Goal: Task Accomplishment & Management: Complete application form

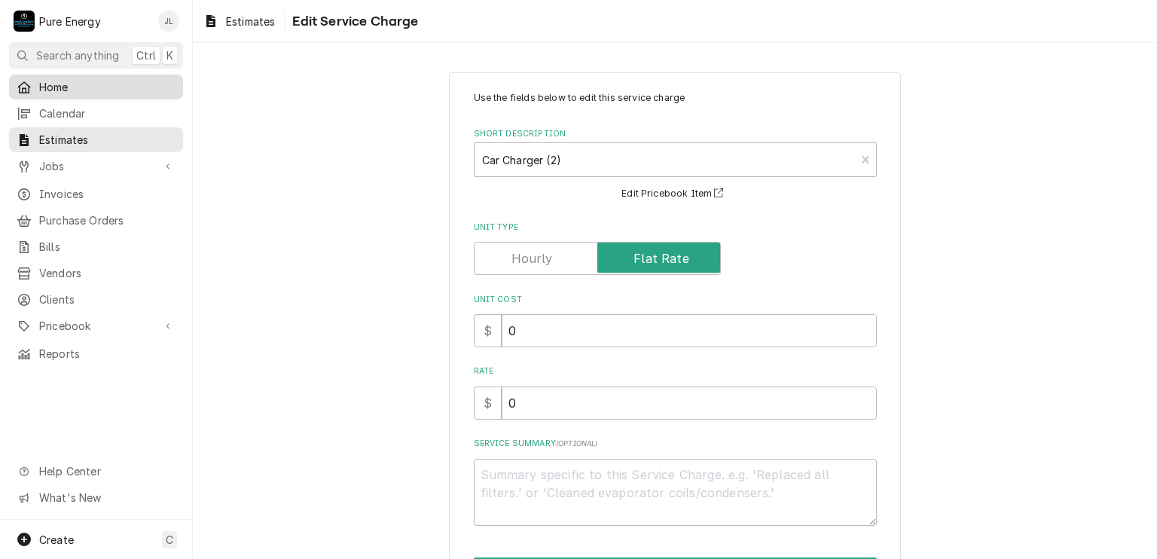
click at [133, 84] on span "Home" at bounding box center [107, 87] width 136 height 16
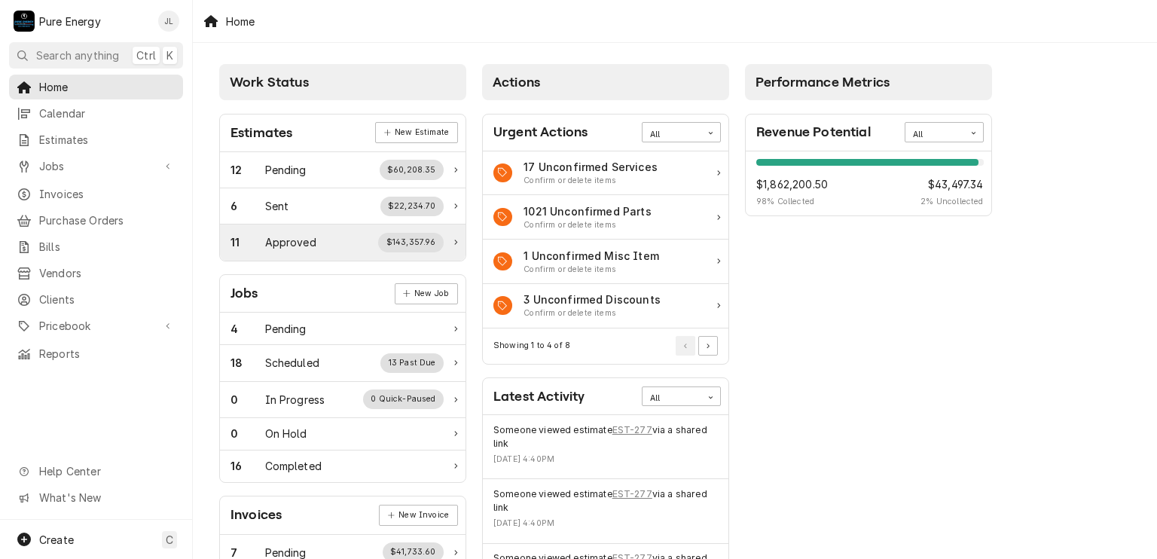
click at [294, 240] on div "Approved" at bounding box center [290, 242] width 51 height 16
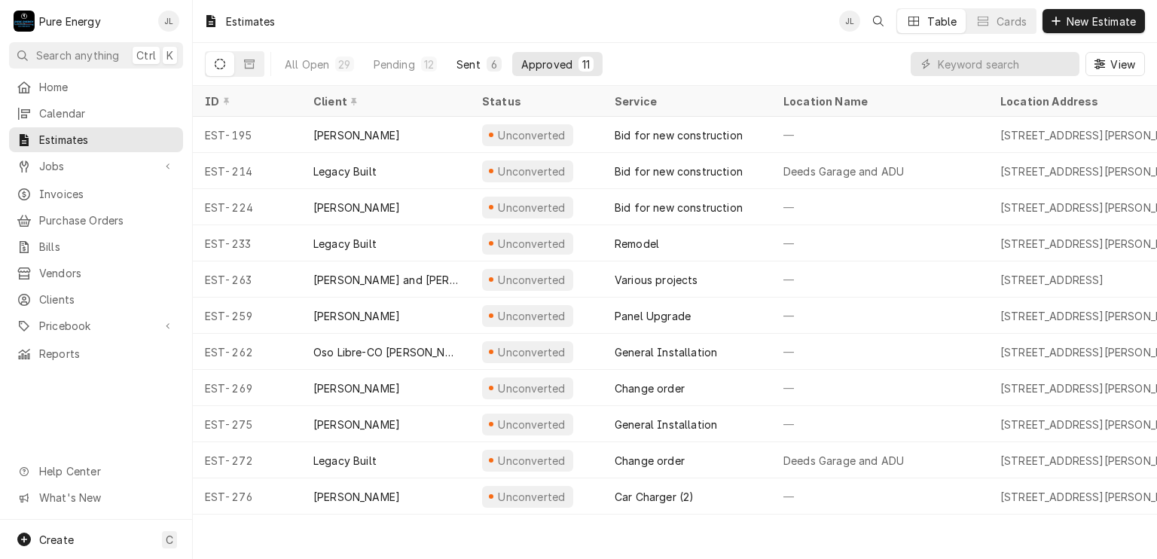
click at [475, 59] on div "Sent" at bounding box center [469, 65] width 24 height 16
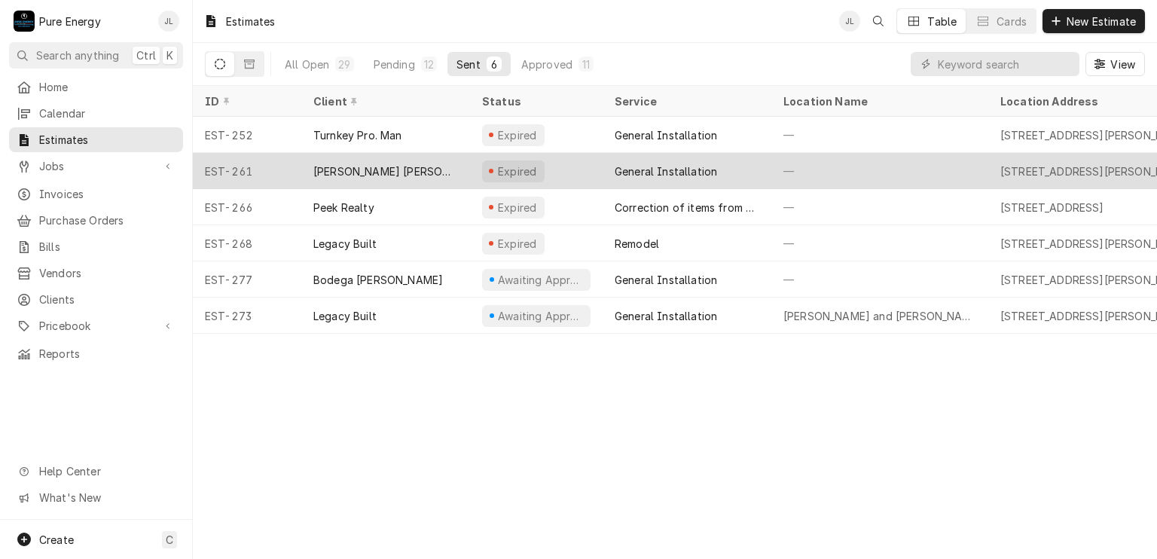
click at [943, 169] on div "—" at bounding box center [880, 171] width 217 height 36
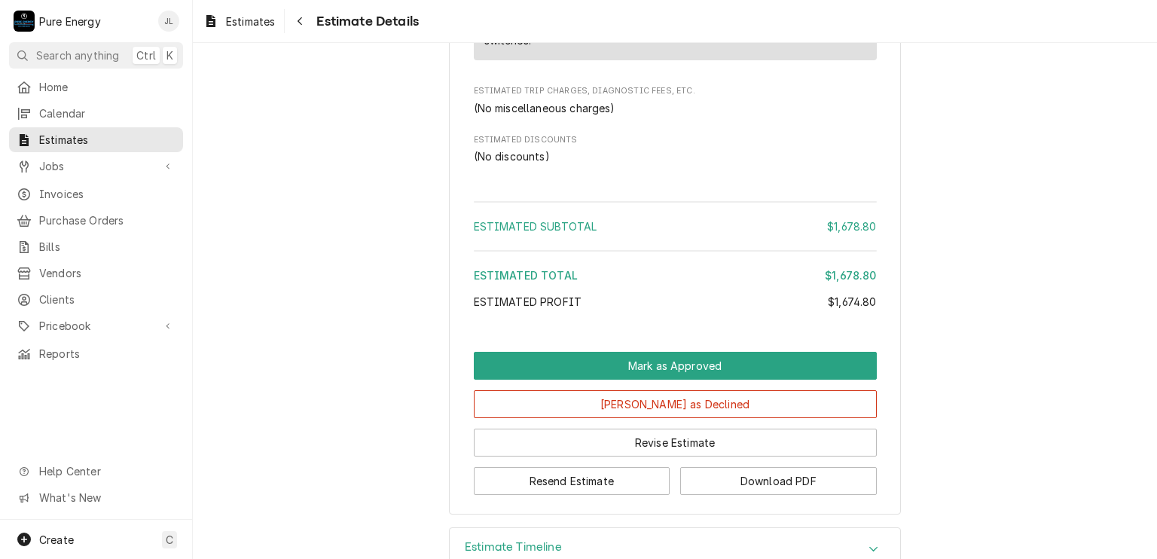
scroll to position [2272, 0]
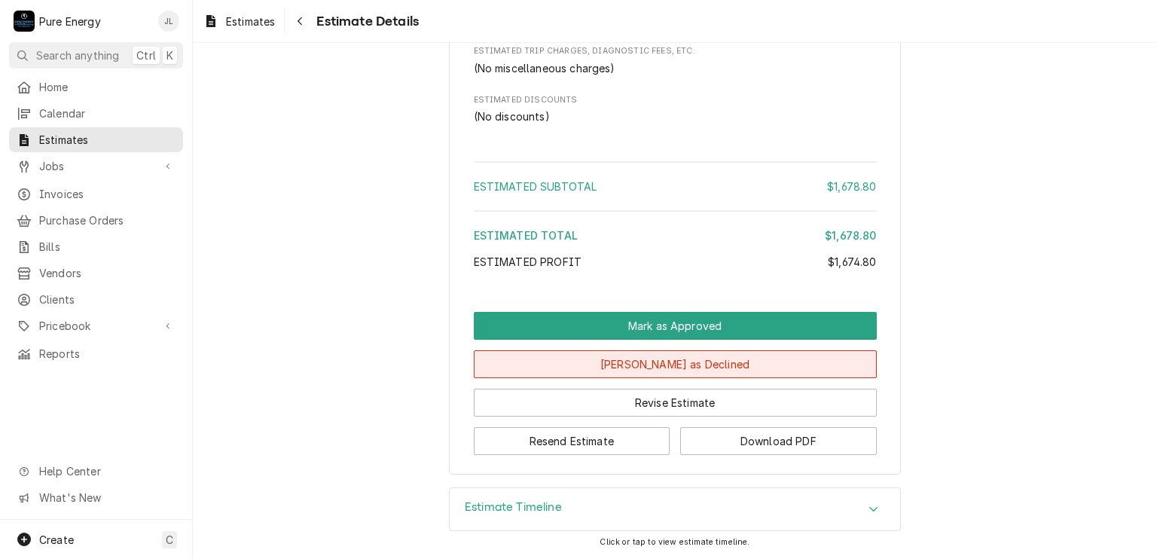
click at [627, 369] on button "Mark as Declined" at bounding box center [675, 364] width 403 height 28
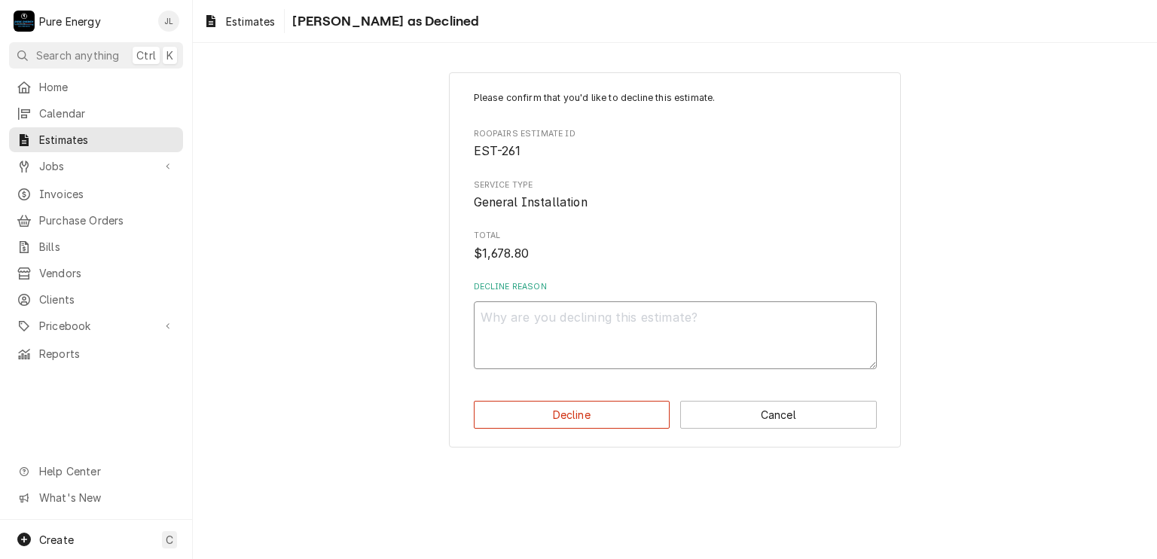
click at [563, 331] on textarea "Decline Reason" at bounding box center [675, 335] width 403 height 68
type textarea "x"
type textarea "Sh"
type textarea "x"
type textarea "She"
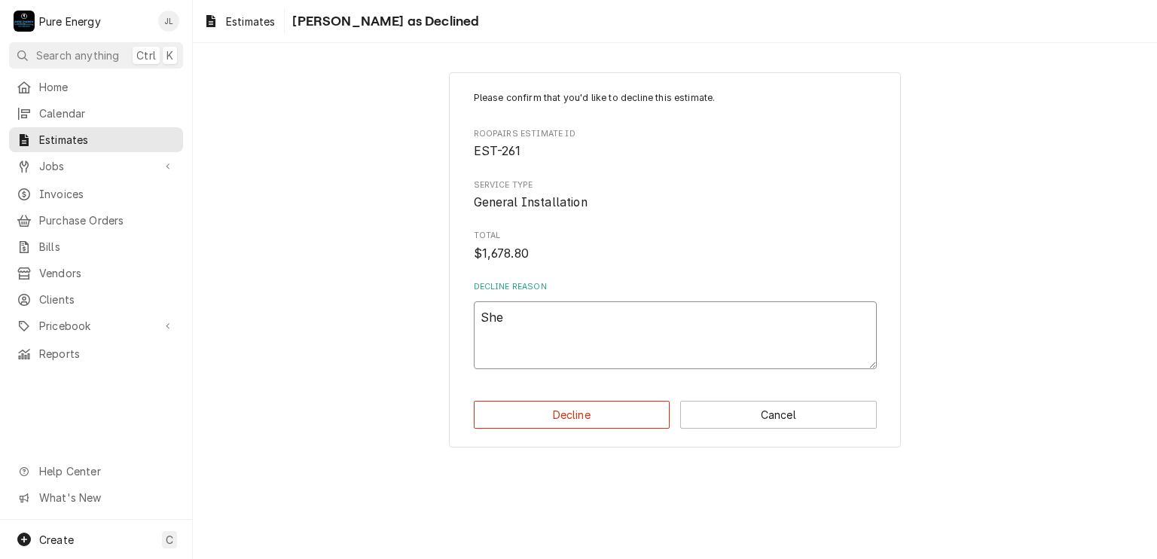
type textarea "x"
type textarea "She"
type textarea "x"
type textarea "She n"
type textarea "x"
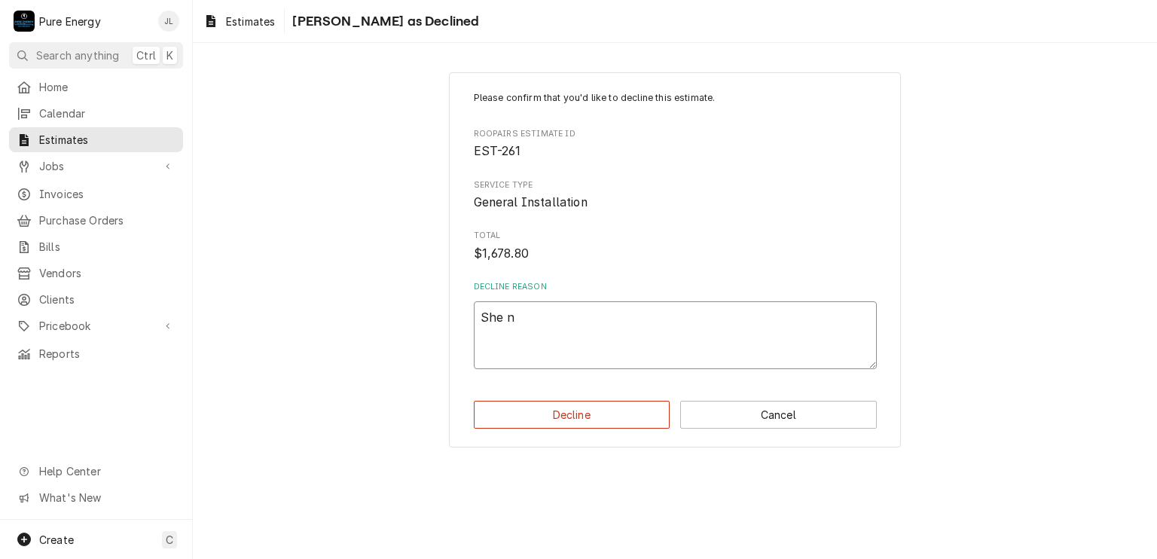
type textarea "She ne"
type textarea "x"
type textarea "She nev"
type textarea "x"
type textarea "She neve"
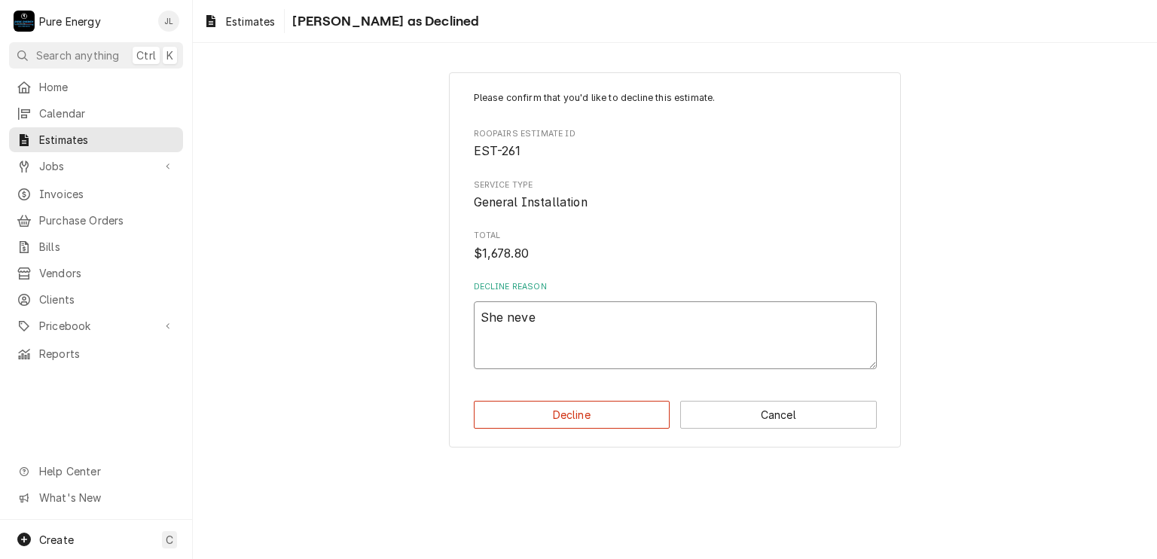
type textarea "x"
type textarea "She never"
type textarea "x"
type textarea "She never a"
type textarea "x"
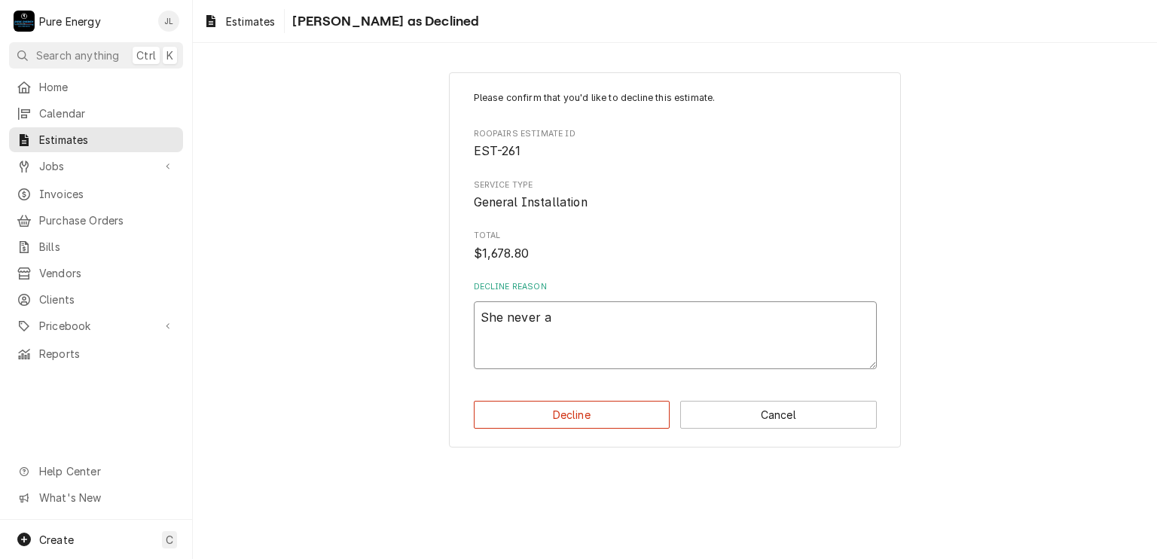
type textarea "She never ap"
type textarea "x"
type textarea "She never app"
type textarea "x"
type textarea "She never appo"
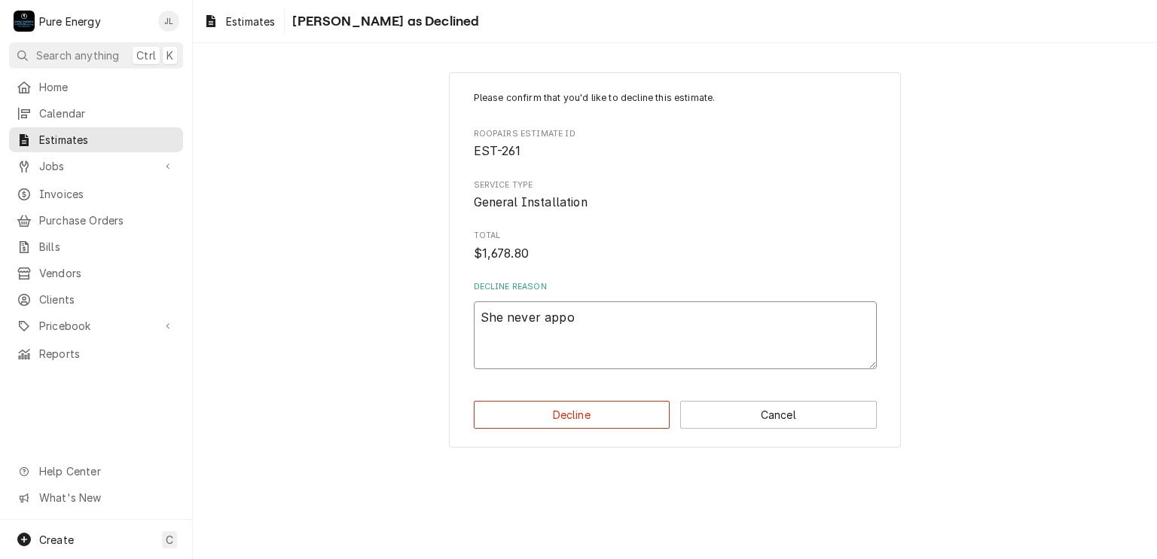
type textarea "x"
type textarea "She never app"
type textarea "x"
type textarea "She never appr"
type textarea "x"
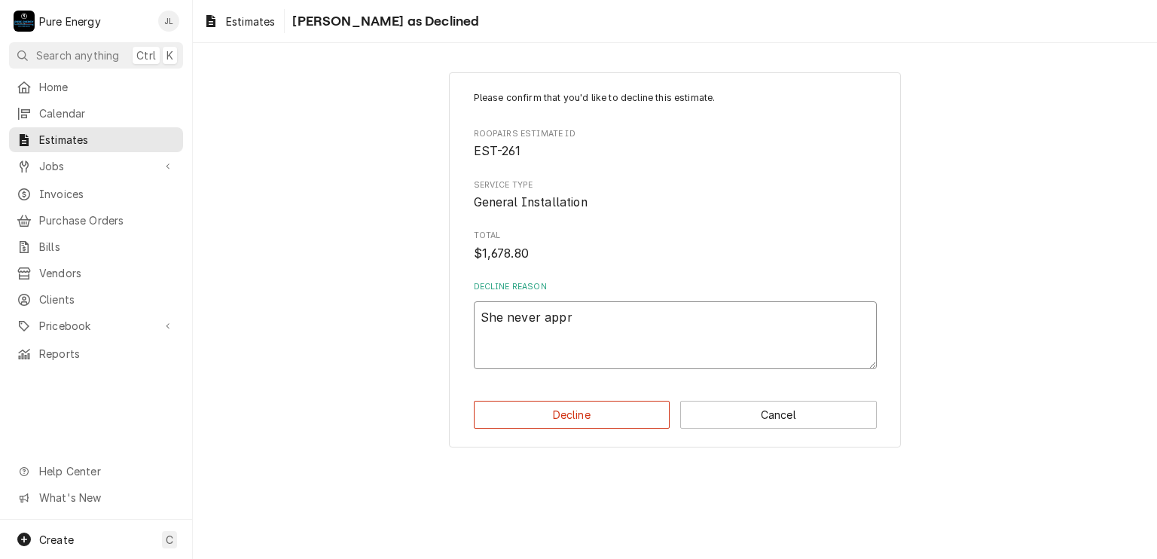
type textarea "She never appro"
type textarea "x"
type textarea "She never approv"
type textarea "x"
type textarea "She never approve"
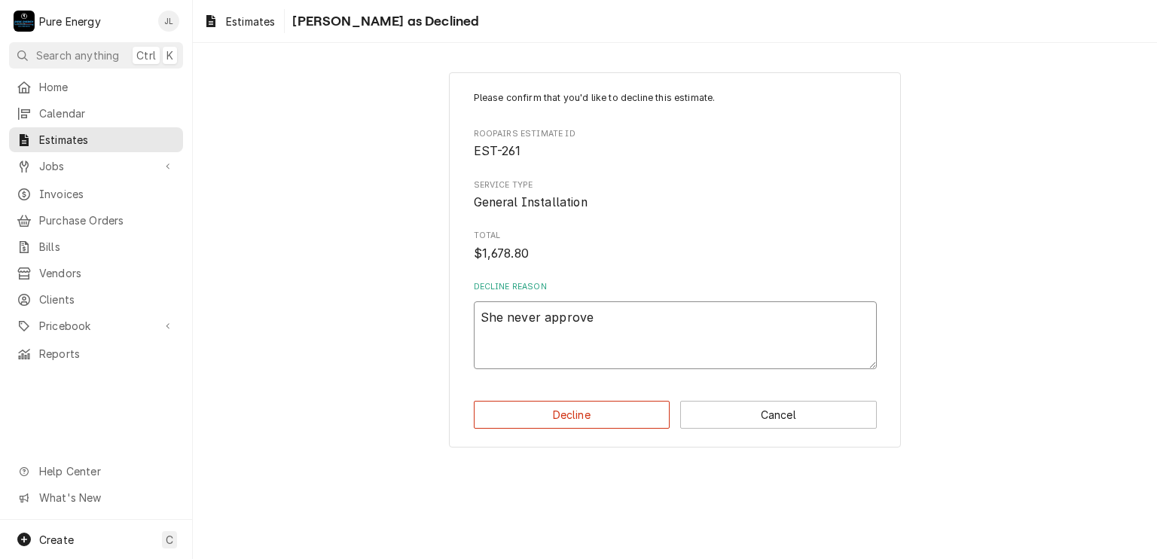
type textarea "x"
type textarea "She never approved"
type textarea "x"
type textarea "She never approved a"
type textarea "x"
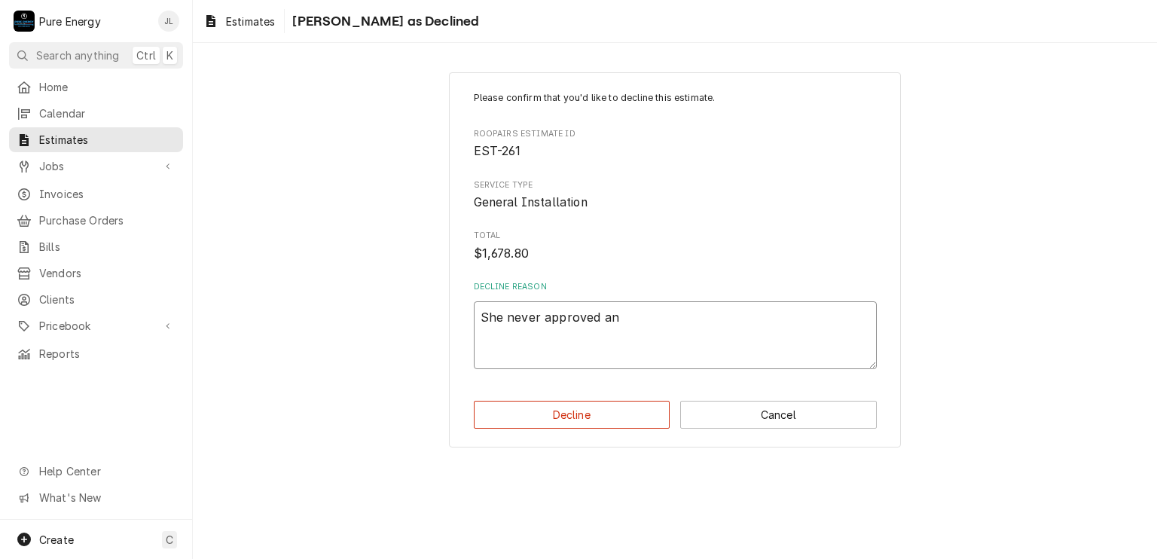
type textarea "She never approved and"
type textarea "x"
type textarea "She never approved and"
type textarea "x"
type textarea "She never approved and t"
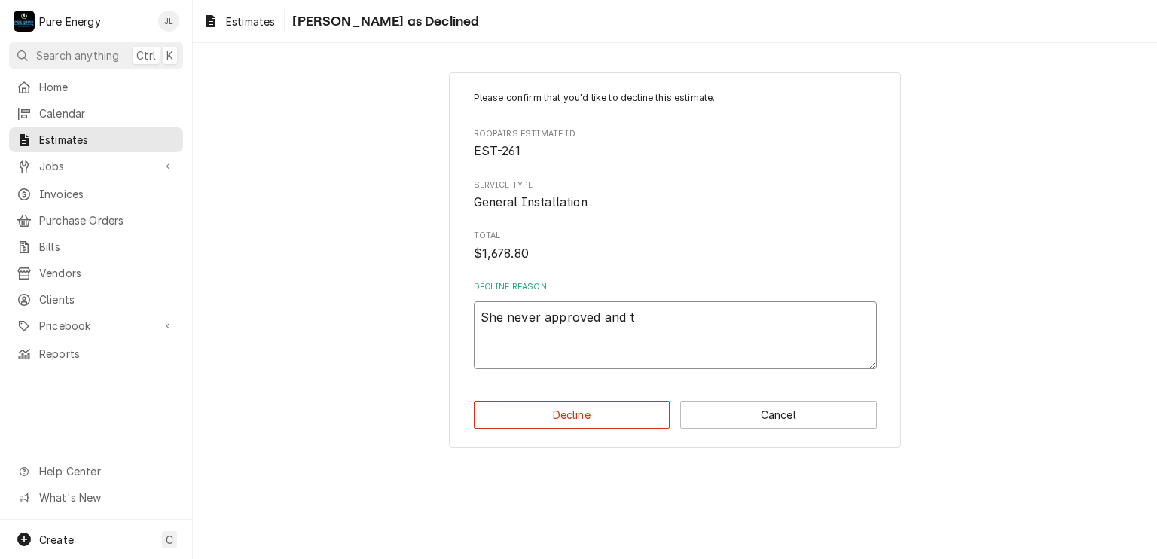
type textarea "x"
type textarea "She never approved and th"
type textarea "x"
type textarea "She never approved and the"
type textarea "x"
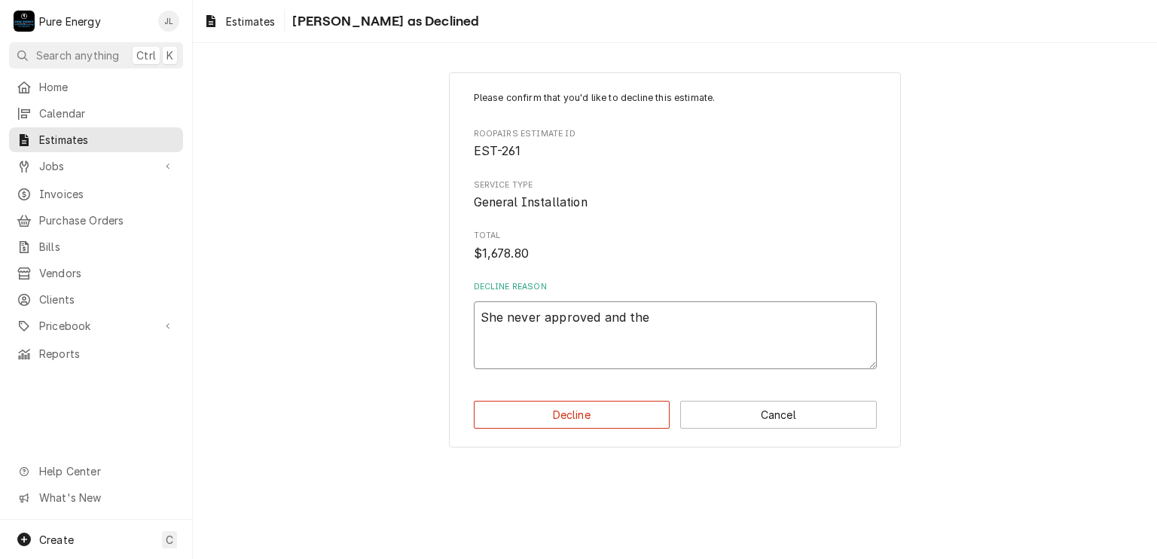
type textarea "She never approved and then"
type textarea "x"
type textarea "She never approved and then"
type textarea "x"
type textarea "She never approved and then w"
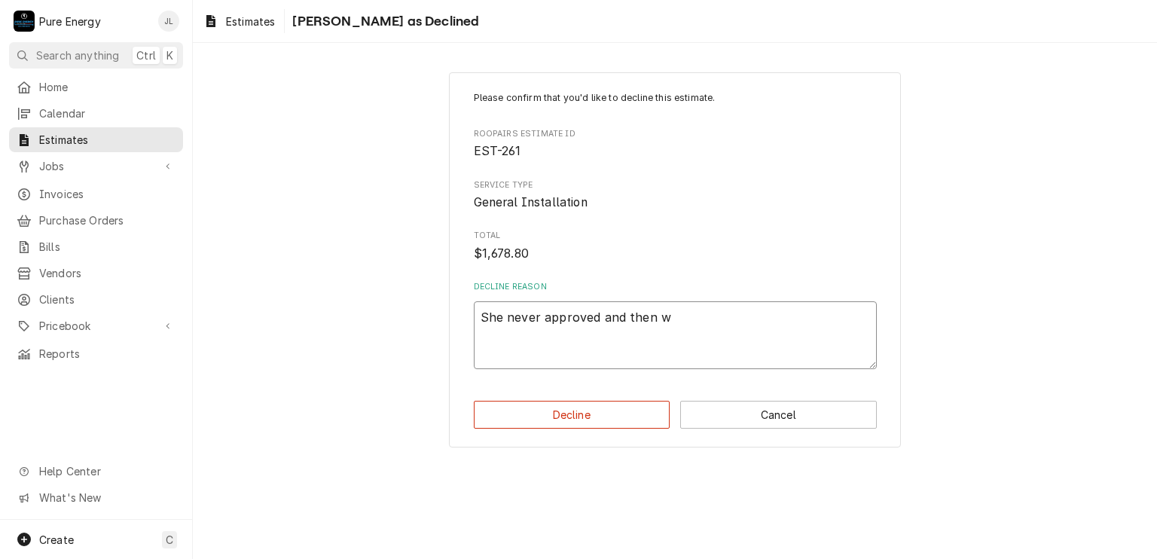
type textarea "x"
type textarea "She never approved and then wh"
type textarea "x"
type textarea "She never approved and then whe"
type textarea "x"
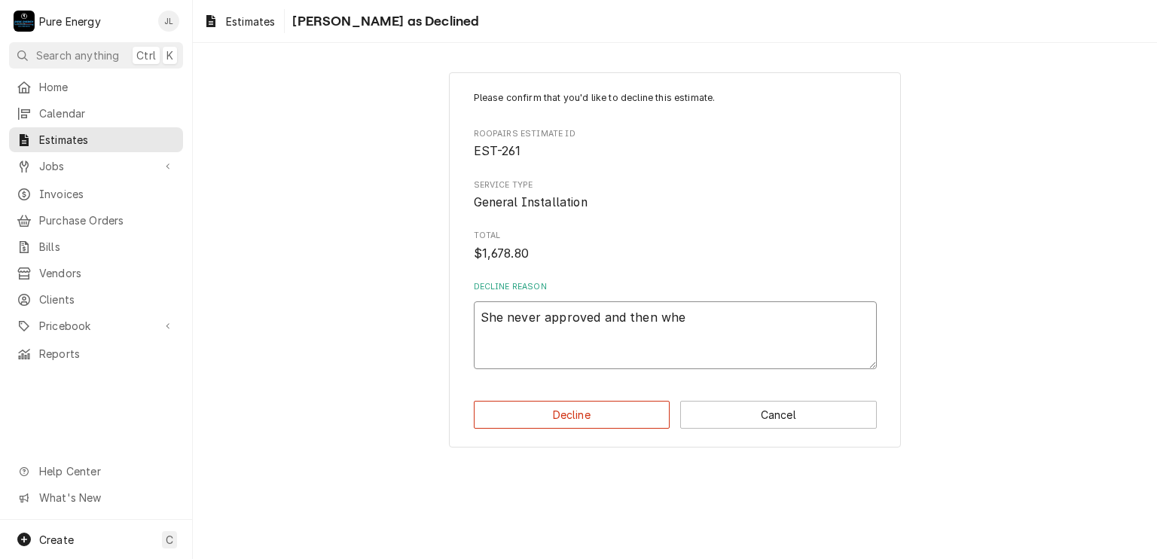
type textarea "She never approved and then when"
type textarea "x"
type textarea "She never approved and then when"
type textarea "x"
type textarea "She never approved and then when i"
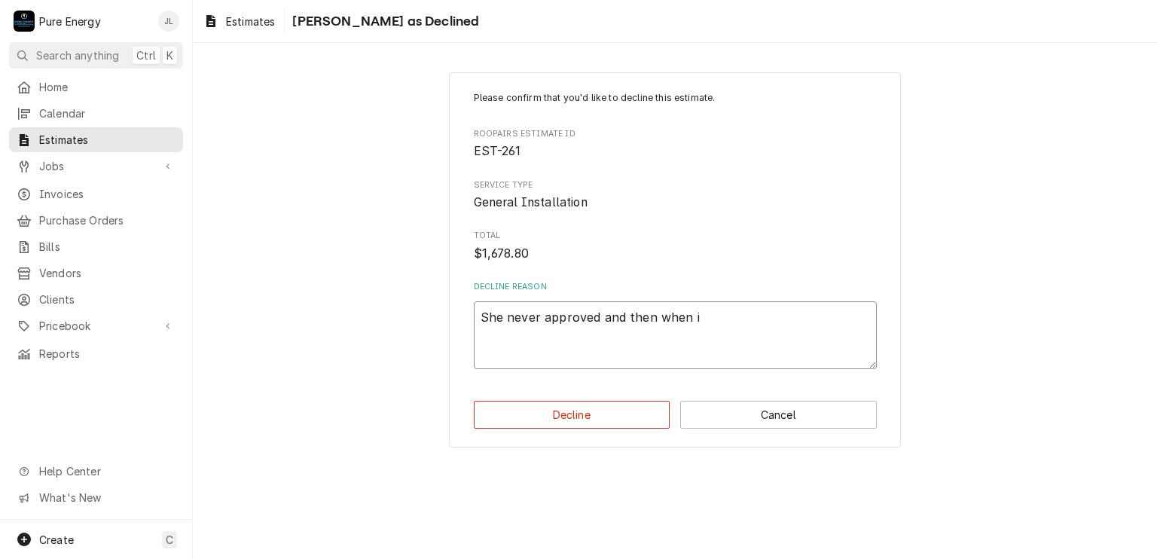
type textarea "x"
type textarea "She never approved and then when it"
type textarea "x"
type textarea "She never approved and then when it"
type textarea "x"
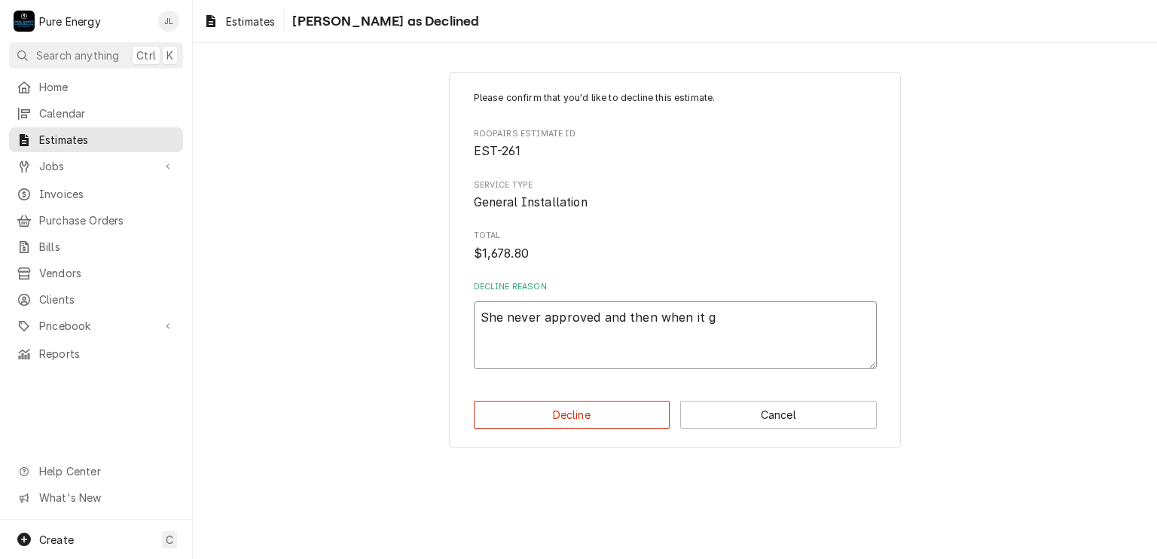
type textarea "She never approved and then when it go"
type textarea "x"
type textarea "She never approved and then when it go"
type textarea "x"
type textarea "She never approved and then when it go t"
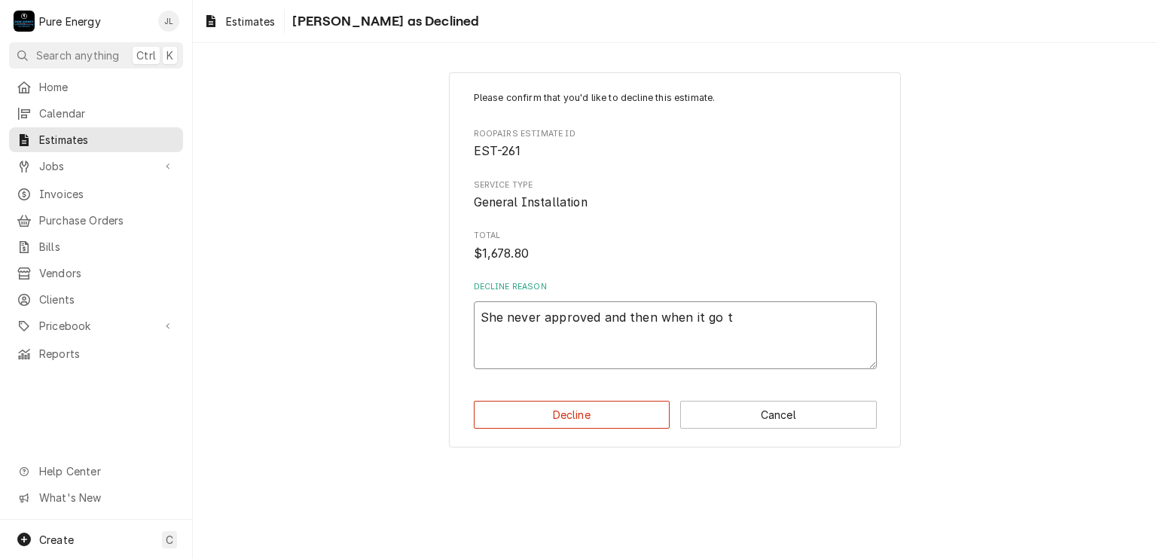
type textarea "x"
type textarea "She never approved and then when it go"
type textarea "x"
type textarea "She never approved and then when it go"
type textarea "x"
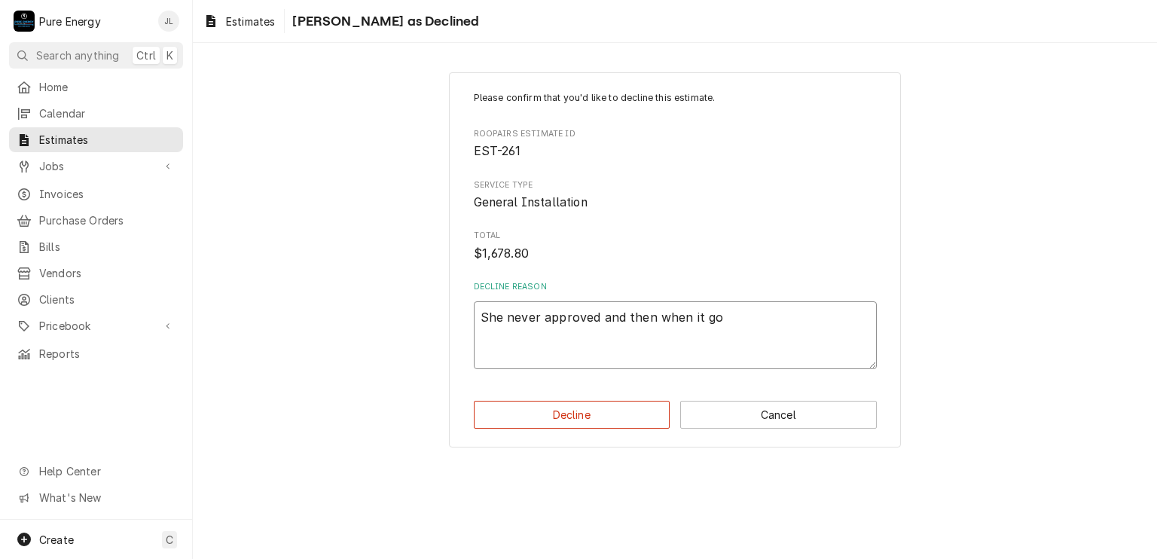
type textarea "She never approved and then when it got"
type textarea "x"
type textarea "She never approved and then when it got"
type textarea "x"
type textarea "She never approved and then when it got cl"
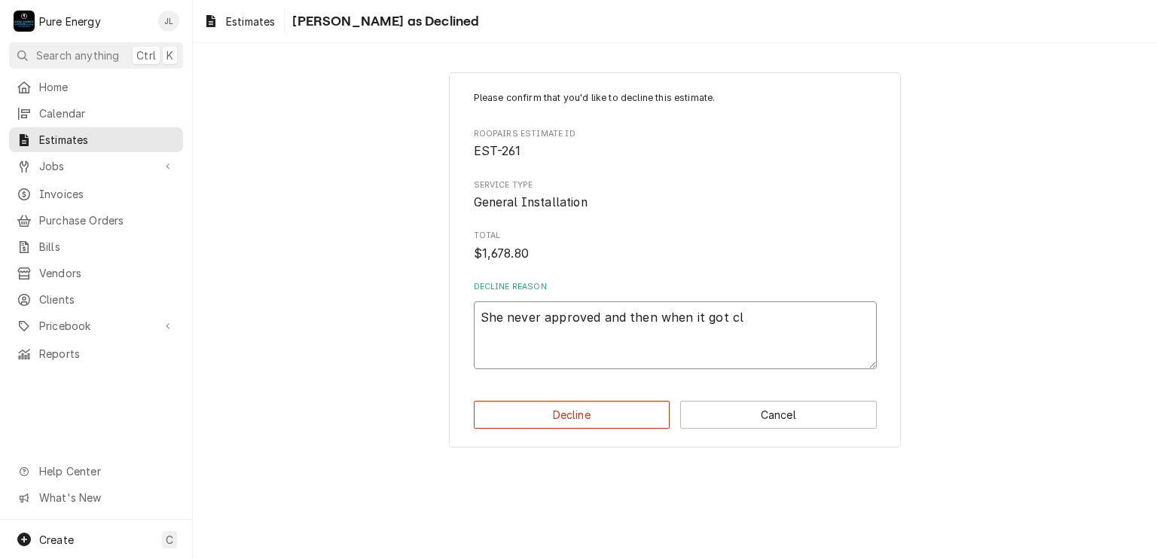
type textarea "x"
type textarea "She never approved and then when it got clo"
type textarea "x"
type textarea "She never approved and then when it got clos"
type textarea "x"
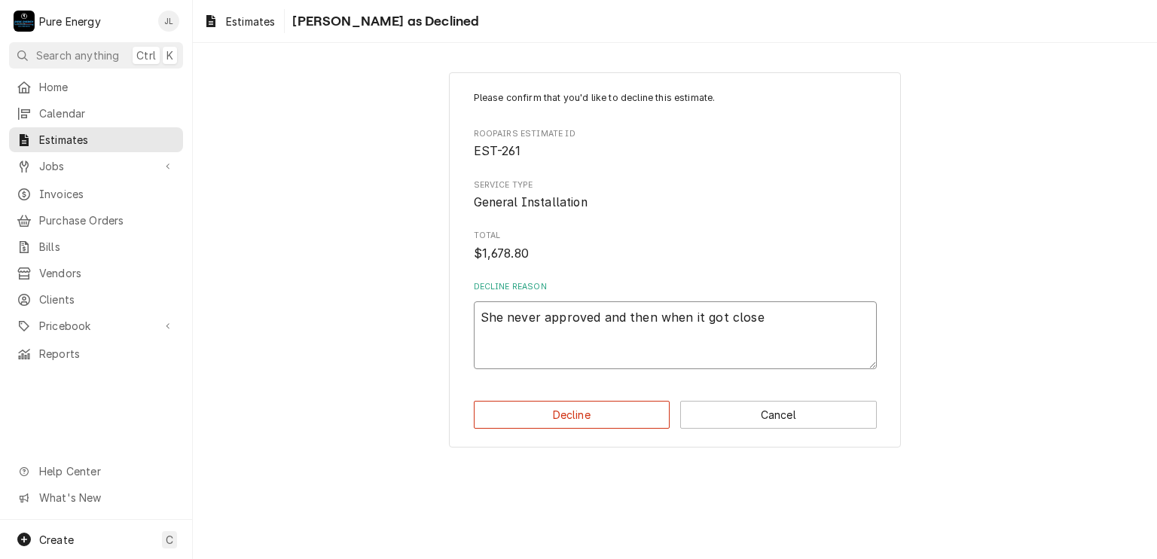
type textarea "She never approved and then when it got close"
type textarea "x"
type textarea "She never approved and then when it got close a"
type textarea "x"
type textarea "She never approved and then when it got close an"
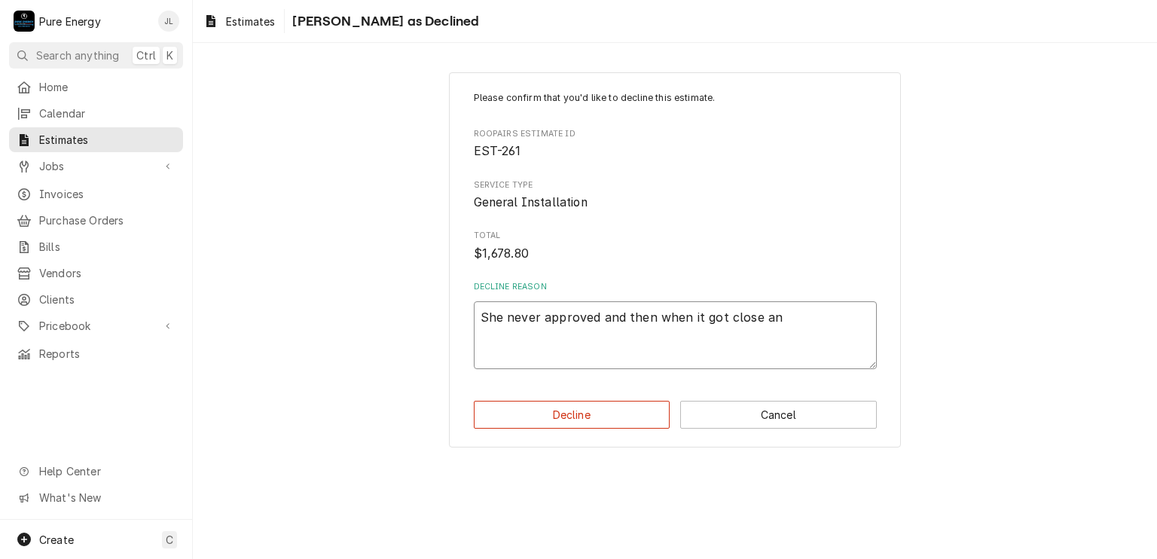
type textarea "x"
type textarea "She never approved and then when it got close and"
type textarea "x"
type textarea "She never approved and then when it got close and"
type textarea "x"
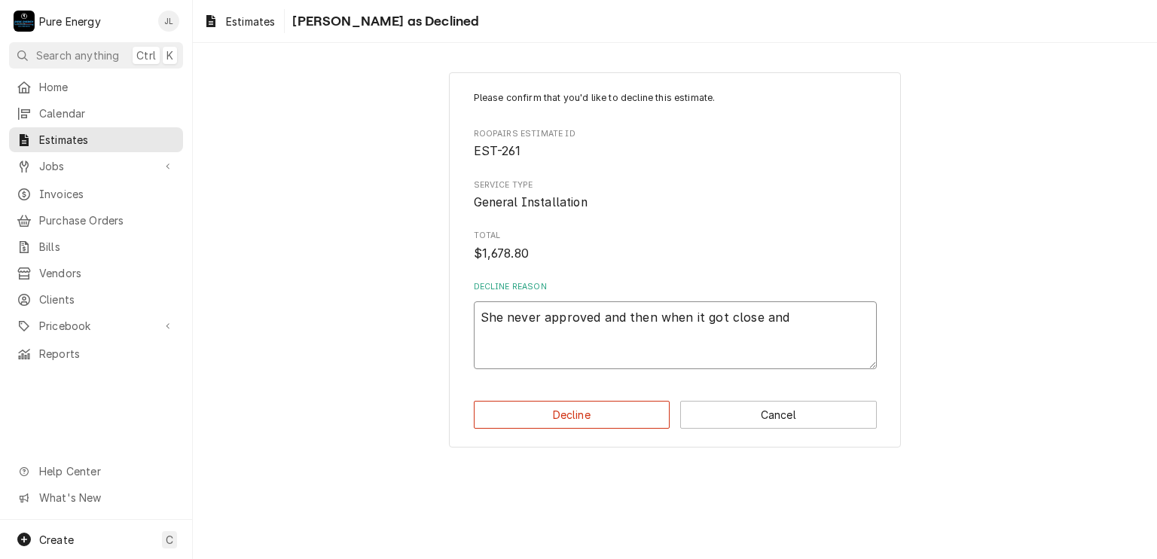
type textarea "She never approved and then when it got close and b"
type textarea "x"
type textarea "She never approved and then when it got close and bu"
type textarea "x"
type textarea "She never approved and then when it got close and bus"
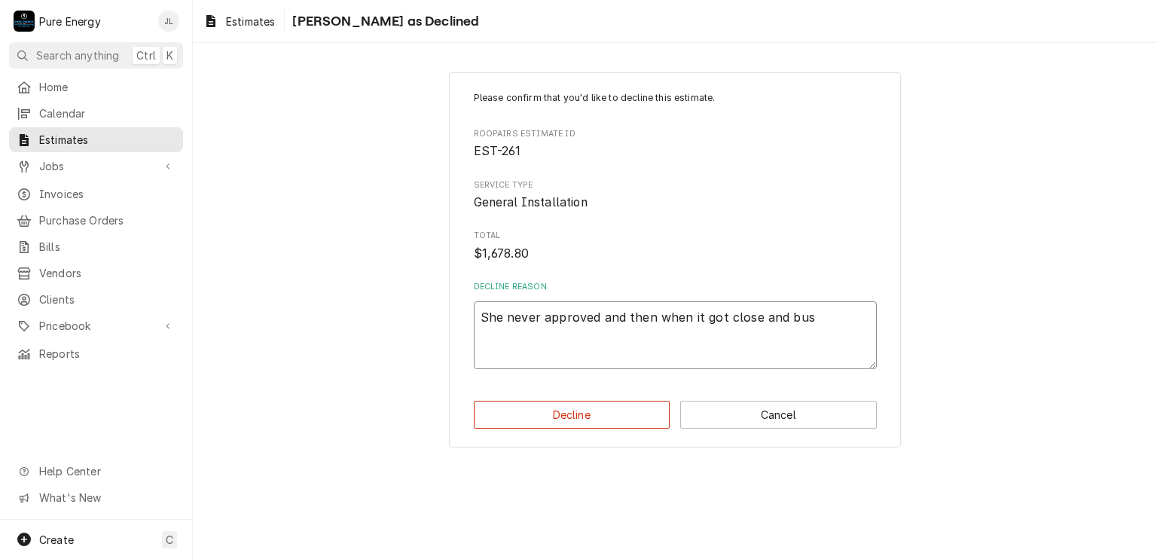
type textarea "x"
type textarea "She never approved and then when it got close and busy"
type textarea "x"
type textarea "She never approved and then when it got close and busy"
type textarea "x"
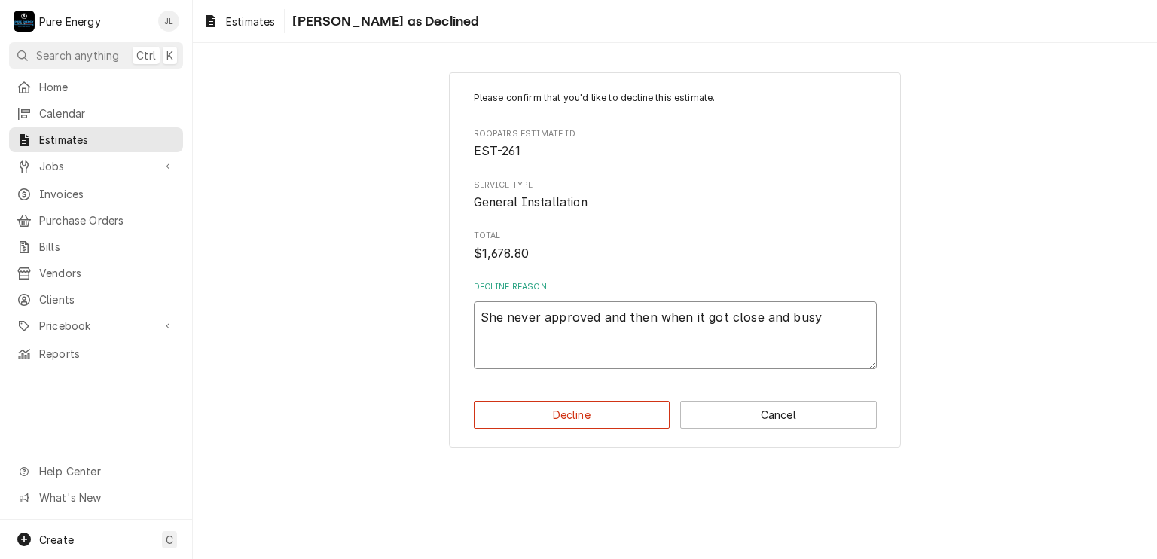
type textarea "She never approved and then when it got close and busy w"
type textarea "x"
type textarea "She never approved and then when it got close and busy wi"
type textarea "x"
type textarea "She never approved and then when it got close and busy wit"
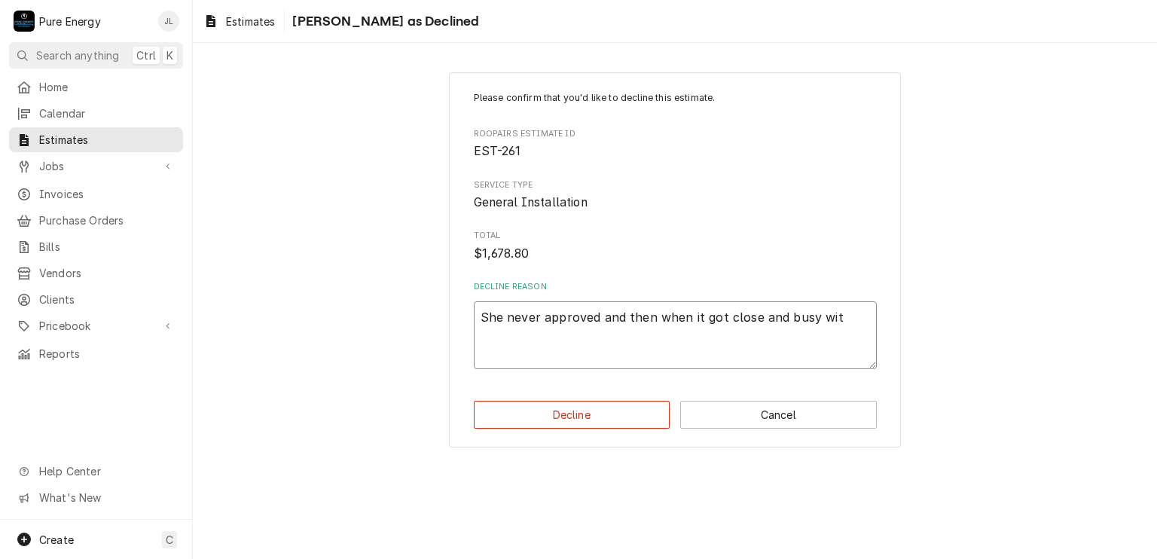
type textarea "x"
type textarea "She never approved and then when it got close and busy with"
type textarea "x"
type textarea "She never approved and then when it got close and busy with"
type textarea "x"
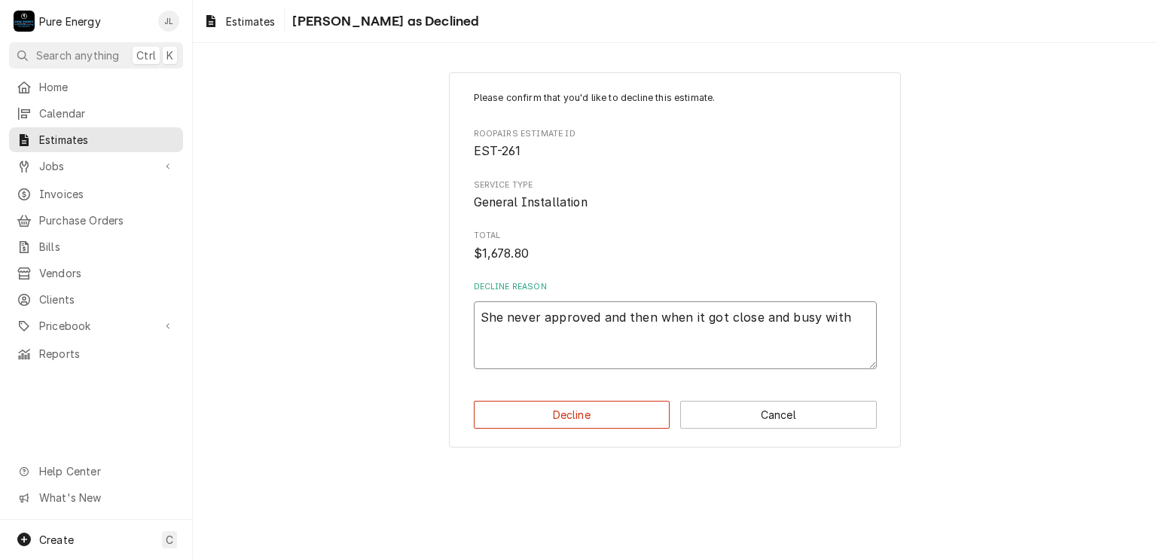
type textarea "She never approved and then when it got close and busy with o"
type textarea "x"
type textarea "She never approved and then when it got close and busy with ot"
type textarea "x"
type textarea "She never approved and then when it got close and busy with oth"
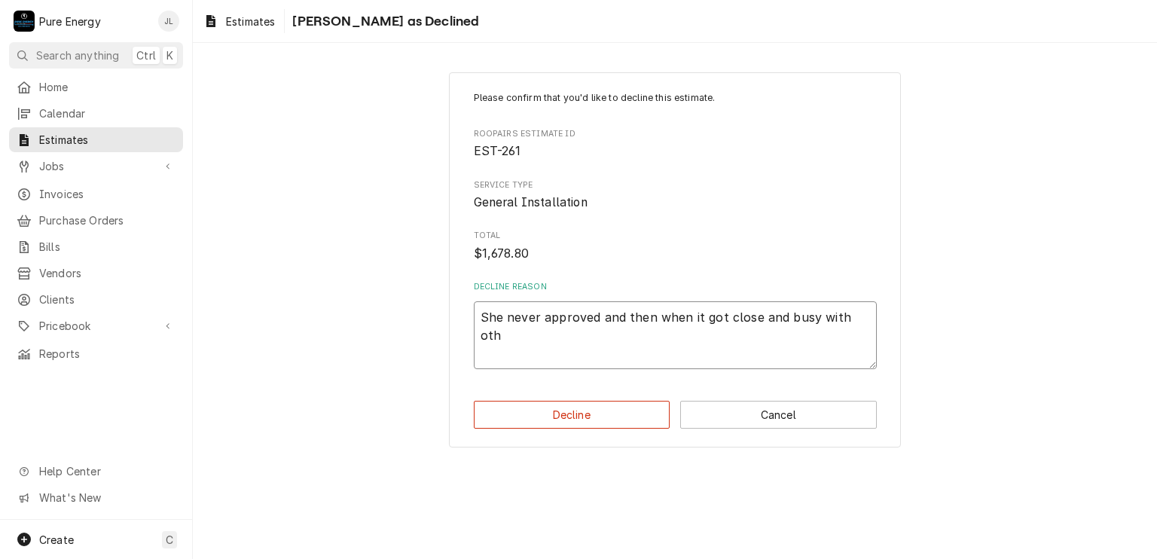
type textarea "x"
type textarea "She never approved and then when it got close and busy with othe"
type textarea "x"
type textarea "She never approved and then when it got close and busy with other"
type textarea "x"
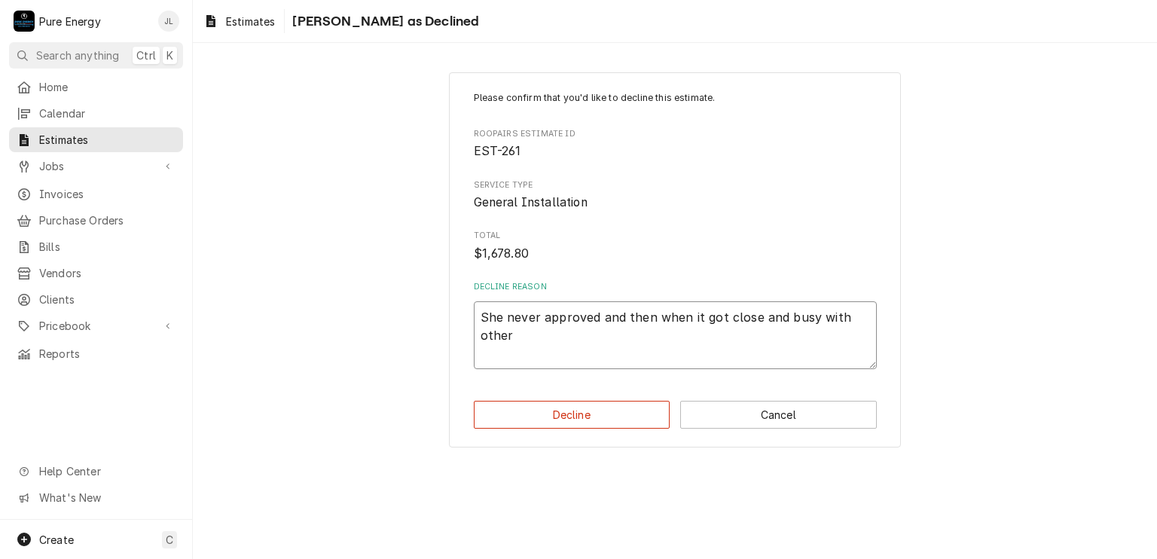
type textarea "She never approved and then when it got close and busy with other"
type textarea "x"
type textarea "She never approved and then when it got close and busy with other p"
type textarea "x"
type textarea "She never approved and then when it got close and busy with other pp"
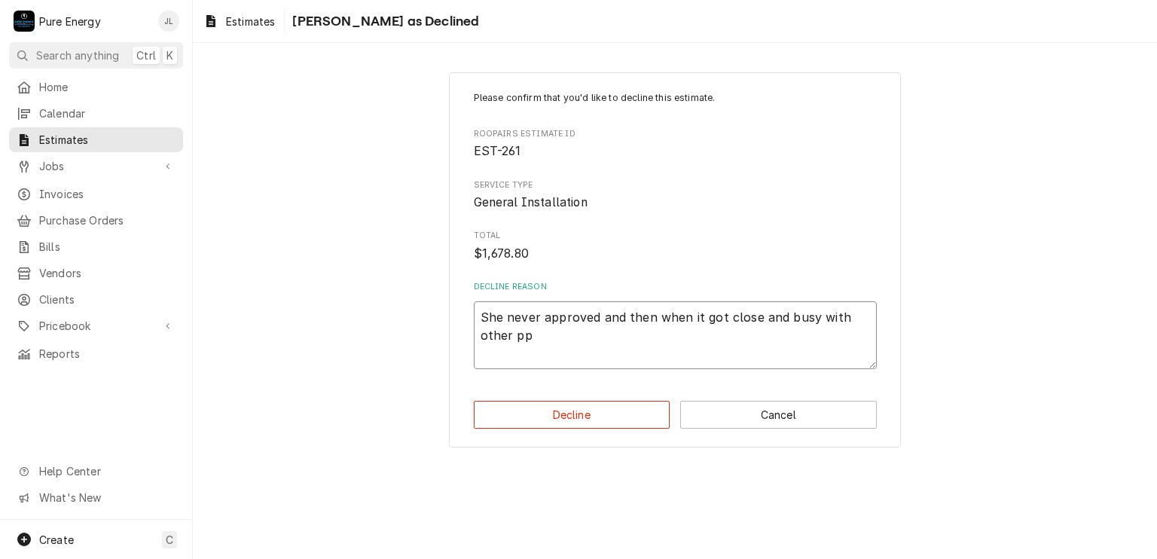
type textarea "x"
type textarea "She never approved and then when it got close and busy with other p"
type textarea "x"
type textarea "She never approved and then when it got close and busy with other pr"
type textarea "x"
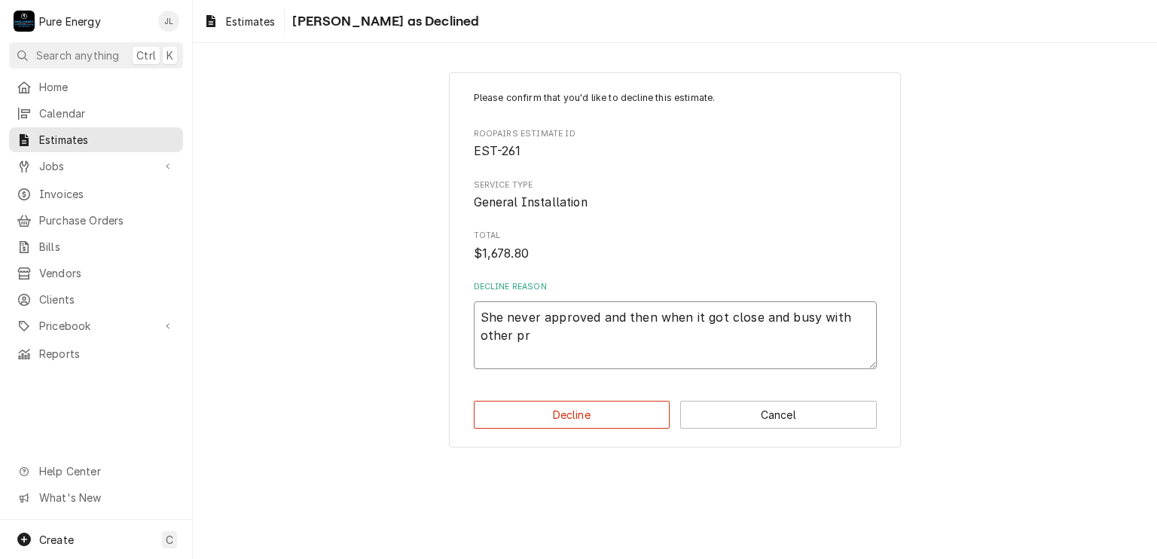
type textarea "She never approved and then when it got close and busy with other pro"
type textarea "x"
type textarea "She never approved and then when it got close and busy with other proj"
type textarea "x"
type textarea "She never approved and then when it got close and busy with other proje"
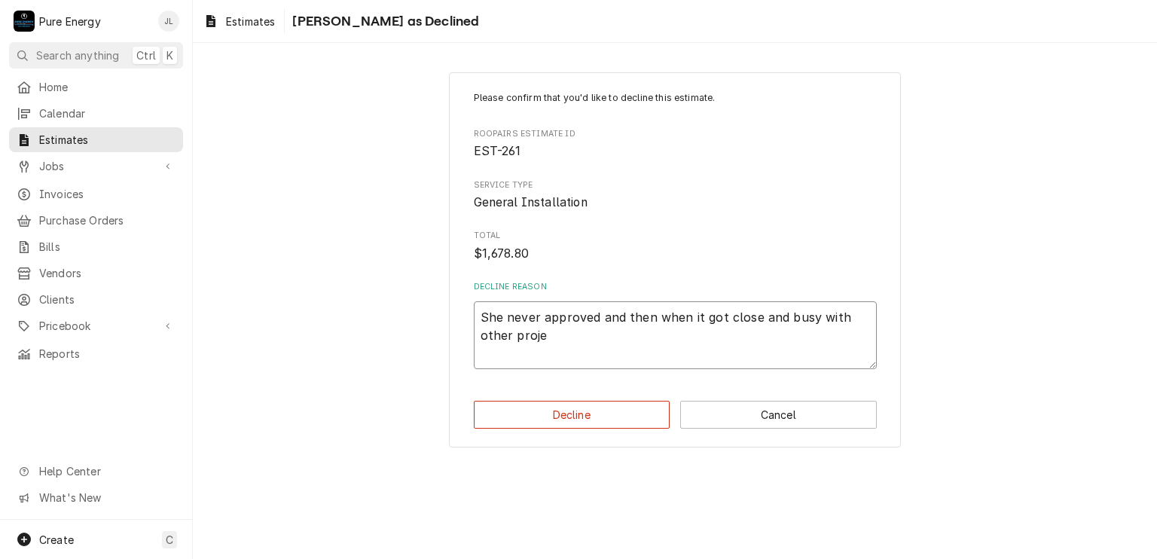
type textarea "x"
type textarea "She never approved and then when it got close and busy with other projec"
type textarea "x"
type textarea "She never approved and then when it got close and busy with other project"
type textarea "x"
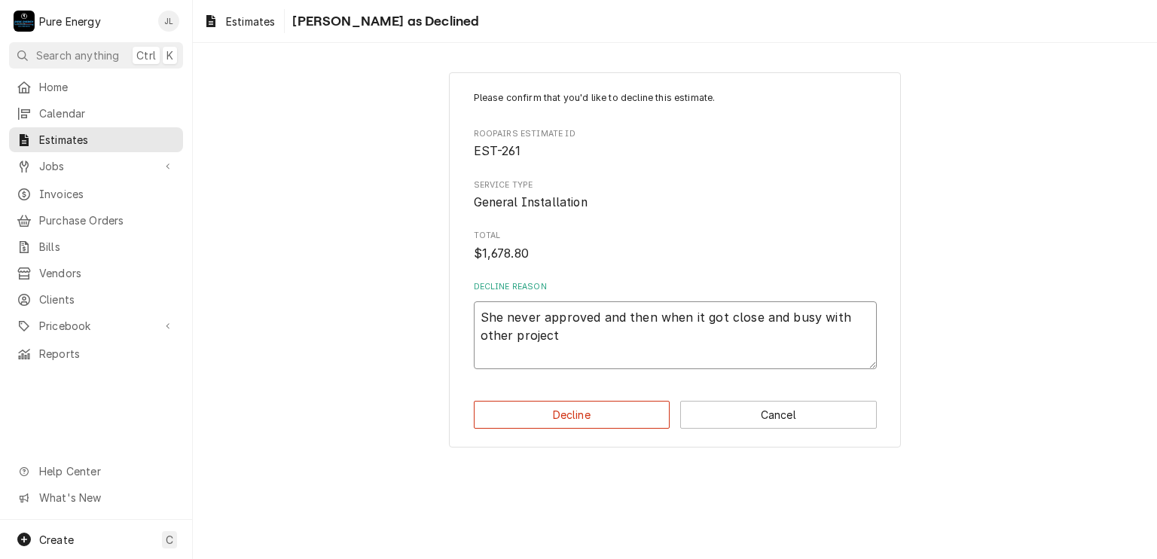
type textarea "She never approved and then when it got close and busy with other projects"
type textarea "x"
type textarea "She never approved and then when it got close and busy with other projects."
type textarea "x"
type textarea "She never approved and then when it got close and busy with other projects.."
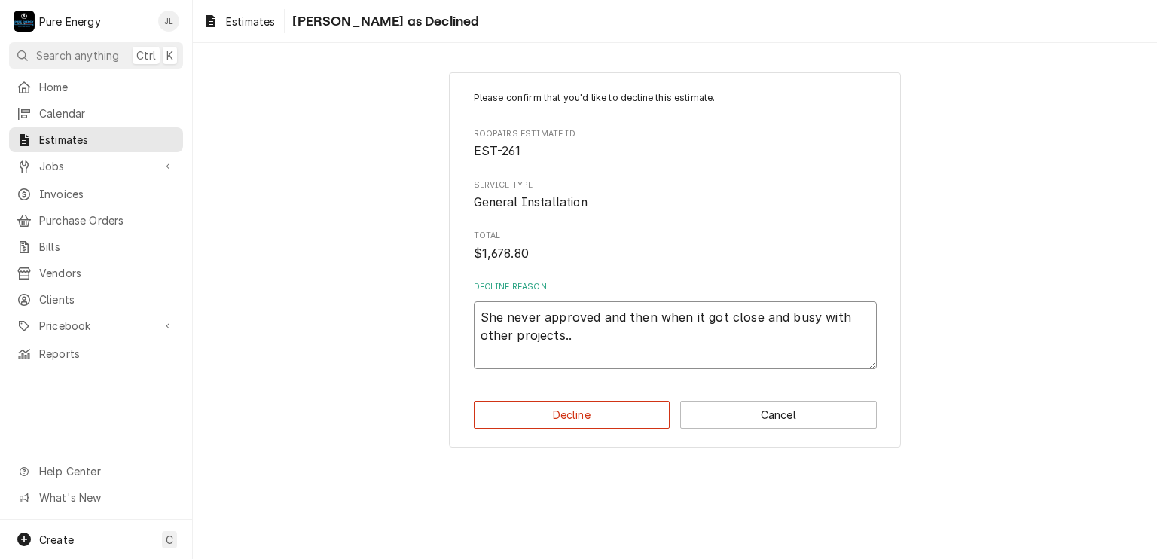
type textarea "x"
type textarea "She never approved and then when it got close and busy with other projects..."
type textarea "x"
type textarea "She never approved and then when it got close and busy with other projects...."
type textarea "x"
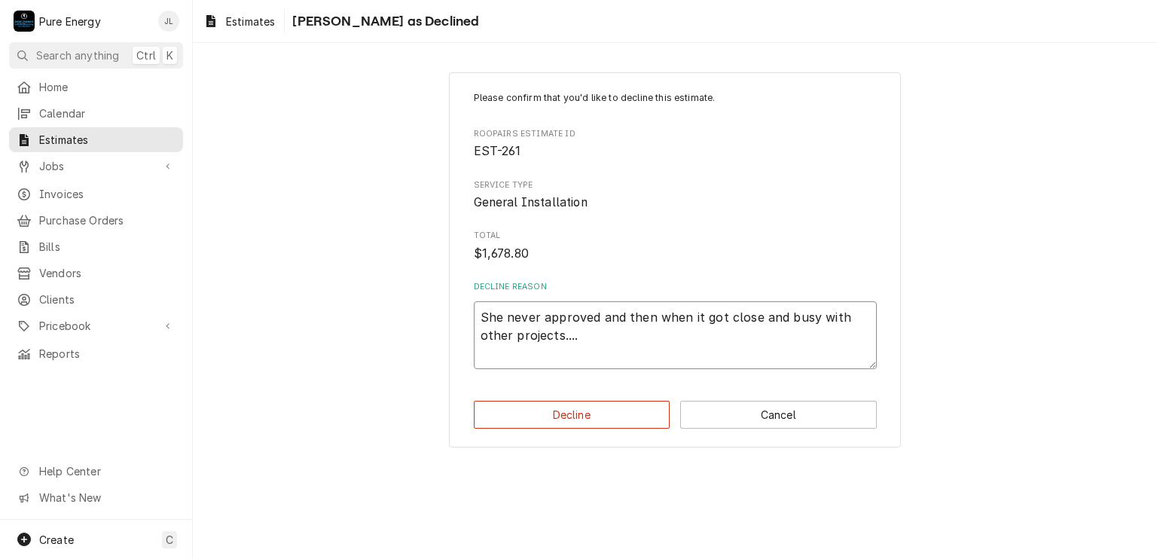
type textarea "She never approved and then when it got close and busy with other projects....."
type textarea "x"
type textarea "She never approved and then when it got close and busy with other projects......"
type textarea "x"
type textarea "She never approved and then when it got close and busy with other projects.....…"
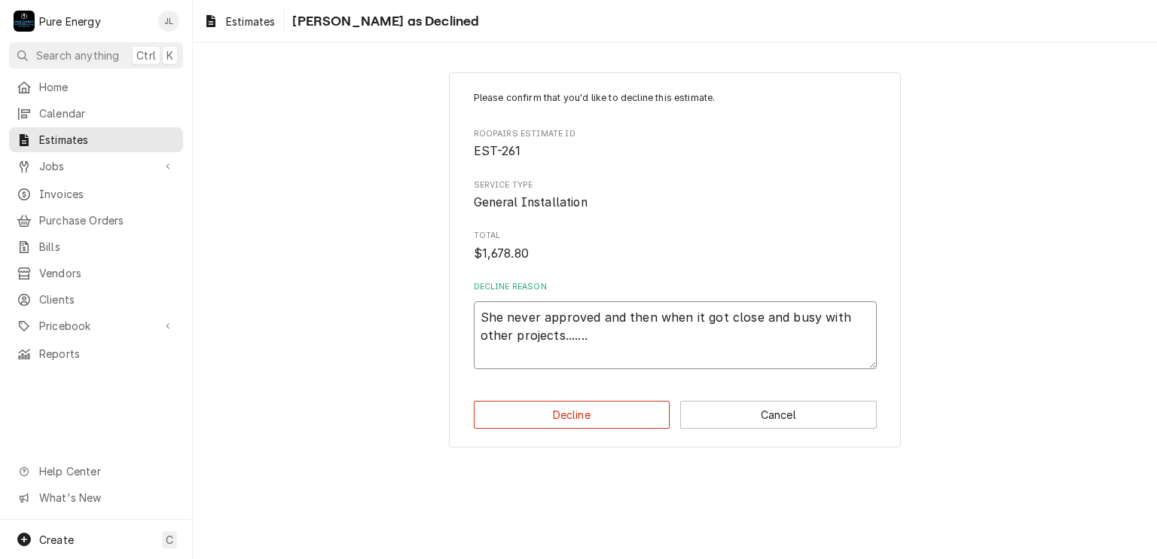
type textarea "x"
type textarea "She never approved and then when it got close and busy with other projects.....…"
type textarea "x"
type textarea "She never approved and then when it got close and busy with other projects.....…"
type textarea "x"
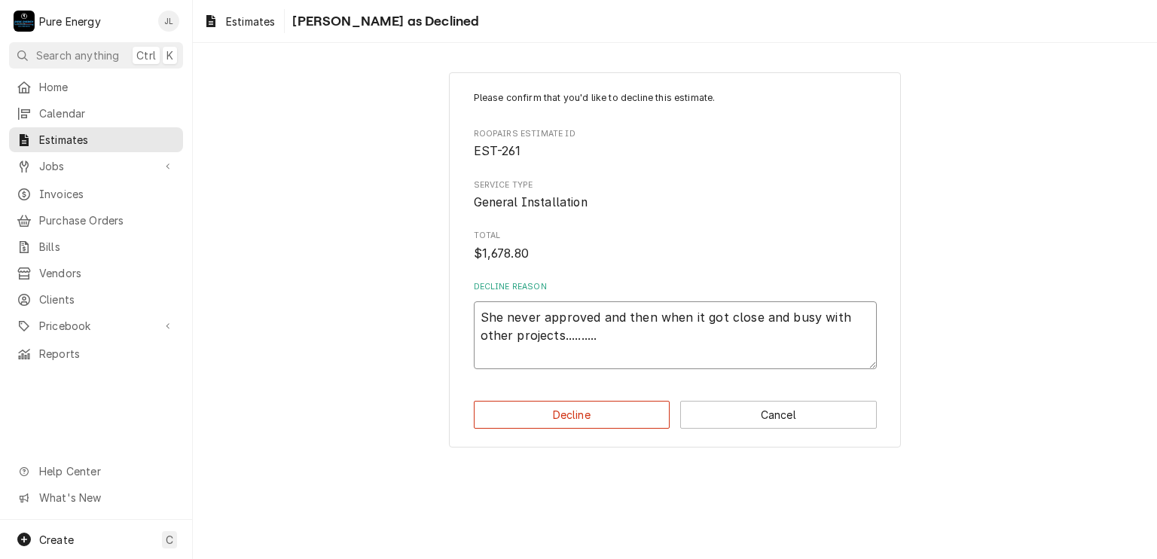
type textarea "She never approved and then when it got close and busy with other projects.....…"
type textarea "x"
type textarea "She never approved and then when it got close and busy with other projects.....…"
type textarea "x"
type textarea "She never approved and then when it got close and busy with other projects.....…"
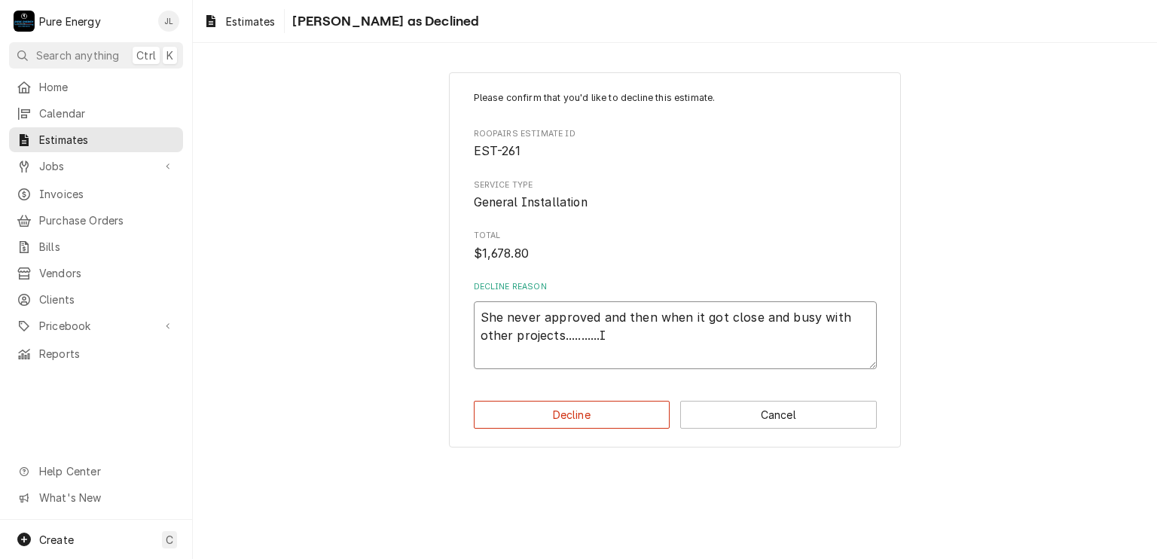
type textarea "x"
type textarea "She never approved and then when it got close and busy with other projects.....…"
type textarea "x"
type textarea "She never approved and then when it got close and busy with other projects.....…"
type textarea "x"
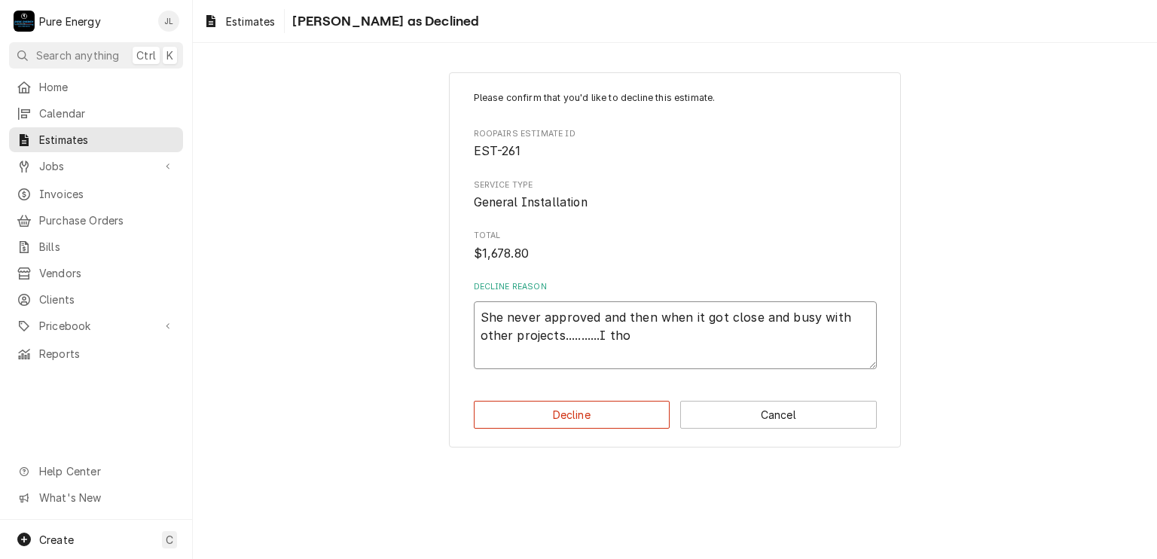
type textarea "She never approved and then when it got close and busy with other projects.....…"
type textarea "x"
type textarea "She never approved and then when it got close and busy with other projects.....…"
type textarea "x"
type textarea "She never approved and then when it got close and busy with other projects.....…"
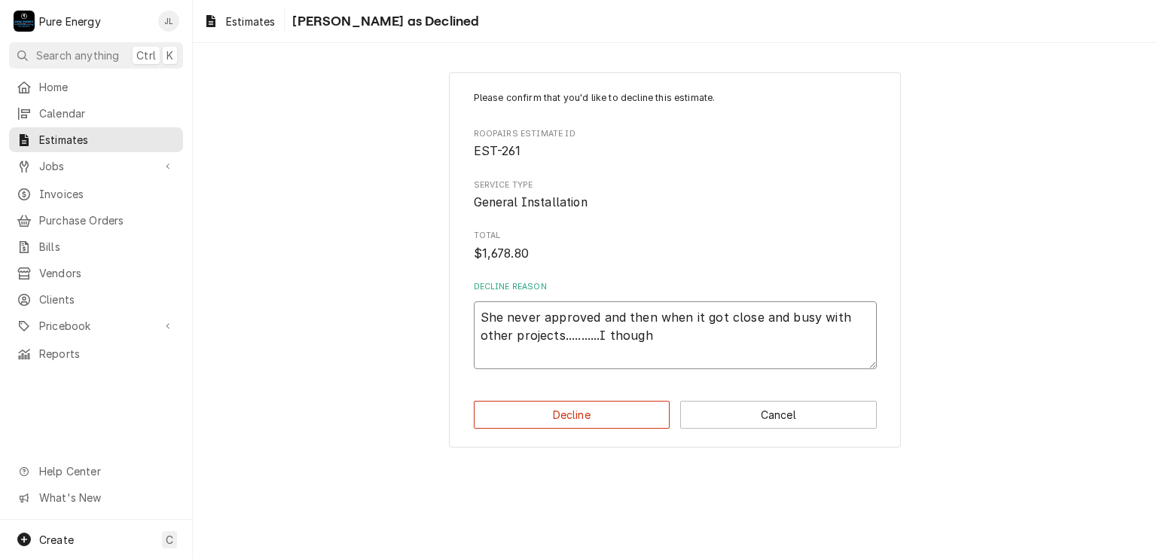
type textarea "x"
type textarea "She never approved and then when it got close and busy with other projects.....…"
type textarea "x"
type textarea "She never approved and then when it got close and busy with other projects.....…"
type textarea "x"
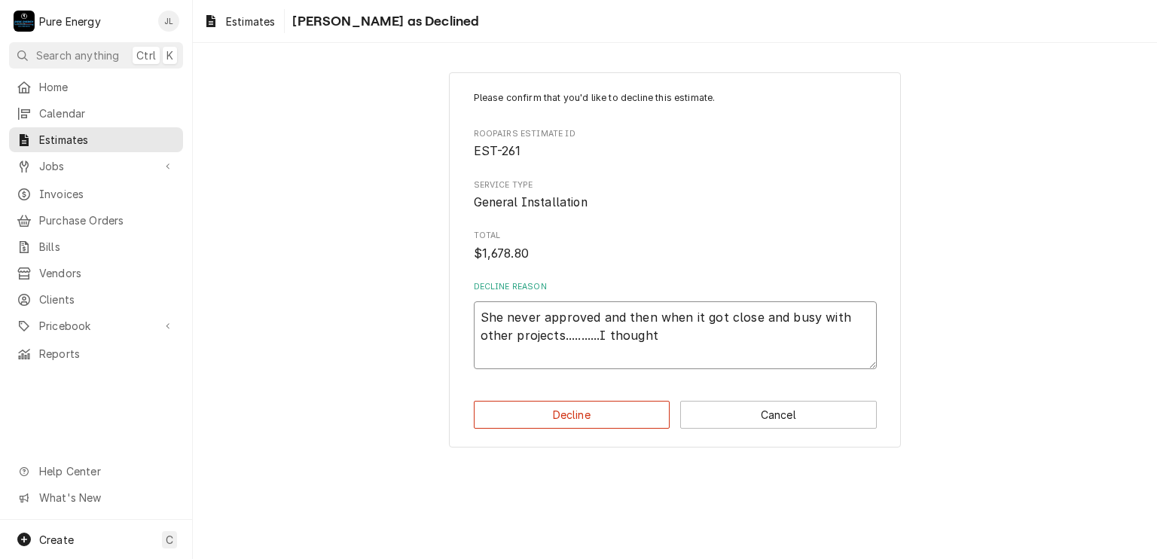
type textarea "She never approved and then when it got close and busy with other projects.....…"
type textarea "x"
type textarea "She never approved and then when it got close and busy with other projects.....…"
type textarea "x"
type textarea "She never approved and then when it got close and busy with other projects.....…"
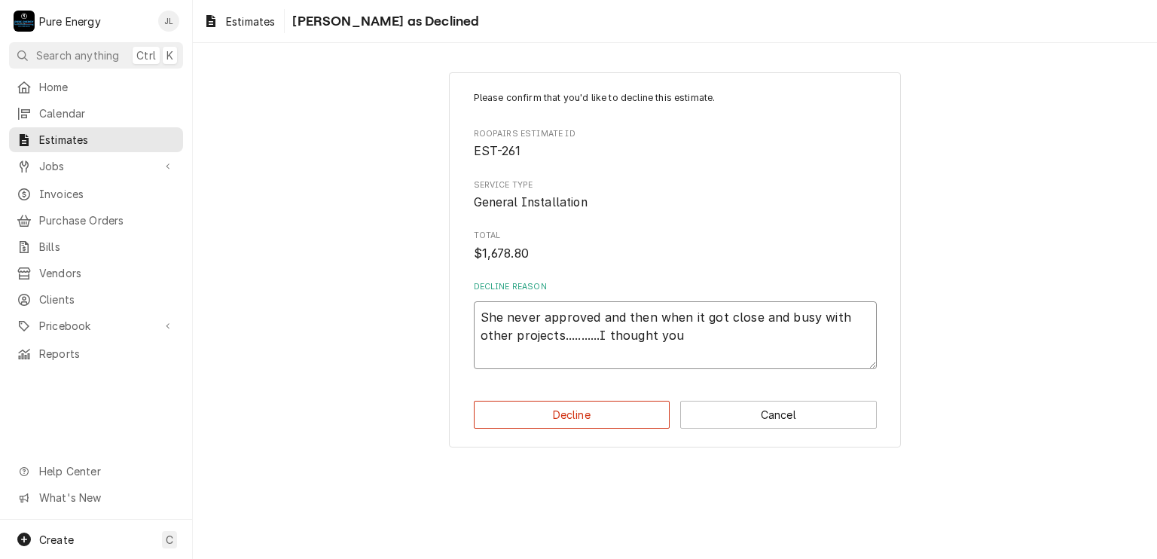
type textarea "x"
type textarea "She never approved and then when it got close and busy with other projects.....…"
type textarea "x"
type textarea "She never approved and then when it got close and busy with other projects.....…"
type textarea "x"
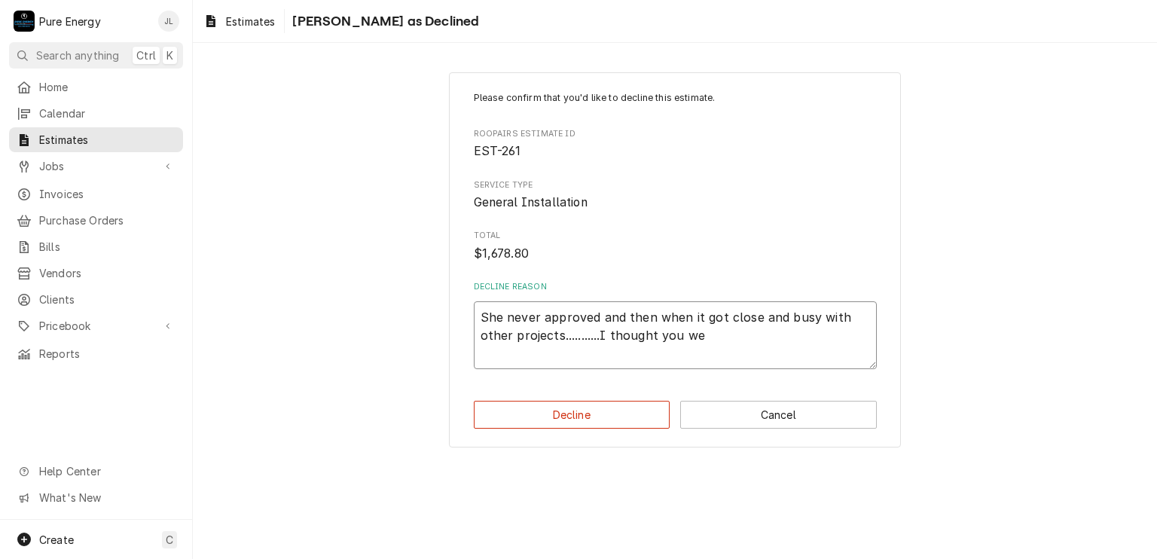
type textarea "She never approved and then when it got close and busy with other projects.....…"
click at [630, 414] on button "Decline" at bounding box center [572, 415] width 197 height 28
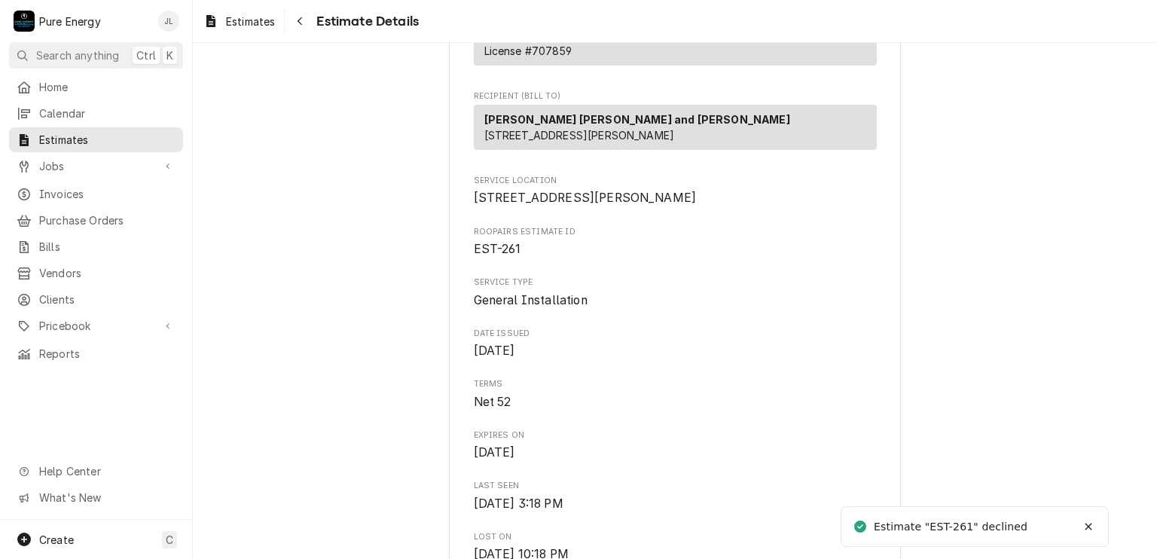
scroll to position [301, 0]
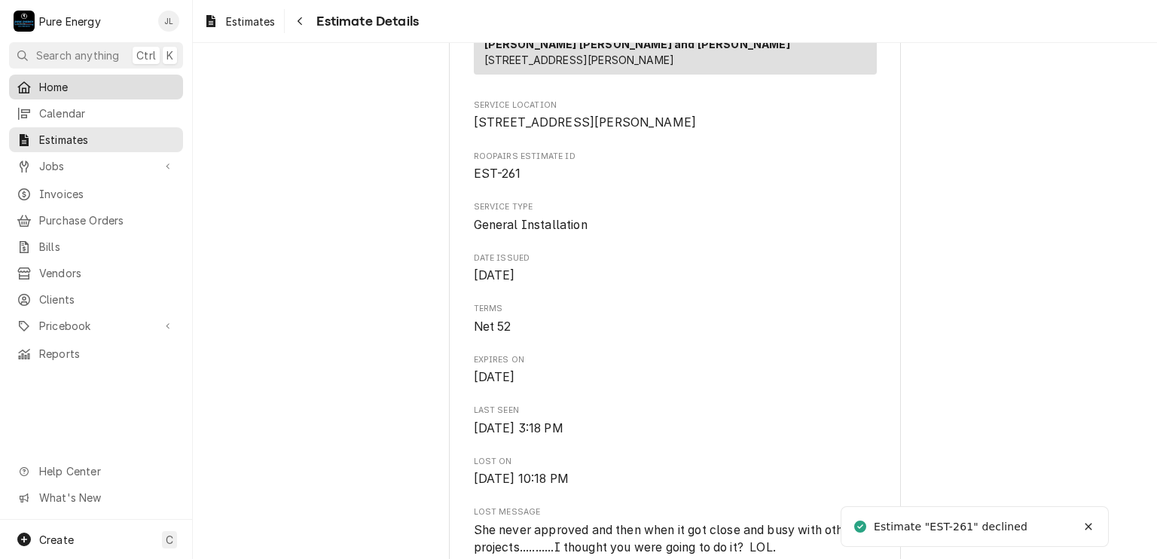
click at [112, 80] on span "Home" at bounding box center [107, 87] width 136 height 16
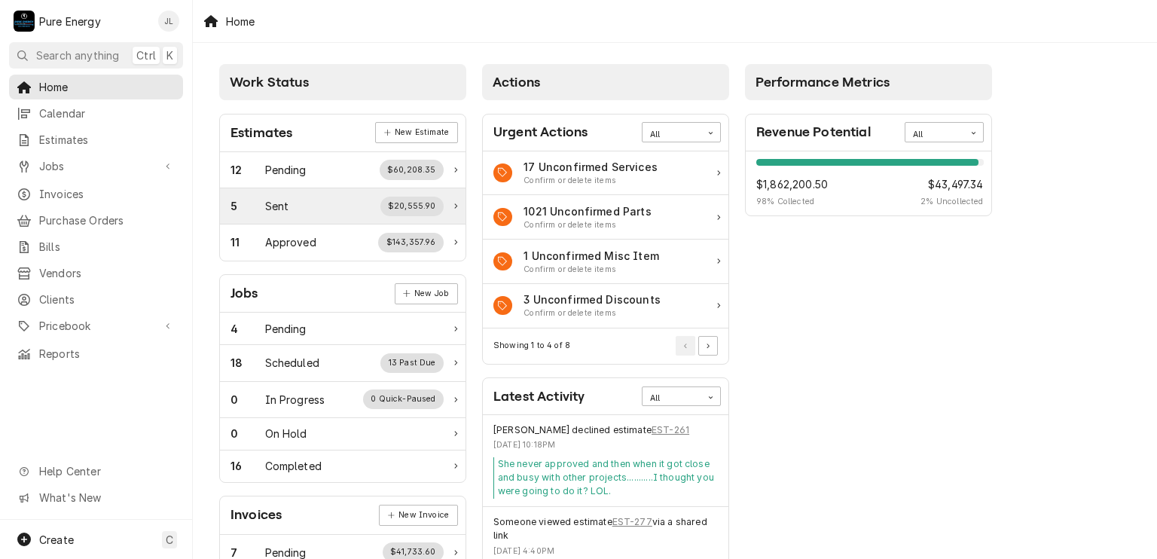
click at [316, 204] on div "5 Sent $20,555.90" at bounding box center [337, 207] width 213 height 20
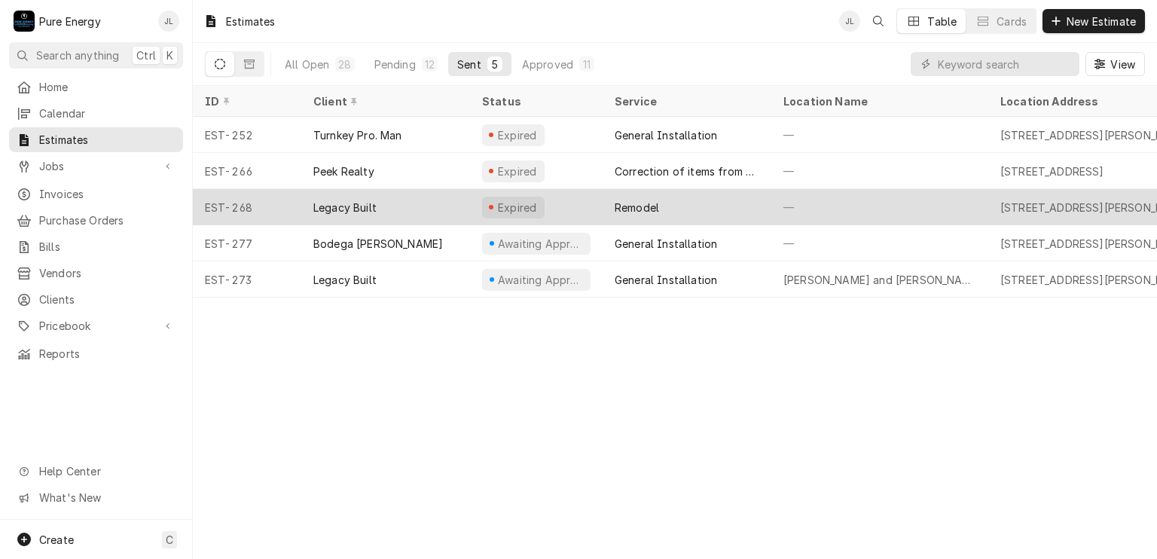
click at [875, 205] on div "—" at bounding box center [880, 207] width 217 height 36
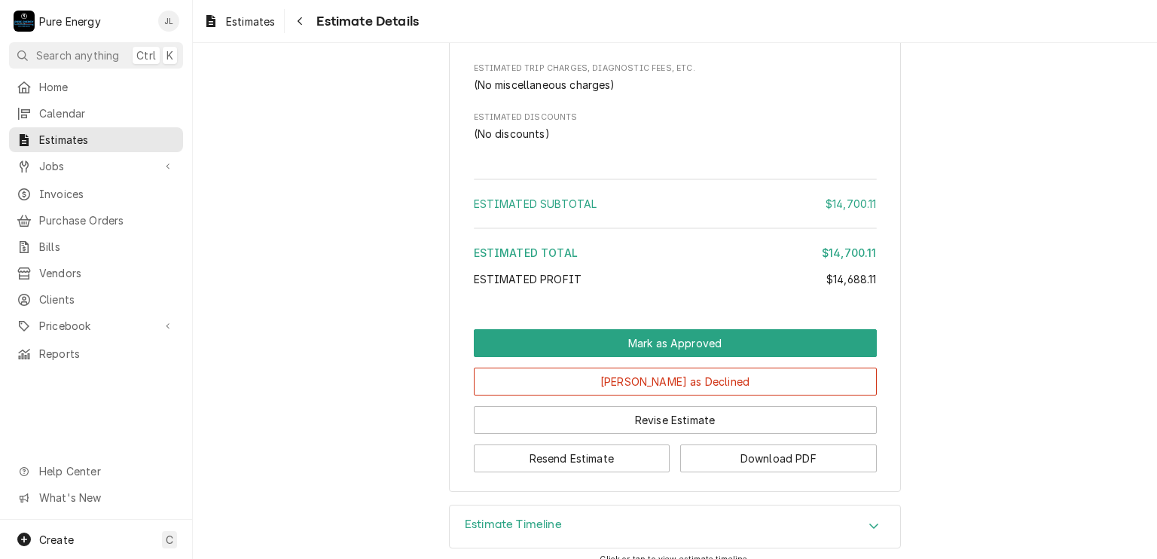
scroll to position [3509, 0]
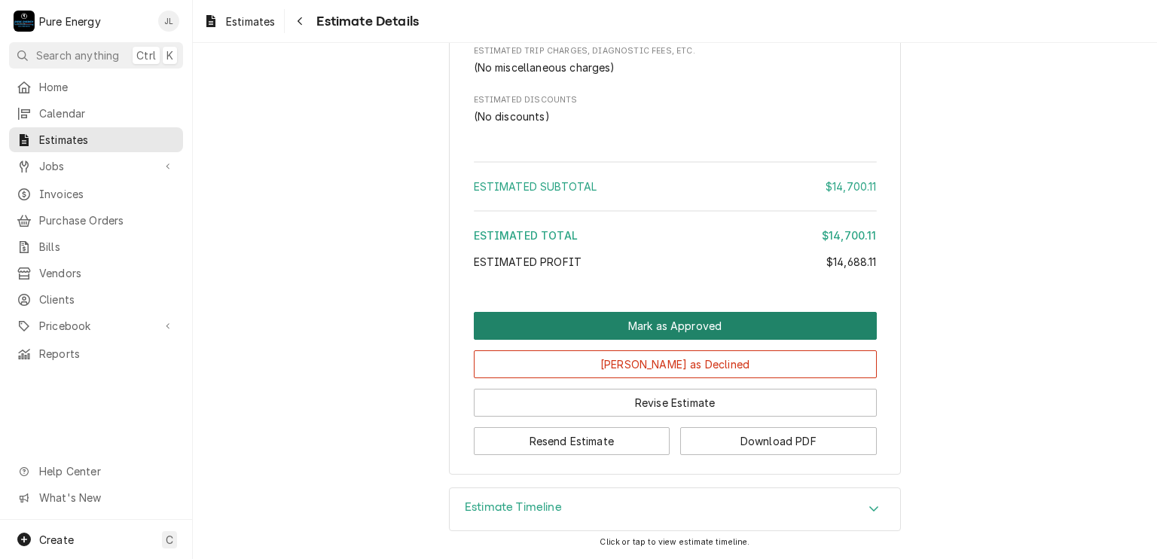
click at [683, 326] on button "Mark as Approved" at bounding box center [675, 326] width 403 height 28
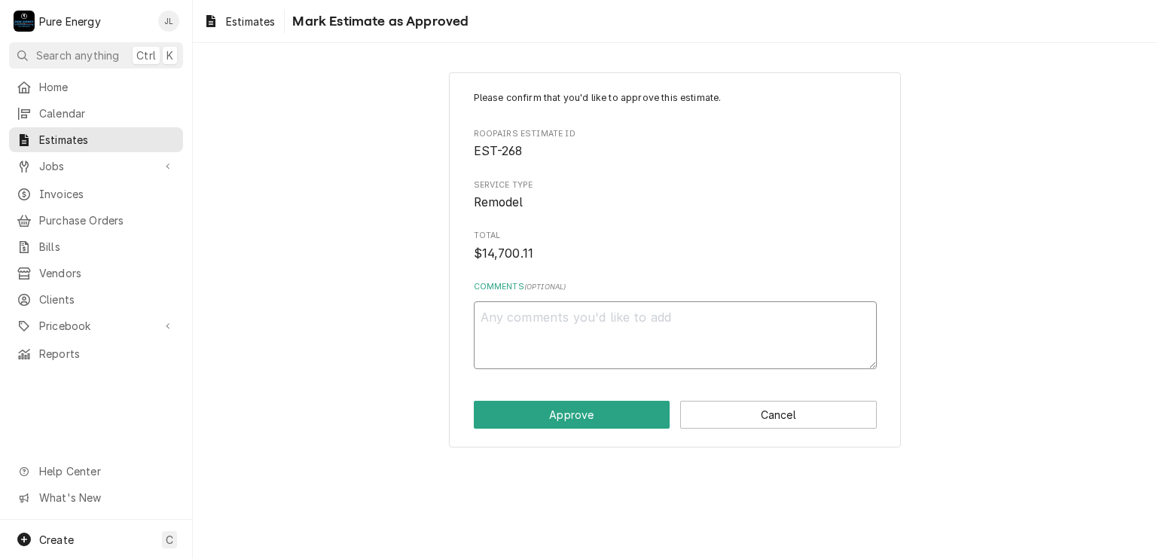
click at [588, 336] on textarea "Comments ( optional )" at bounding box center [675, 335] width 403 height 68
type textarea "x"
type textarea "J"
type textarea "x"
type textarea "Ju"
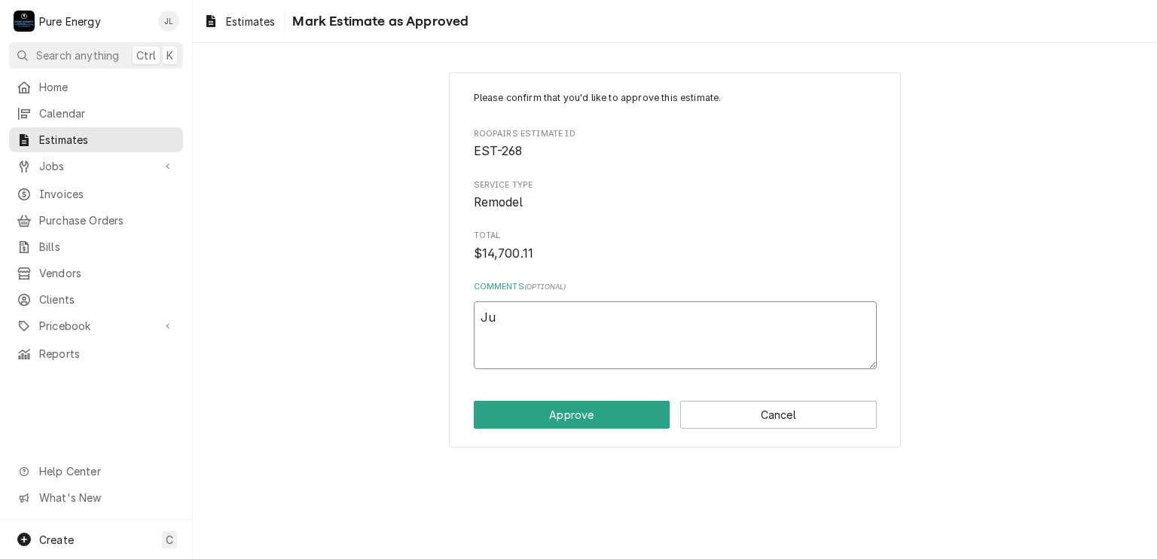
type textarea "x"
type textarea "Jus"
type textarea "x"
type textarea "Just"
type textarea "x"
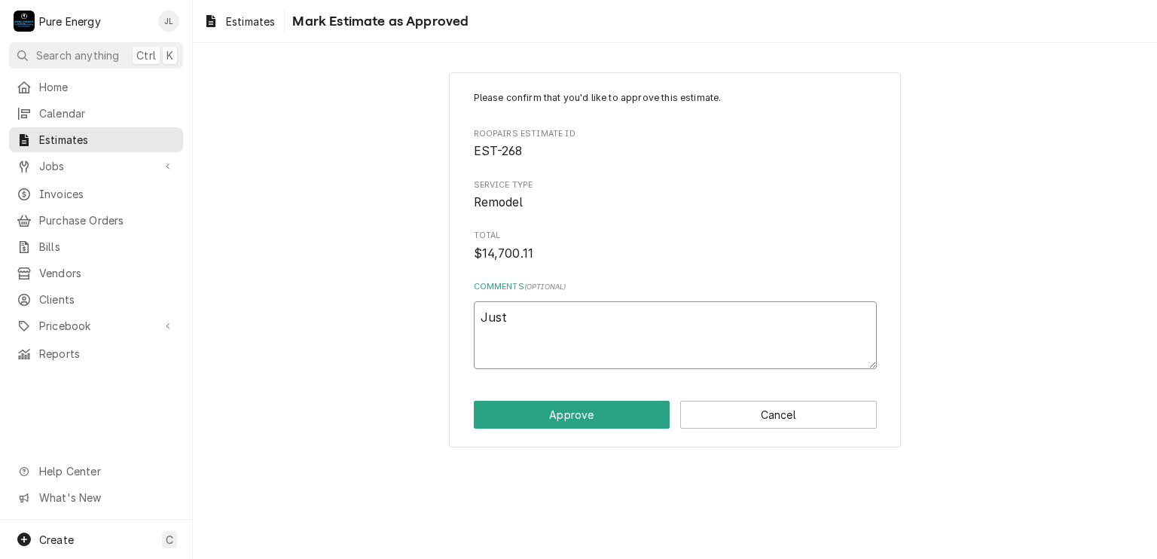
type textarea "Justi"
type textarea "x"
type textarea "Justin"
type textarea "x"
type textarea "Justin"
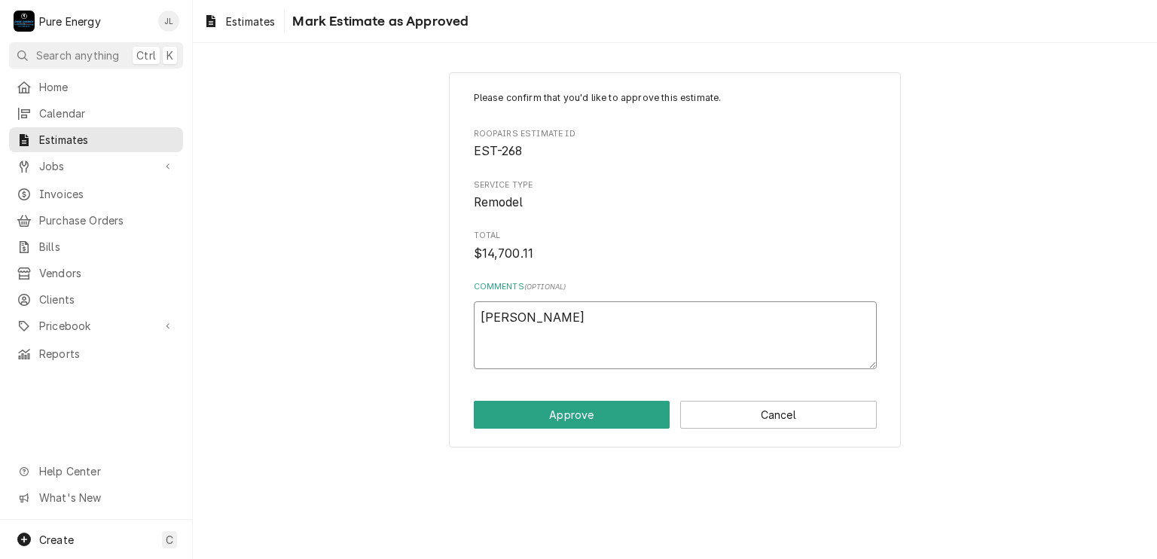
type textarea "x"
type textarea "Justin ap"
type textarea "x"
type textarea "Justin app"
type textarea "x"
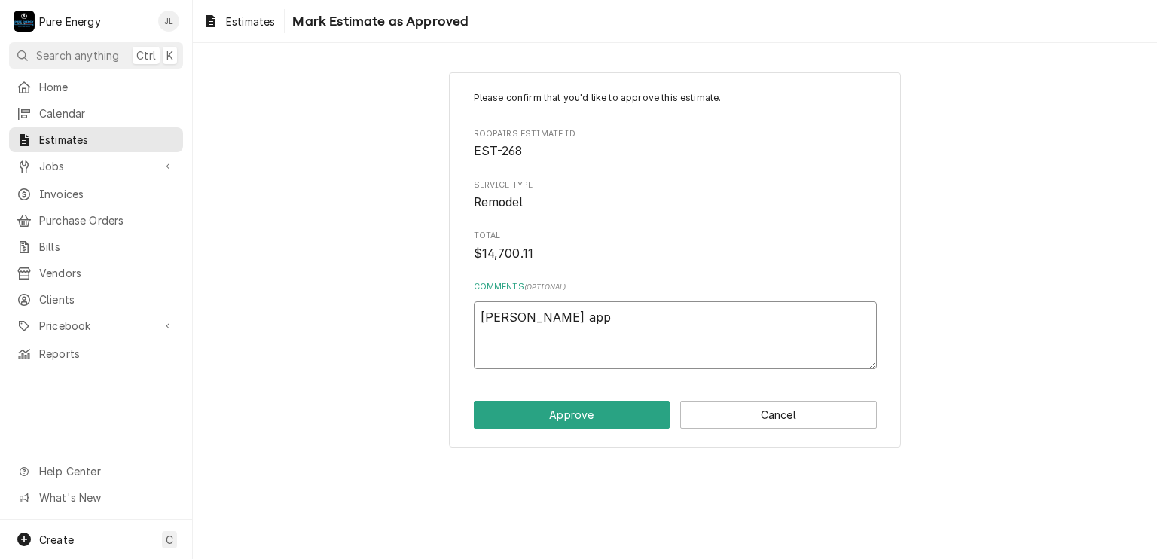
type textarea "Justin appr"
type textarea "x"
type textarea "Justin appro"
type textarea "x"
type textarea "Justin approv"
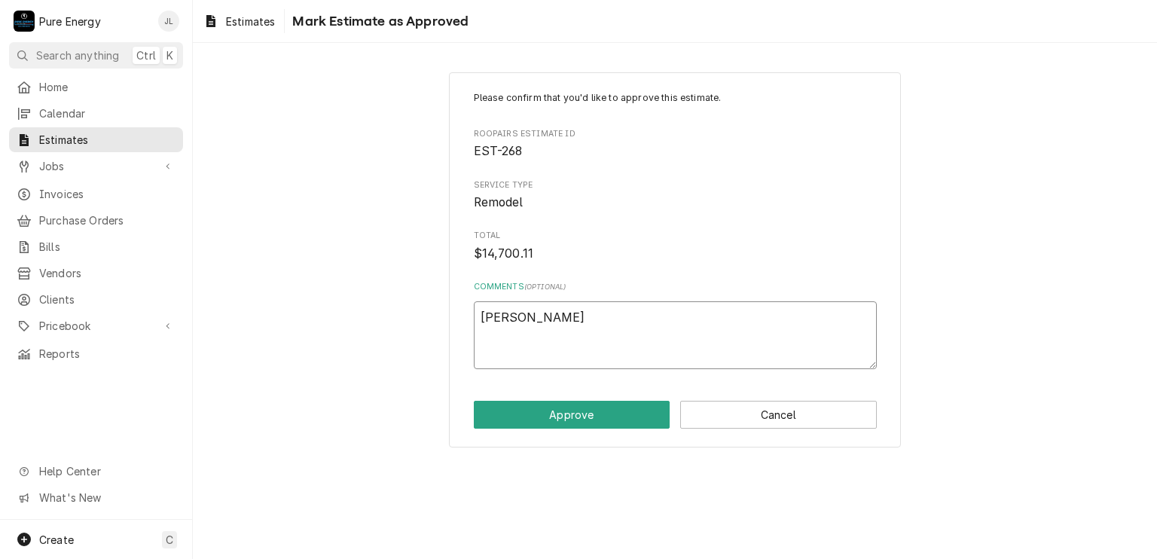
type textarea "x"
type textarea "Justin approve"
type textarea "x"
type textarea "Justin approved"
type textarea "x"
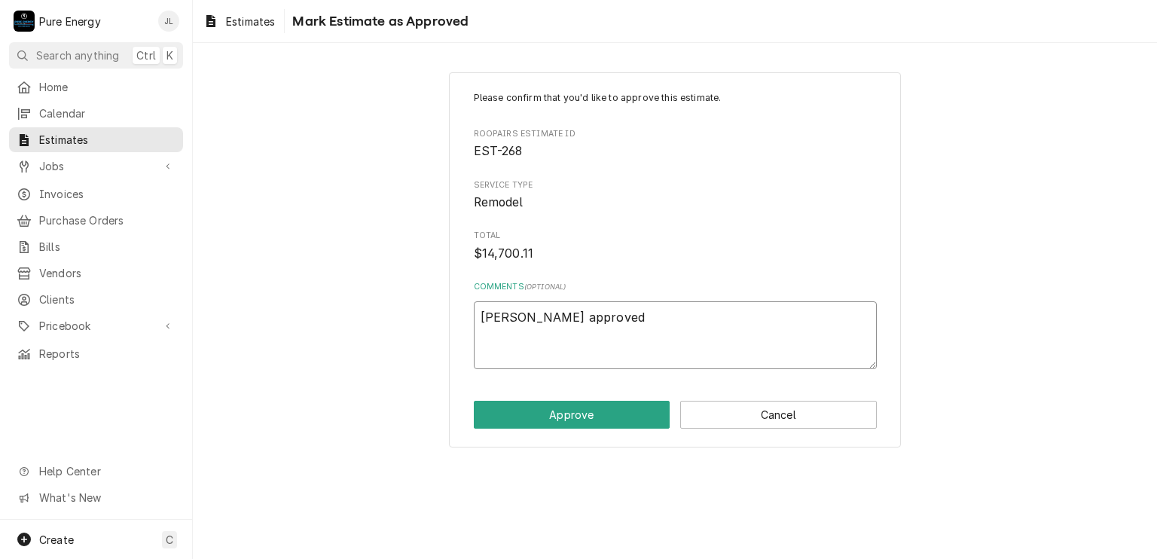
type textarea "Justin approved"
type textarea "x"
type textarea "Justin approved an"
type textarea "x"
type textarea "Justin approved and"
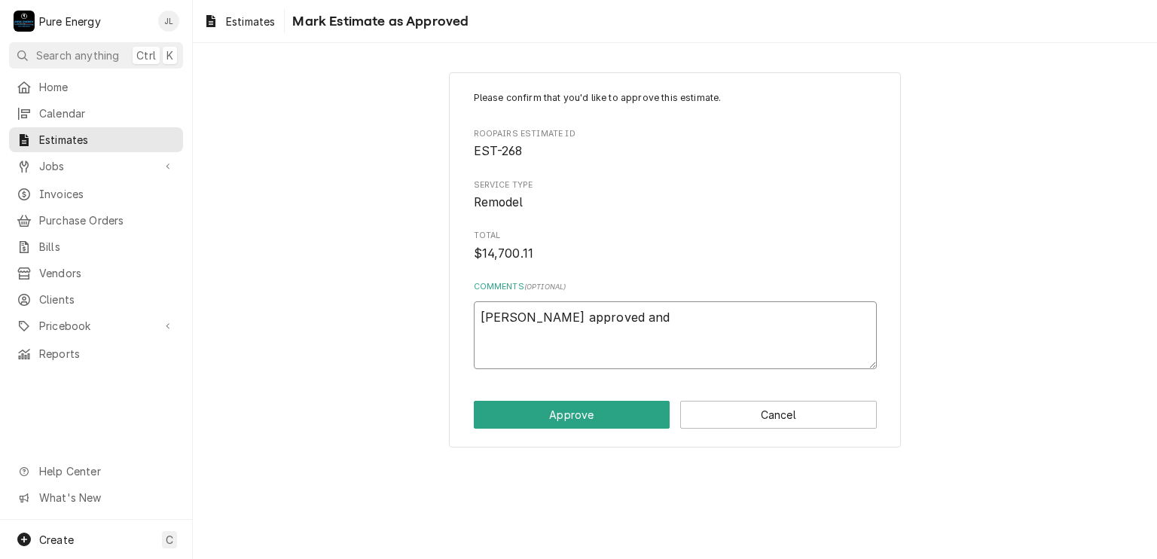
type textarea "x"
type textarea "Justin approved and"
type textarea "x"
type textarea "Justin approved and w"
type textarea "x"
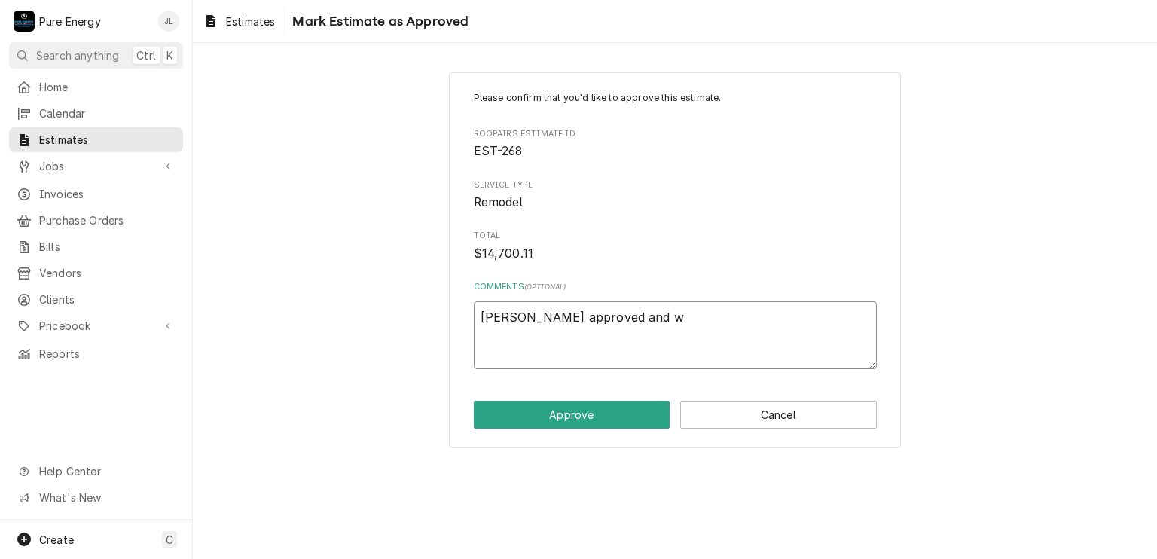
type textarea "Justin approved and we"
type textarea "x"
type textarea "Justin approved and we"
type textarea "x"
type textarea "Justin approved and we a"
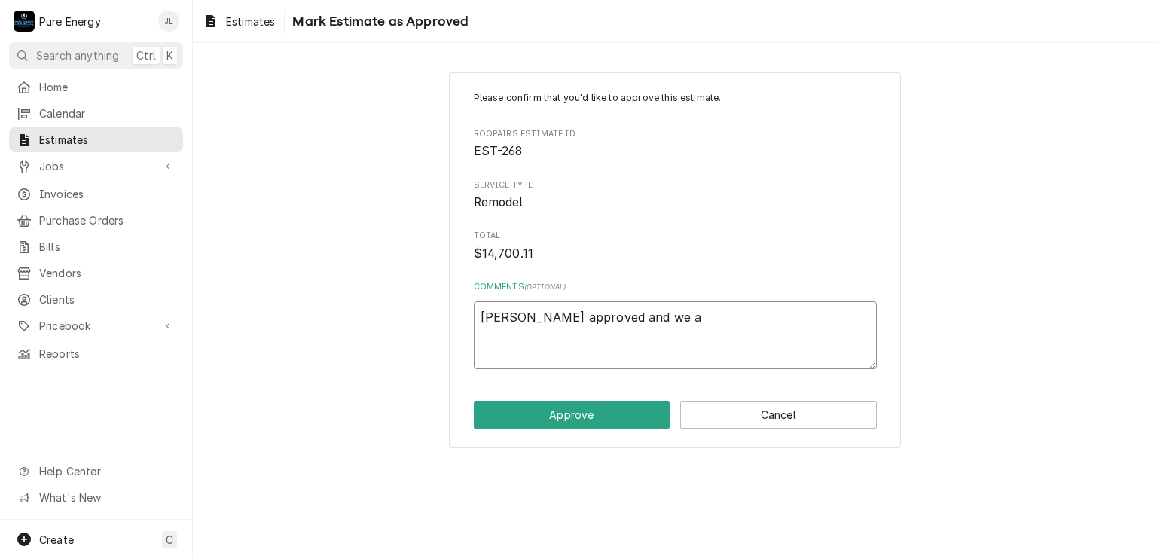
type textarea "x"
type textarea "Justin approved and we ar"
type textarea "x"
type textarea "Justin approved and we are"
type textarea "x"
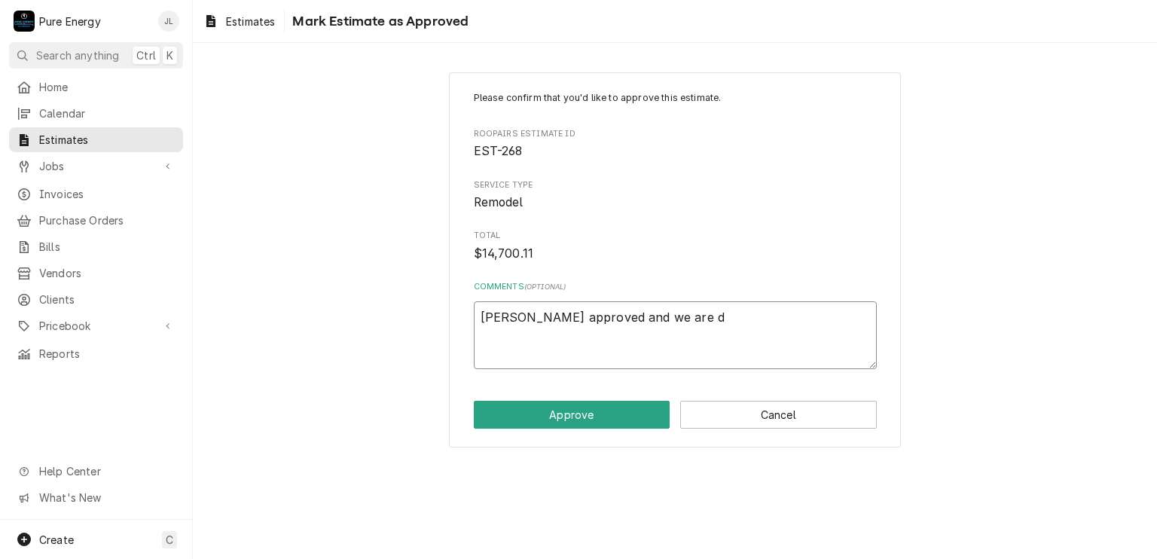
type textarea "Justin approved and we are do"
type textarea "x"
type textarea "Justin approved and we are don"
type textarea "x"
type textarea "Justin approved and we are done"
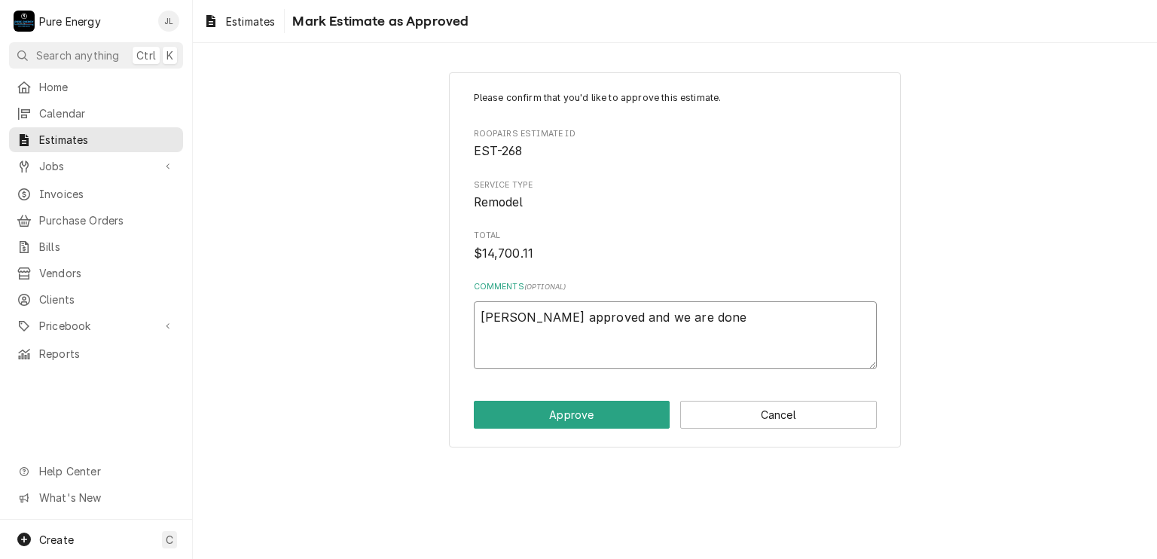
type textarea "x"
type textarea "Justin approved and we are done"
type textarea "x"
type textarea "Justin approved and we are done wi"
type textarea "x"
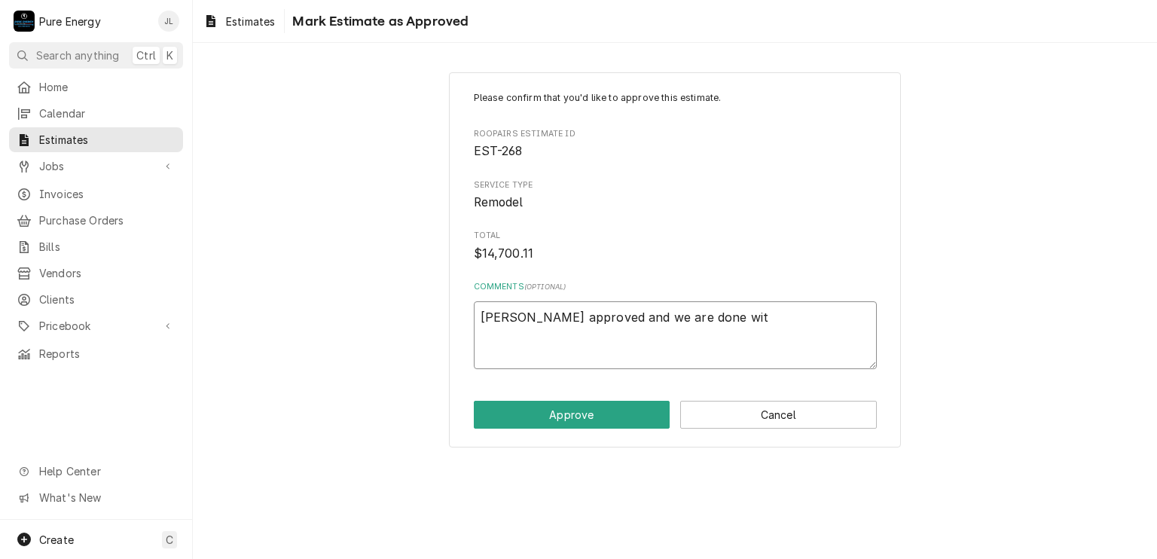
type textarea "Justin approved and we are done with"
type textarea "x"
type textarea "Justin approved and we are done with"
type textarea "x"
type textarea "Justin approved and we are done with r"
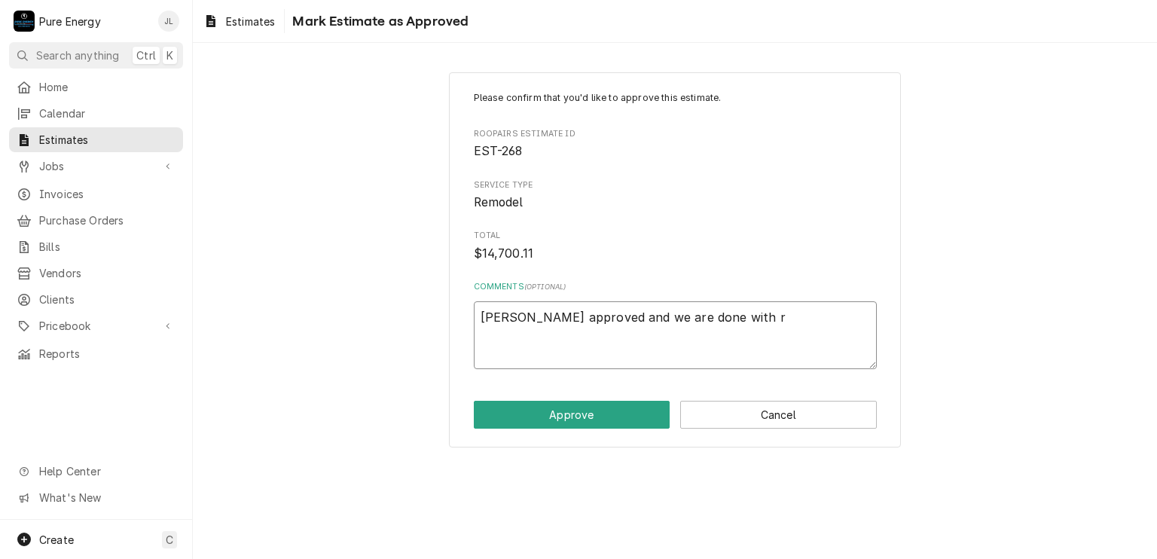
type textarea "x"
type textarea "Justin approved and we are done with ro"
type textarea "x"
type textarea "Justin approved and we are done with rou"
type textarea "x"
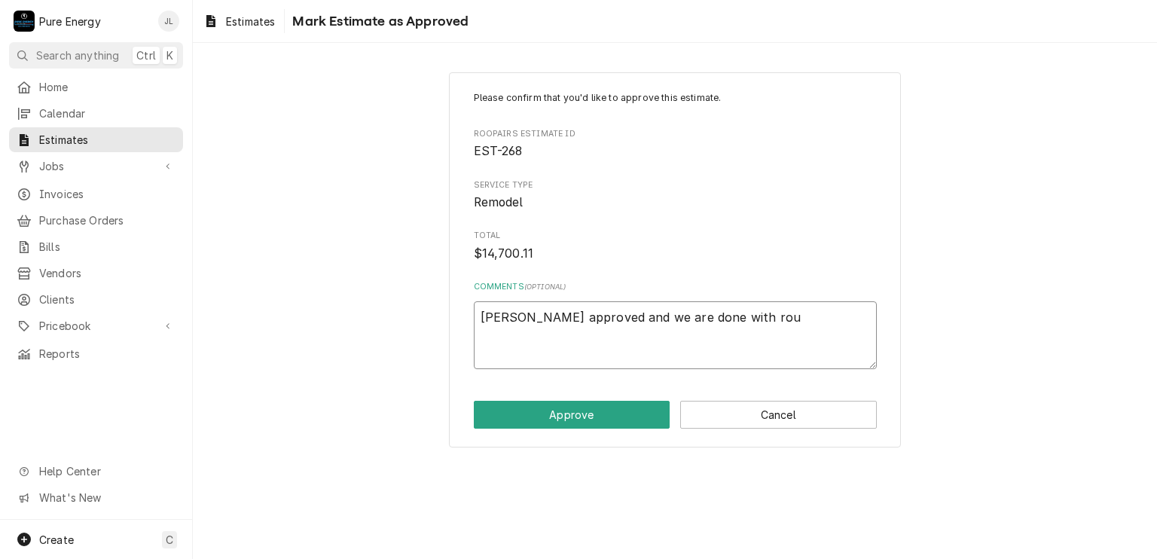
type textarea "Justin approved and we are done with roug"
type textarea "x"
type textarea "Justin approved and we are done with rough"
type textarea "x"
type textarea "Justin approved and we are done with rough"
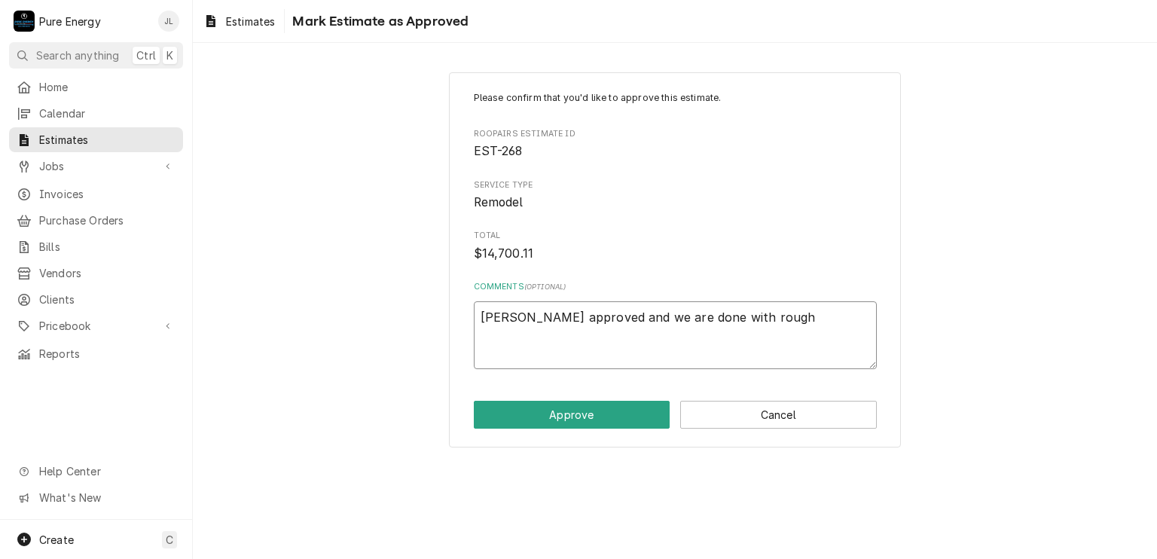
type textarea "x"
type textarea "Justin approved and we are done with rough i"
type textarea "x"
type textarea "Justin approved and we are done with rough in"
click at [611, 417] on button "Approve" at bounding box center [572, 415] width 197 height 28
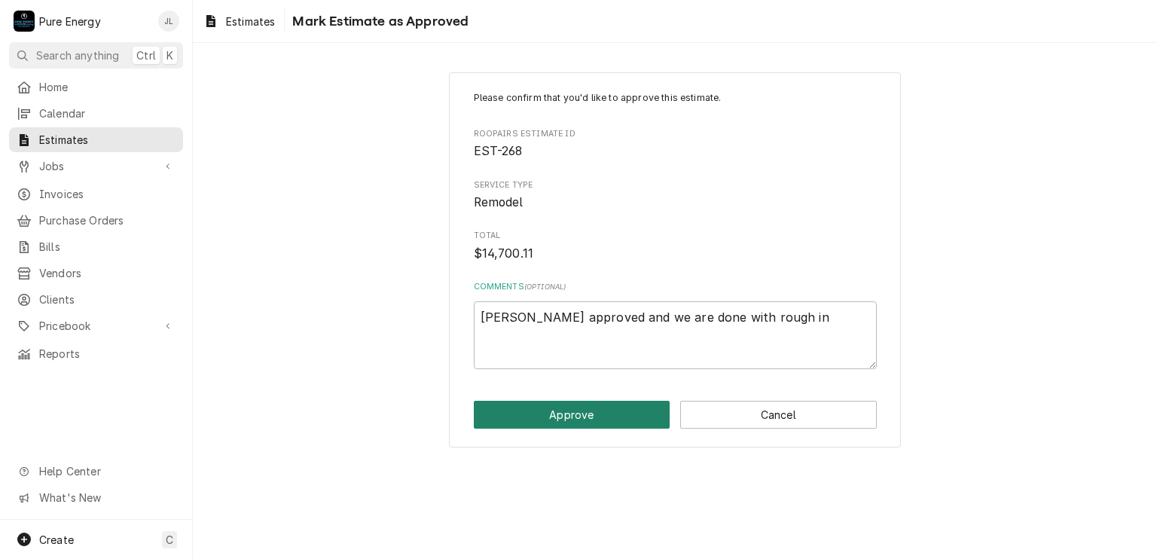
type textarea "x"
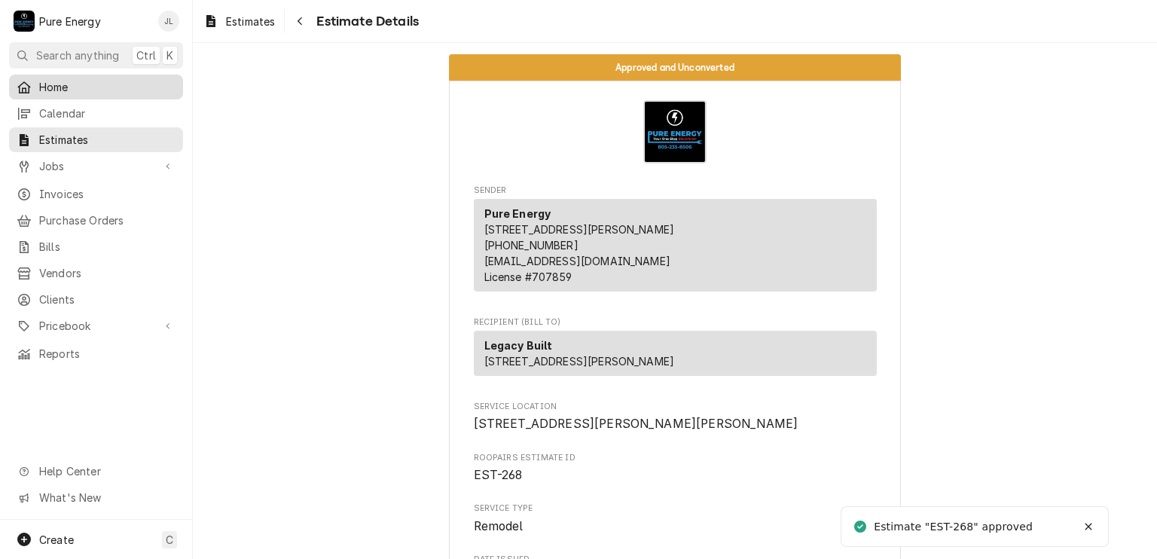
click at [115, 90] on span "Home" at bounding box center [107, 87] width 136 height 16
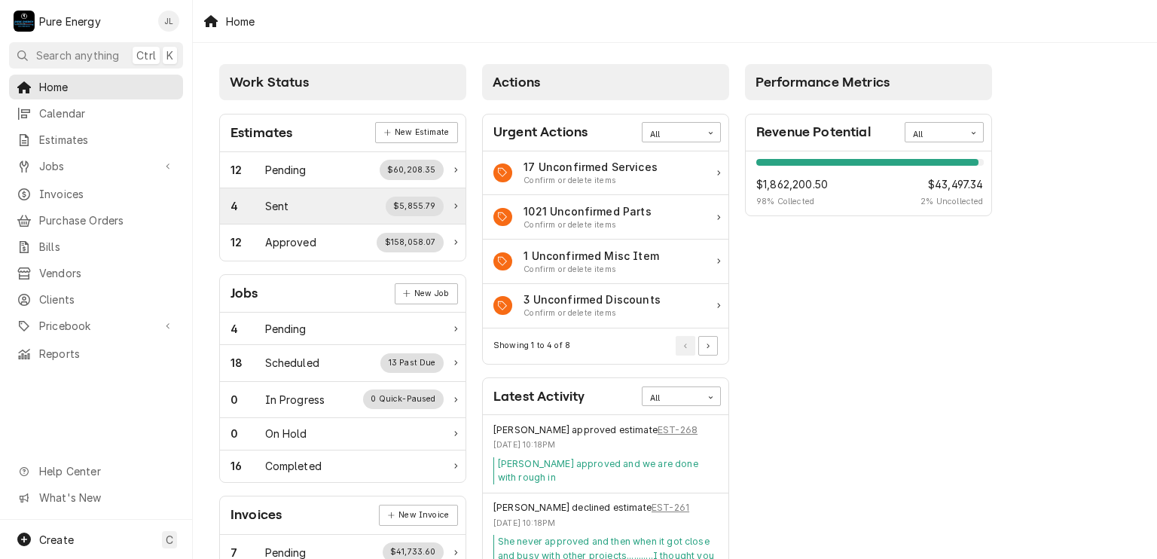
click at [289, 213] on div "4 Sent $5,855.79" at bounding box center [337, 207] width 213 height 20
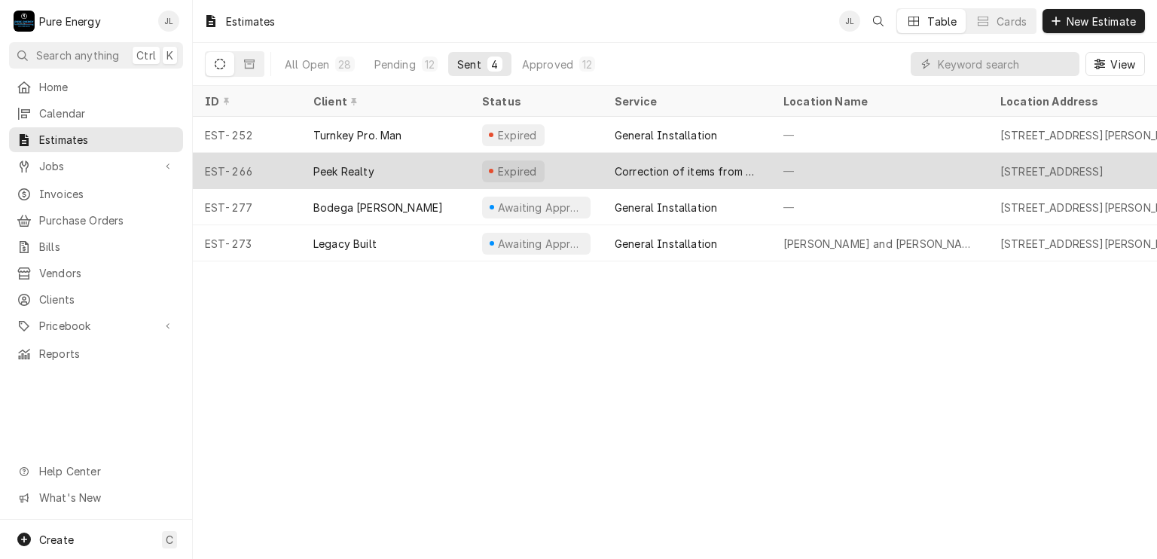
click at [909, 170] on div "—" at bounding box center [880, 171] width 217 height 36
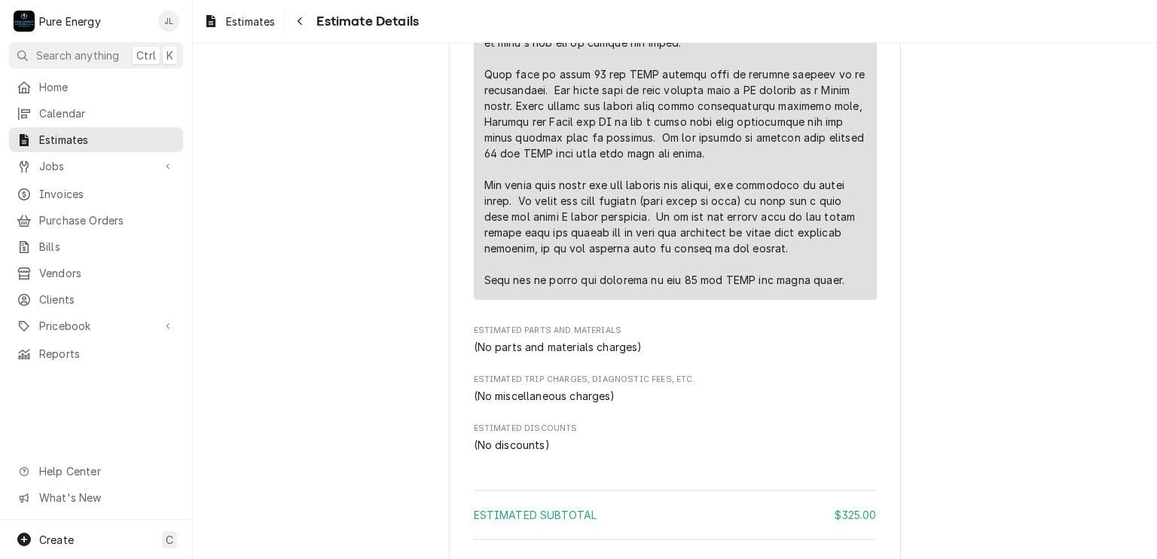
scroll to position [1430, 0]
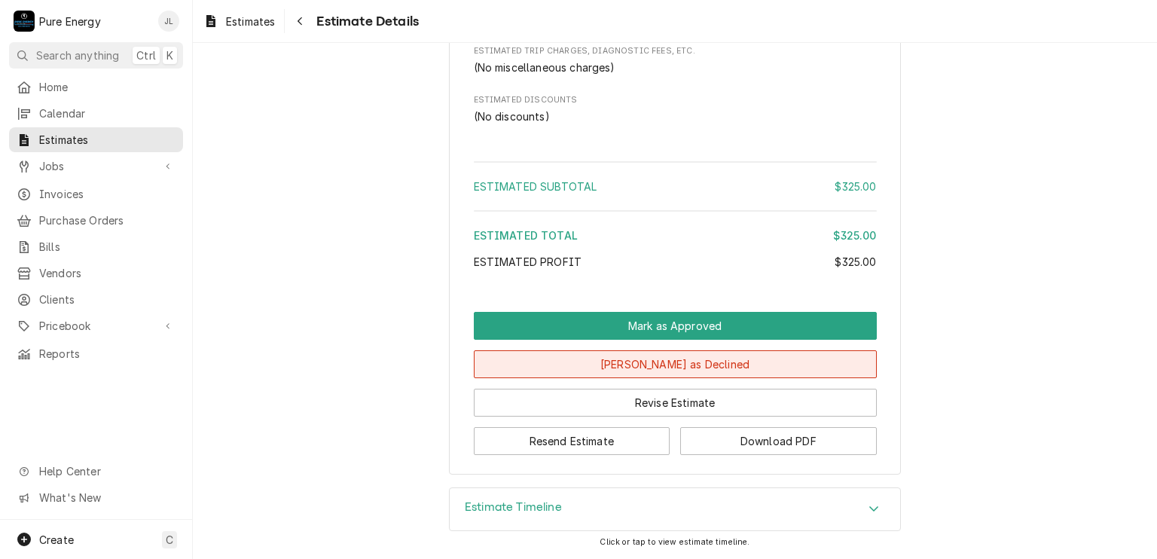
click at [706, 365] on button "[PERSON_NAME] as Declined" at bounding box center [675, 364] width 403 height 28
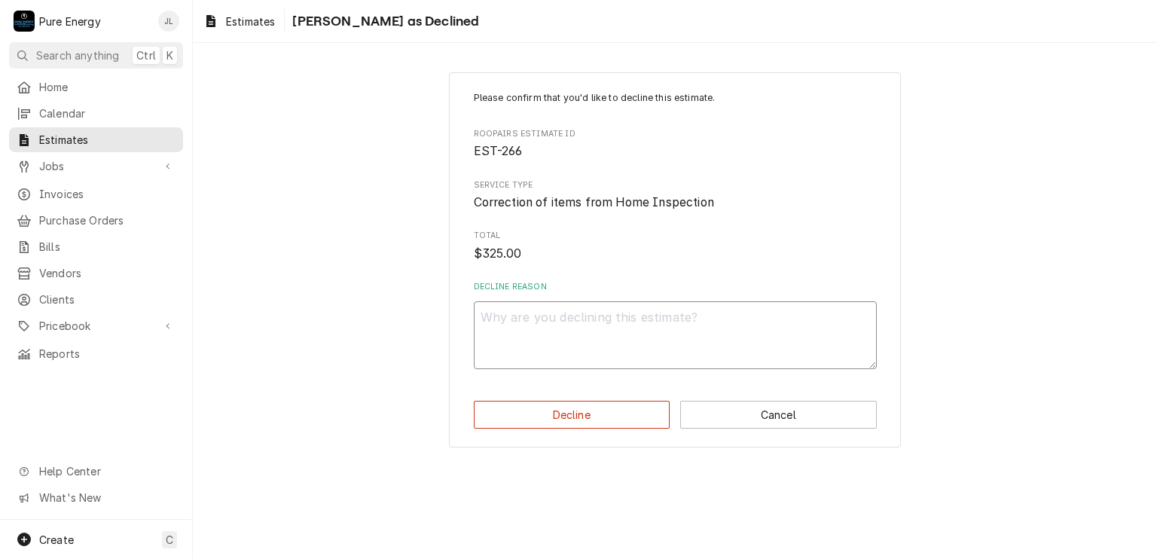
click at [646, 353] on textarea "Decline Reason" at bounding box center [675, 335] width 403 height 68
type textarea "x"
type textarea "U"
type textarea "x"
type textarea "Usu"
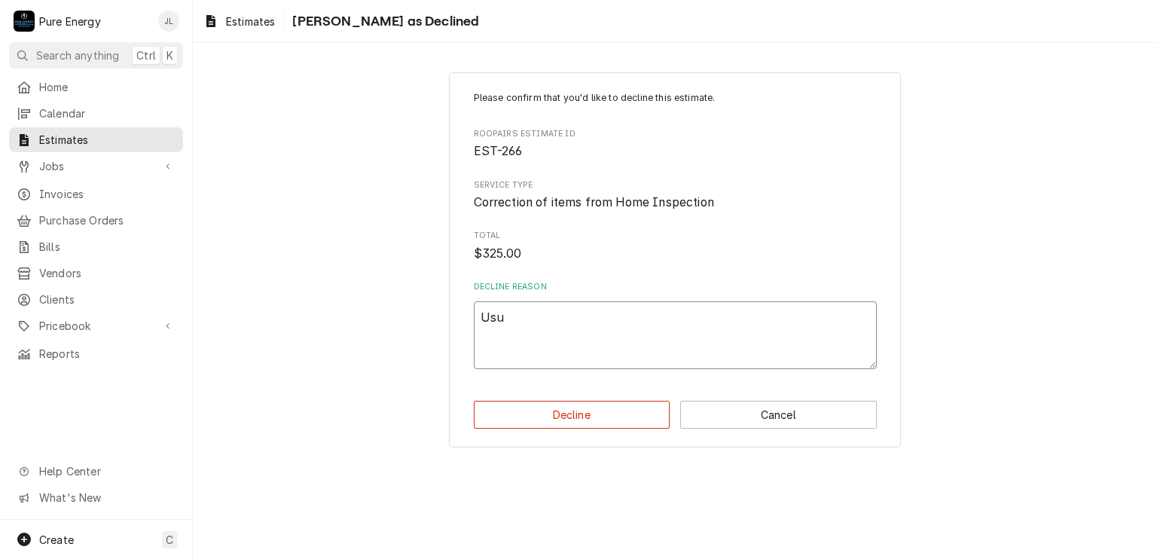
type textarea "x"
type textarea "Usua"
type textarea "x"
type textarea "Usual"
type textarea "x"
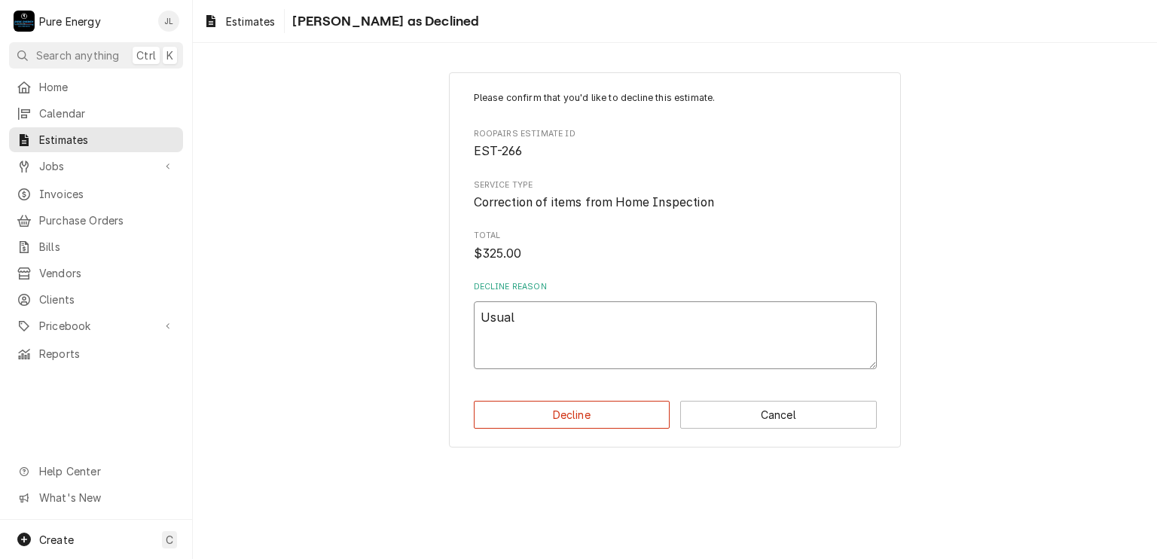
type textarea "Usual."
type textarea "x"
type textarea "Usual."
type textarea "x"
type textarea "Usual."
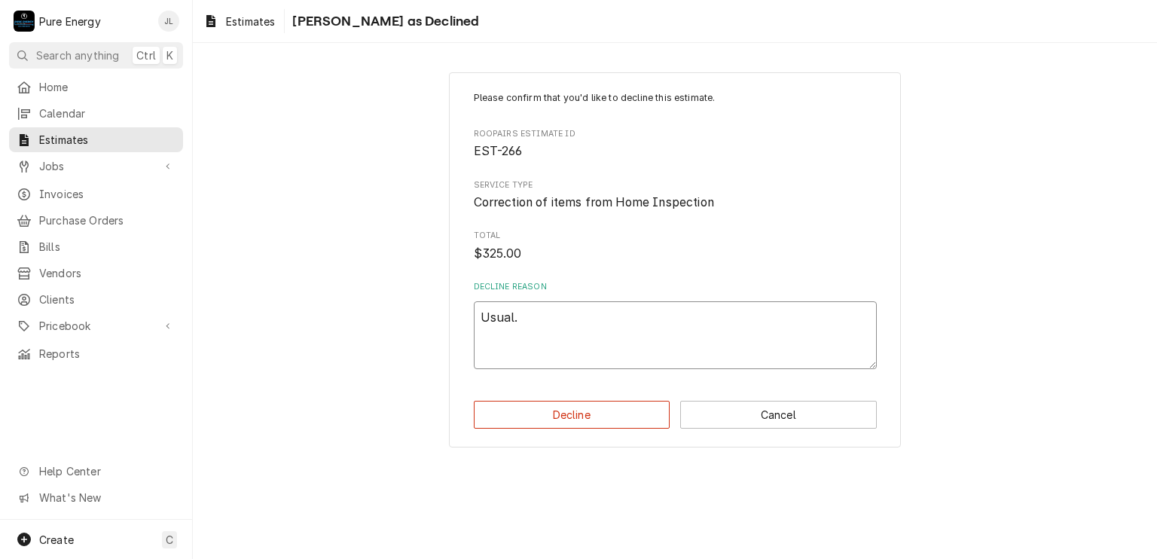
type textarea "x"
type textarea "Usual. No"
type textarea "x"
type textarea "Usual. No"
type textarea "x"
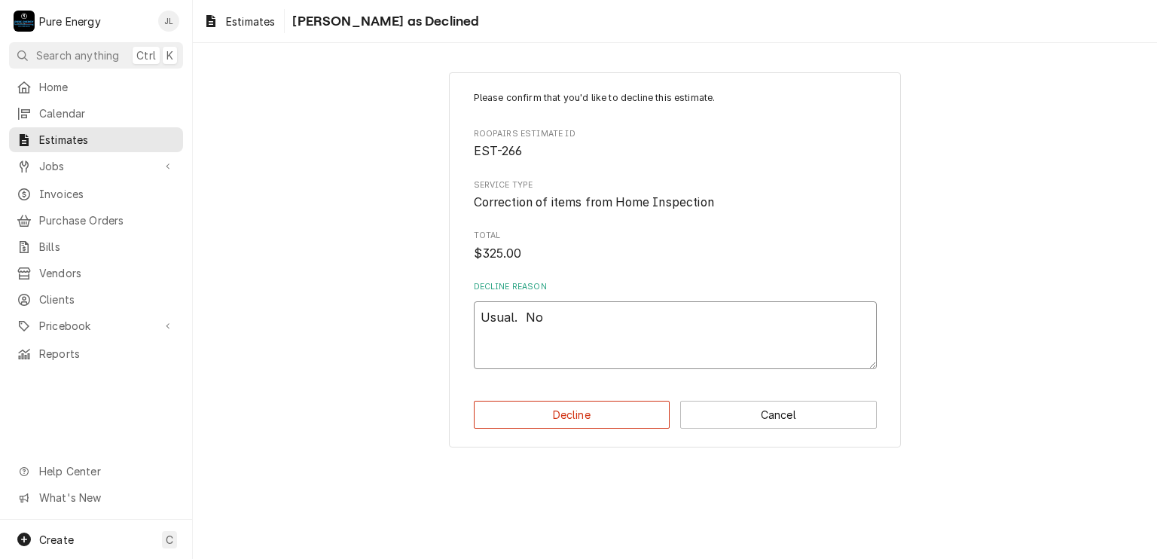
type textarea "Usual. No c"
type textarea "x"
type textarea "Usual. No cal"
type textarea "x"
type textarea "Usual. No call"
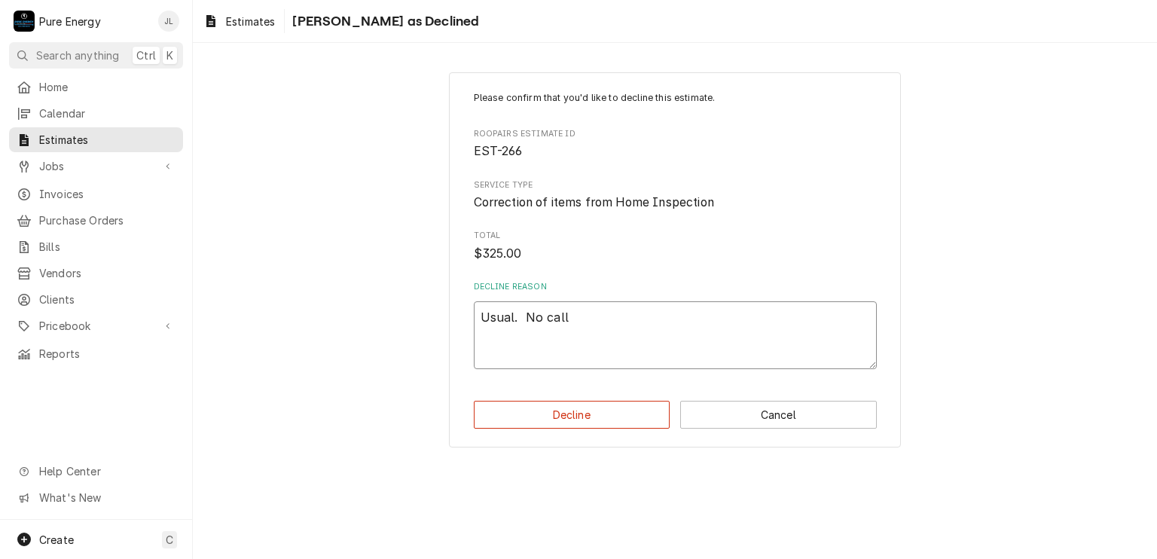
type textarea "x"
type textarea "Usual. No call"
type textarea "x"
type textarea "Usual. No call"
type textarea "x"
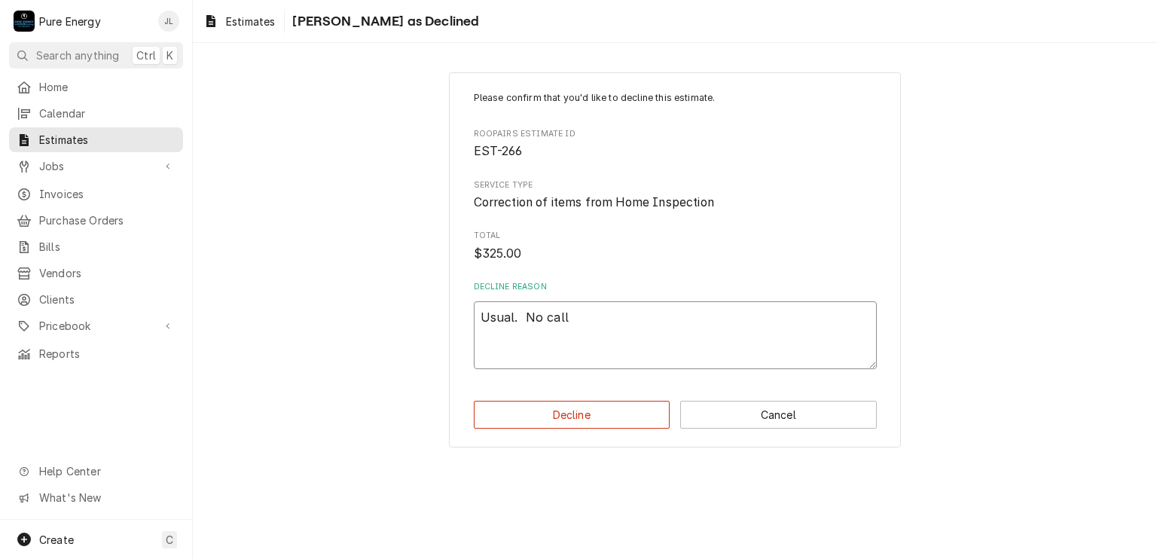
type textarea "Usual. No call,"
type textarea "x"
type textarea "Usual. No call,"
type textarea "x"
type textarea "Usual. No call, n"
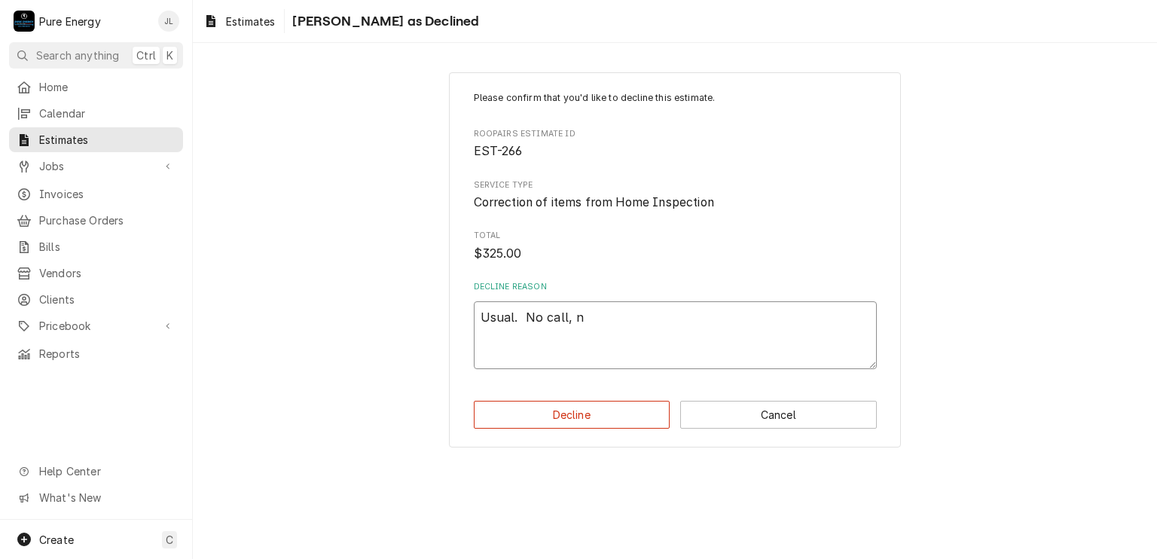
type textarea "x"
type textarea "Usual. No call, no"
type textarea "x"
type textarea "Usual. No call, no"
type textarea "x"
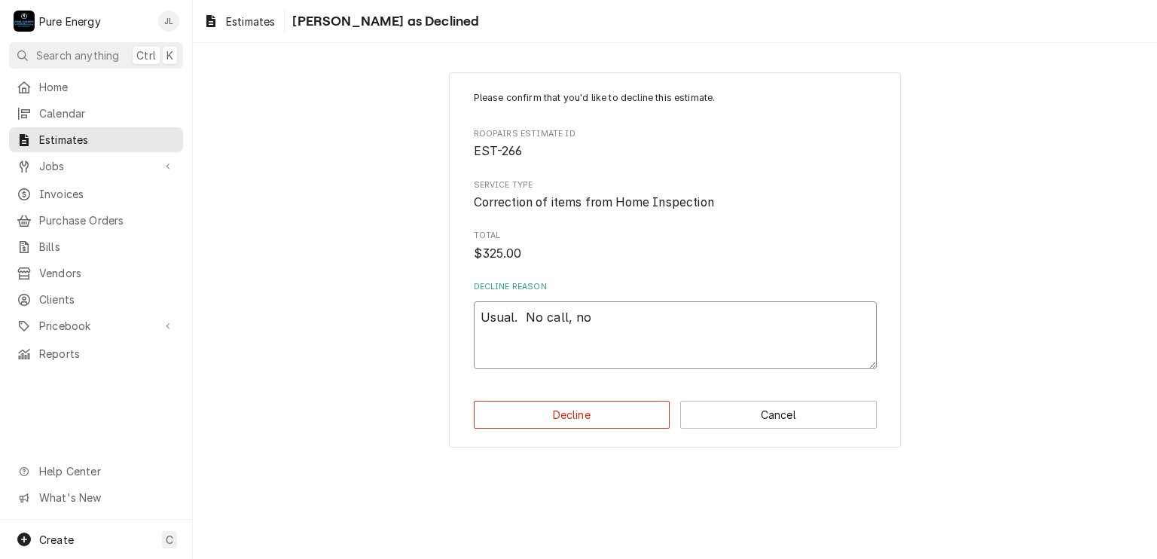
type textarea "Usual. No call, no f"
type textarea "x"
type textarea "Usual. No call, no fo"
type textarea "x"
type textarea "Usual. No call, no fol"
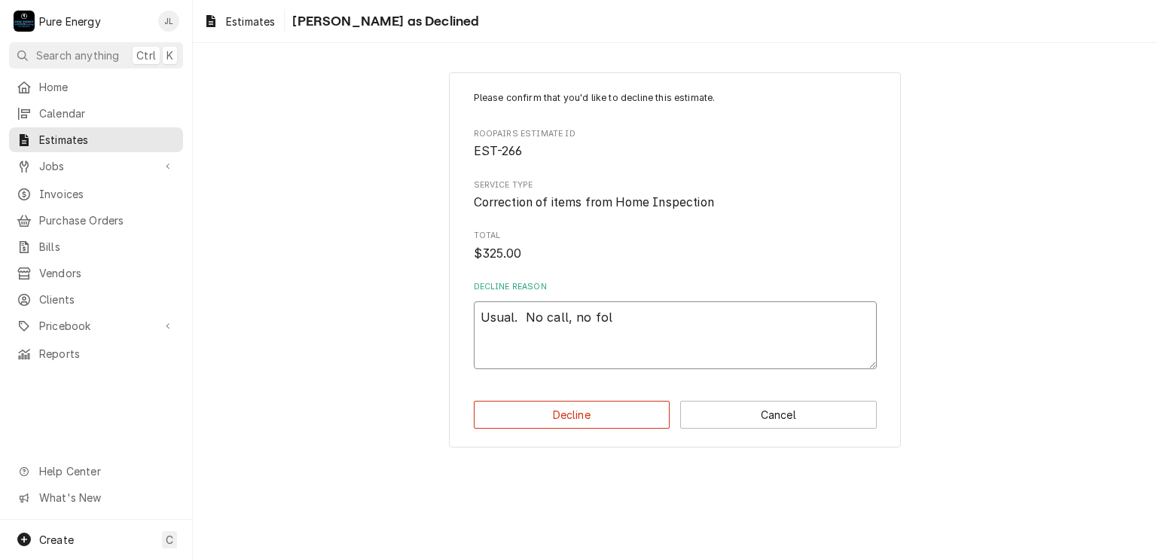
type textarea "x"
type textarea "Usual. No call, no foll"
type textarea "x"
type textarea "Usual. No call, no follo"
type textarea "x"
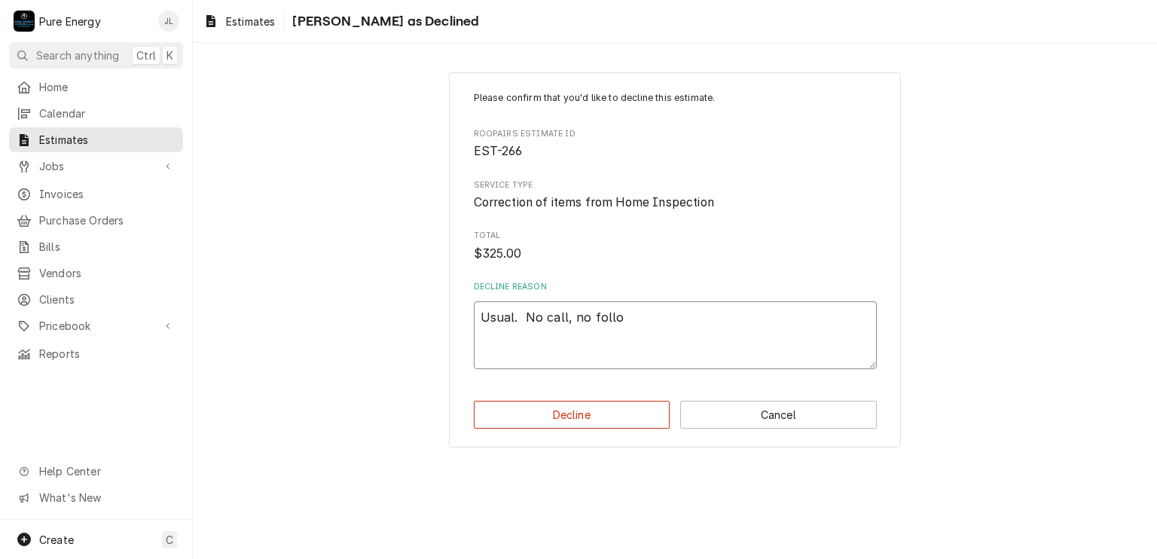
type textarea "Usual. No call, no follow"
type textarea "x"
type textarea "Usual. No call, no follow"
type textarea "x"
type textarea "Usual. No call, no follow up"
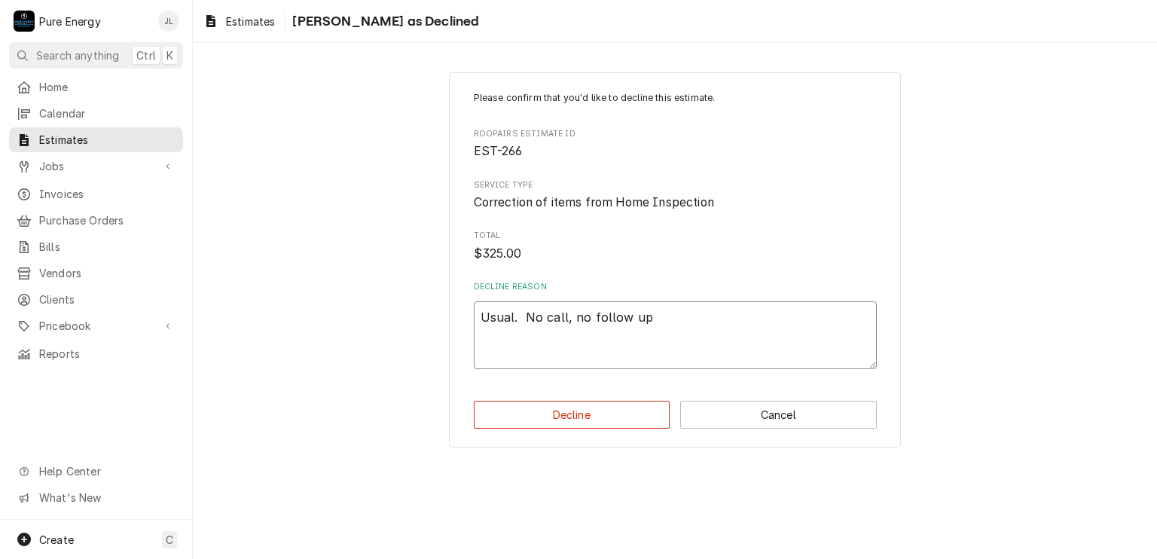
type textarea "x"
type textarea "Usual. No call, no follow up."
type textarea "x"
type textarea "Usual. No call, no follow up."
click at [642, 413] on button "Decline" at bounding box center [572, 415] width 197 height 28
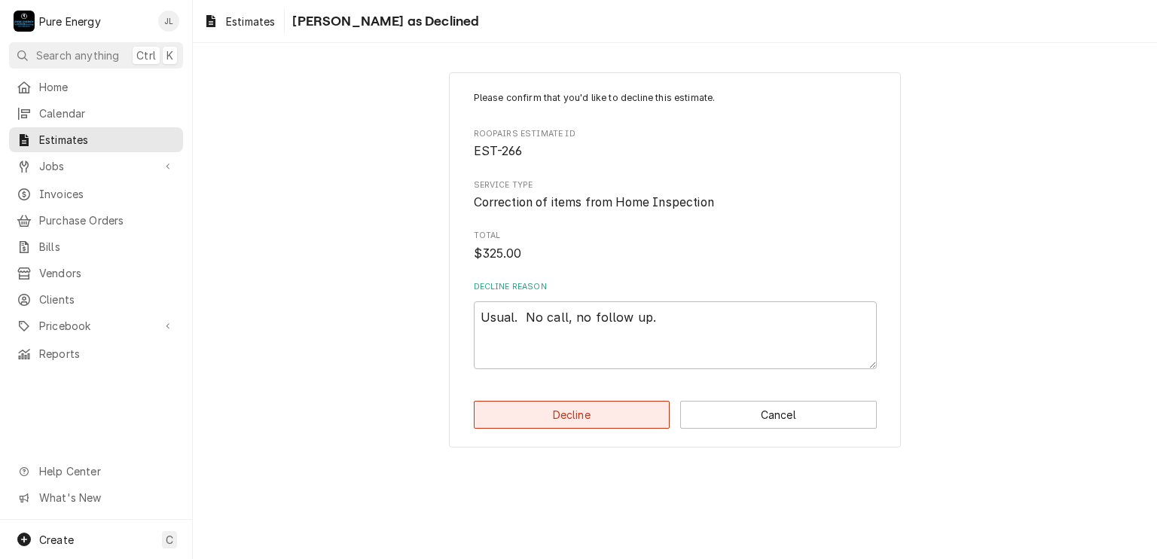
type textarea "x"
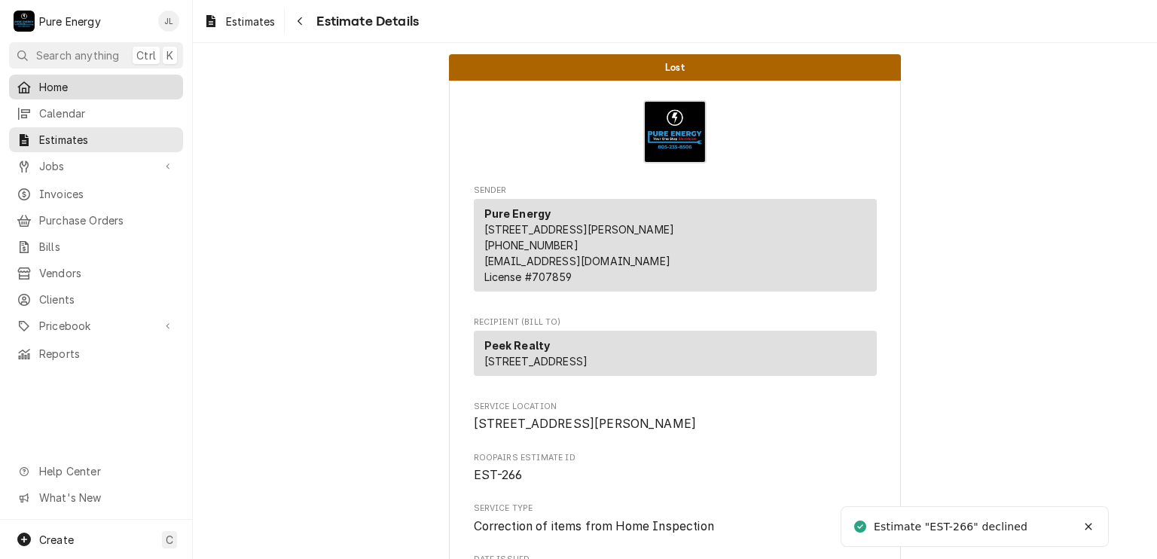
click at [95, 91] on span "Home" at bounding box center [107, 87] width 136 height 16
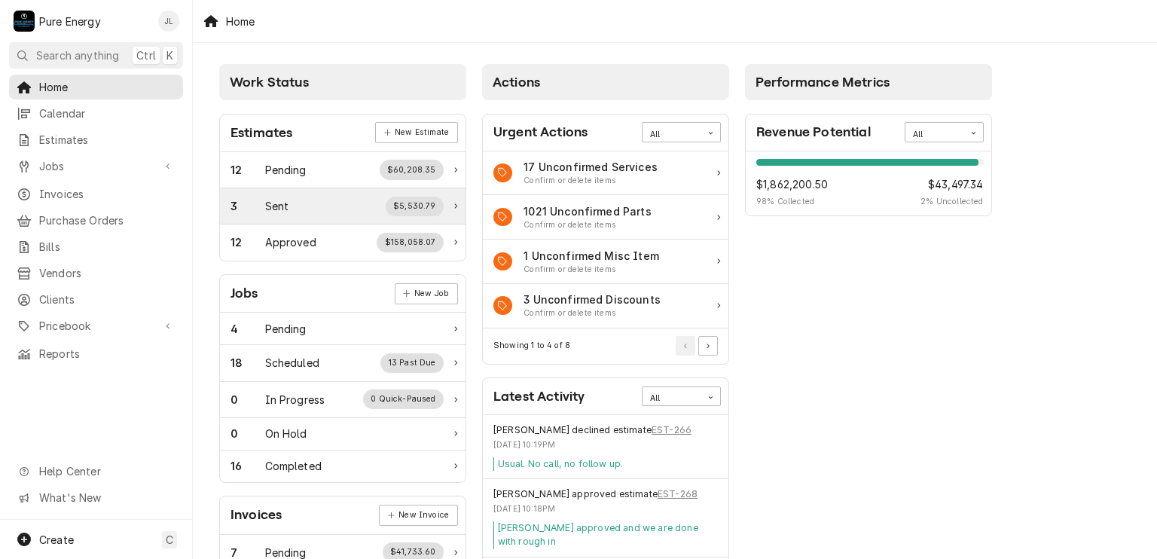
click at [338, 210] on div "3 Sent $5,530.79" at bounding box center [337, 207] width 213 height 20
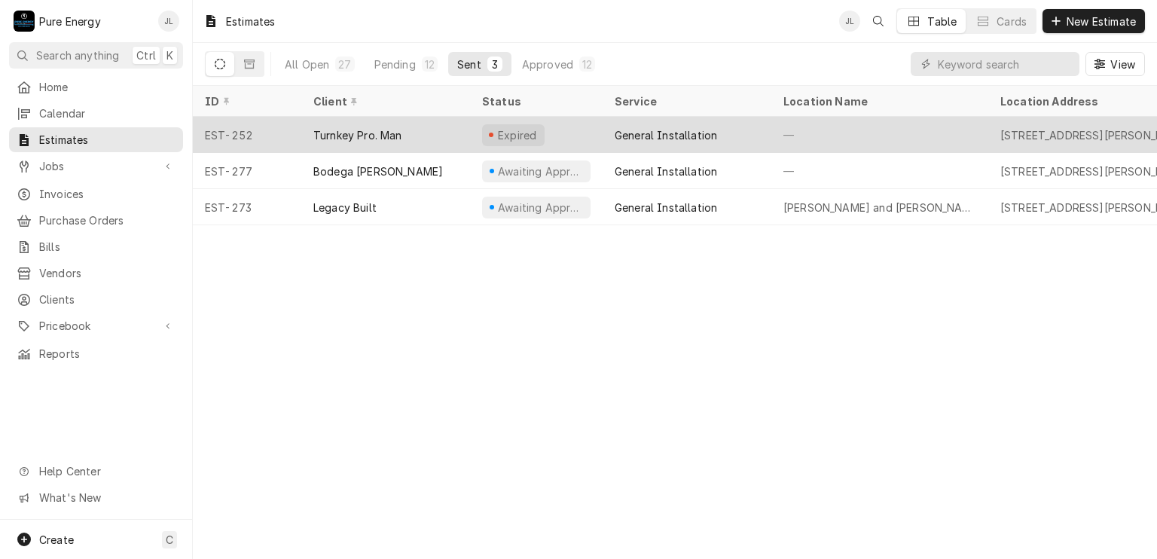
click at [901, 130] on div "—" at bounding box center [880, 135] width 217 height 36
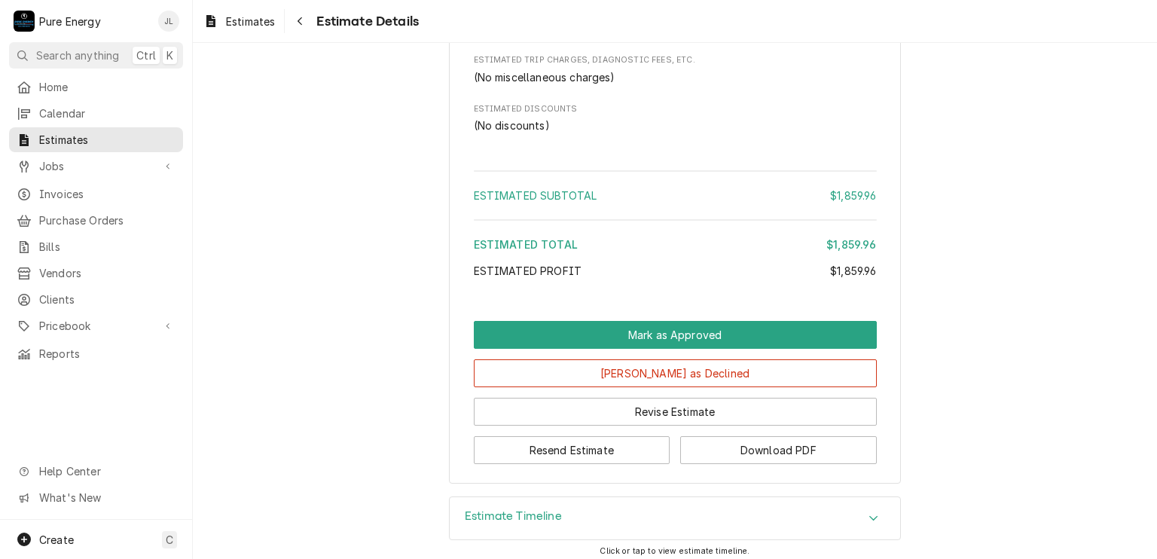
scroll to position [3974, 0]
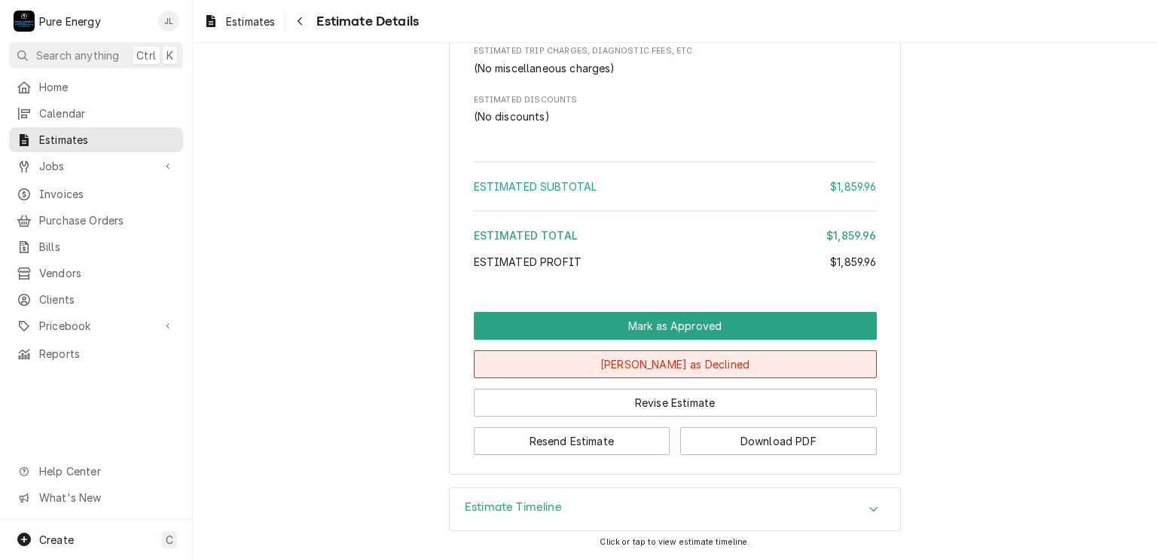
click at [667, 360] on button "[PERSON_NAME] as Declined" at bounding box center [675, 364] width 403 height 28
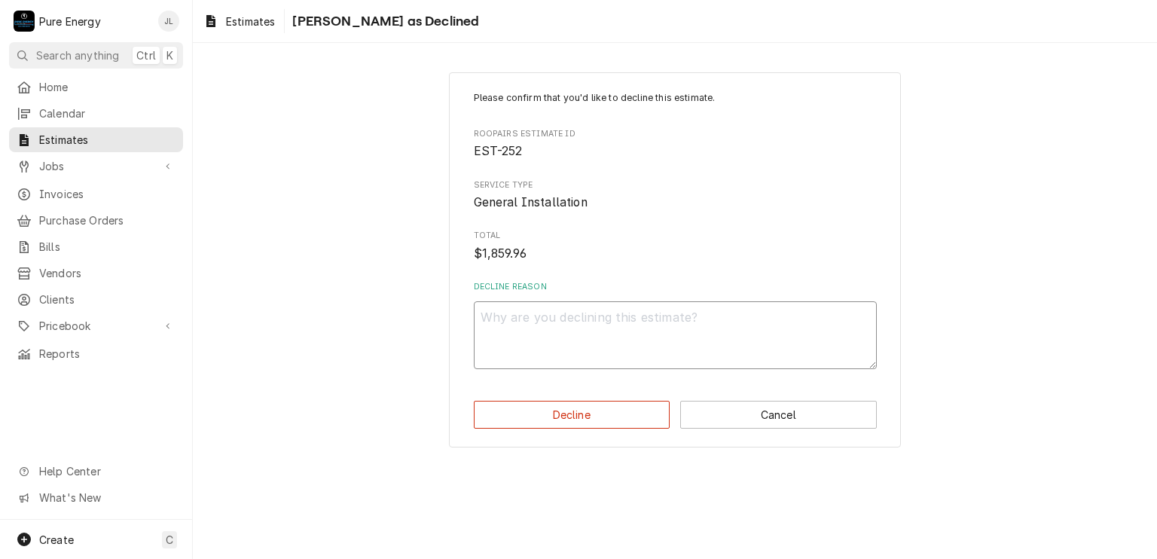
click at [616, 323] on textarea "Decline Reason" at bounding box center [675, 335] width 403 height 68
type textarea "x"
type textarea "N"
type textarea "x"
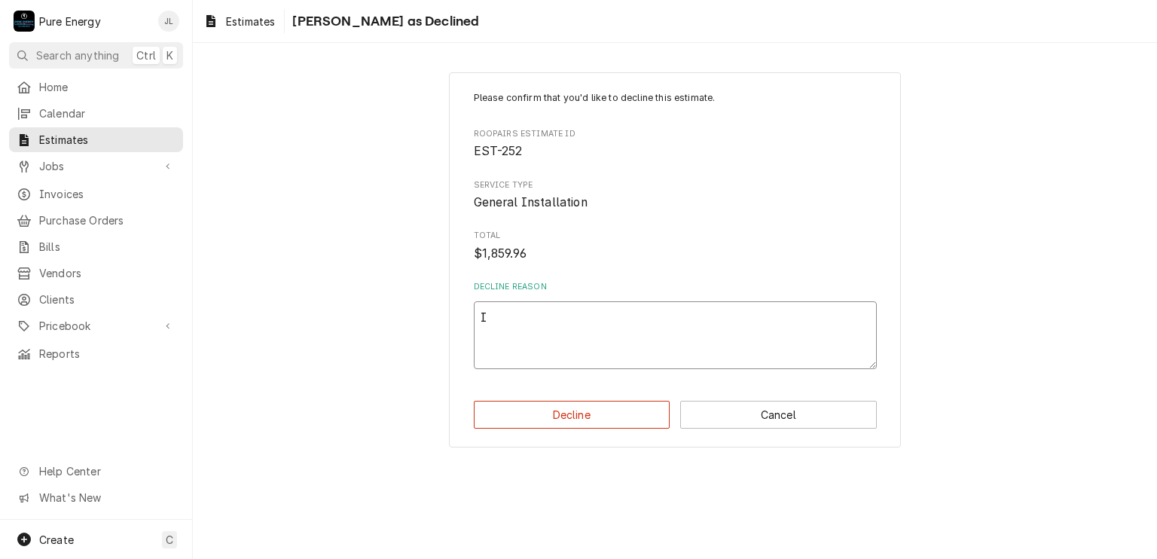
type textarea "I"
type textarea "x"
type textarea "I am"
type textarea "x"
type textarea "I am"
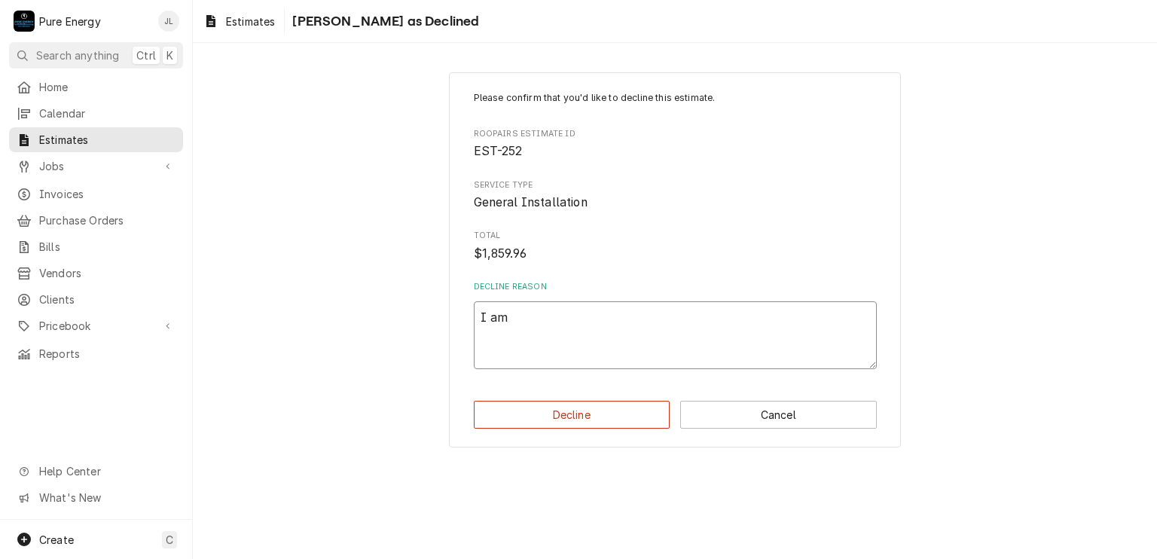
type textarea "x"
type textarea "I am s"
type textarea "x"
type textarea "I am"
type textarea "x"
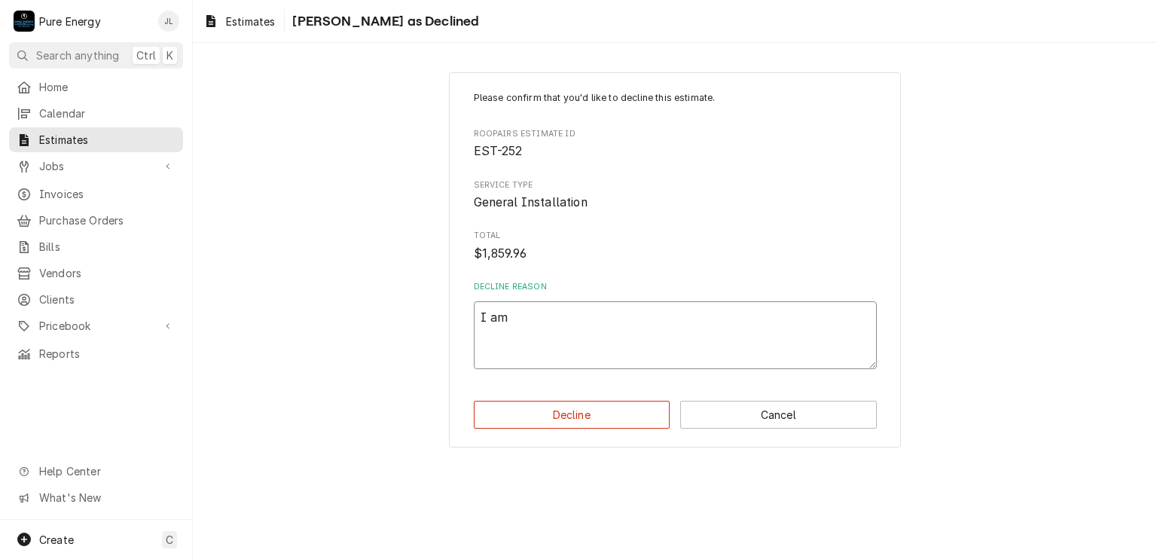
type textarea "I am"
type textarea "x"
type textarea "I a"
type textarea "x"
type textarea "I"
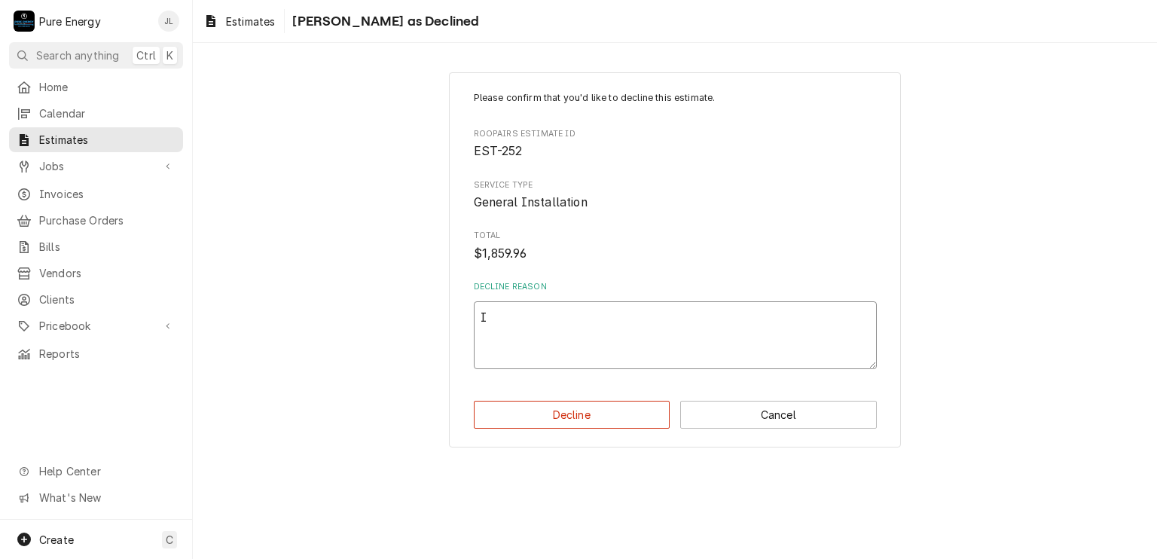
type textarea "x"
type textarea "I"
type textarea "x"
type textarea "I"
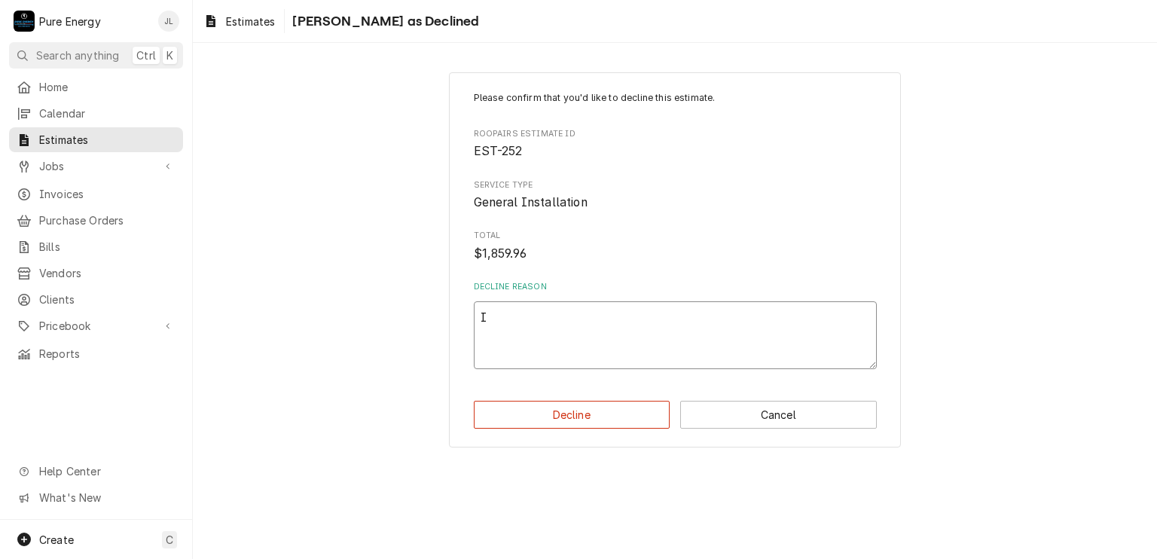
type textarea "x"
type textarea "I"
type textarea "x"
type textarea "I g"
type textarea "x"
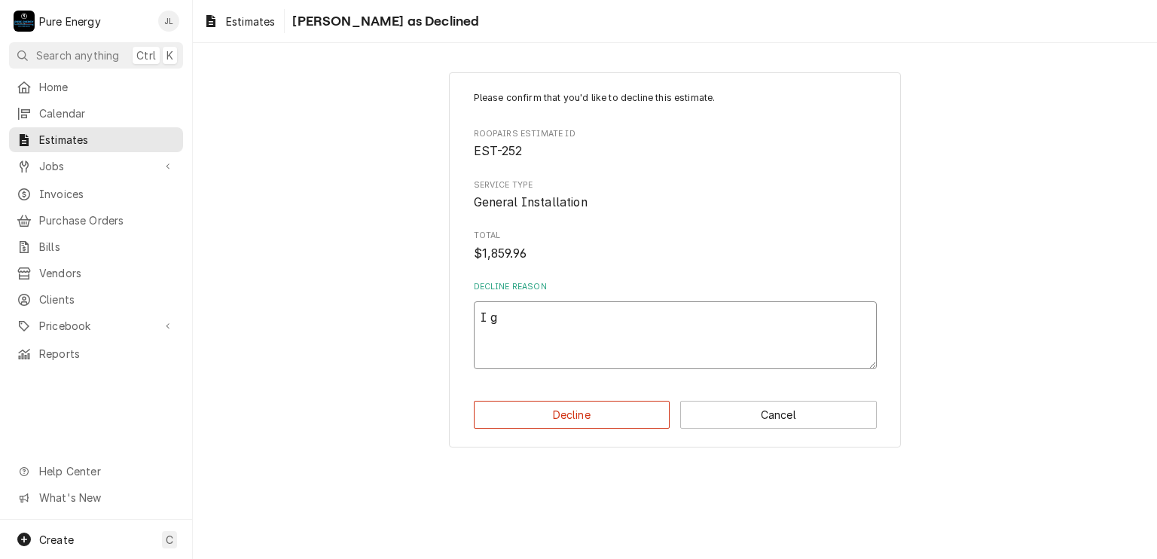
type textarea "I gi"
type textarea "x"
type textarea "I g"
type textarea "x"
type textarea "I"
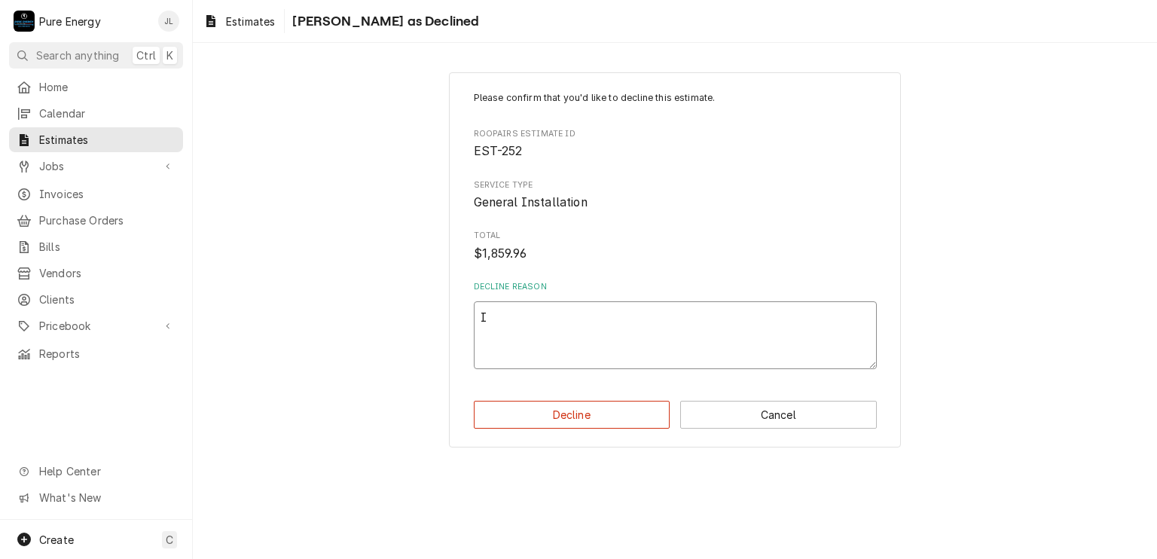
type textarea "x"
type textarea "I g"
type textarea "x"
type textarea "I gi"
type textarea "x"
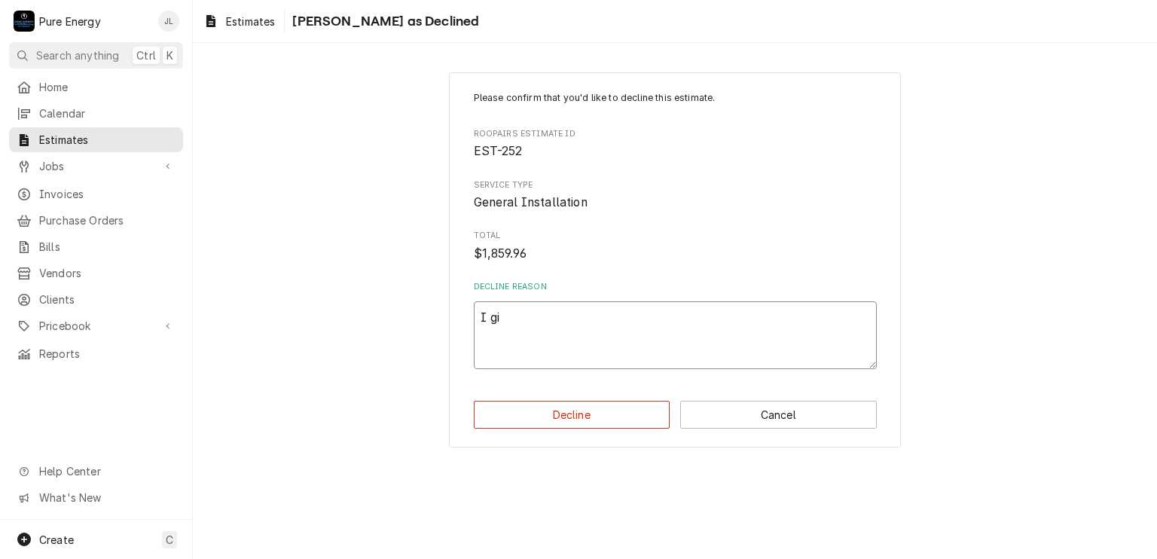
type textarea "I g"
type textarea "x"
type textarea "I"
type textarea "x"
type textarea "I fi"
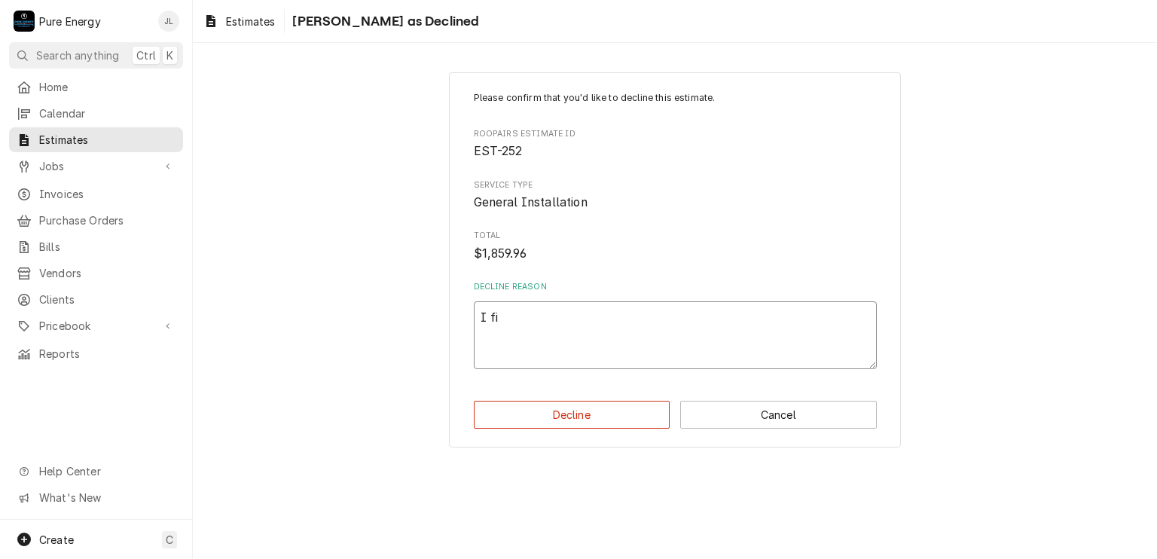
type textarea "x"
type textarea "I fir"
type textarea "x"
type textarea "I fi"
type textarea "x"
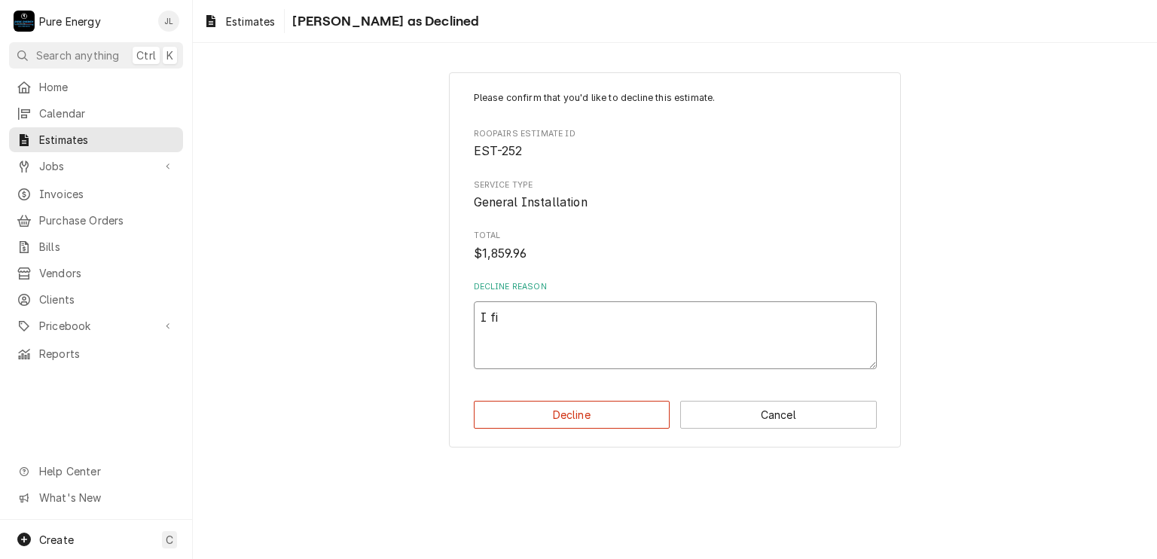
type textarea "I fig"
type textarea "x"
type textarea "I figu"
type textarea "x"
type textarea "I figur"
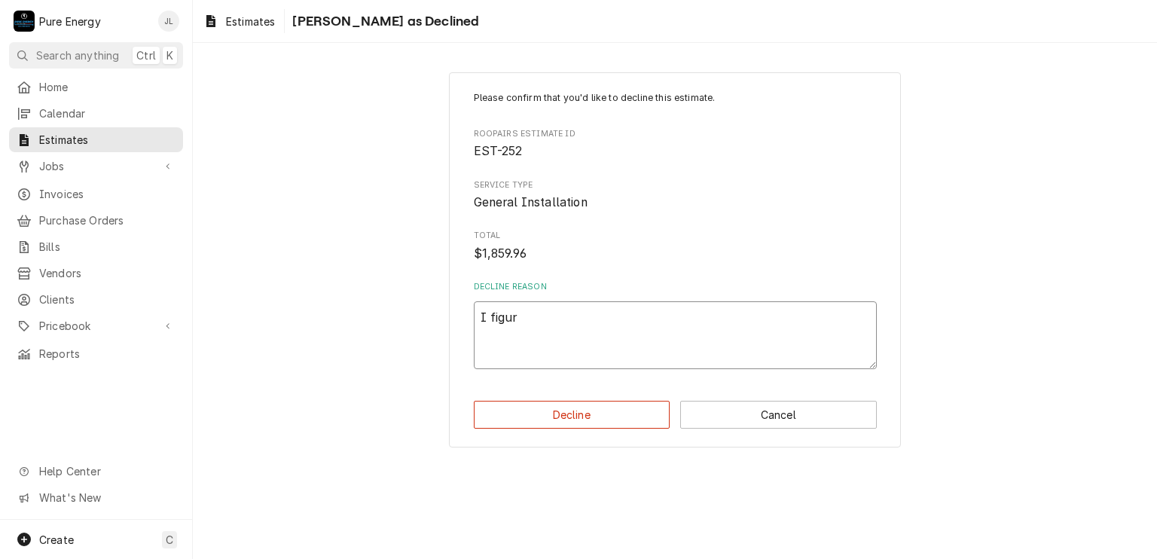
type textarea "x"
type textarea "I figure"
type textarea "x"
type textarea "I figure"
type textarea "x"
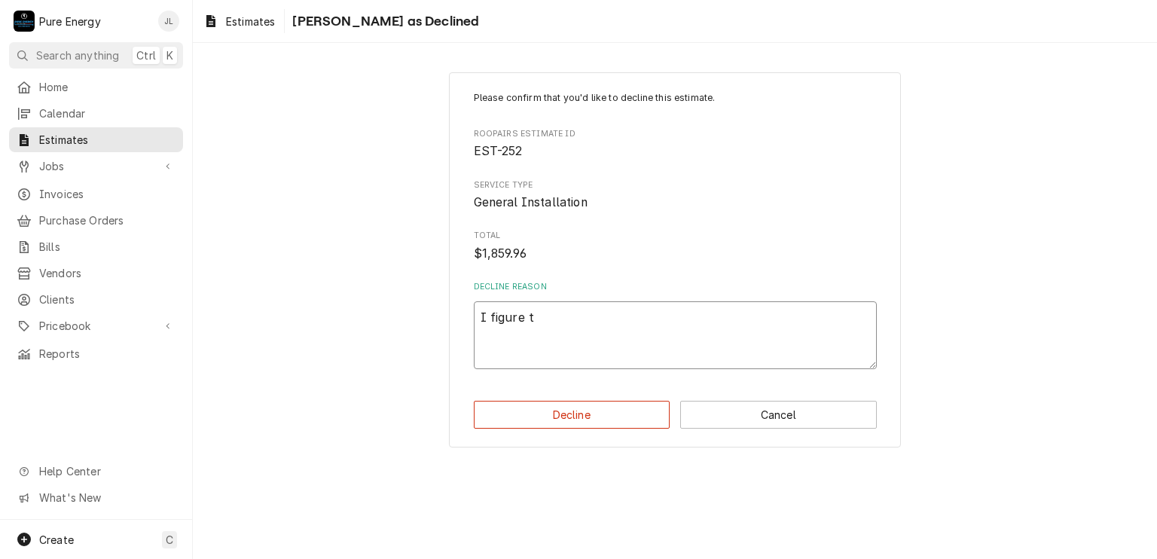
type textarea "I figure th"
type textarea "x"
type textarea "I figure the"
type textarea "x"
type textarea "I figure the"
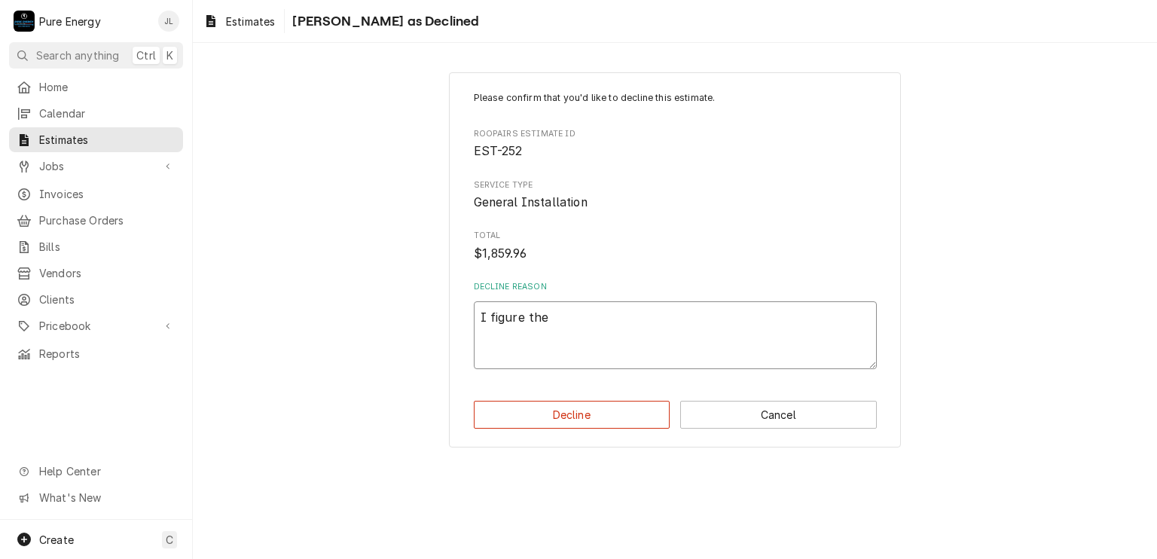
type textarea "x"
type textarea "I figure the l"
type textarea "x"
type textarea "I figure the la"
type textarea "x"
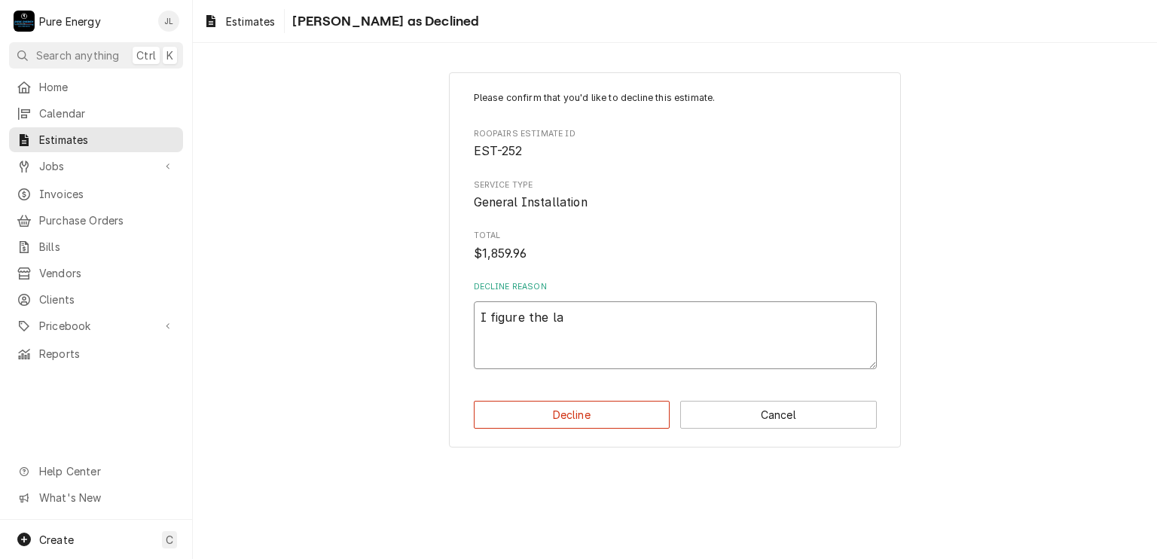
type textarea "I figure the lan"
type textarea "x"
type textarea "I figure the land"
type textarea "x"
type textarea "I figure the landl"
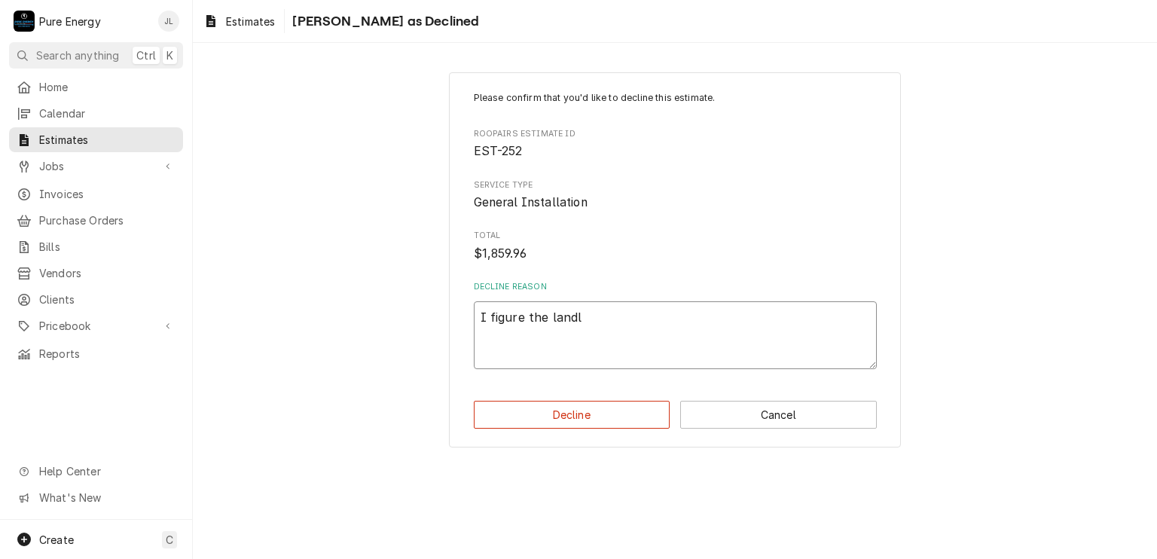
type textarea "x"
type textarea "I figure the landlo"
type textarea "x"
type textarea "I figure the landloa"
type textarea "x"
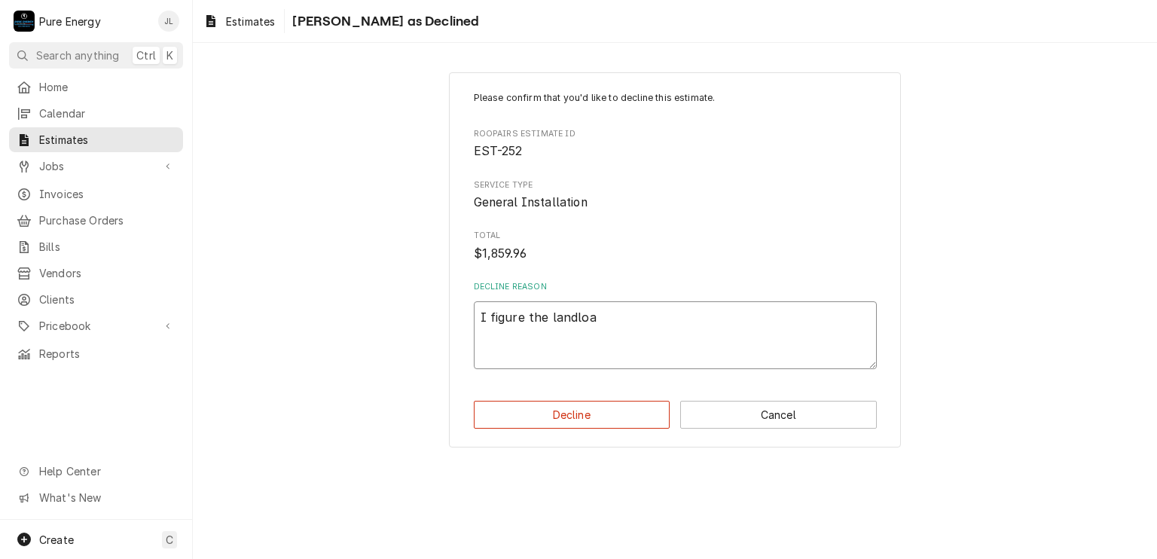
type textarea "I figure the landloar"
type textarea "x"
type textarea "I figure the landloa"
type textarea "x"
type textarea "I figure the landlo"
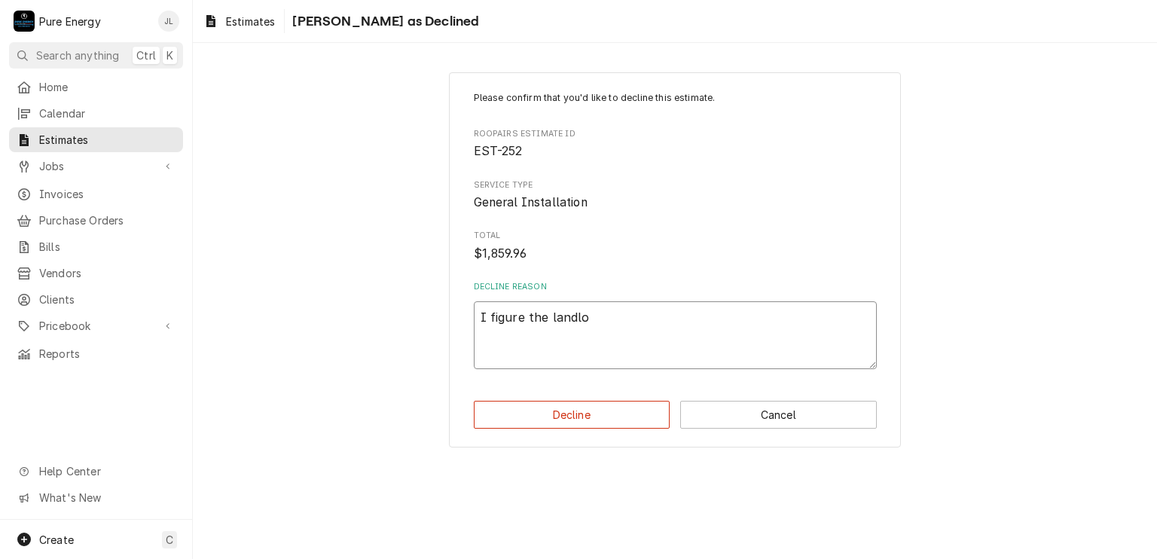
type textarea "x"
type textarea "I figure the landlor"
type textarea "x"
type textarea "I figure the landlord"
type textarea "x"
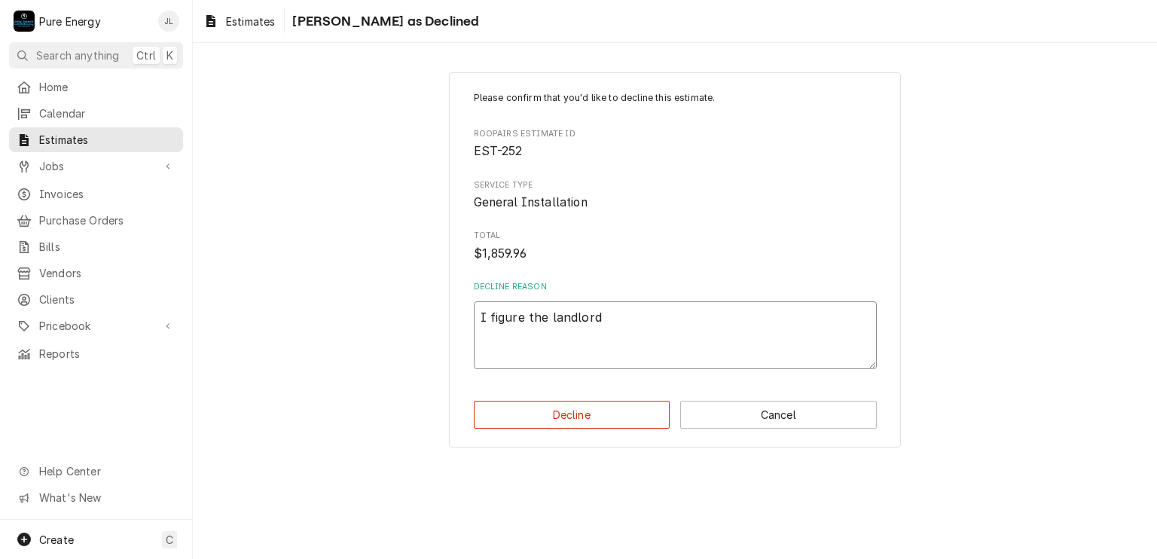
type textarea "I figure the landlord i"
type textarea "x"
type textarea "I figure the landlord is"
type textarea "x"
type textarea "I figure the landlord is p"
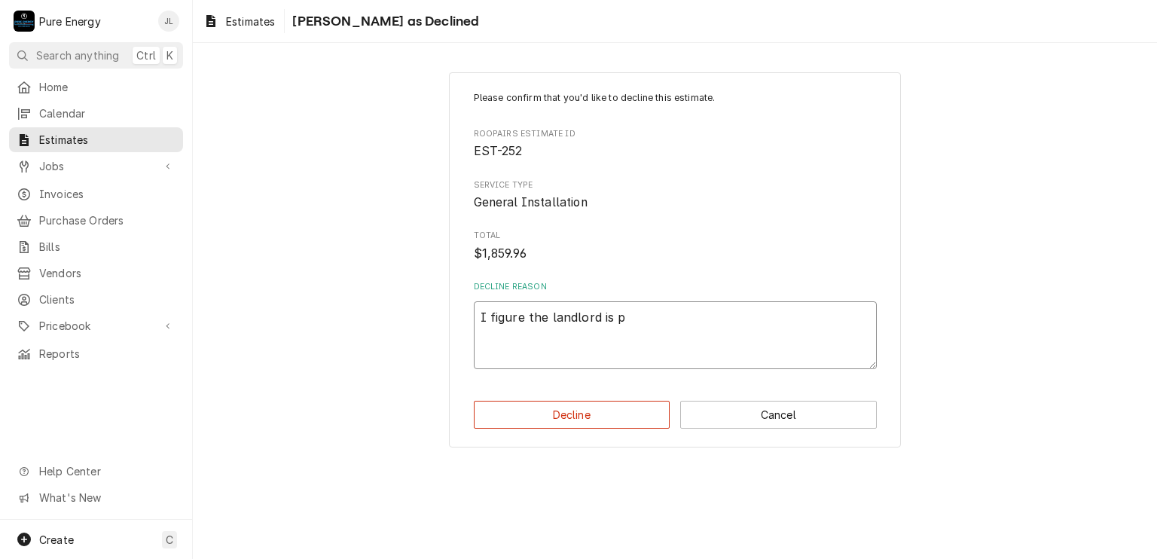
type textarea "x"
type textarea "I figure the landlord is pa"
type textarea "x"
type textarea "I figure the landlord is pau"
type textarea "x"
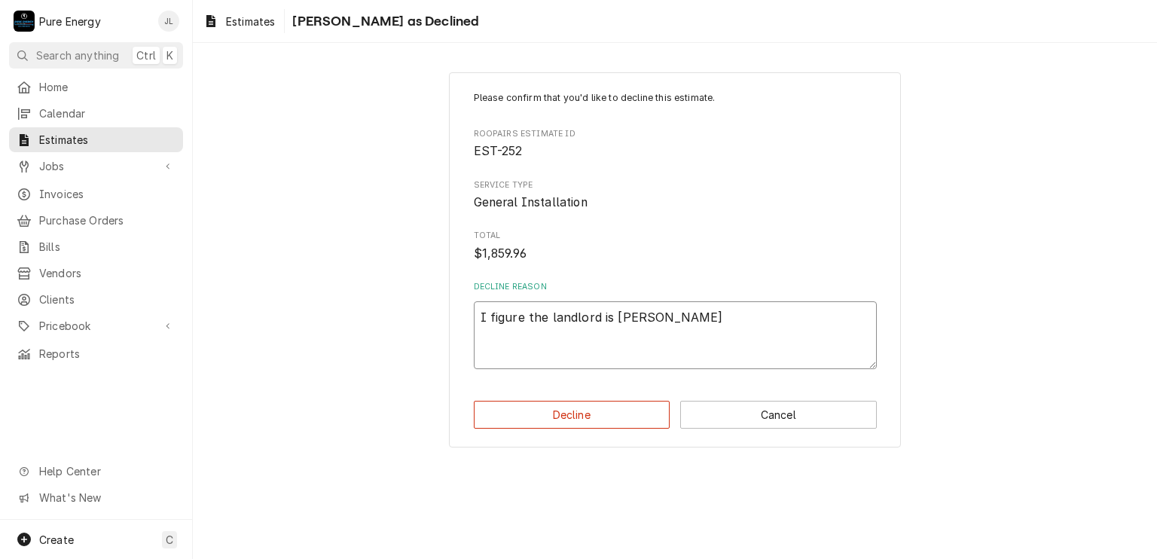
type textarea "I figure the landlord is paus"
type textarea "x"
type textarea "I figure the landlord is pausi"
type textarea "x"
type textarea "I figure the landlord is pausin"
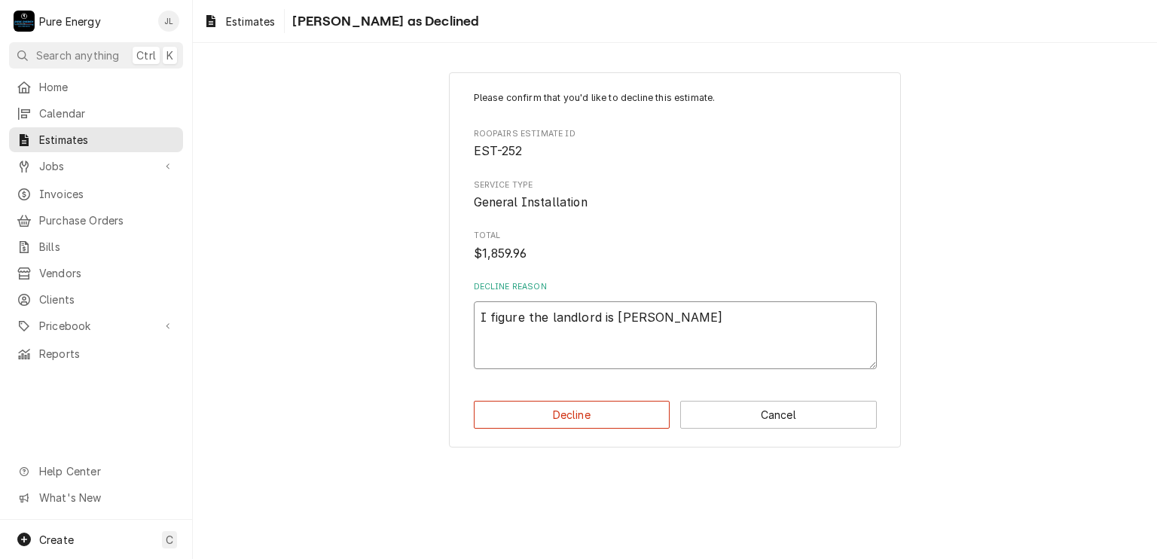
type textarea "x"
type textarea "I figure the landlord is pausing"
type textarea "x"
type textarea "I figure the landlord is pausing t"
type textarea "x"
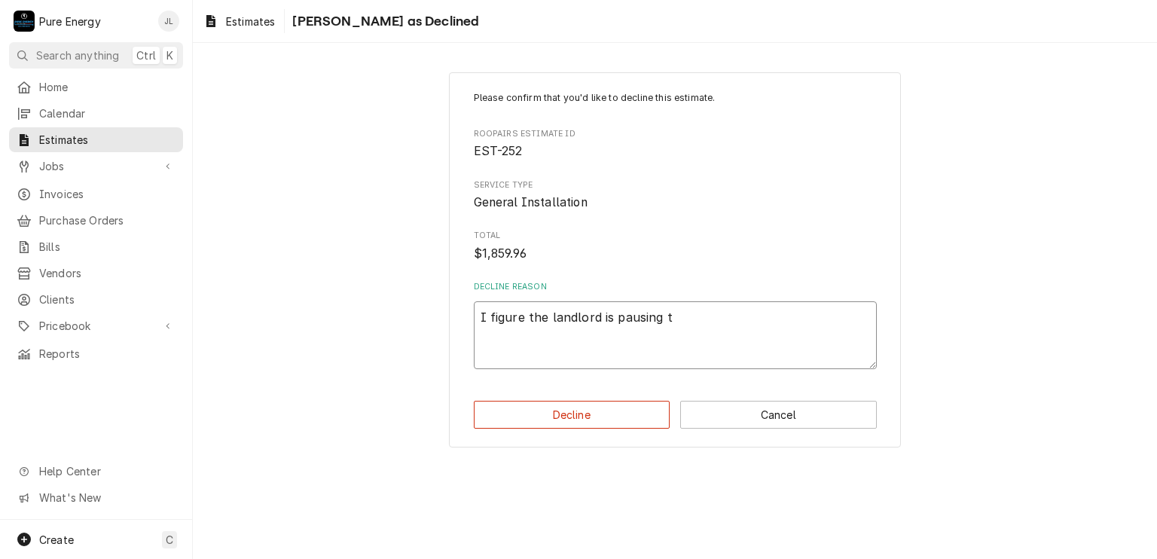
type textarea "I figure the landlord is pausing th"
type textarea "x"
type textarea "I figure the landlord is pausing thi"
type textarea "x"
type textarea "I figure the landlord is pausing this"
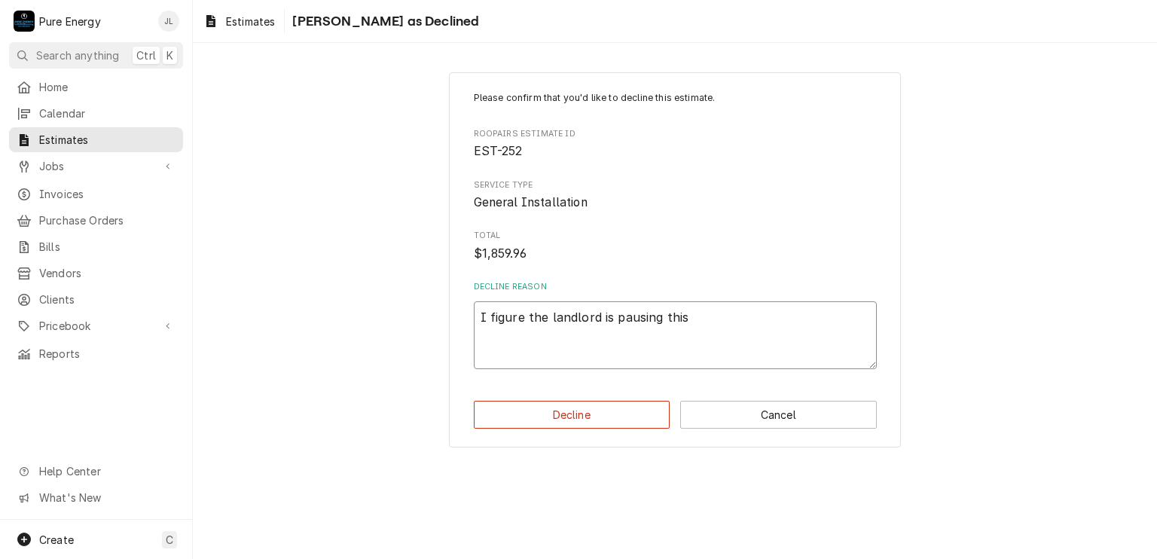
type textarea "x"
type textarea "I figure the landlord is pausing this"
type textarea "x"
type textarea "I figure the landlord is pausing this"
type textarea "x"
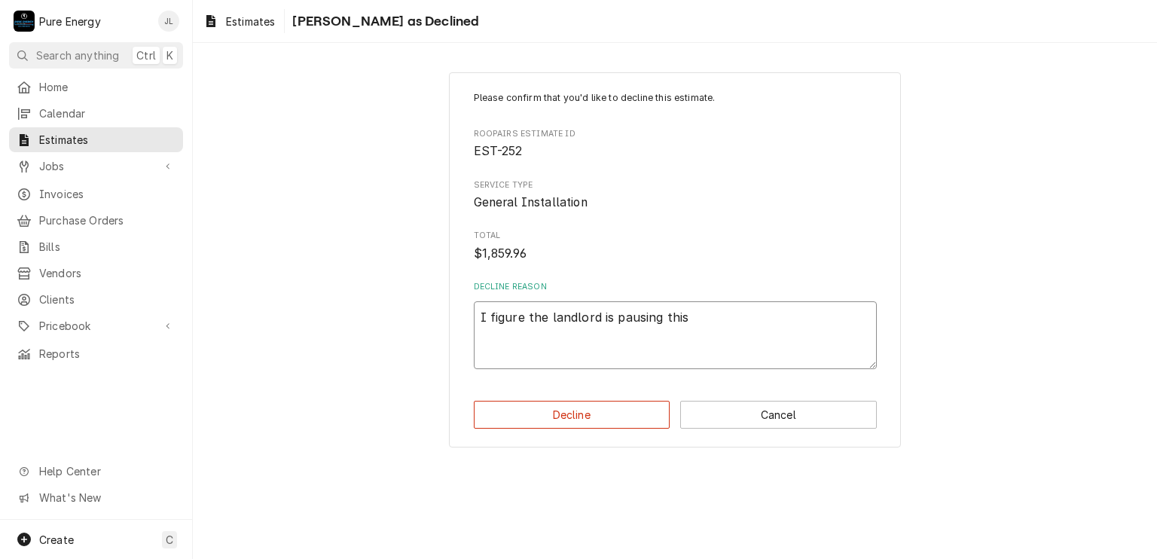
type textarea "I figure the landlord is pausing this,"
type textarea "x"
type textarea "I figure the landlord is pausing this,"
type textarea "x"
type textarea "I figure the landlord is pausing this, d"
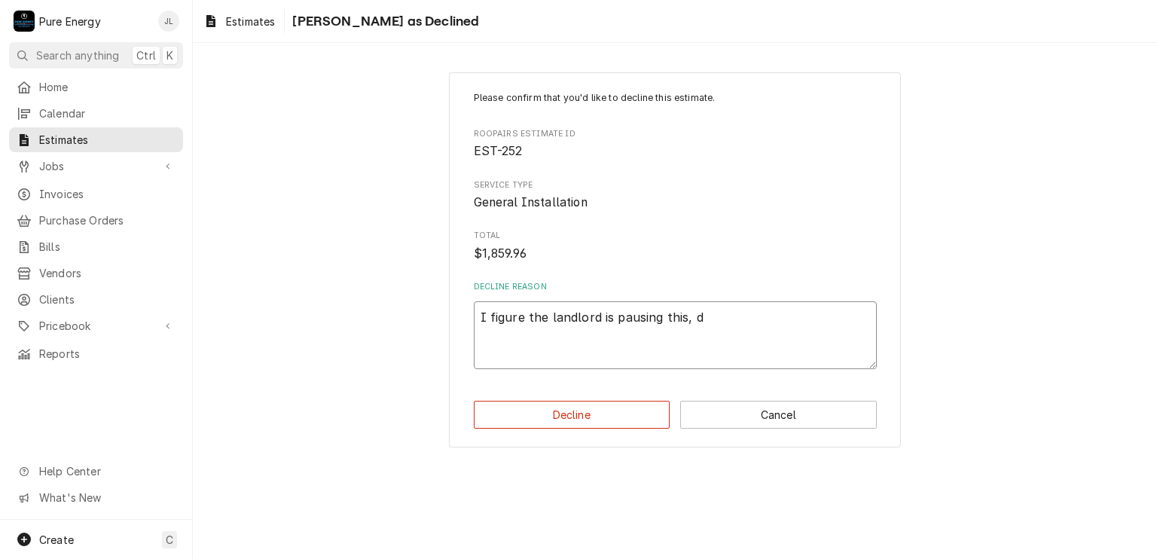
type textarea "x"
type textarea "I figure the landlord is pausing this, du"
type textarea "x"
type textarea "I figure the landlord is pausing this, due"
type textarea "x"
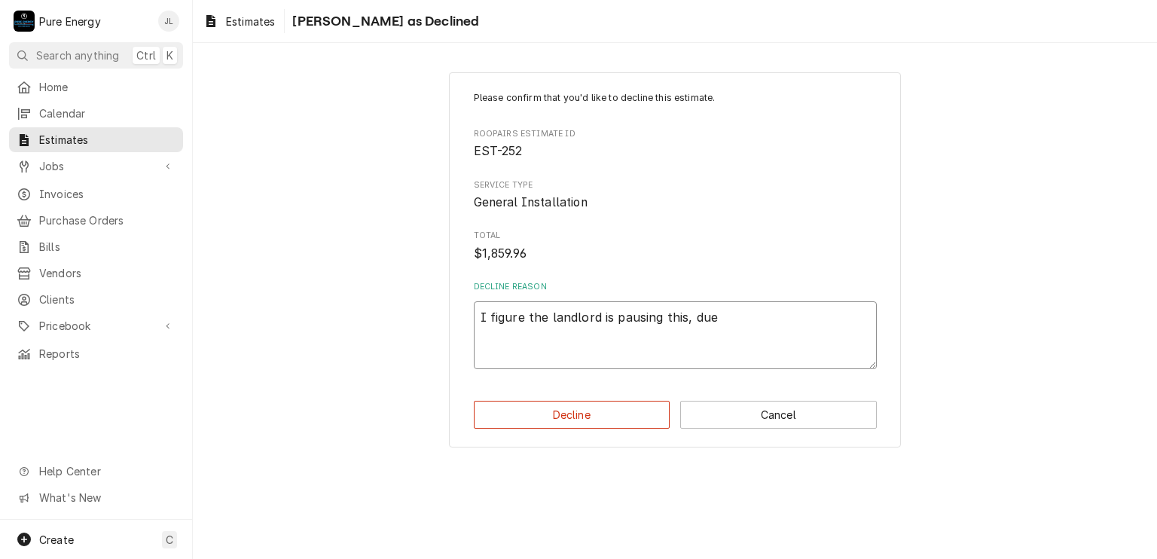
type textarea "I figure the landlord is pausing this, due"
type textarea "x"
type textarea "I figure the landlord is pausing this, due to"
type textarea "x"
type textarea "I figure the landlord is pausing this, due to"
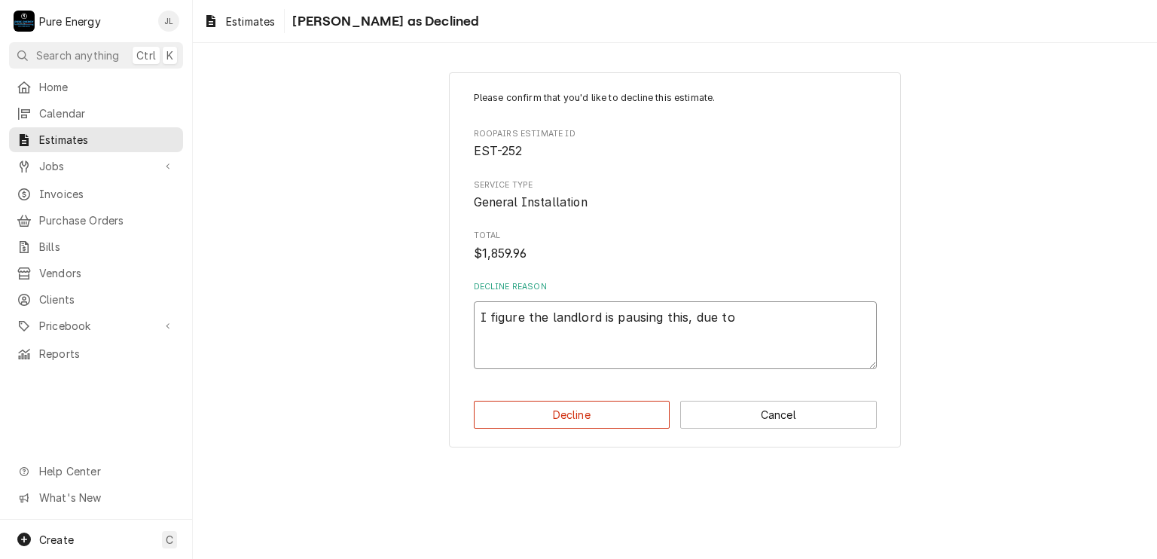
type textarea "x"
type textarea "I figure the landlord is pausing this, due to a"
type textarea "x"
type textarea "I figure the landlord is pausing this, due to al"
type textarea "x"
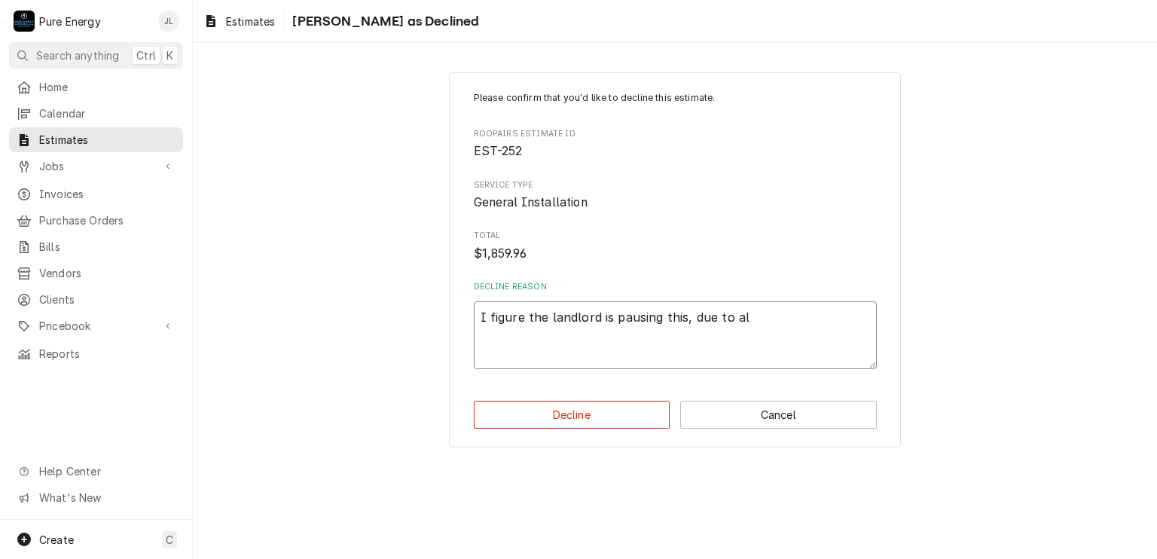
type textarea "I figure the landlord is pausing this, due to all"
type textarea "x"
type textarea "I figure the landlord is pausing this, due to all"
type textarea "x"
type textarea "I figure the landlord is pausing this, due to all th"
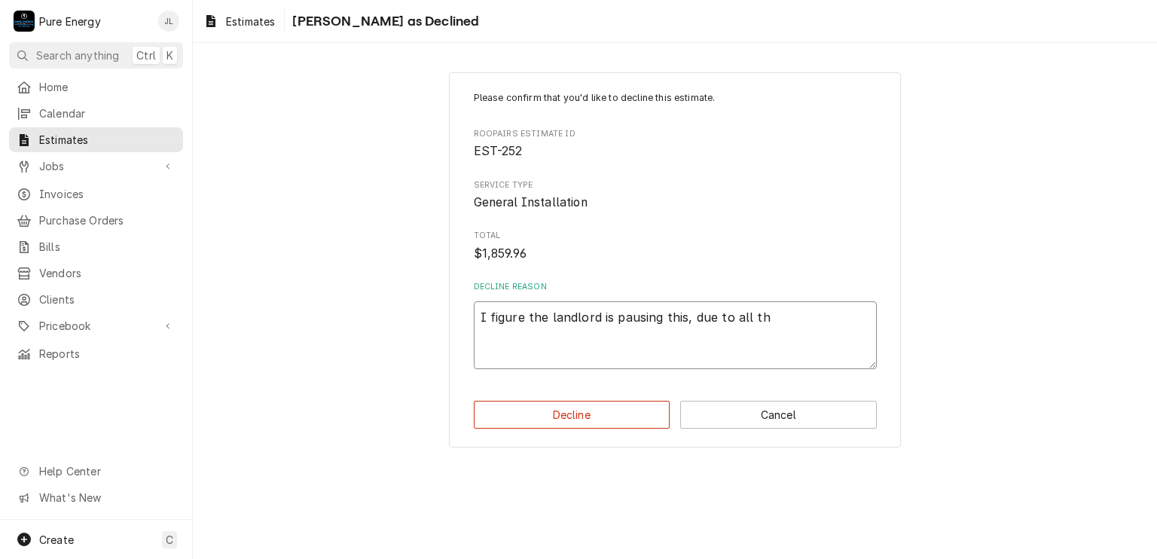
type textarea "x"
type textarea "I figure the landlord is pausing this, due to all the"
type textarea "x"
type textarea "I figure the landlord is pausing this, due to all the o"
type textarea "x"
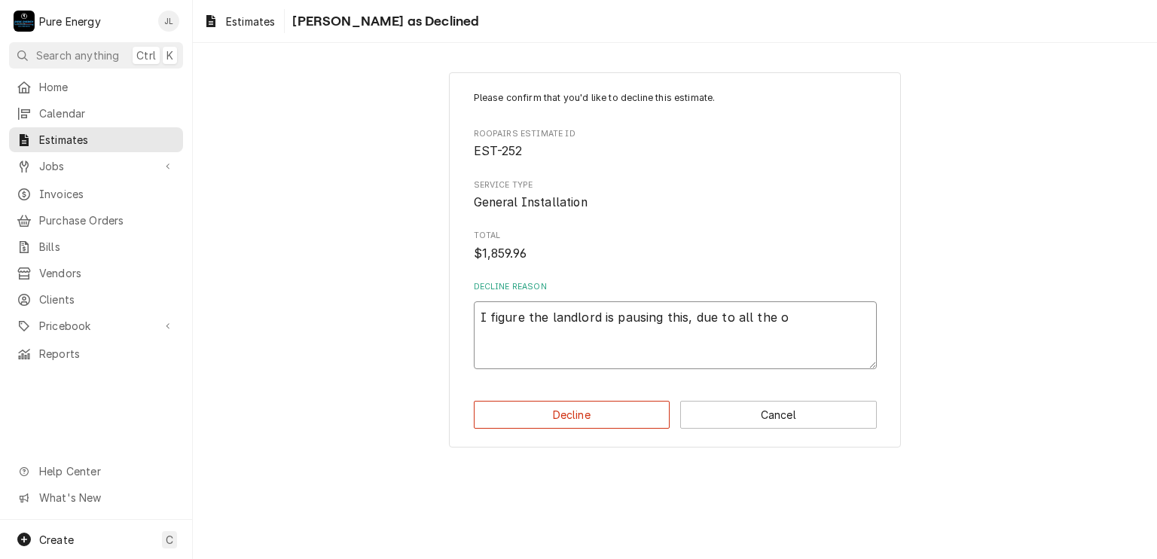
type textarea "I figure the landlord is pausing this, due to all the ot"
type textarea "x"
type textarea "I figure the landlord is pausing this, due to all the oth"
type textarea "x"
type textarea "I figure the landlord is pausing this, due to all the othe"
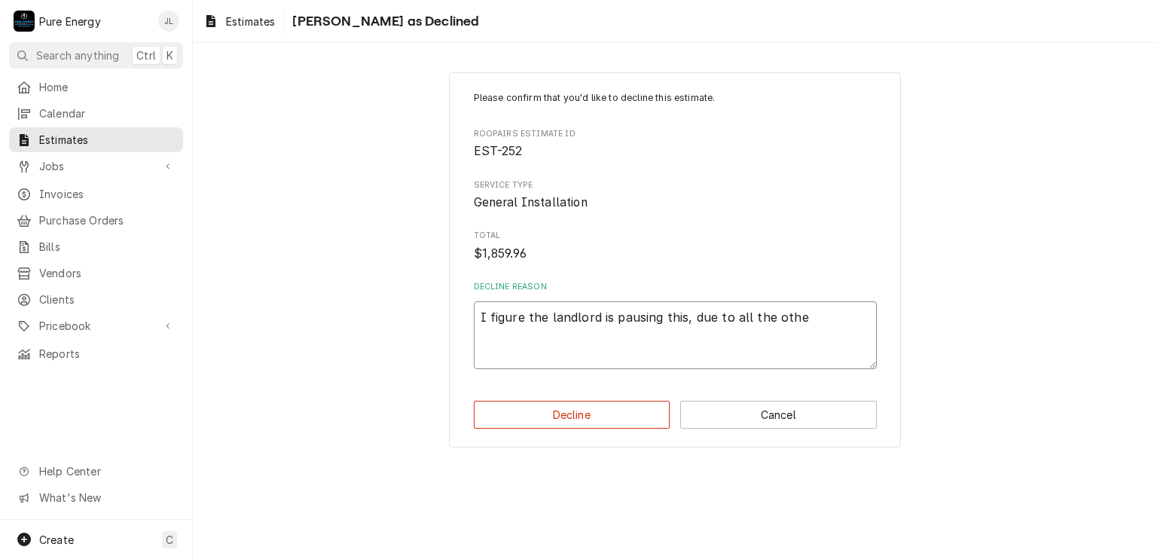
type textarea "x"
type textarea "I figure the landlord is pausing this, due to all the other"
type textarea "x"
type textarea "I figure the landlord is pausing this, due to all the other"
type textarea "x"
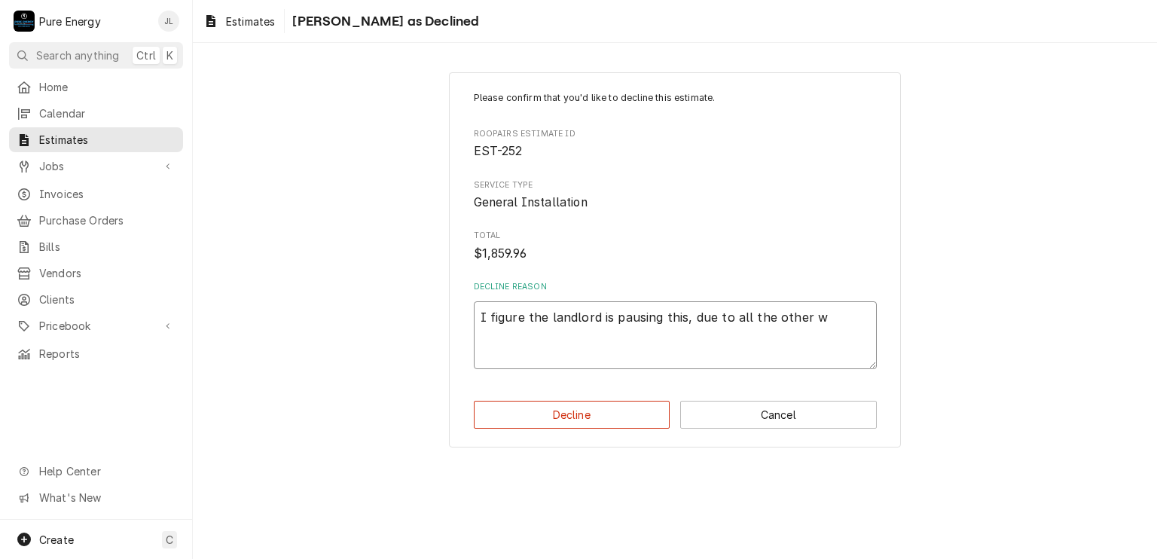
type textarea "I figure the landlord is pausing this, due to all the other wo"
type textarea "x"
type textarea "I figure the landlord is pausing this, due to all the other wor"
type textarea "x"
type textarea "I figure the landlord is pausing this, due to all the other work"
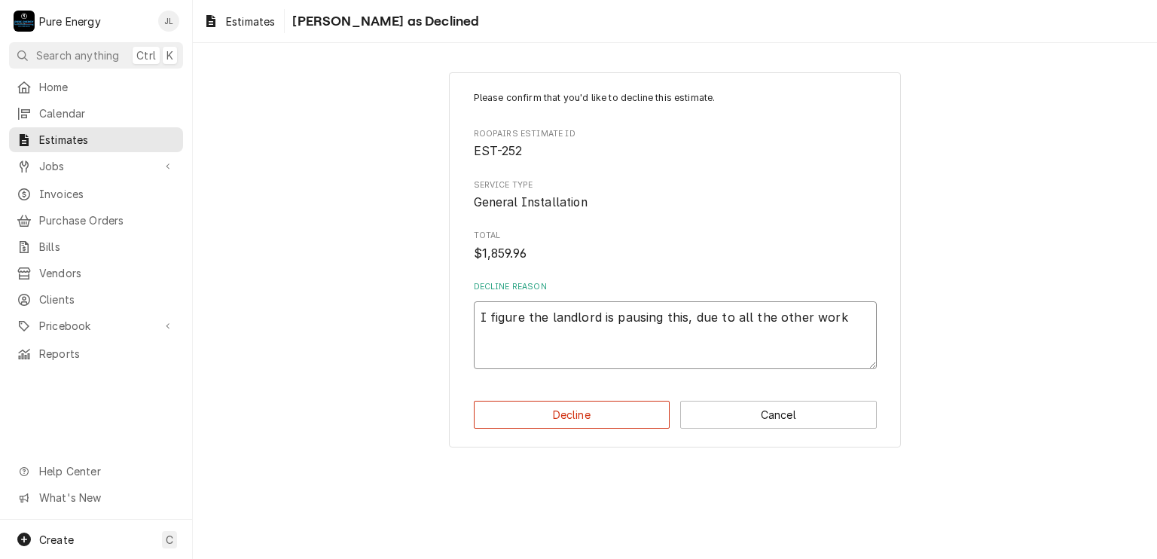
type textarea "x"
type textarea "I figure the landlord is pausing this, due to all the other work"
type textarea "x"
type textarea "I figure the landlord is pausing this, due to all the other work w"
type textarea "x"
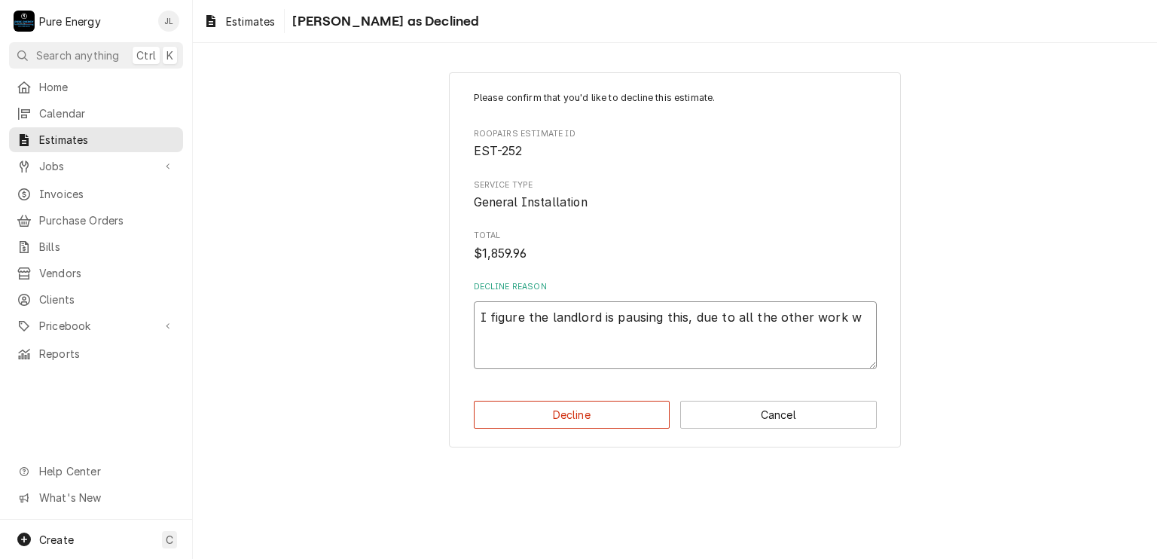
type textarea "I figure the landlord is pausing this, due to all the other work we"
type textarea "x"
type textarea "I figure the landlord is pausing this, due to all the other work we"
type textarea "x"
type textarea "I figure the landlord is pausing this, due to all the other work we a"
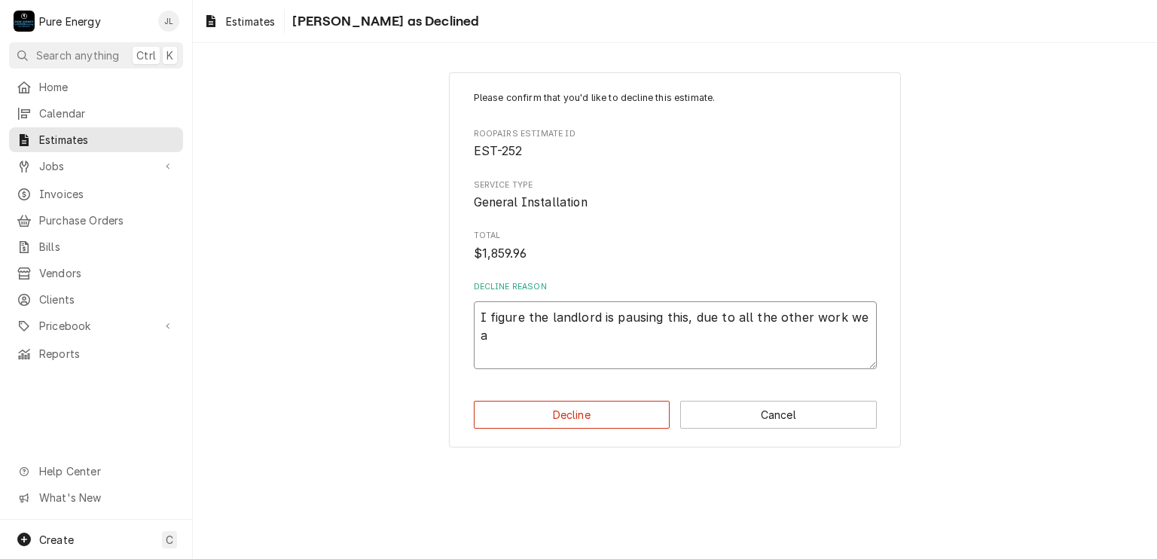
type textarea "x"
type textarea "I figure the landlord is pausing this, due to all the other work we an"
type textarea "x"
type textarea "I figure the landlord is pausing this, due to all the other work we and"
type textarea "x"
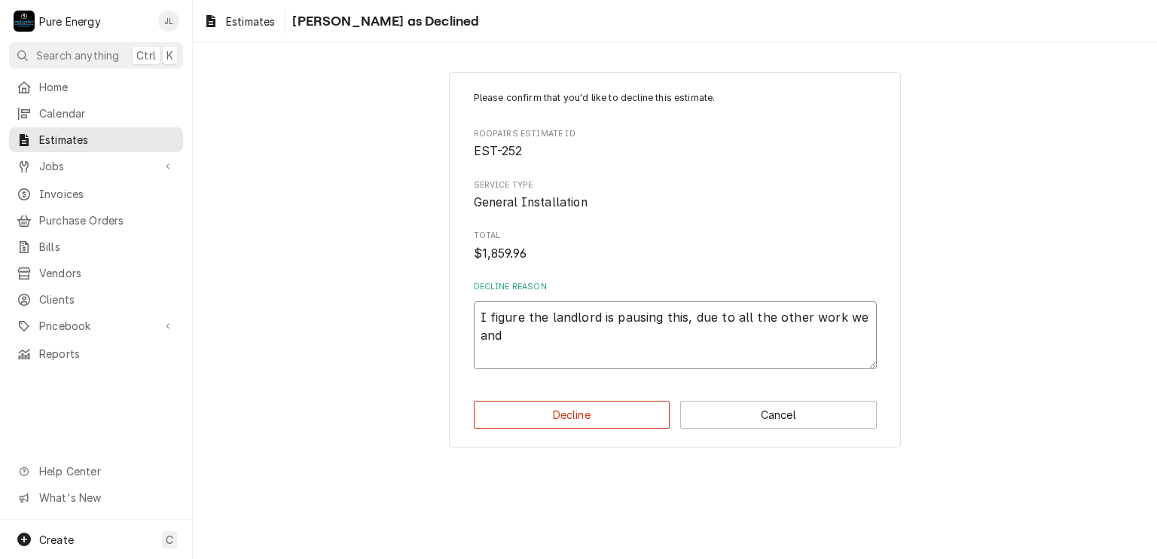
type textarea "I figure the landlord is pausing this, due to all the other work we and o"
type textarea "x"
type textarea "I figure the landlord is pausing this, due to all the other work we and oth"
type textarea "x"
type textarea "I figure the landlord is pausing this, due to all the other work we and othe"
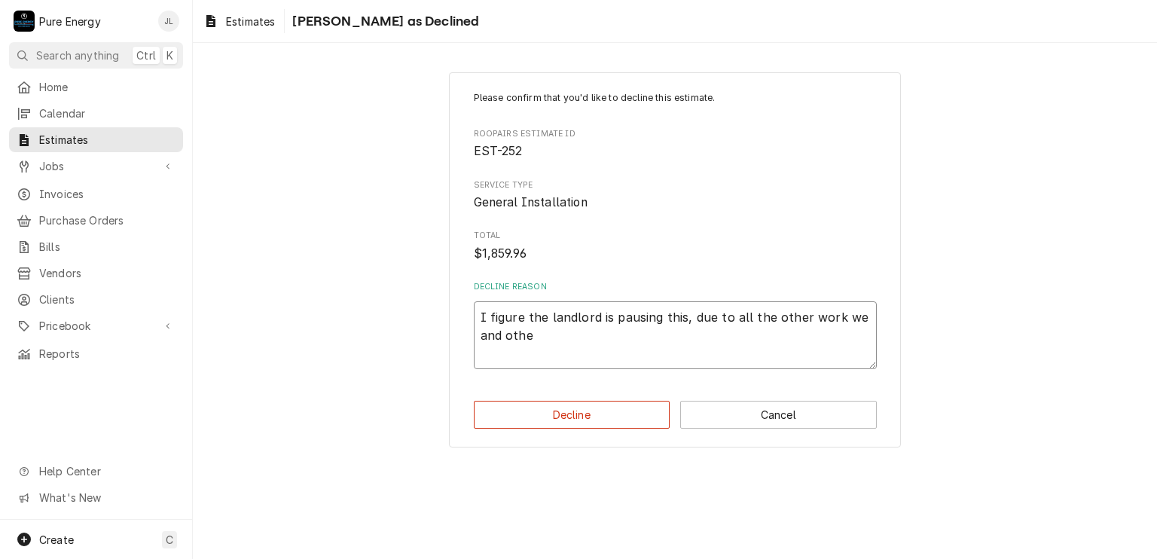
type textarea "x"
type textarea "I figure the landlord is pausing this, due to all the other work we and other"
type textarea "x"
type textarea "I figure the landlord is pausing this, due to all the other work we and others"
type textarea "x"
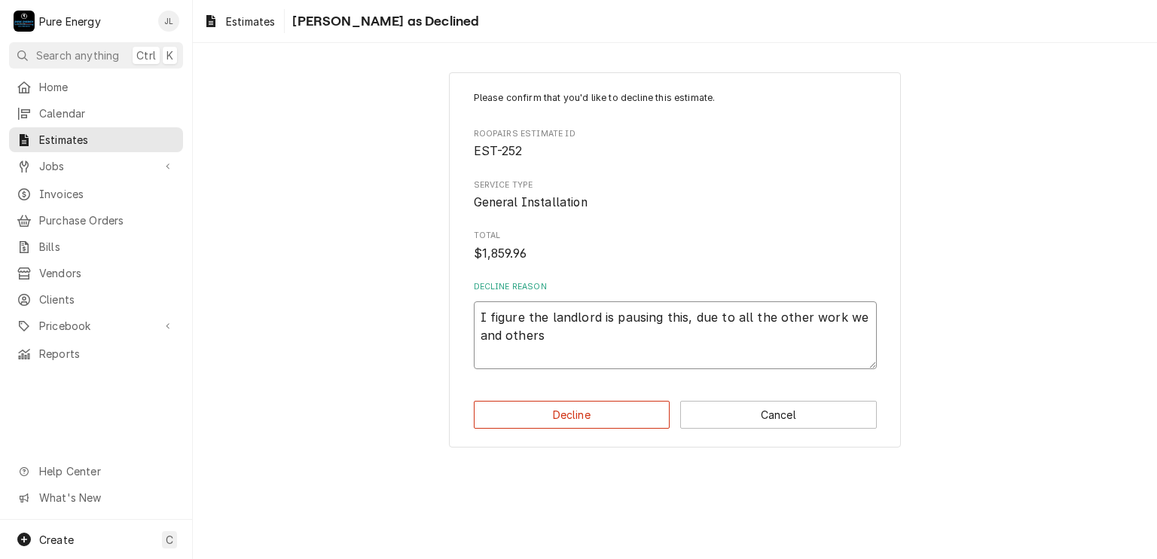
type textarea "I figure the landlord is pausing this, due to all the other work we and others"
type textarea "x"
type textarea "I figure the landlord is pausing this, due to all the other work we and others h"
type textarea "x"
type textarea "I figure the landlord is pausing this, due to all the other work we and others …"
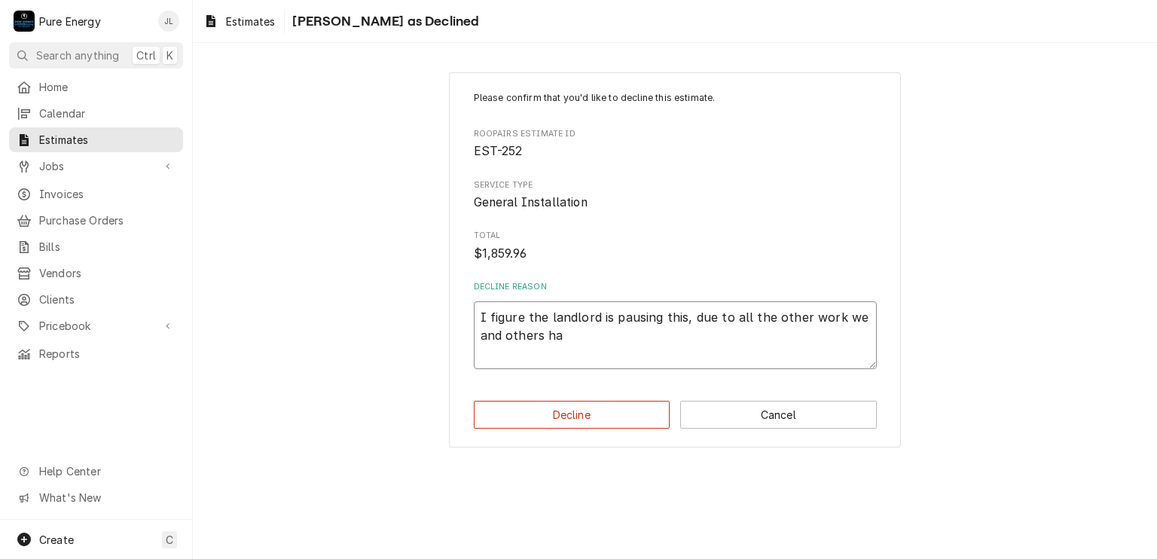
type textarea "x"
type textarea "I figure the landlord is pausing this, due to all the other work we and others …"
type textarea "x"
type textarea "I figure the landlord is pausing this, due to all the other work we and others …"
click at [641, 408] on button "Decline" at bounding box center [572, 415] width 197 height 28
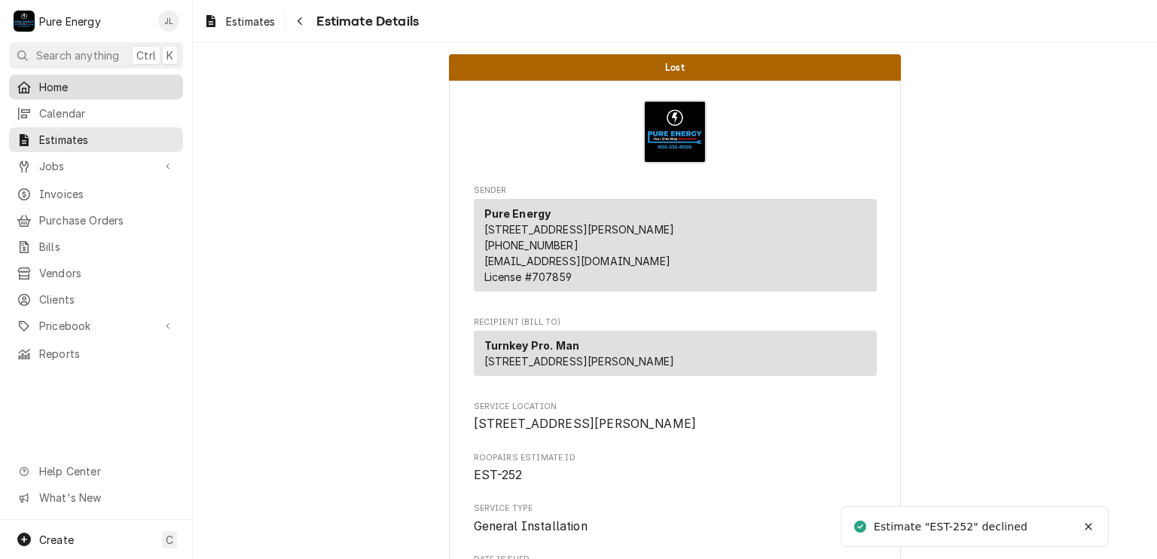
click at [114, 84] on span "Home" at bounding box center [107, 87] width 136 height 16
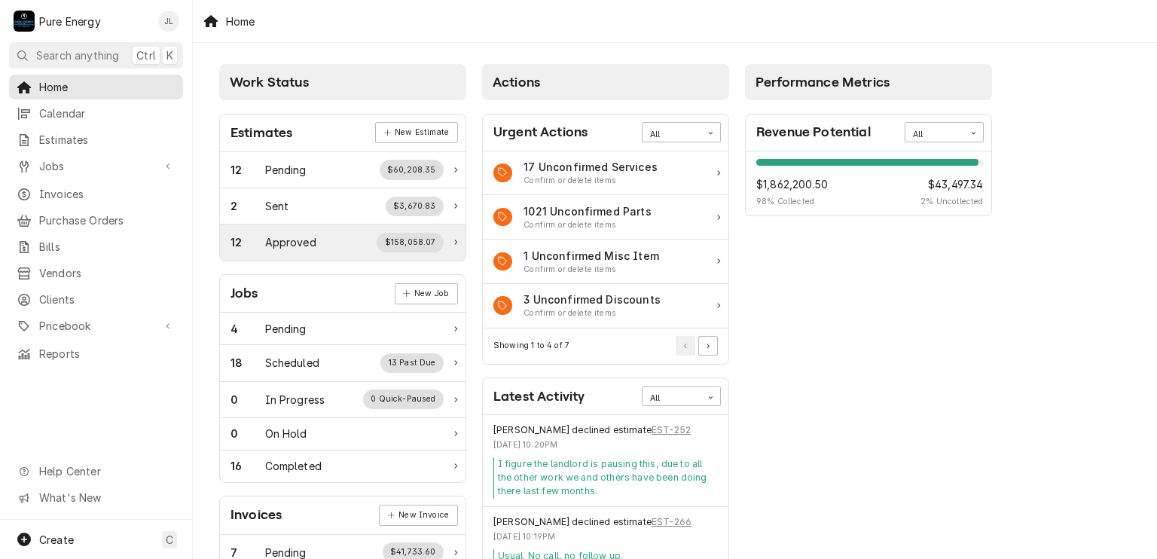
click at [335, 241] on div "12 Approved $158,058.07" at bounding box center [337, 243] width 213 height 20
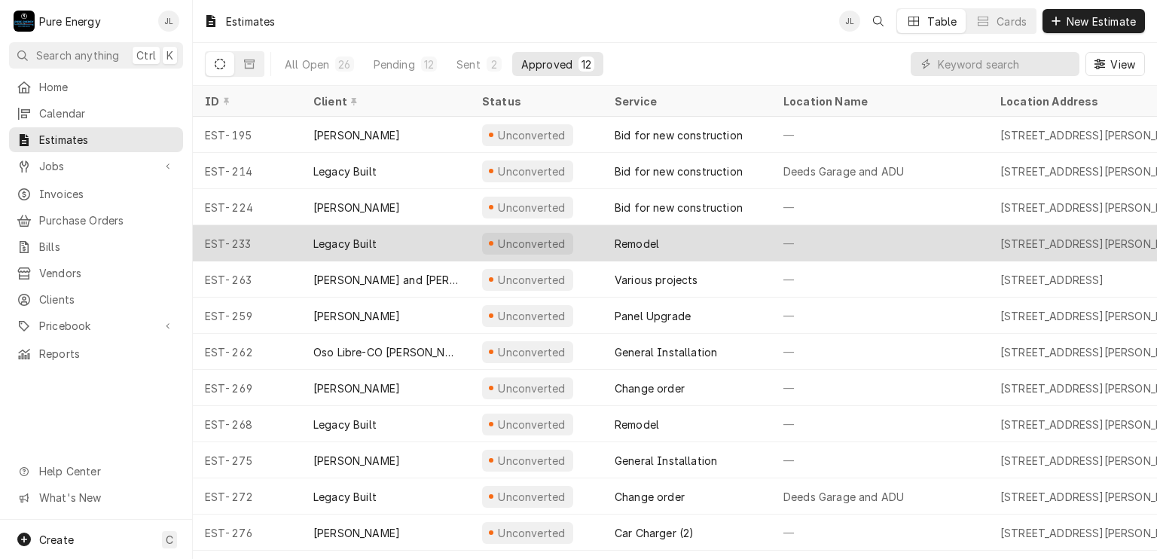
click at [900, 240] on div "—" at bounding box center [880, 243] width 217 height 36
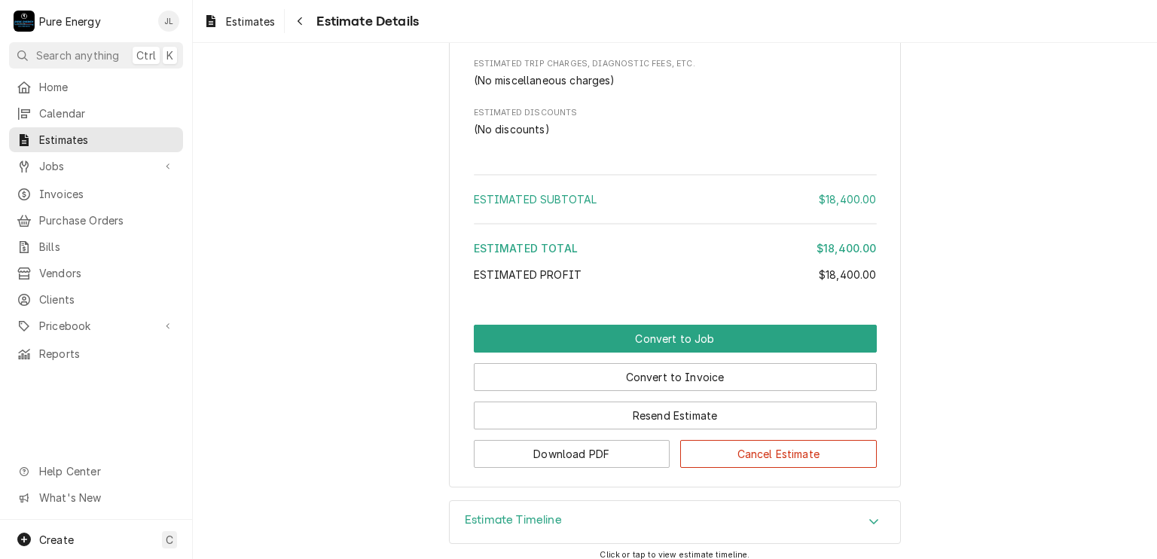
scroll to position [2212, 0]
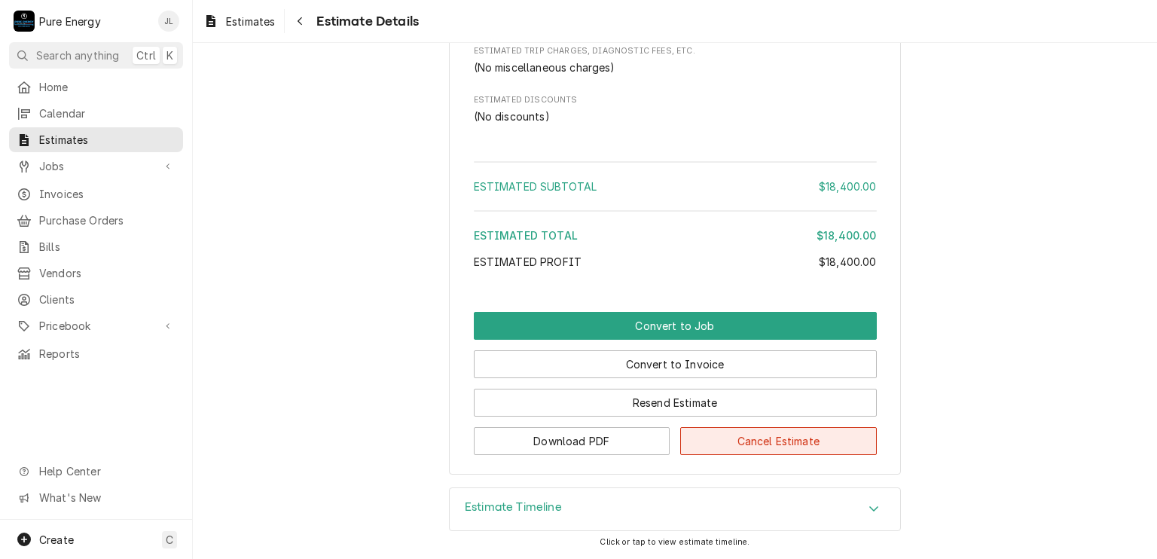
click at [760, 450] on button "Cancel Estimate" at bounding box center [778, 441] width 197 height 28
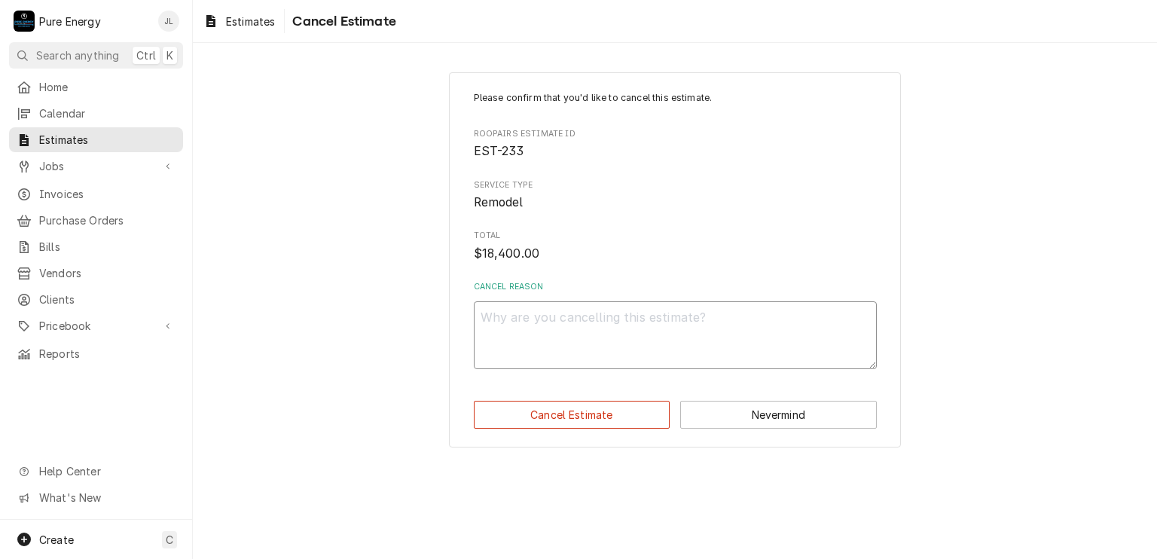
click at [530, 331] on textarea "Cancel Reason" at bounding box center [675, 335] width 403 height 68
type textarea "x"
type textarea "J"
type textarea "x"
type textarea "Jo"
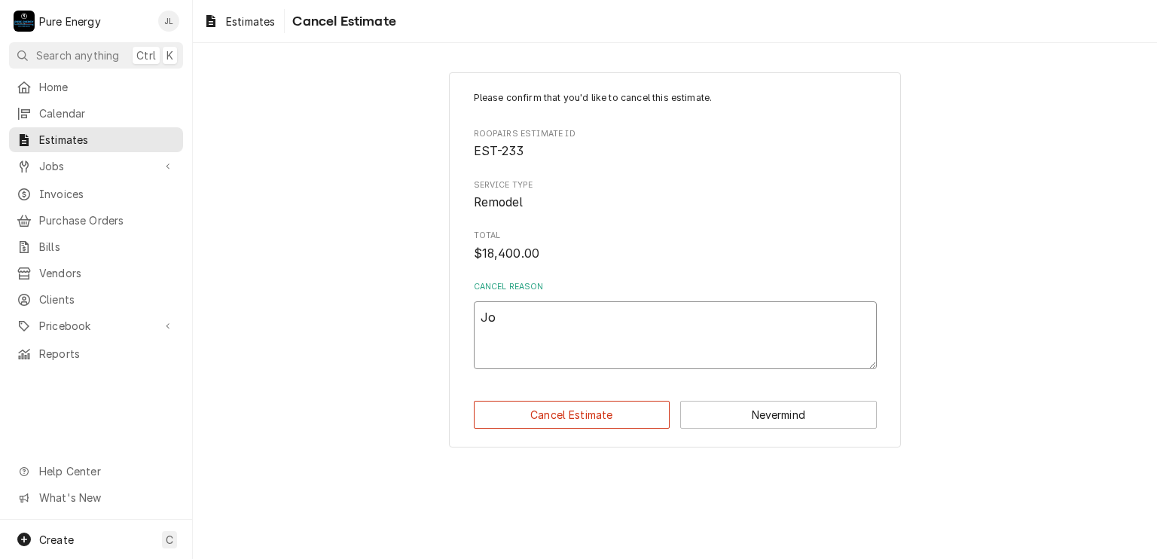
type textarea "x"
type textarea "Job"
type textarea "x"
type textarea "Job i"
type textarea "x"
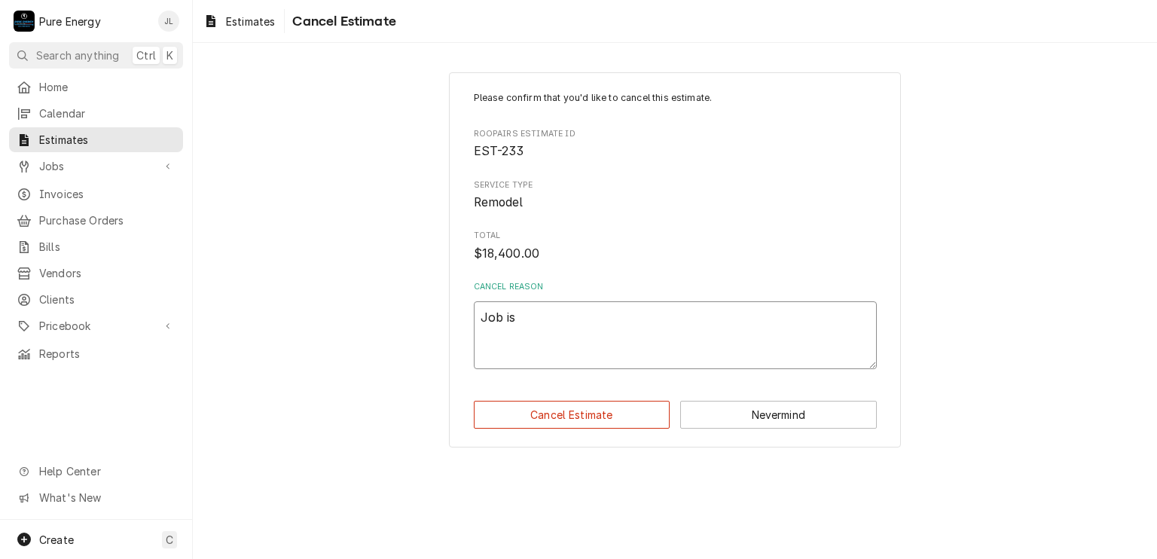
type textarea "Job is"
type textarea "x"
type textarea "Job is c"
type textarea "x"
type textarea "Job is co"
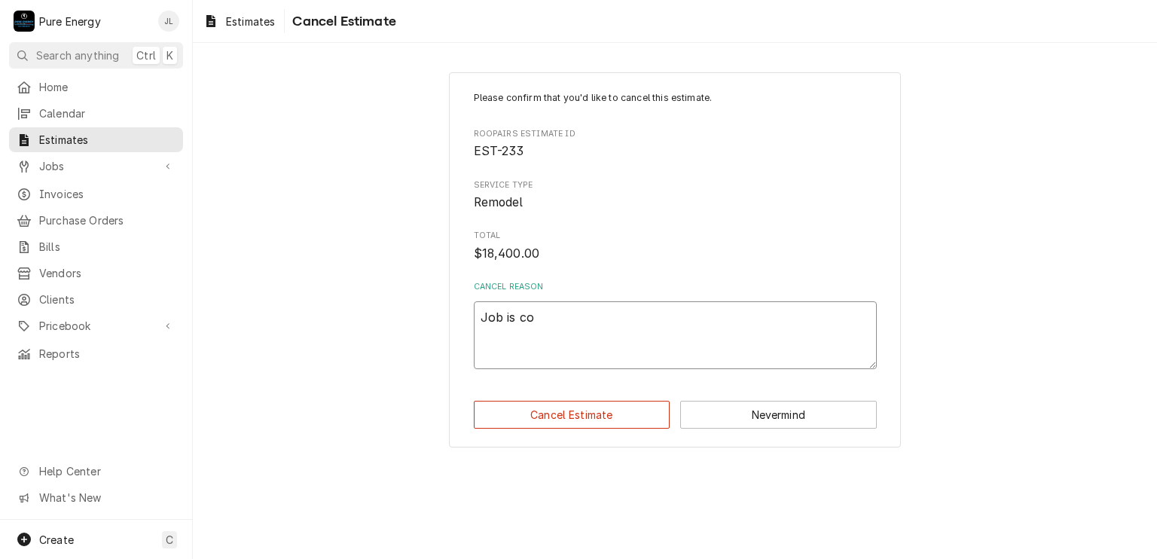
type textarea "x"
type textarea "Job is com"
type textarea "x"
type textarea "Job is comp"
type textarea "x"
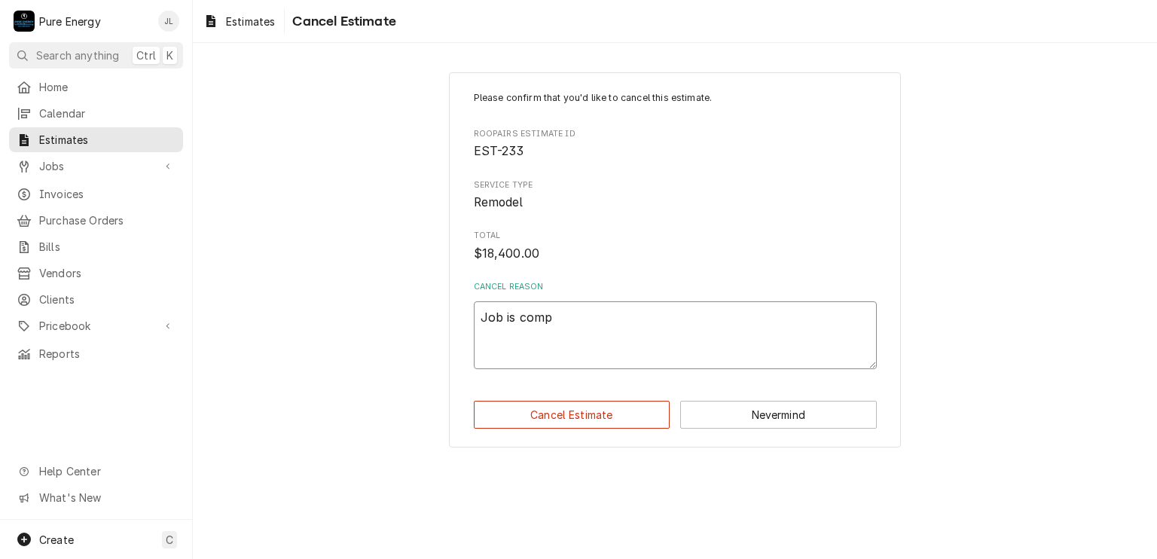
type textarea "Job is compl"
type textarea "x"
type textarea "Job is comple"
type textarea "x"
type textarea "Job is complet"
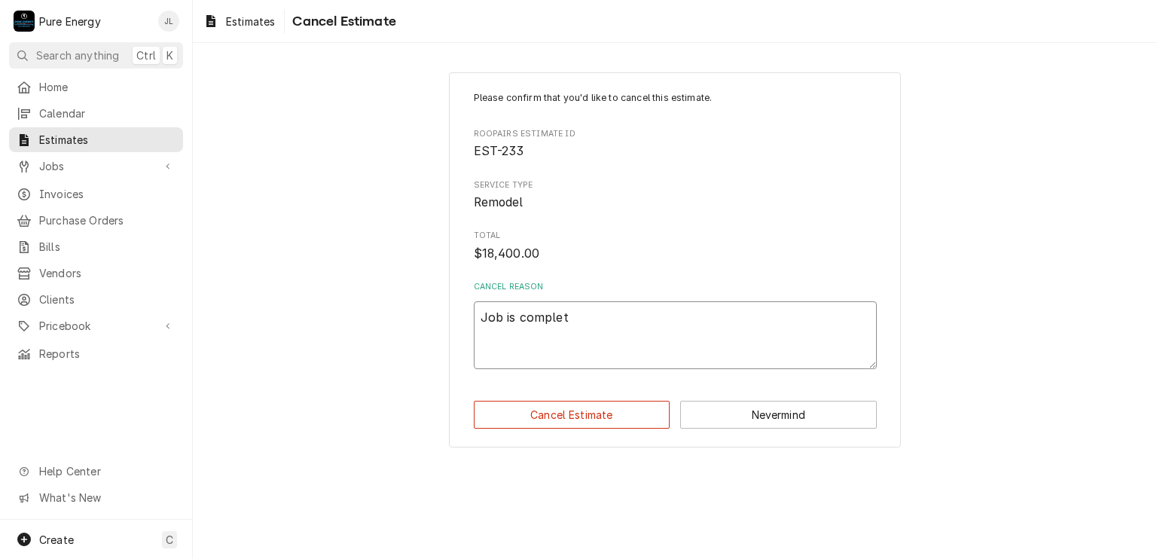
type textarea "x"
type textarea "Job is complete"
type textarea "x"
type textarea "Job is complete"
type textarea "x"
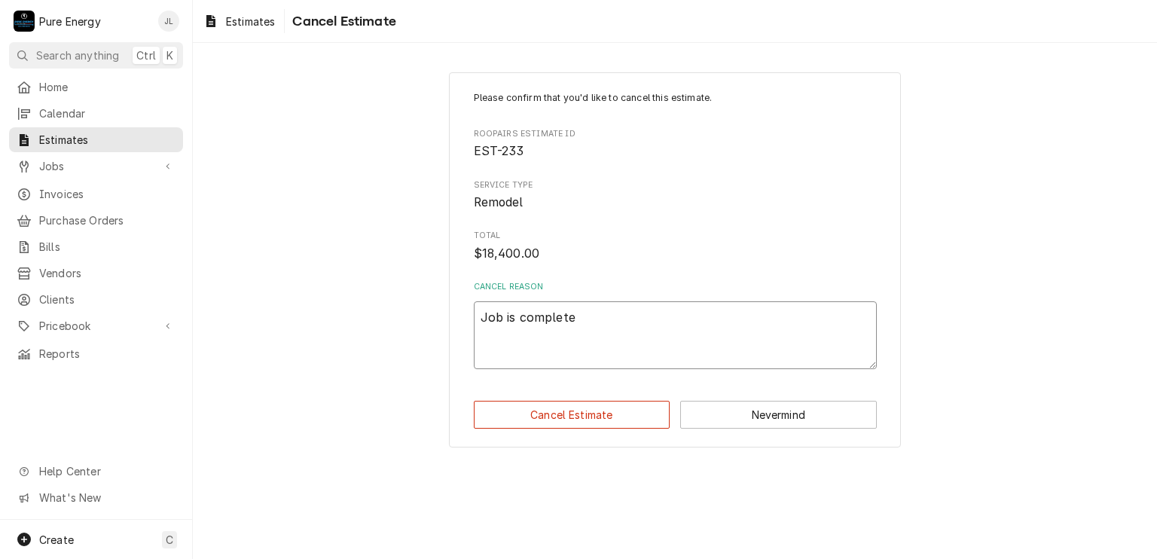
type textarea "Job is complete"
type textarea "x"
type textarea "Job is completed"
type textarea "x"
type textarea "Job is completed an"
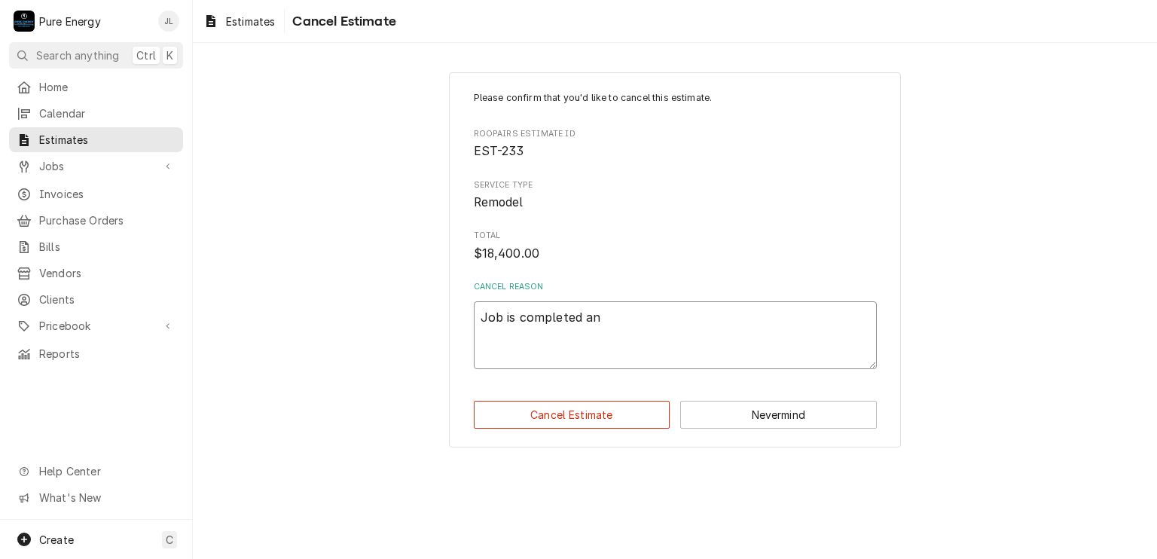
type textarea "x"
type textarea "Job is completed and"
type textarea "x"
type textarea "Job is completed and do"
type textarea "x"
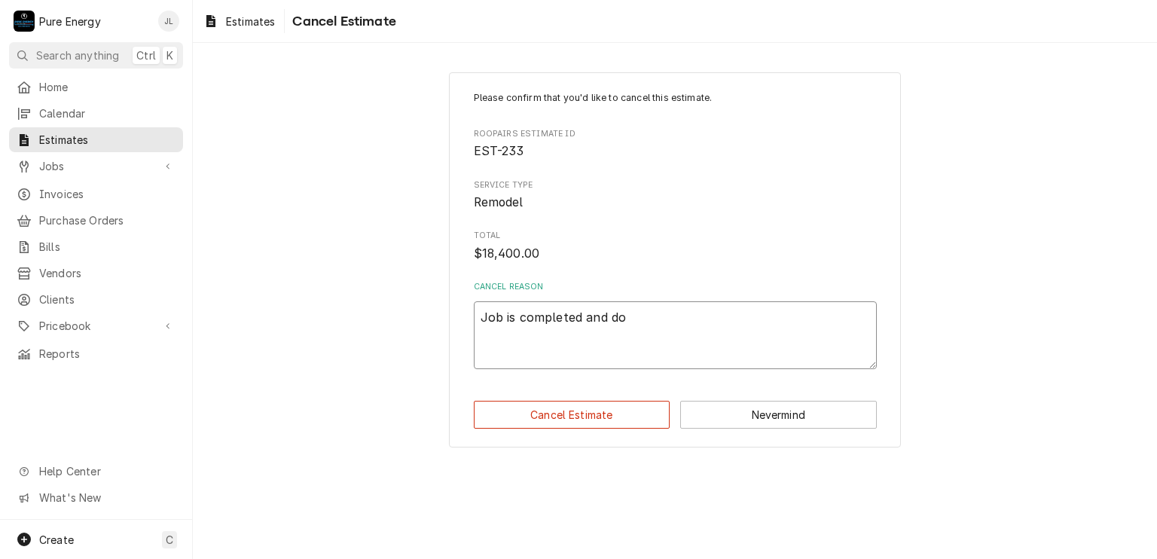
type textarea "Job is completed and don"
type textarea "x"
type textarea "Job is completed and done"
click at [599, 414] on button "Cancel Estimate" at bounding box center [572, 415] width 197 height 28
type textarea "x"
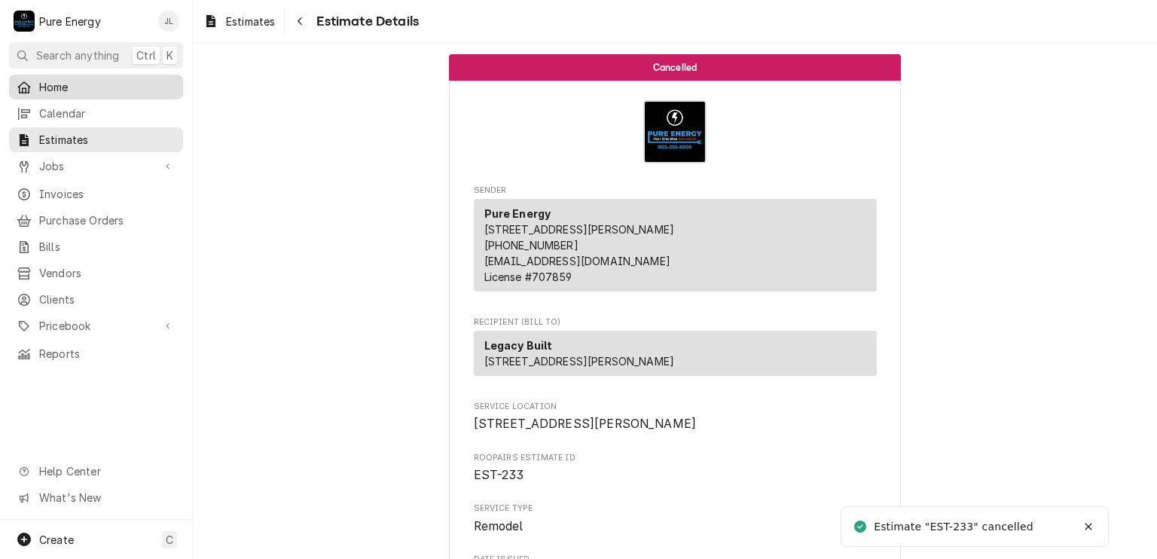
click at [105, 82] on span "Home" at bounding box center [107, 87] width 136 height 16
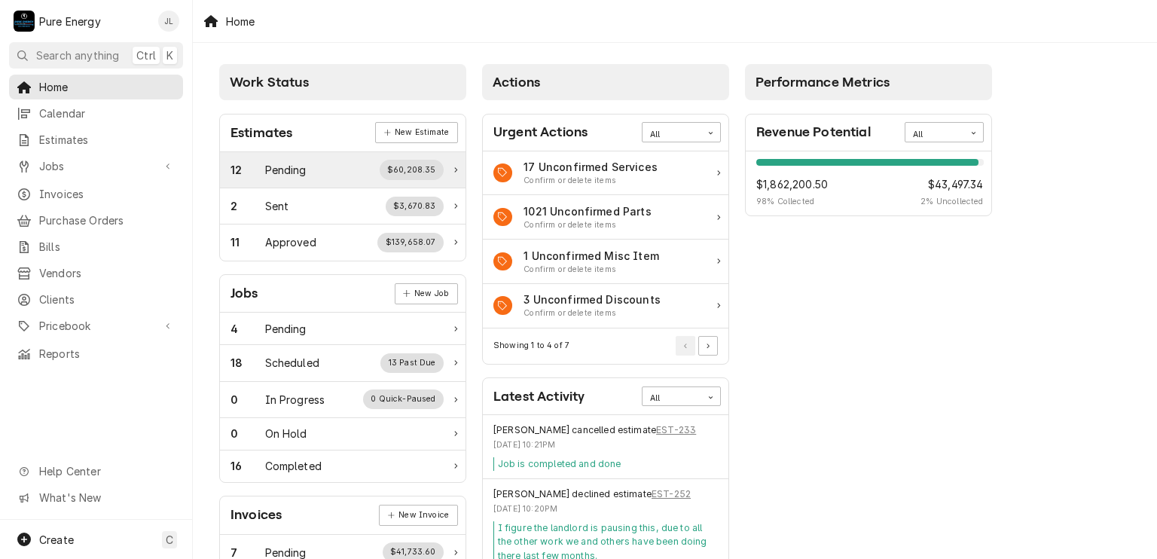
click at [313, 163] on div "12 Pending $60,208.35" at bounding box center [337, 170] width 213 height 20
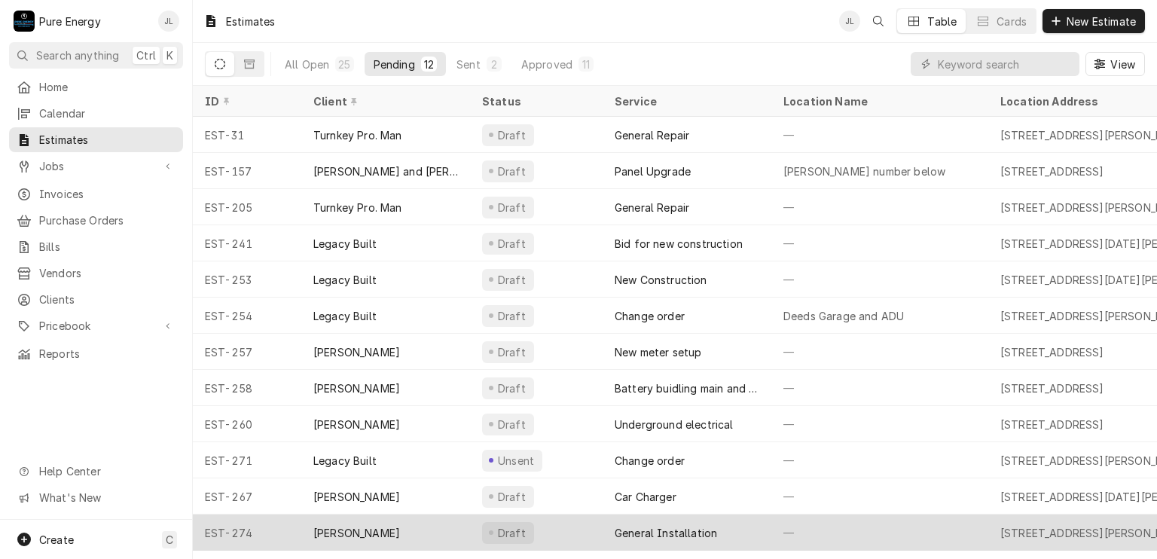
click at [949, 515] on div "—" at bounding box center [880, 533] width 217 height 36
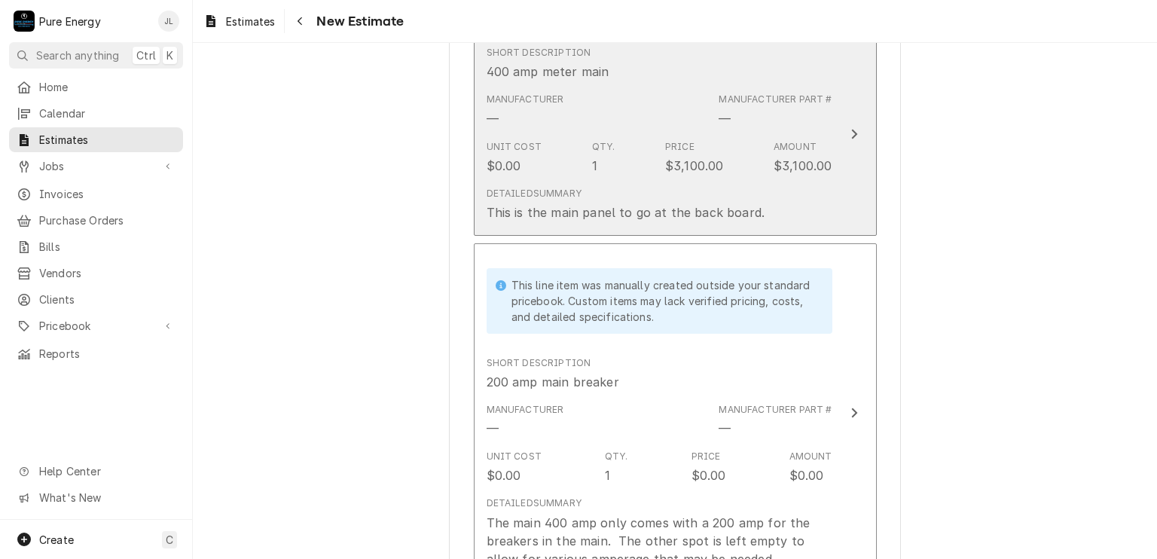
scroll to position [1582, 0]
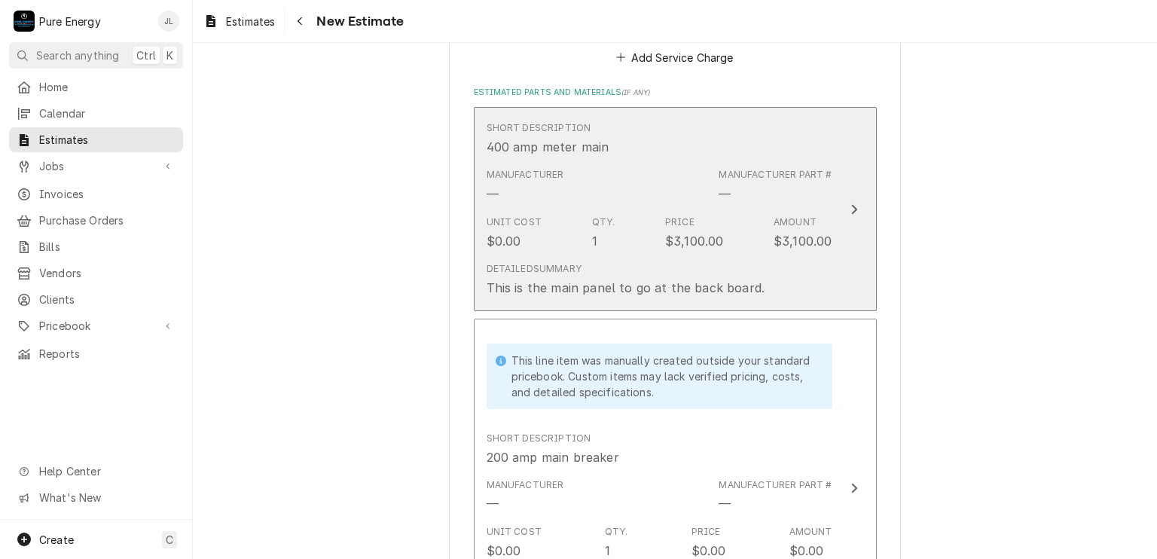
click at [665, 189] on div "Manufacturer — Manufacturer Part # —" at bounding box center [660, 185] width 346 height 47
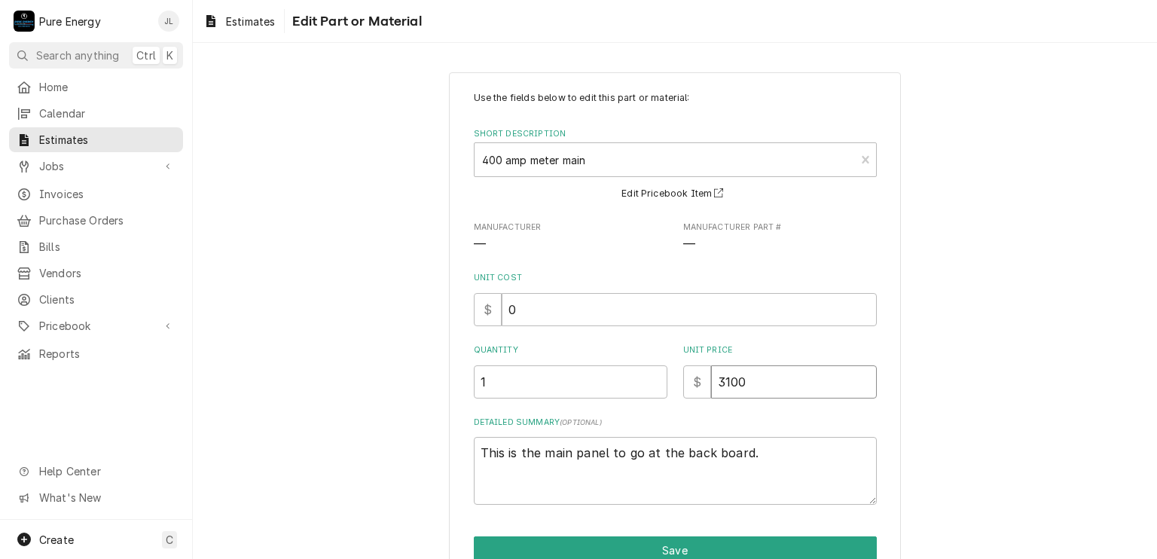
click at [722, 383] on input "3100" at bounding box center [794, 381] width 166 height 33
type textarea "x"
type input "300"
type textarea "x"
type input "3900"
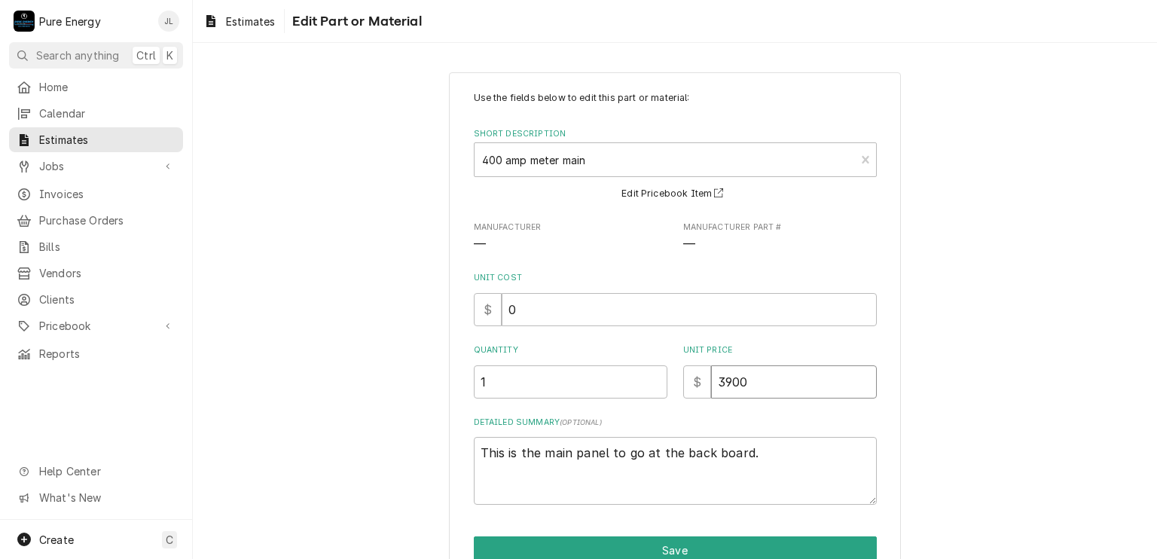
type textarea "x"
type input "3900"
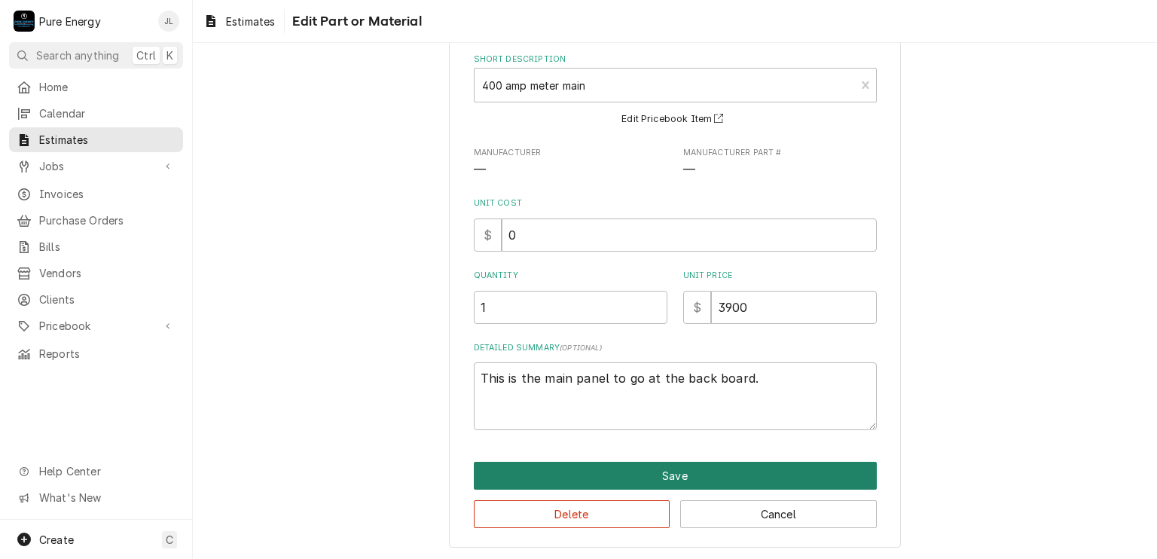
click at [575, 470] on button "Save" at bounding box center [675, 476] width 403 height 28
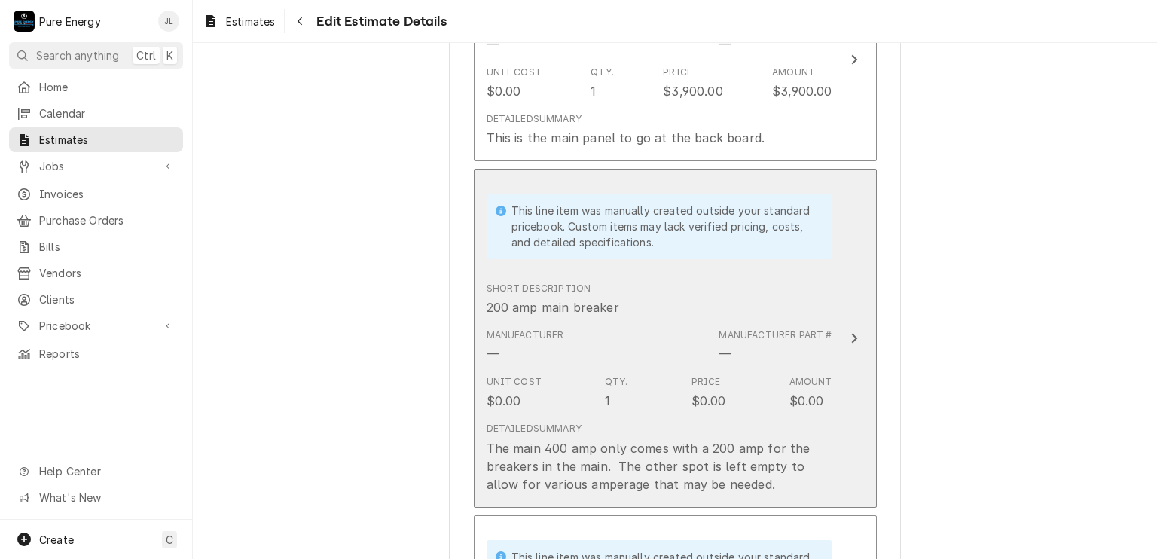
scroll to position [1808, 0]
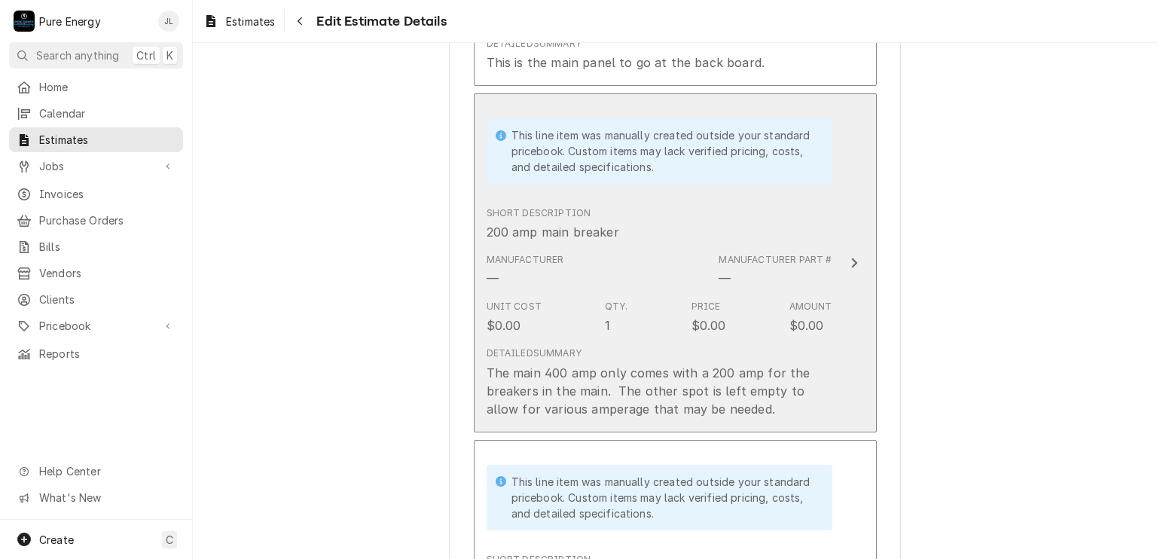
click at [670, 240] on div "Short Description 200 amp main breaker" at bounding box center [660, 223] width 346 height 47
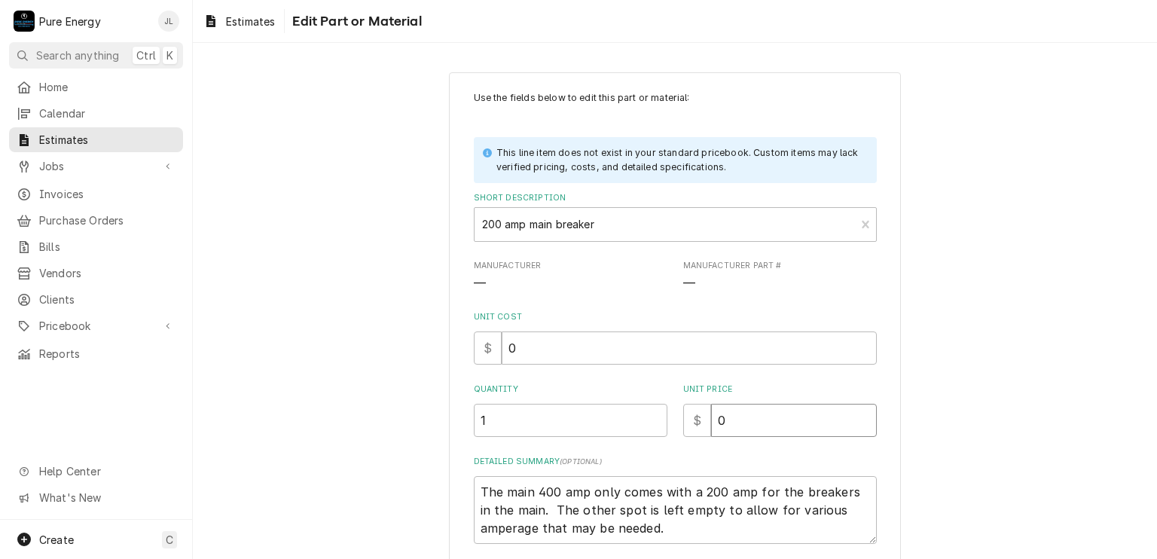
click at [728, 418] on input "0" at bounding box center [794, 420] width 166 height 33
type textarea "x"
type input "4"
type textarea "x"
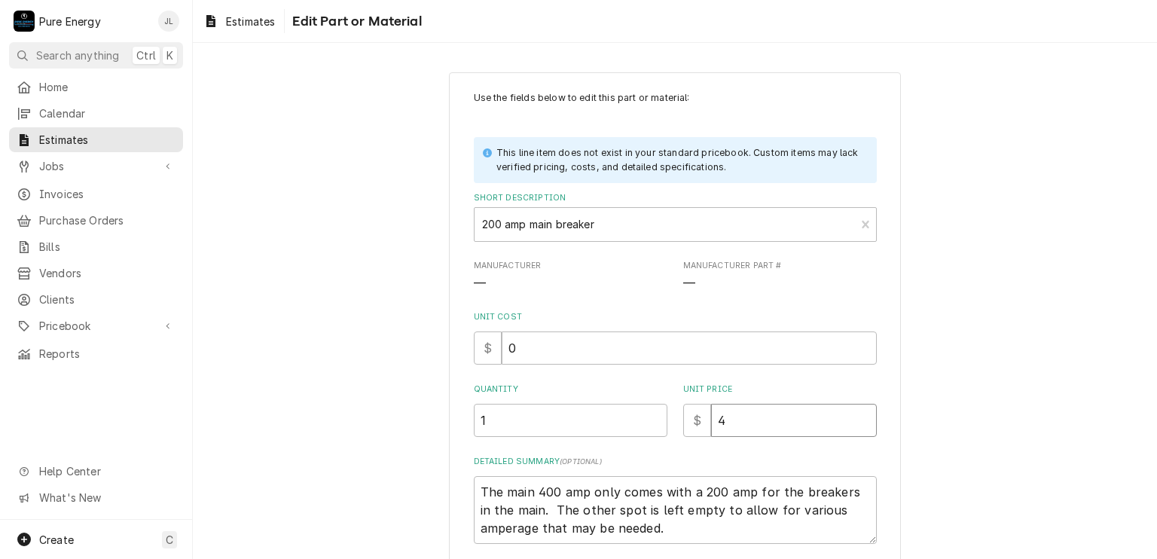
type input "45"
type textarea "x"
type input "450"
type textarea "x"
type input "450.0"
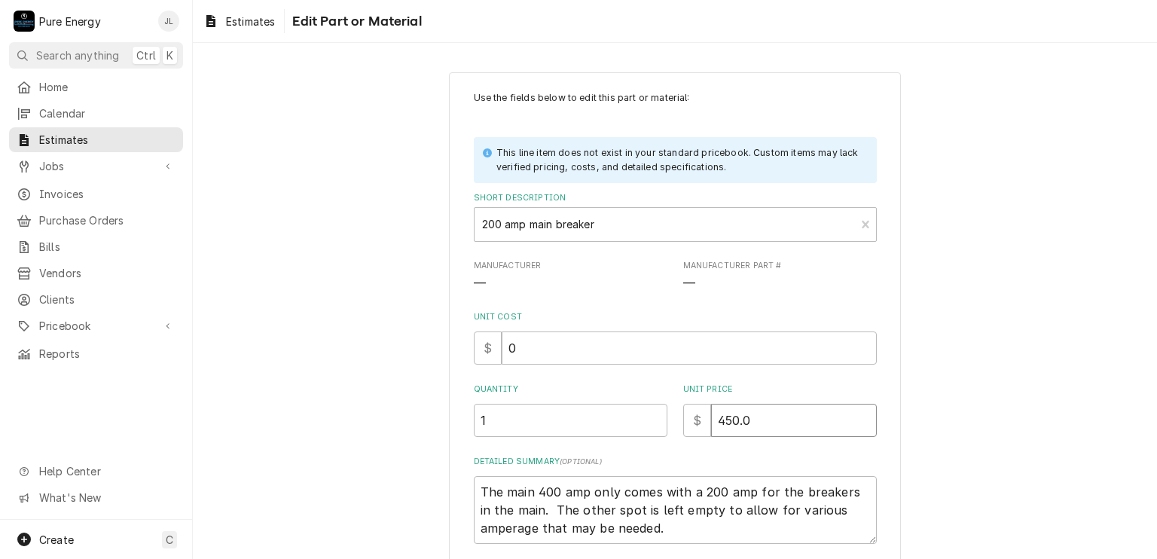
type textarea "x"
type input "450.00"
type textarea "x"
type input "450.00"
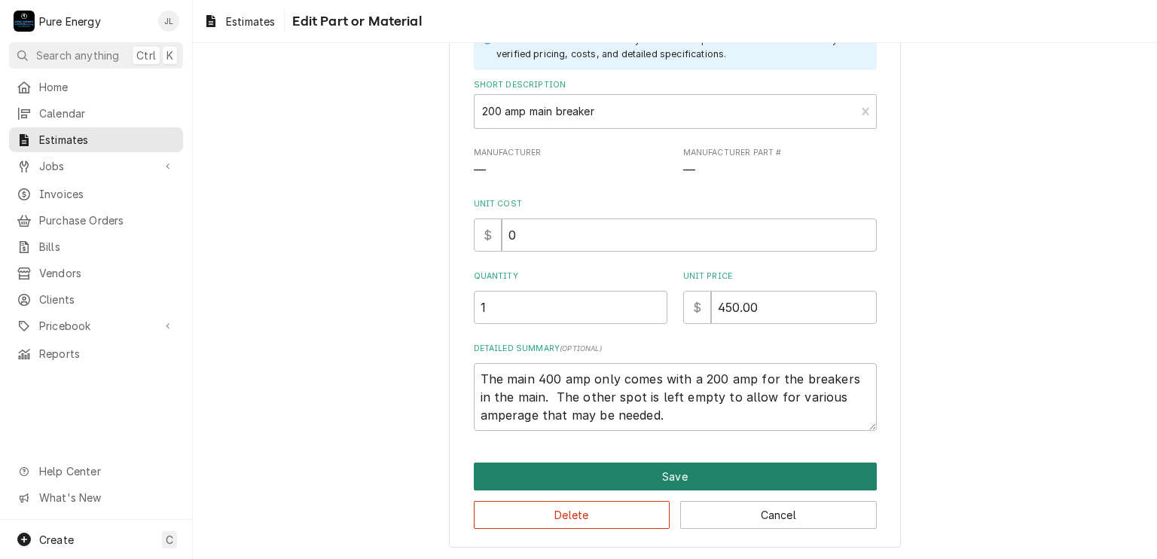
click at [725, 475] on button "Save" at bounding box center [675, 477] width 403 height 28
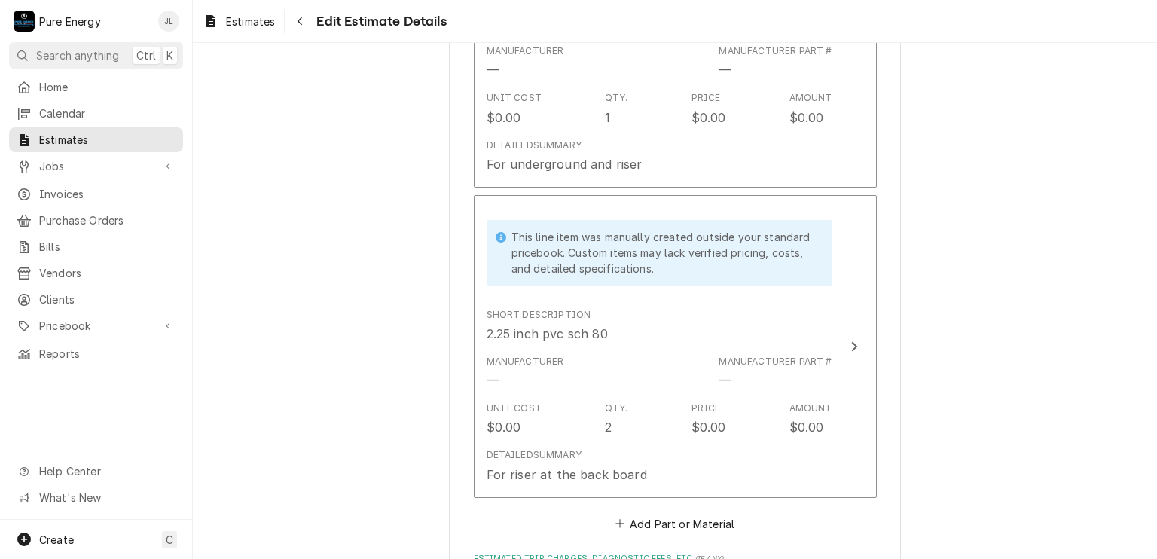
scroll to position [4143, 0]
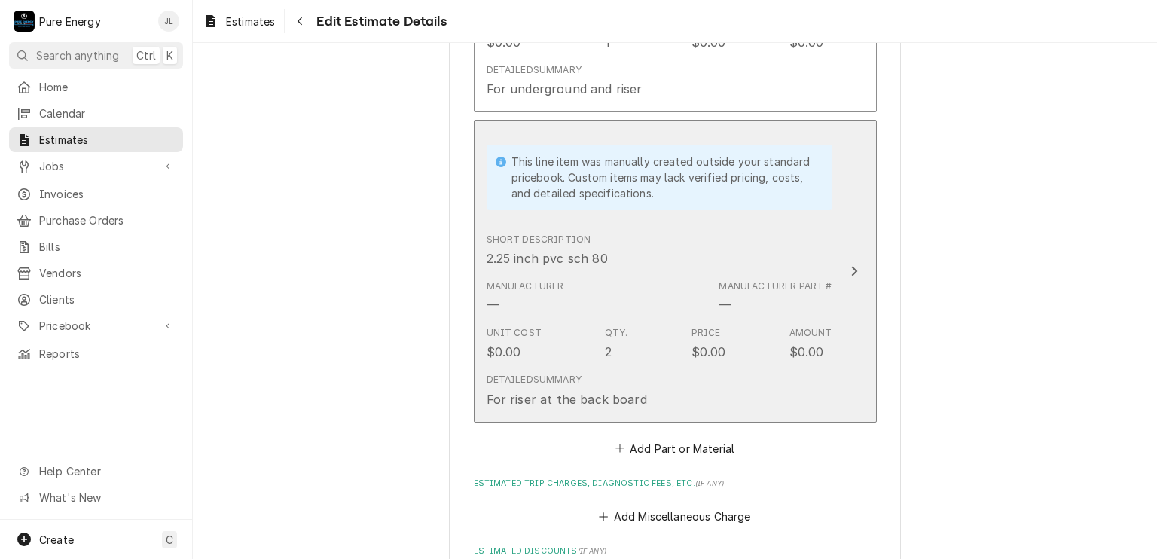
click at [642, 264] on div "Short Description 2.25 inch pvc sch 80" at bounding box center [660, 250] width 346 height 47
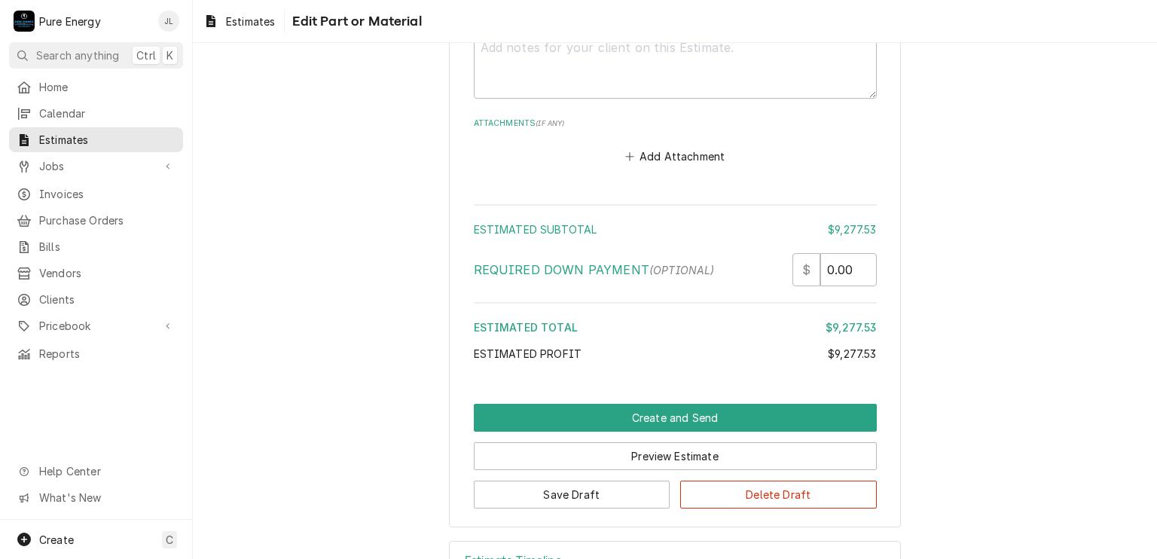
scroll to position [4790, 0]
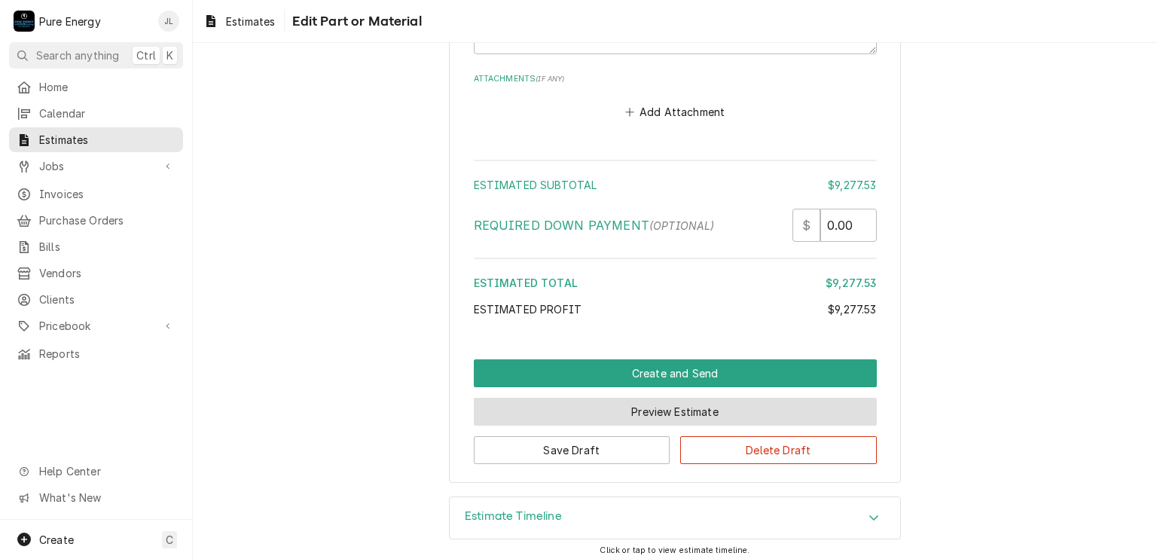
click at [616, 402] on button "Preview Estimate" at bounding box center [675, 412] width 403 height 28
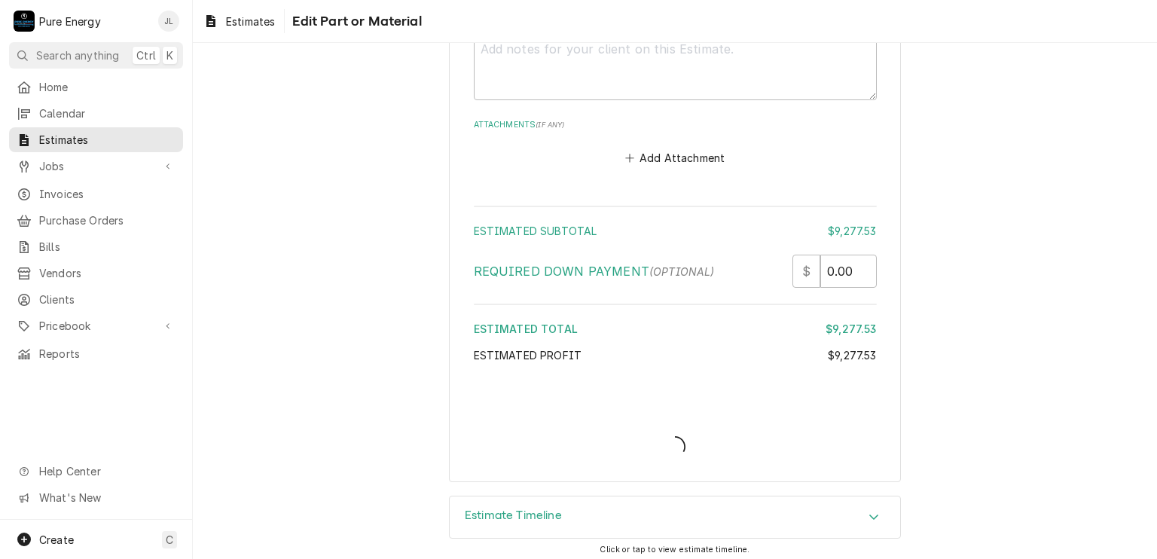
type textarea "x"
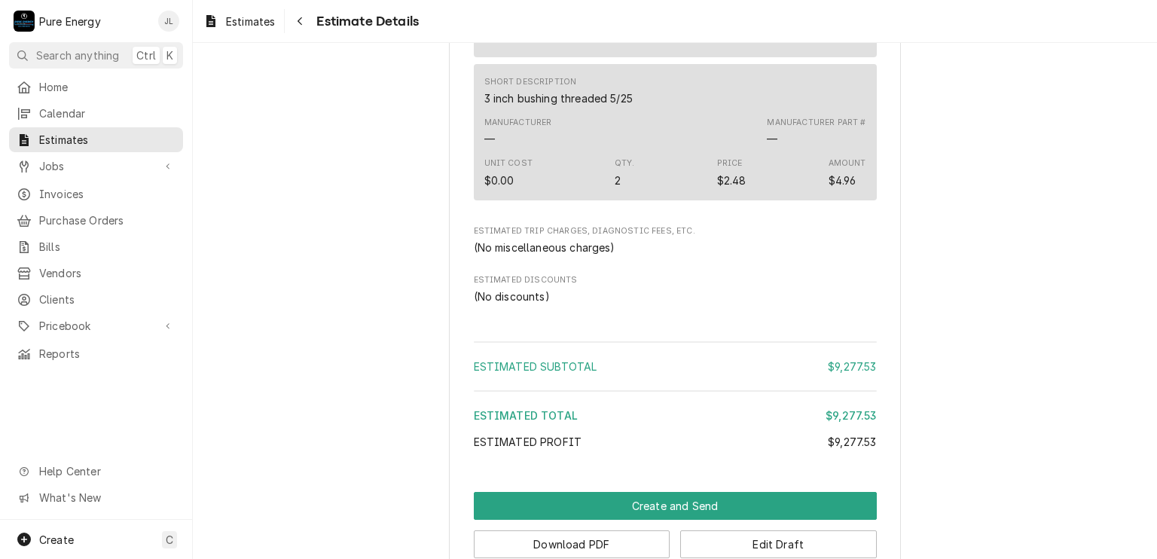
scroll to position [3583, 0]
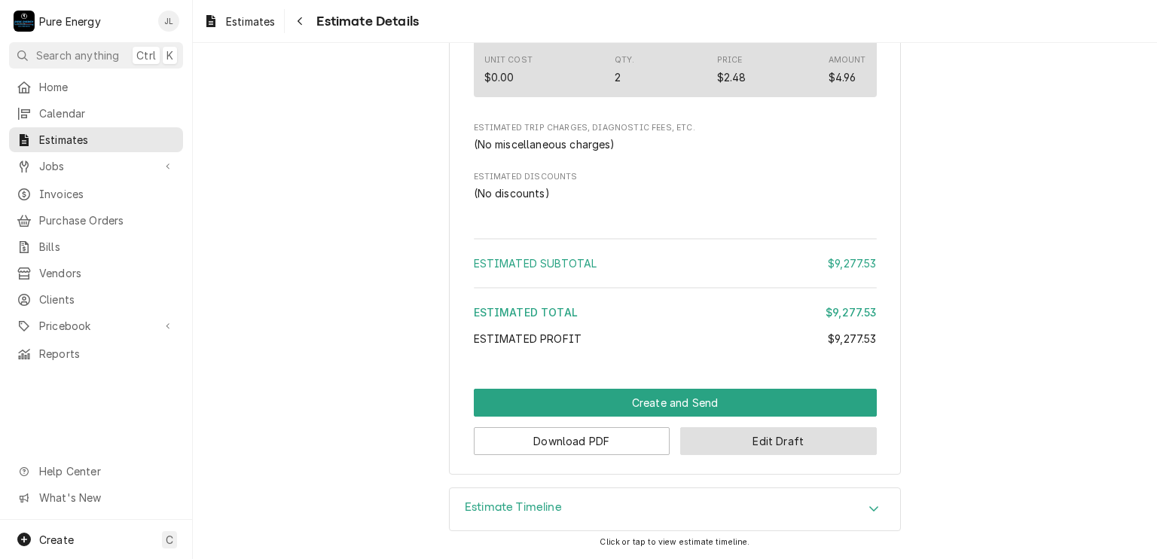
click at [732, 448] on button "Edit Draft" at bounding box center [778, 441] width 197 height 28
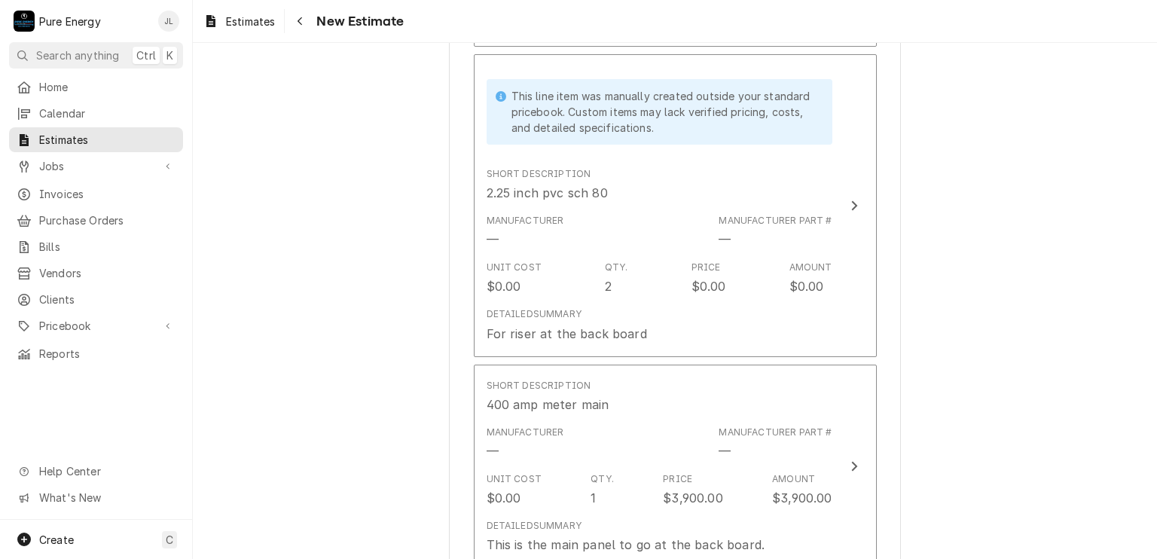
scroll to position [2411, 0]
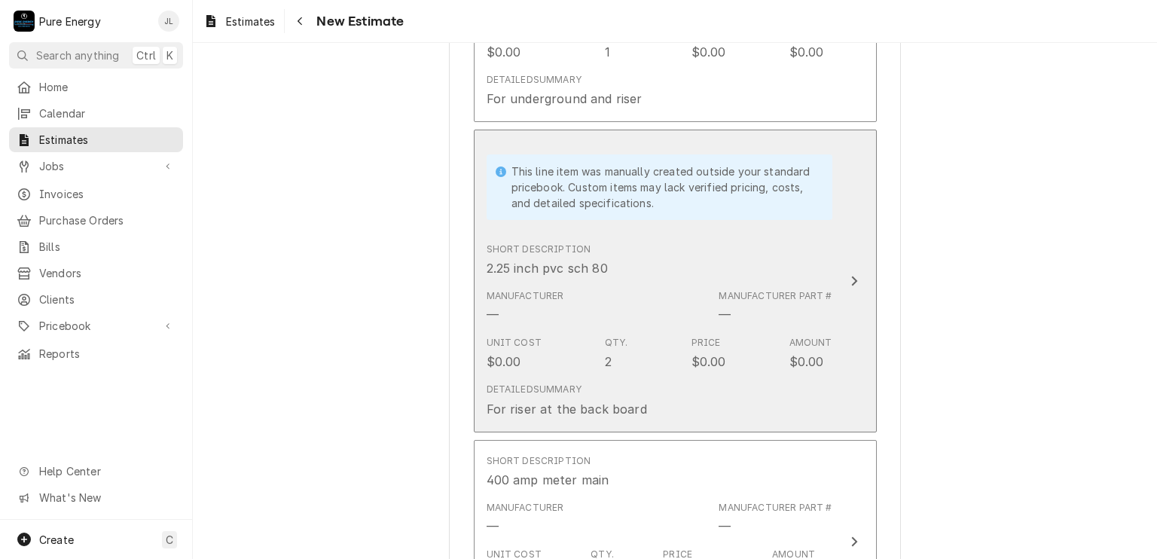
drag, startPoint x: 805, startPoint y: 222, endPoint x: 757, endPoint y: 250, distance: 55.1
click at [757, 250] on div "Short Description 2.25 inch pvc sch 80" at bounding box center [660, 260] width 346 height 47
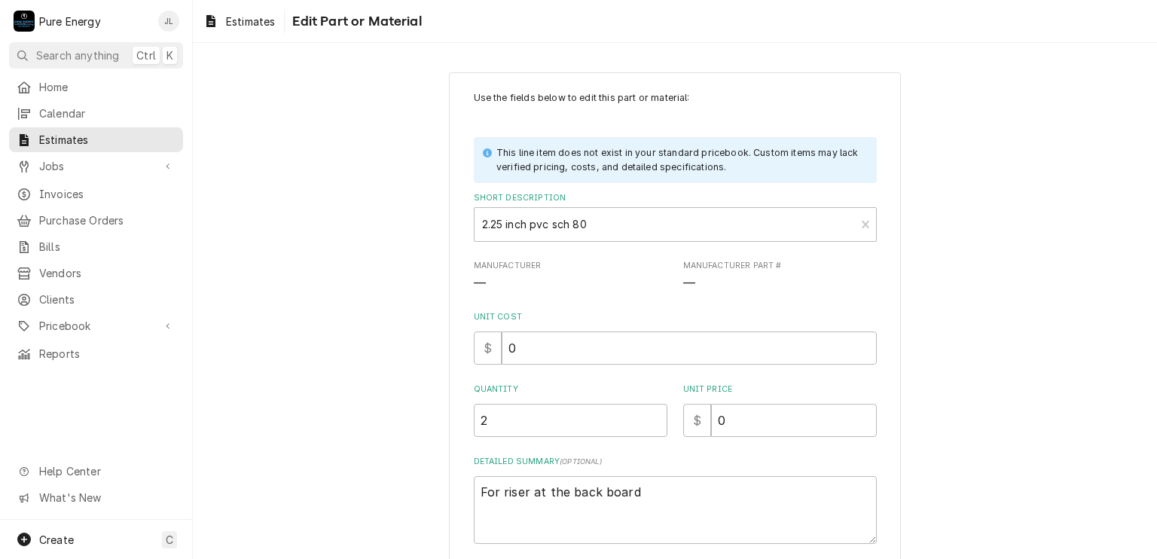
scroll to position [113, 0]
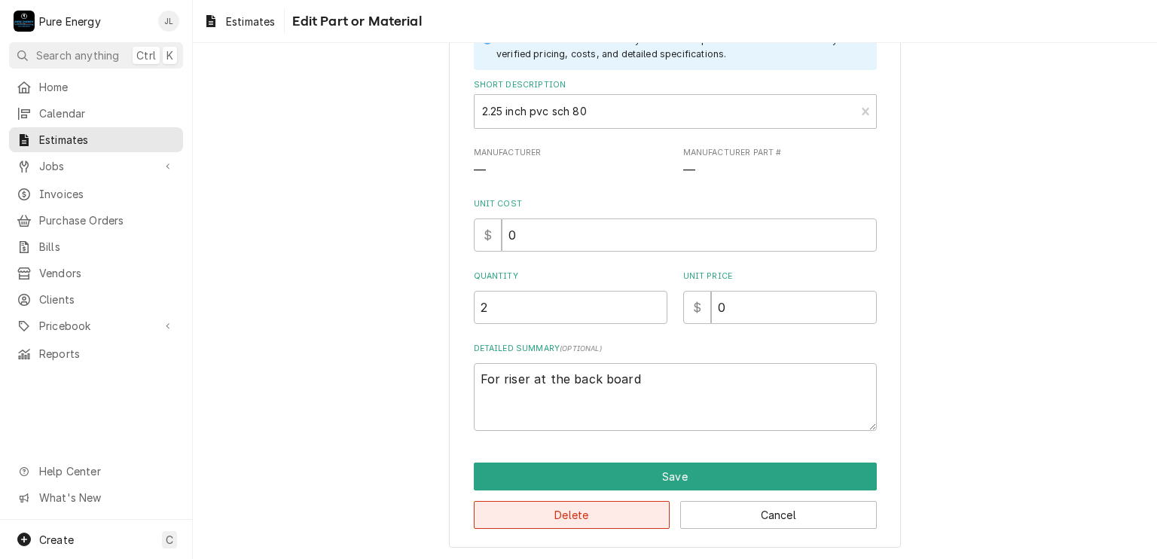
click at [613, 515] on button "Delete" at bounding box center [572, 515] width 197 height 28
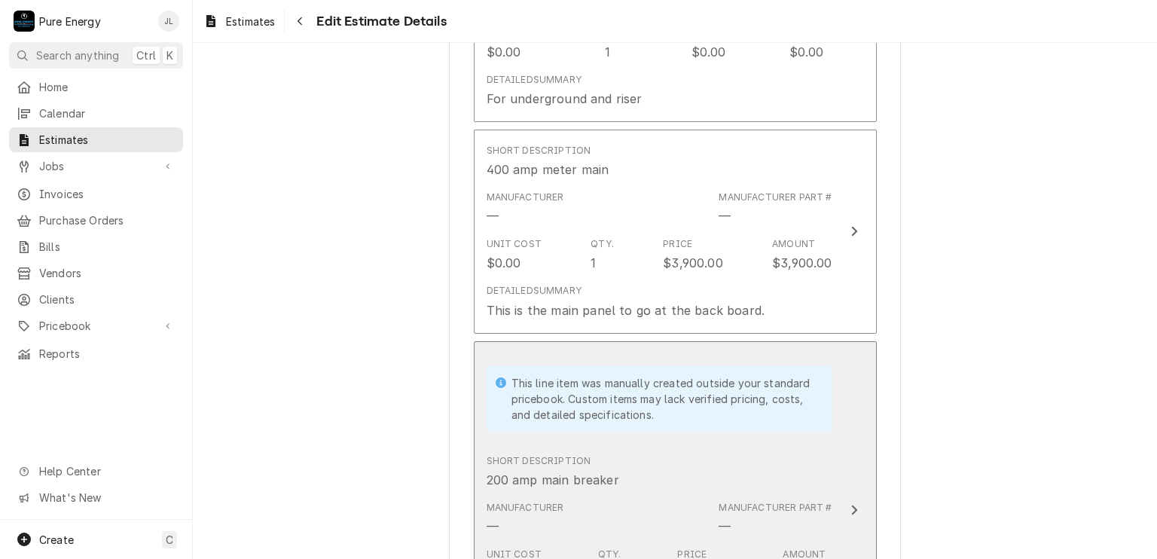
type textarea "x"
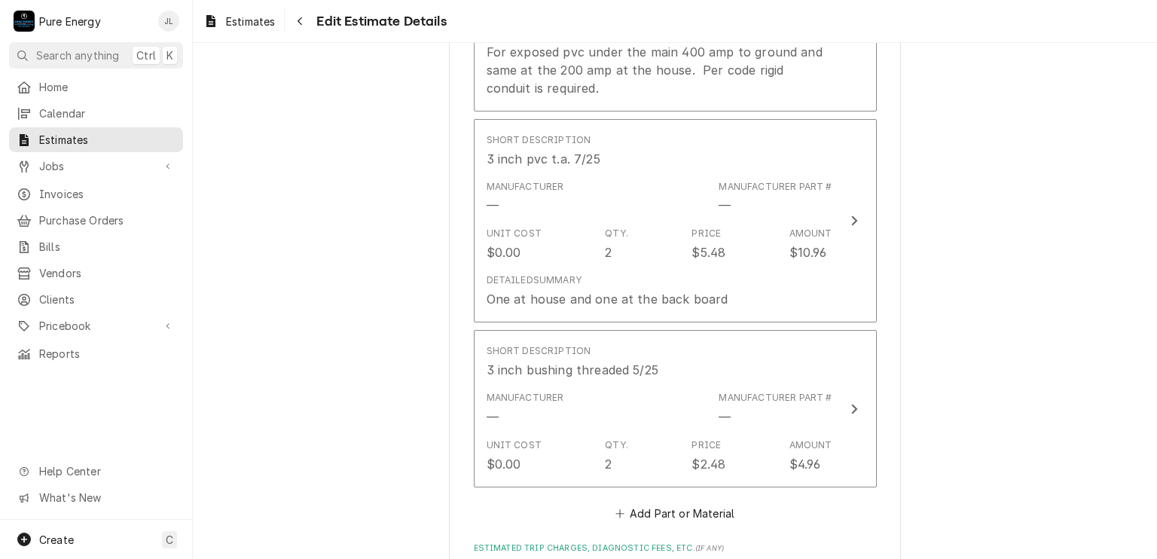
scroll to position [4069, 0]
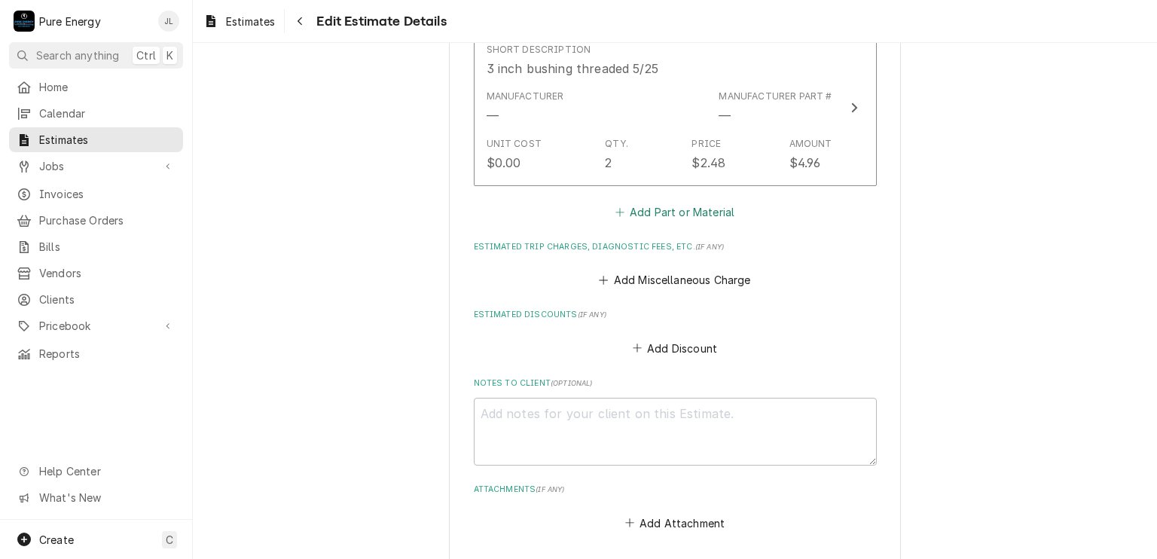
click at [663, 201] on button "Add Part or Material" at bounding box center [675, 211] width 124 height 21
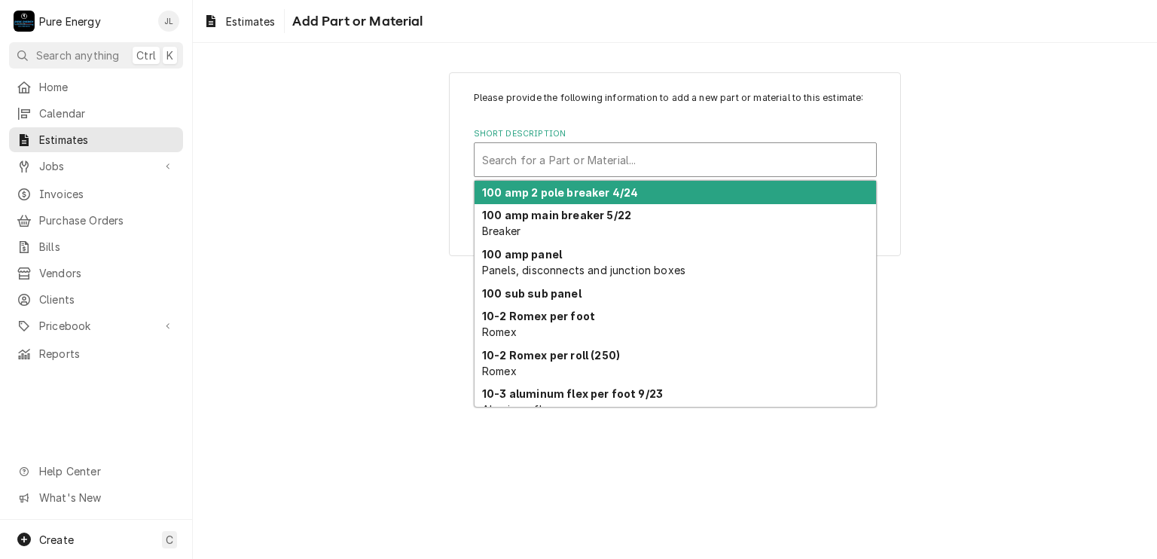
click at [554, 162] on div "Short Description" at bounding box center [675, 159] width 387 height 27
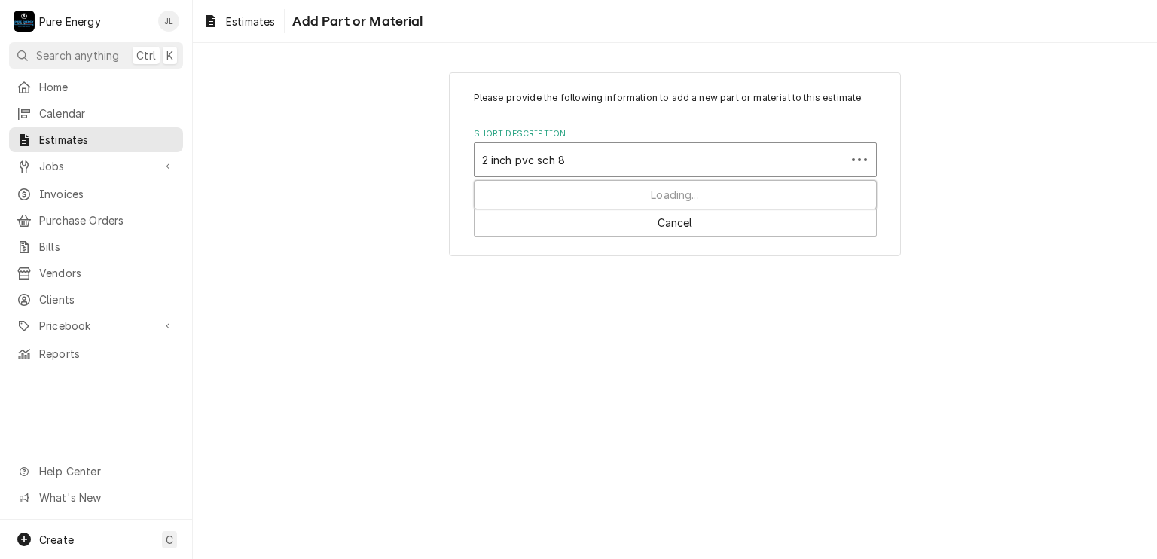
type input "2 inch pvc sch 80"
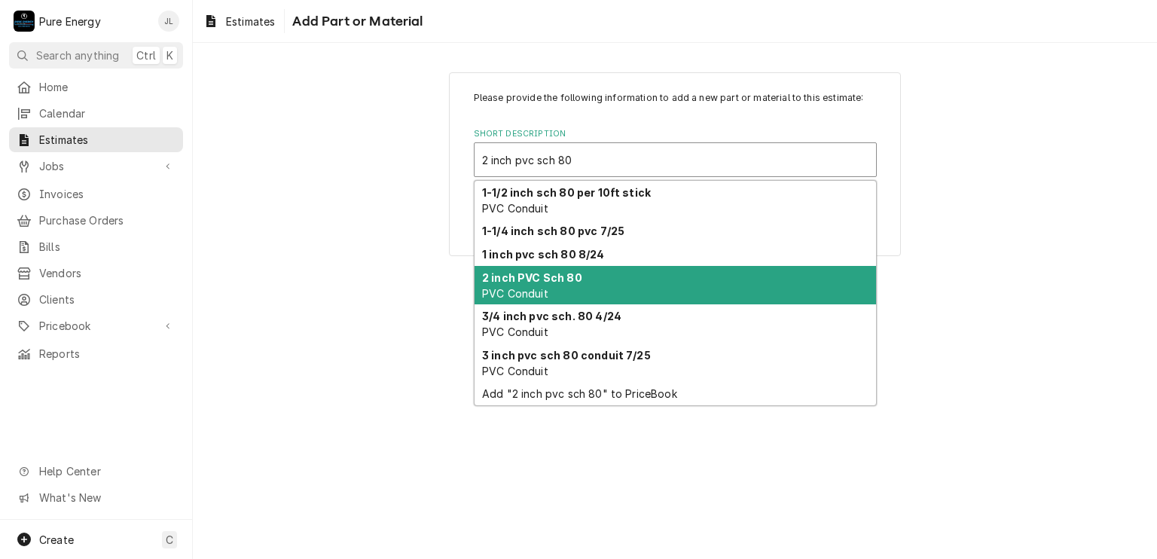
click at [698, 281] on div "2 inch PVC Sch 80 PVC Conduit" at bounding box center [676, 285] width 402 height 39
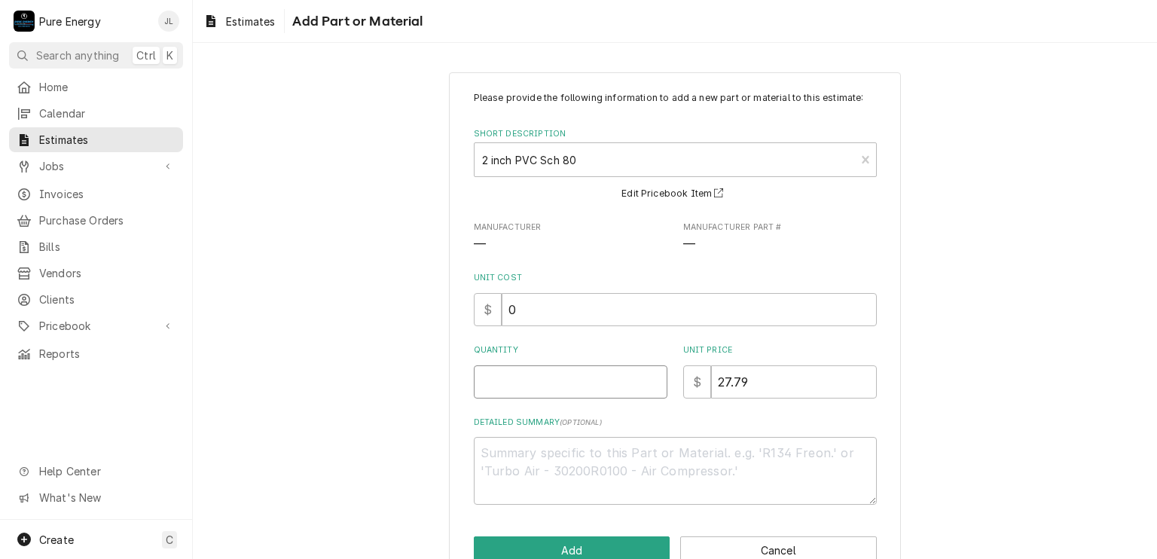
click at [557, 394] on input "Quantity" at bounding box center [571, 381] width 194 height 33
type textarea "x"
type input "2"
type textarea "x"
type input "2"
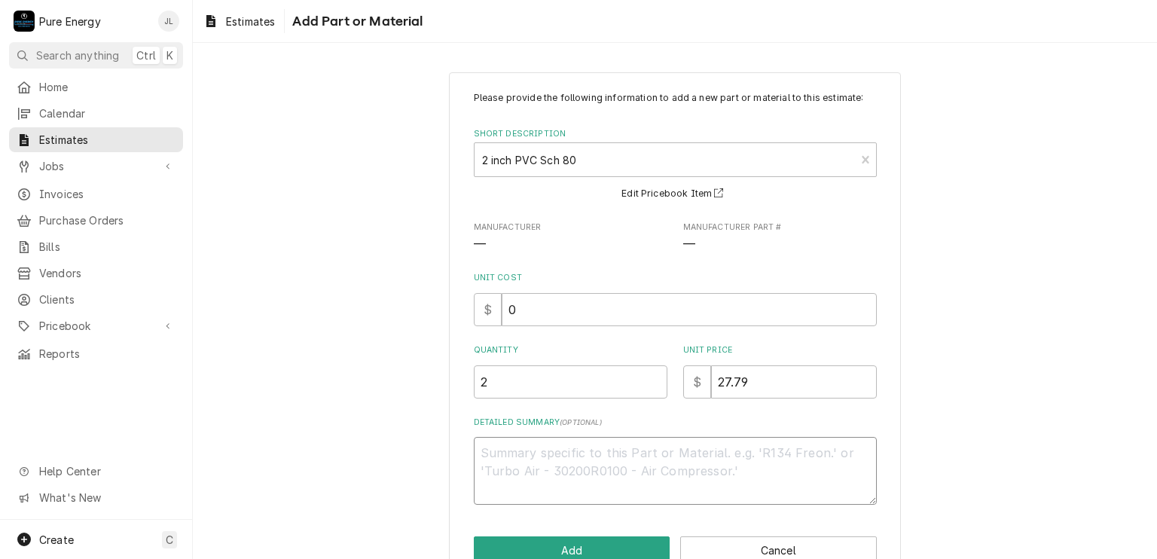
click at [558, 447] on textarea "Detailed Summary ( optional )" at bounding box center [675, 471] width 403 height 68
type textarea "x"
type textarea "F"
type textarea "x"
type textarea "Fo"
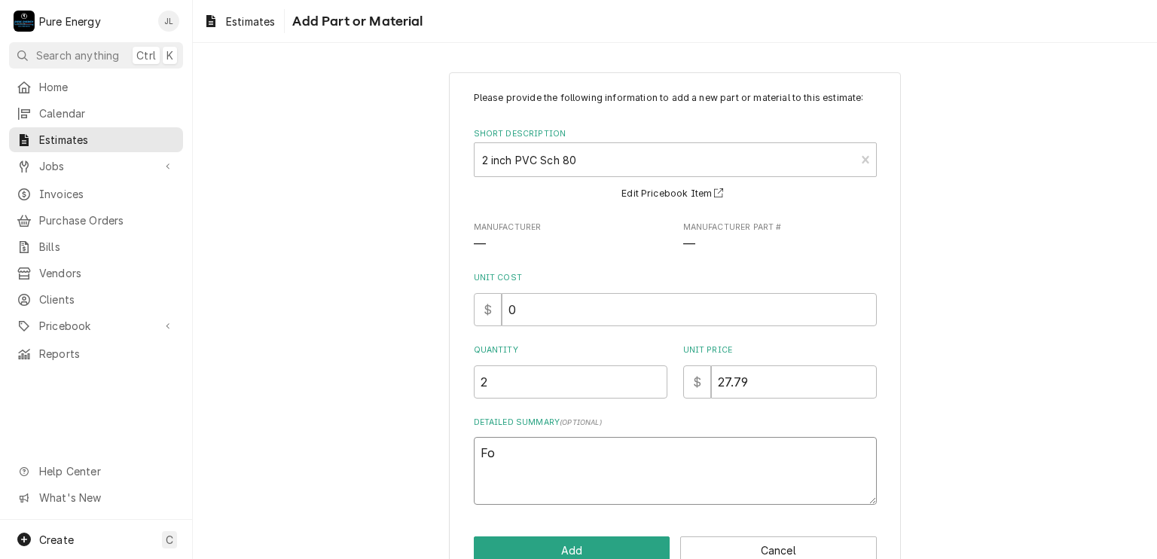
type textarea "x"
type textarea "For"
type textarea "x"
type textarea "For"
type textarea "x"
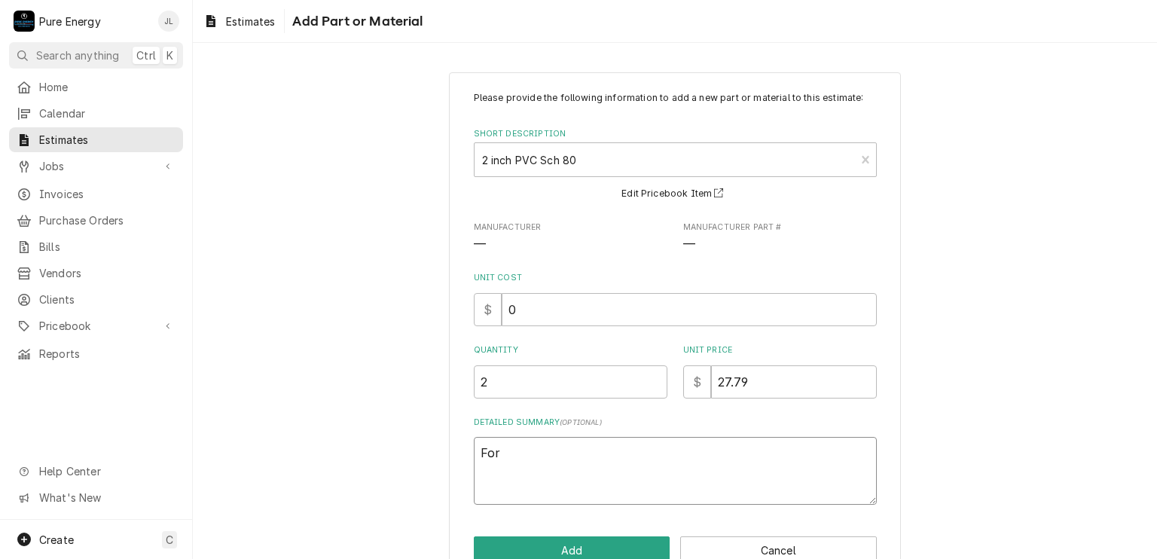
type textarea "For r"
type textarea "x"
type textarea "For ri"
type textarea "x"
type textarea "For ris"
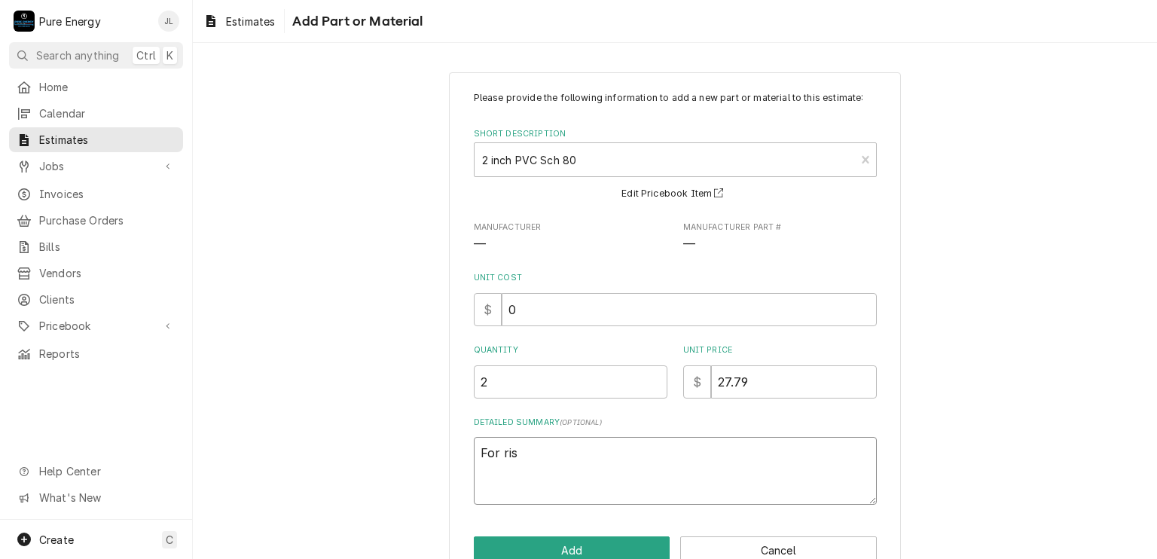
type textarea "x"
type textarea "For rise"
type textarea "x"
type textarea "For riser"
type textarea "x"
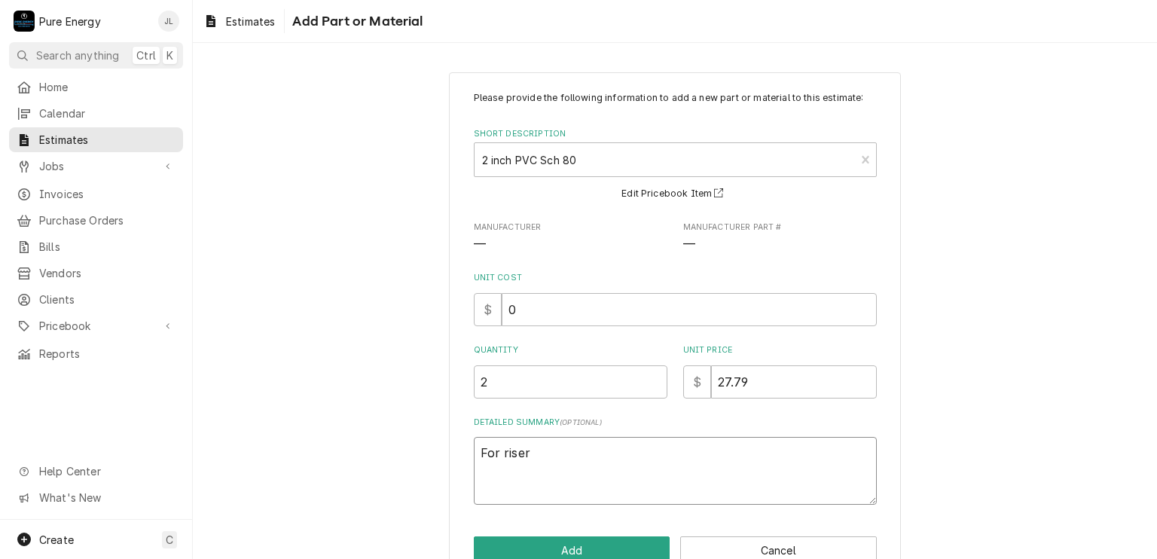
type textarea "For riser a"
type textarea "x"
type textarea "For riser at"
type textarea "x"
type textarea "For riser at b"
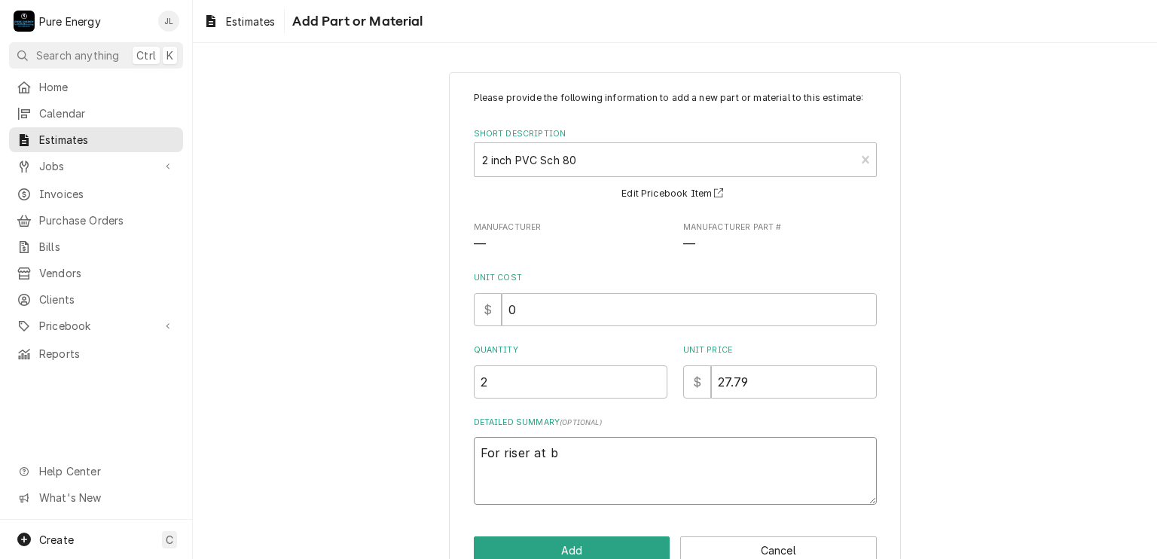
type textarea "x"
type textarea "For riser at ba"
type textarea "x"
type textarea "For riser at back"
type textarea "x"
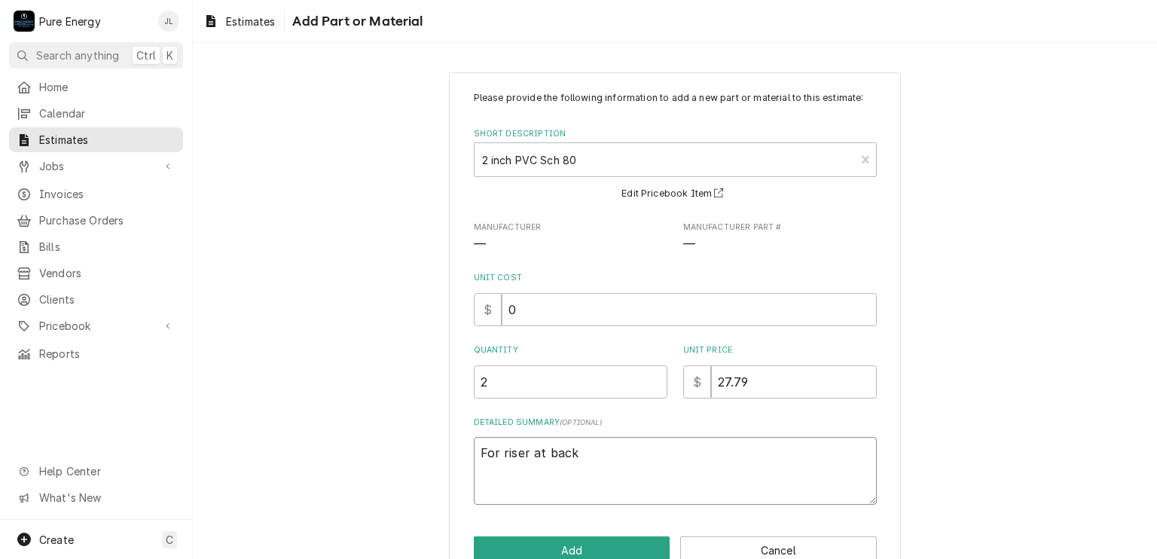
type textarea "For riser at back"
type textarea "x"
type textarea "For riser at back b"
type textarea "x"
type textarea "For riser at back bo"
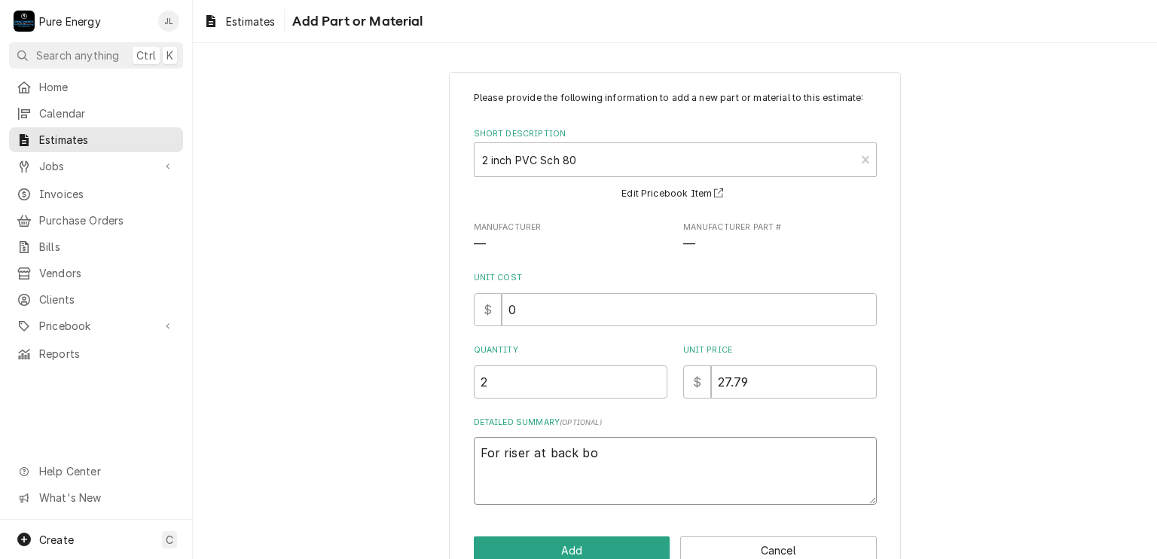
type textarea "x"
type textarea "For riser at back boar"
type textarea "x"
type textarea "For riser at back board"
type textarea "x"
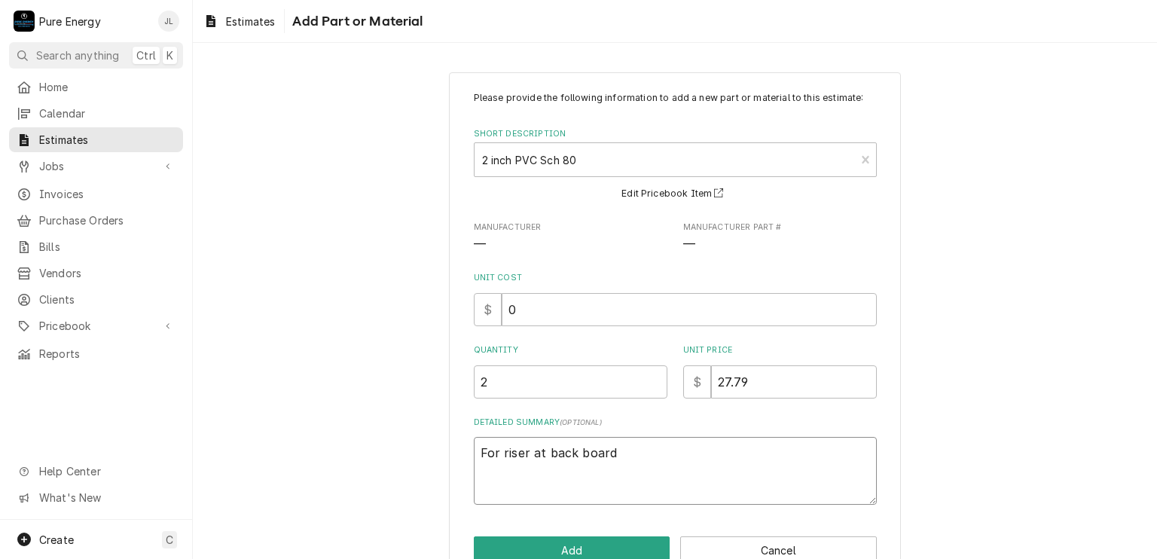
scroll to position [36, 0]
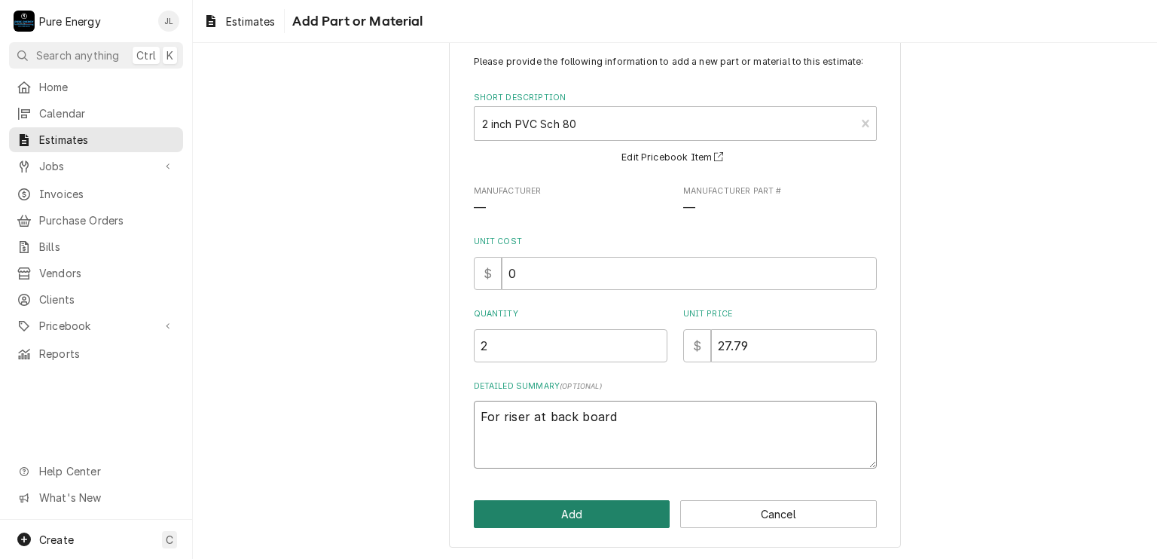
type textarea "For riser at back board"
click at [613, 510] on button "Add" at bounding box center [572, 514] width 197 height 28
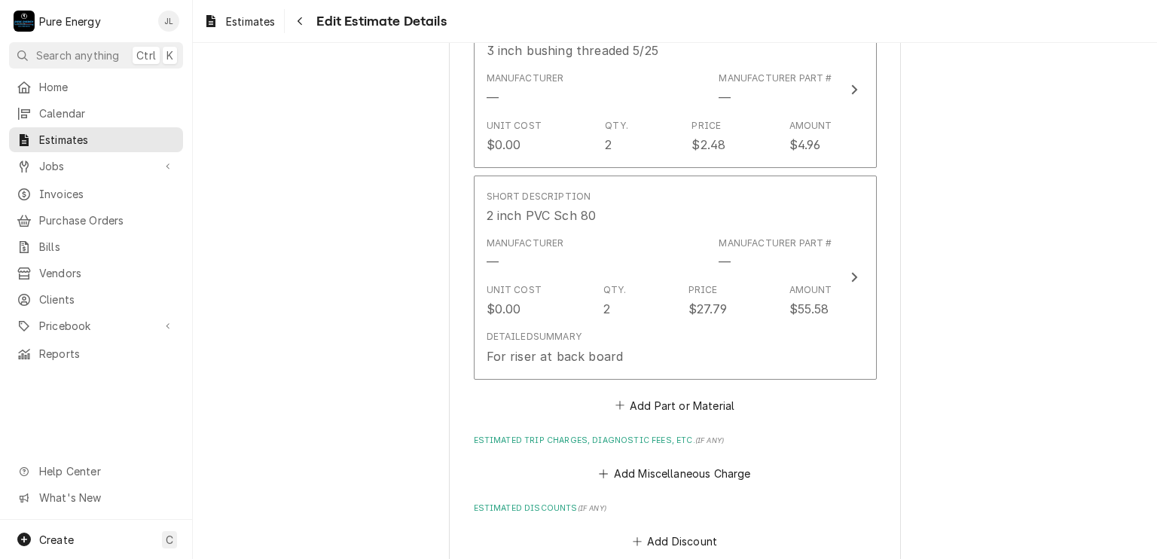
scroll to position [4069, 0]
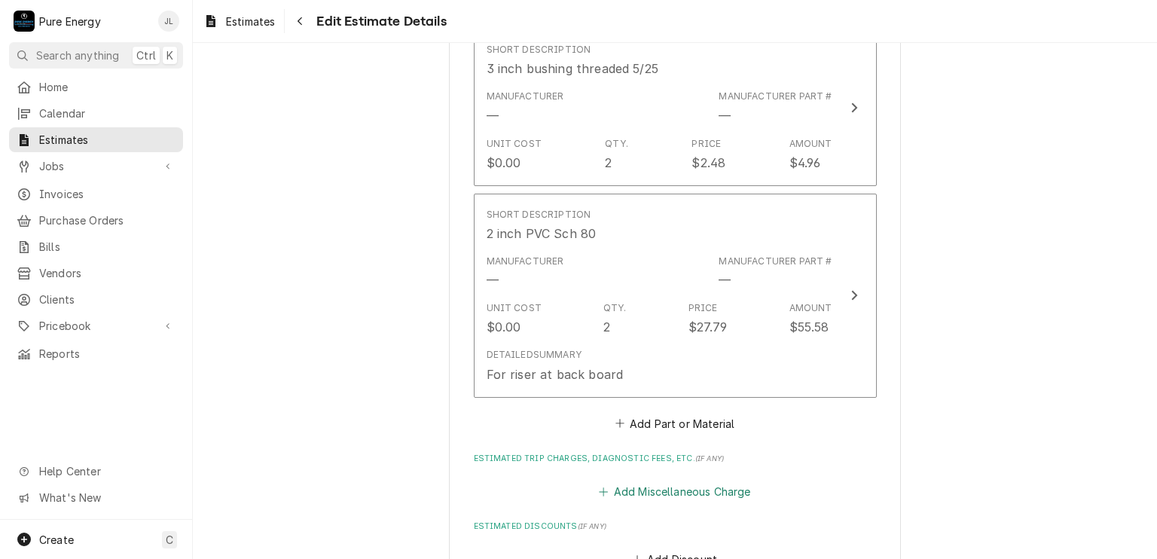
type textarea "x"
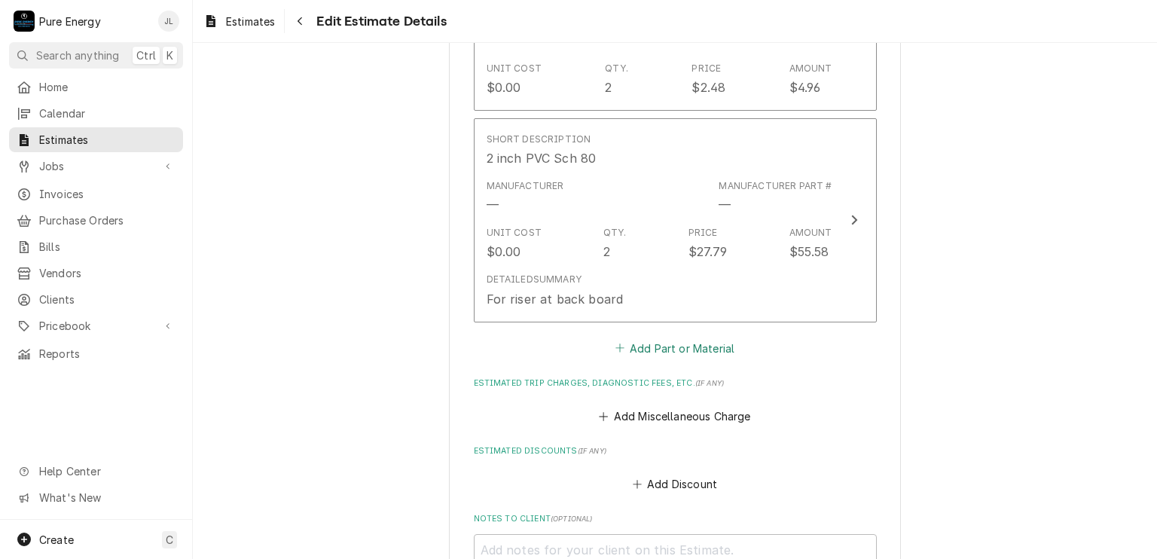
click at [659, 342] on button "Add Part or Material" at bounding box center [675, 348] width 124 height 21
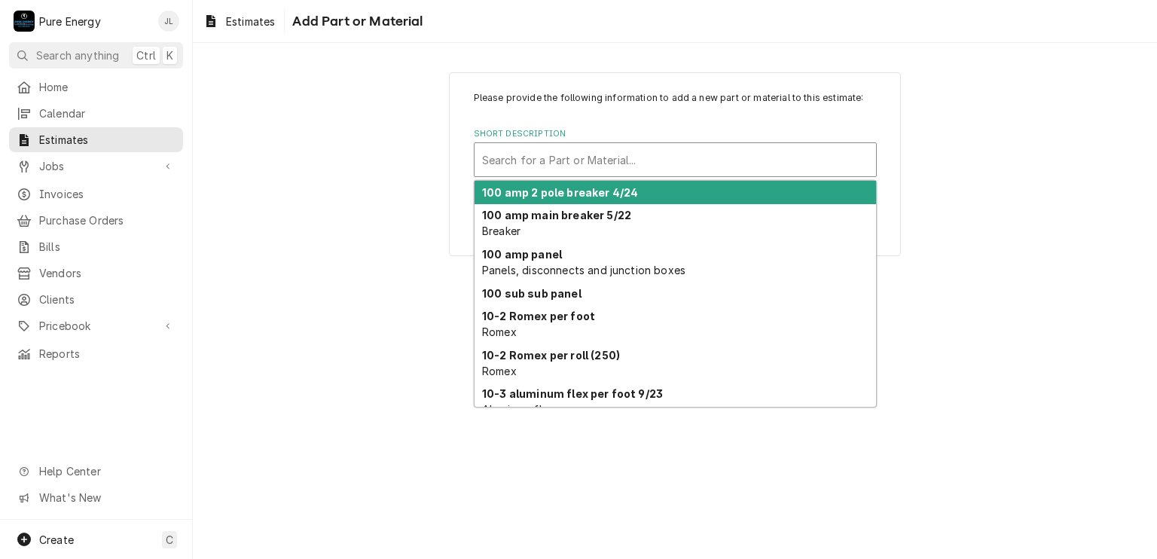
click at [588, 162] on div "Short Description" at bounding box center [675, 159] width 387 height 27
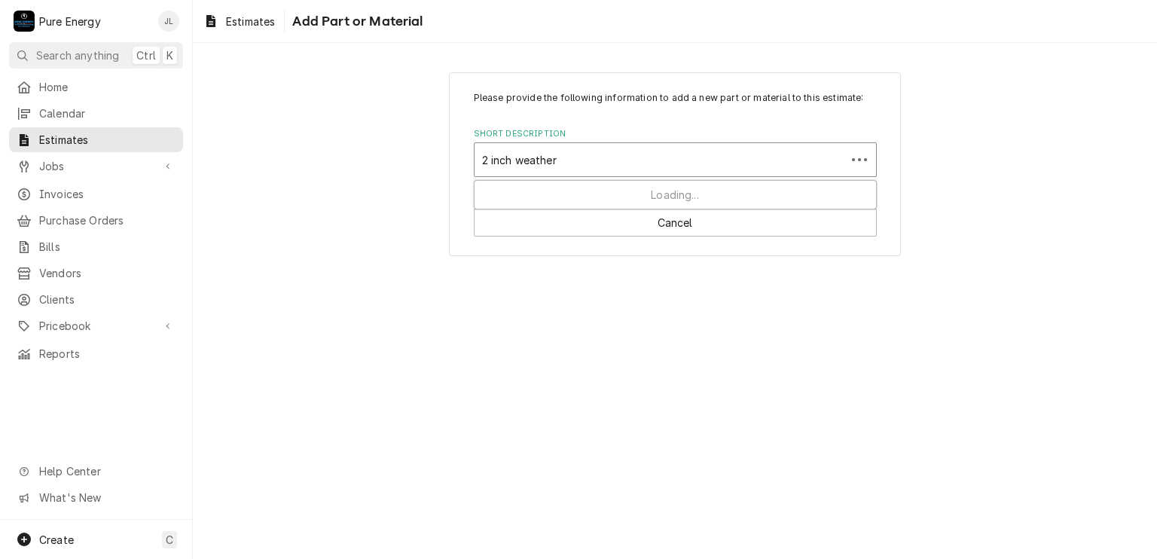
type input "2 inch weather h"
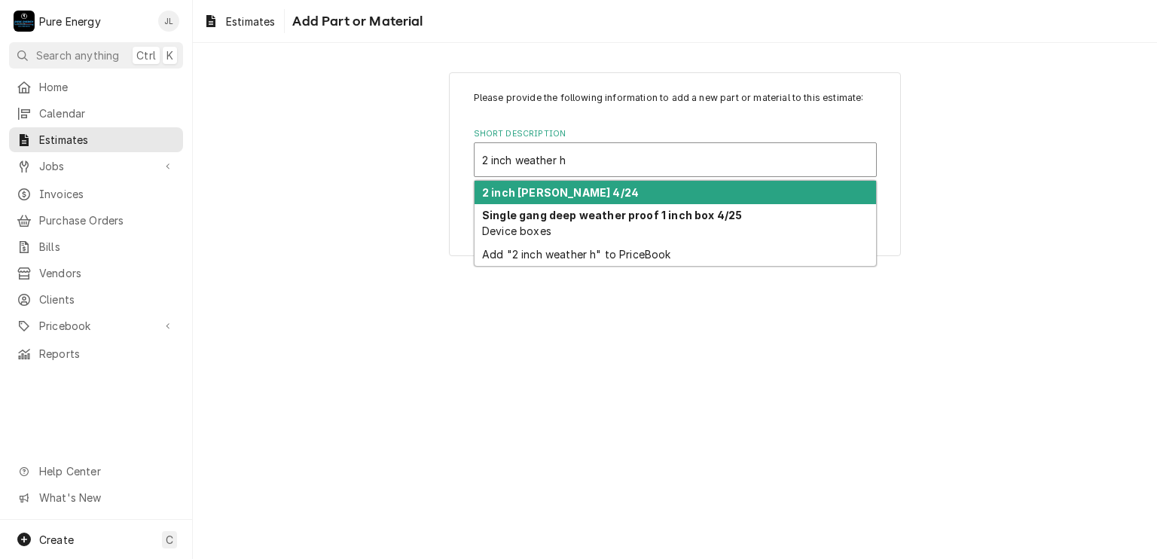
click at [553, 188] on strong "2 inch weatherhead 4/24" at bounding box center [560, 192] width 157 height 13
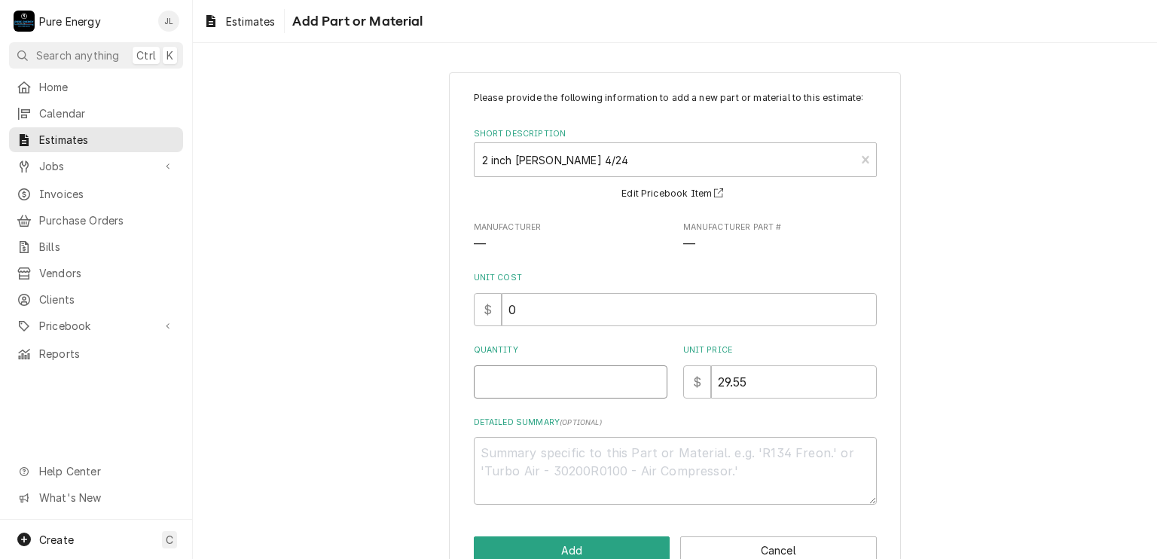
click at [546, 381] on input "Quantity" at bounding box center [571, 381] width 194 height 33
type textarea "x"
type input "1"
type textarea "x"
type input "1"
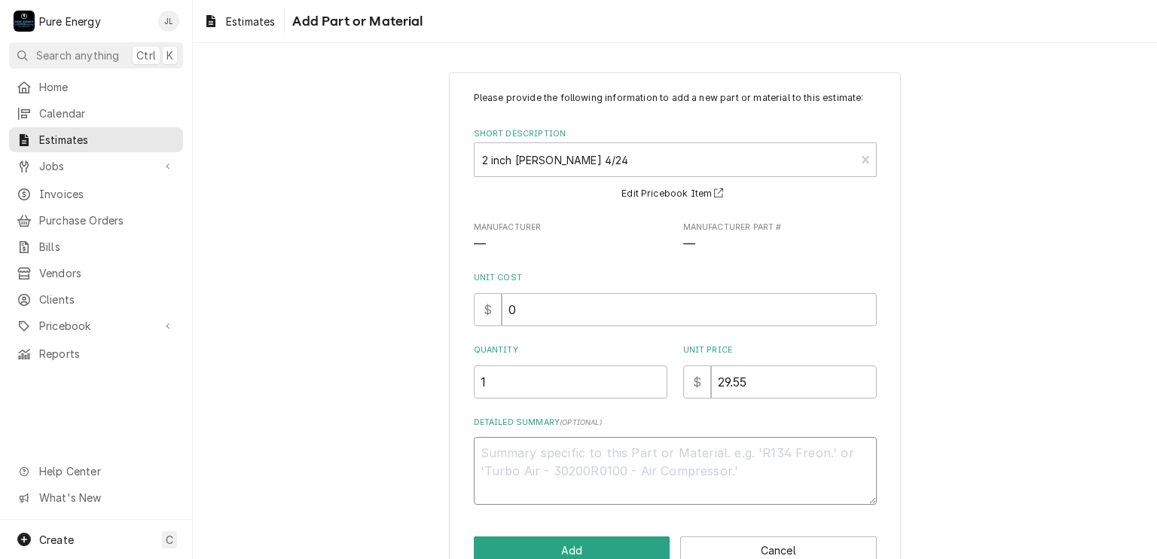
click at [531, 457] on textarea "Detailed Summary ( optional )" at bounding box center [675, 471] width 403 height 68
type textarea "x"
type textarea "F"
type textarea "x"
type textarea "Fo"
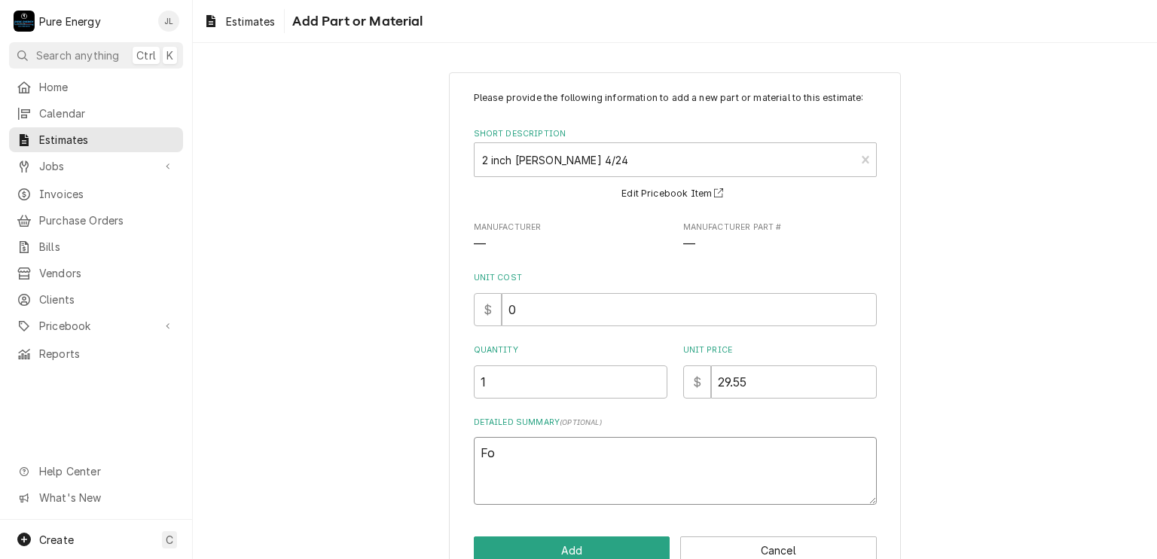
type textarea "x"
type textarea "For"
type textarea "x"
type textarea "For"
type textarea "x"
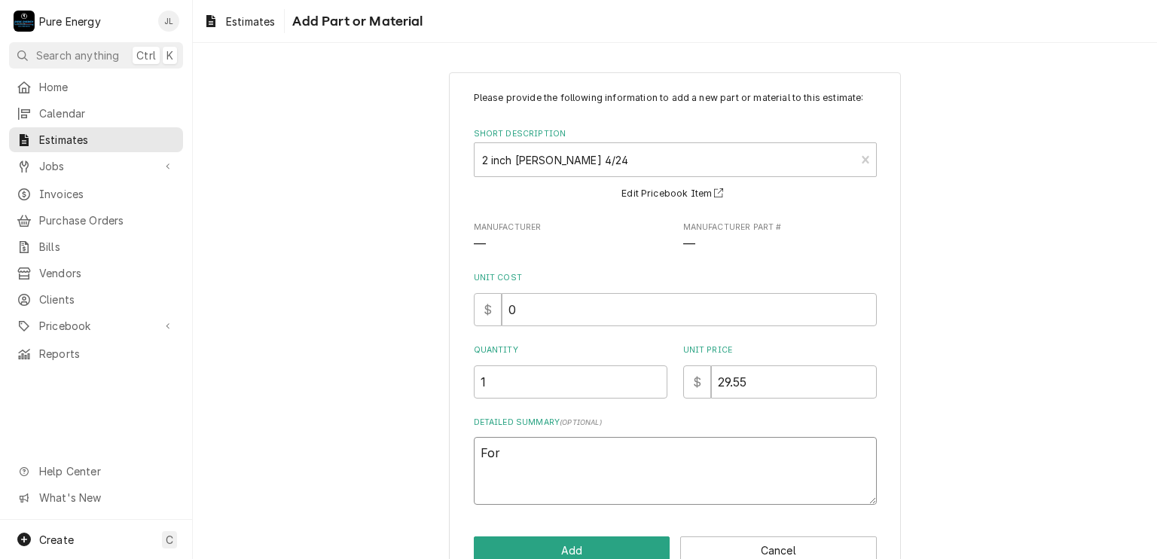
type textarea "For o"
type textarea "x"
type textarea "For ov"
type textarea "x"
type textarea "For ove"
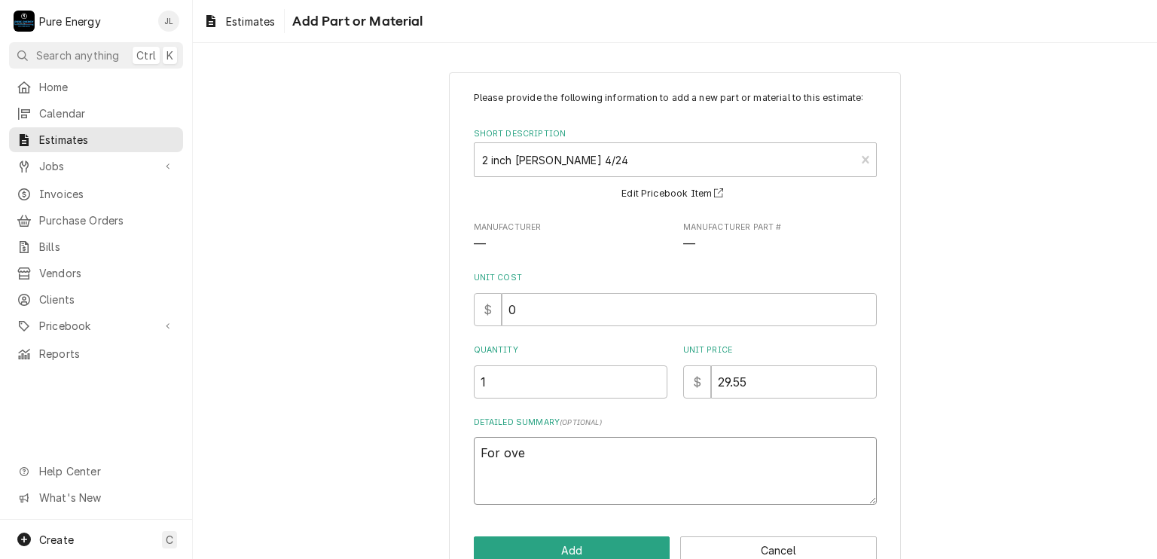
type textarea "x"
type textarea "For over"
type textarea "x"
type textarea "For overh"
type textarea "x"
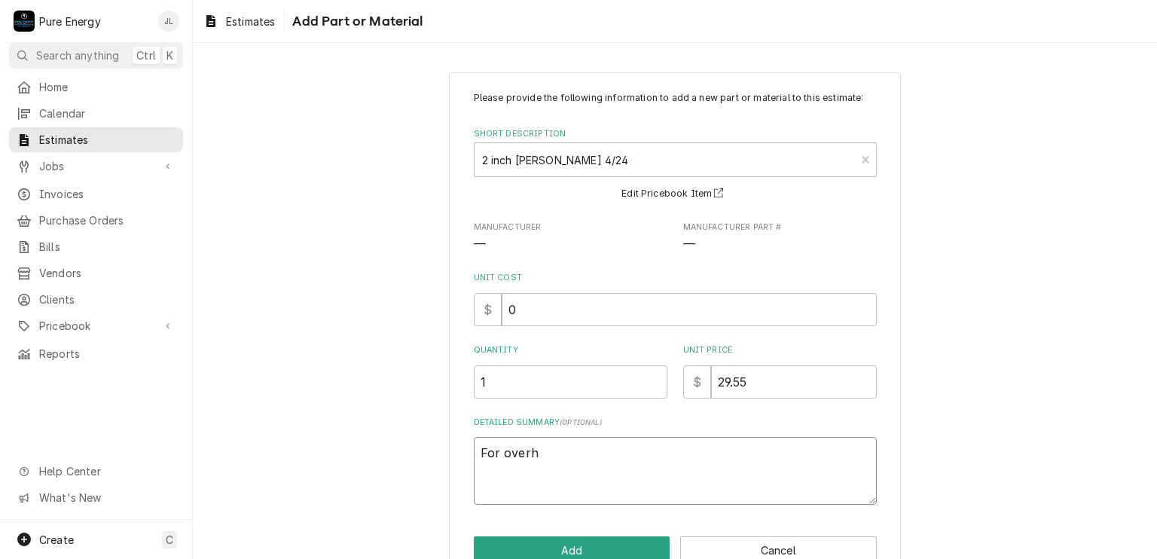
type textarea "For overhe"
type textarea "x"
type textarea "For overhea"
type textarea "x"
type textarea "For overhead"
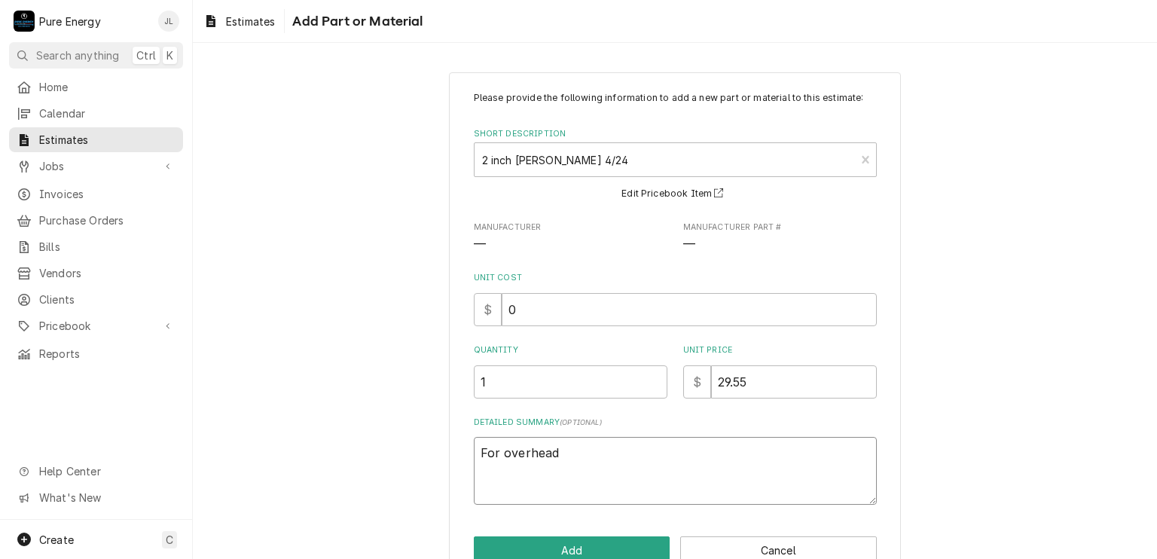
type textarea "x"
type textarea "For overhead"
type textarea "x"
type textarea "For overhead a"
type textarea "x"
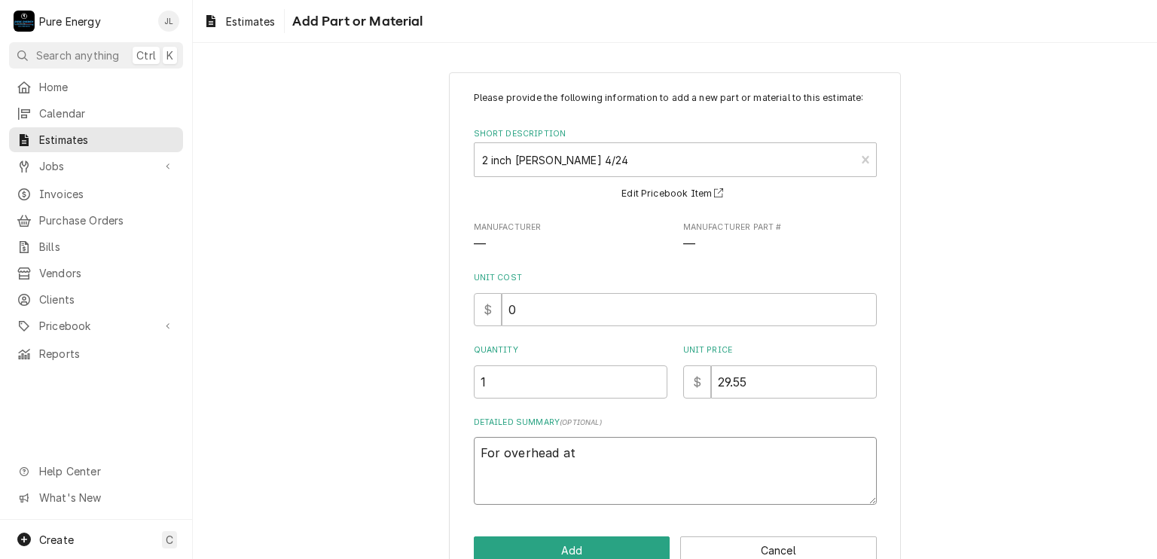
type textarea "For overhead at"
type textarea "x"
type textarea "For overhead at b"
type textarea "x"
type textarea "For overhead at ba"
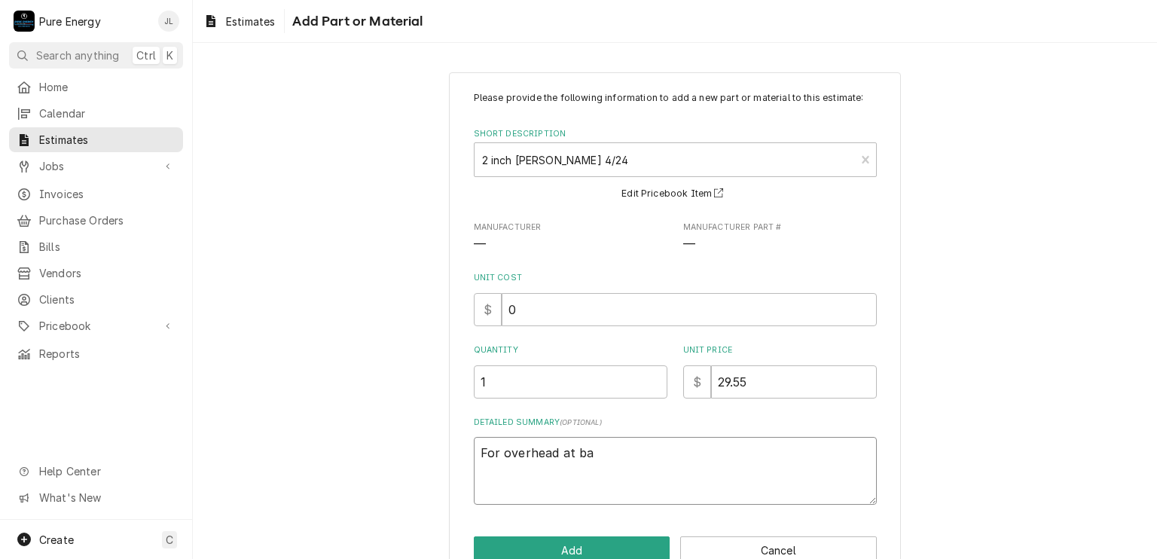
type textarea "x"
type textarea "For overhead at bac"
type textarea "x"
type textarea "For overhead at back"
type textarea "x"
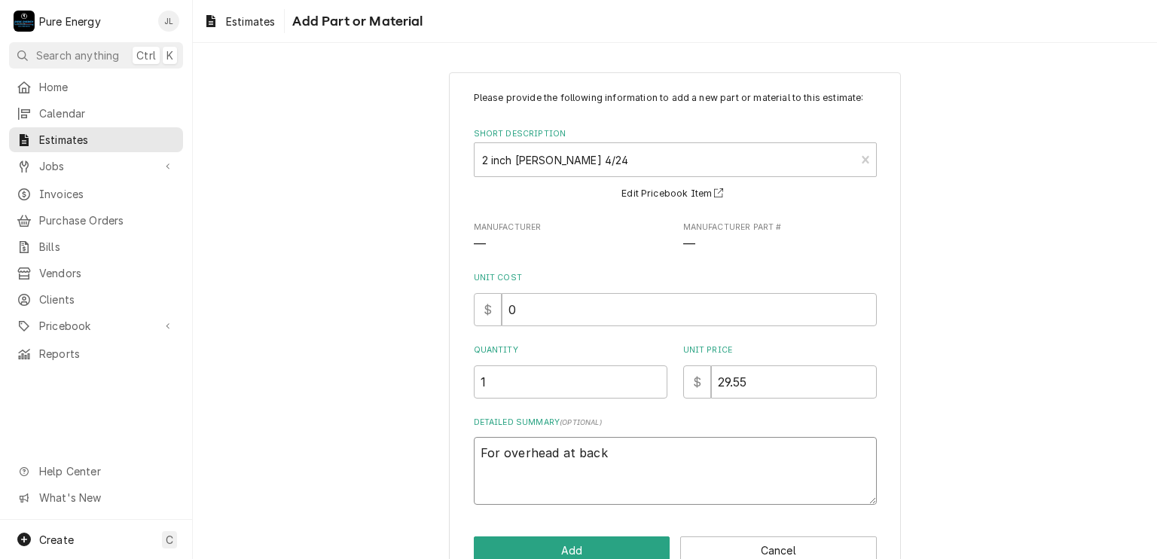
type textarea "For overhead at back b"
type textarea "x"
type textarea "For overhead at back bo"
type textarea "x"
type textarea "For overhead at back boa"
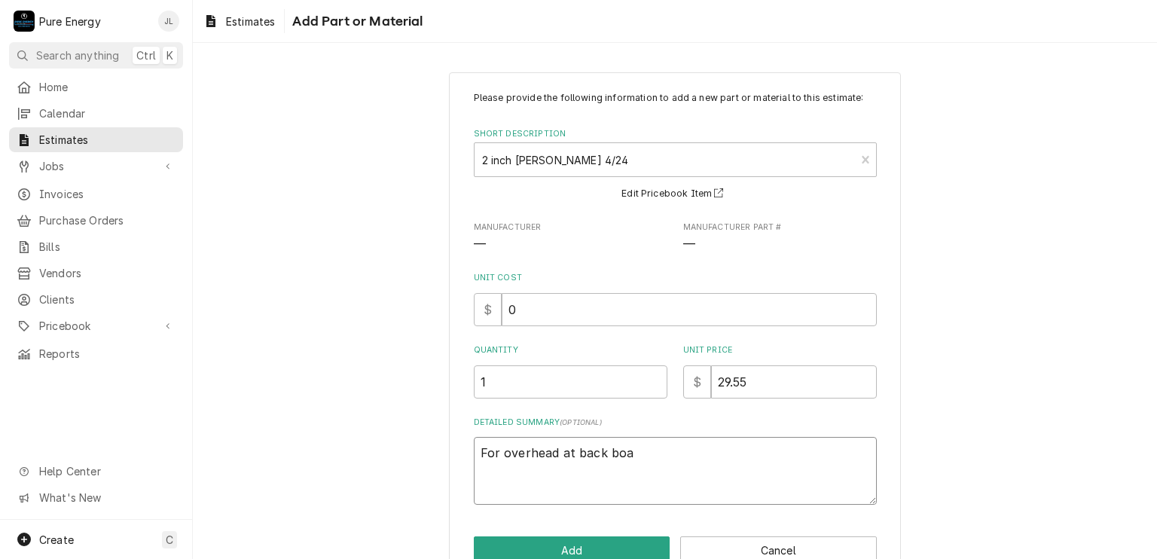
type textarea "x"
type textarea "For overhead at back boar"
type textarea "x"
type textarea "For overhead at back board"
type textarea "x"
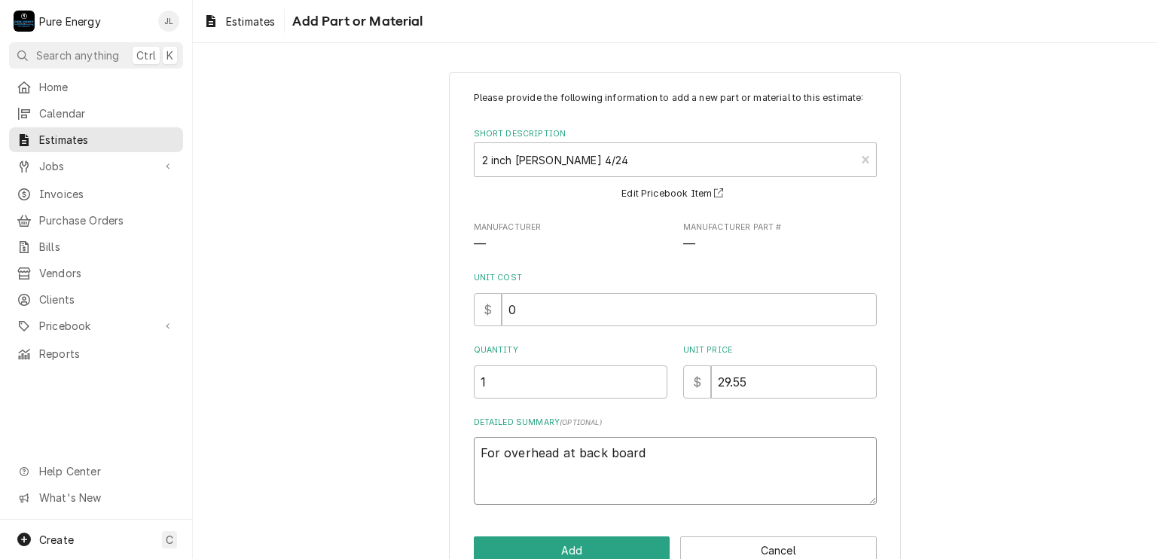
scroll to position [36, 0]
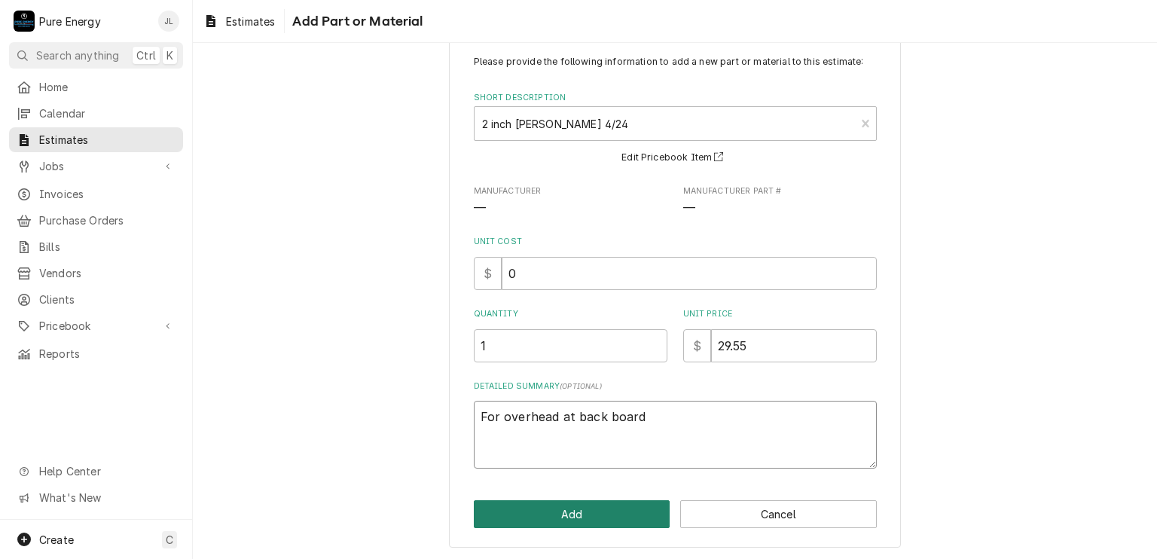
type textarea "For overhead at back board"
click at [606, 507] on button "Add" at bounding box center [572, 514] width 197 height 28
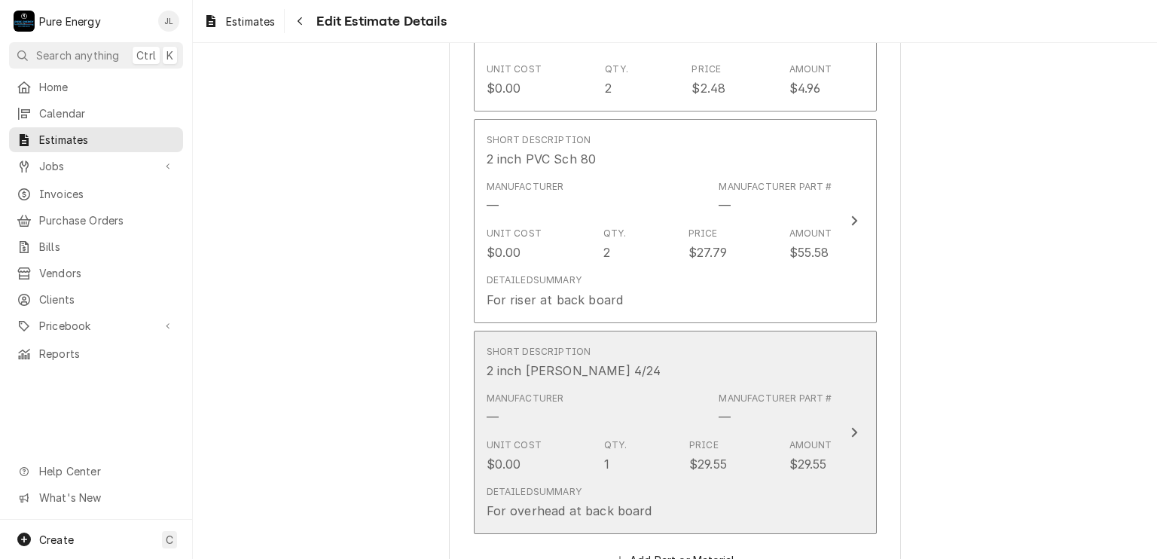
type textarea "x"
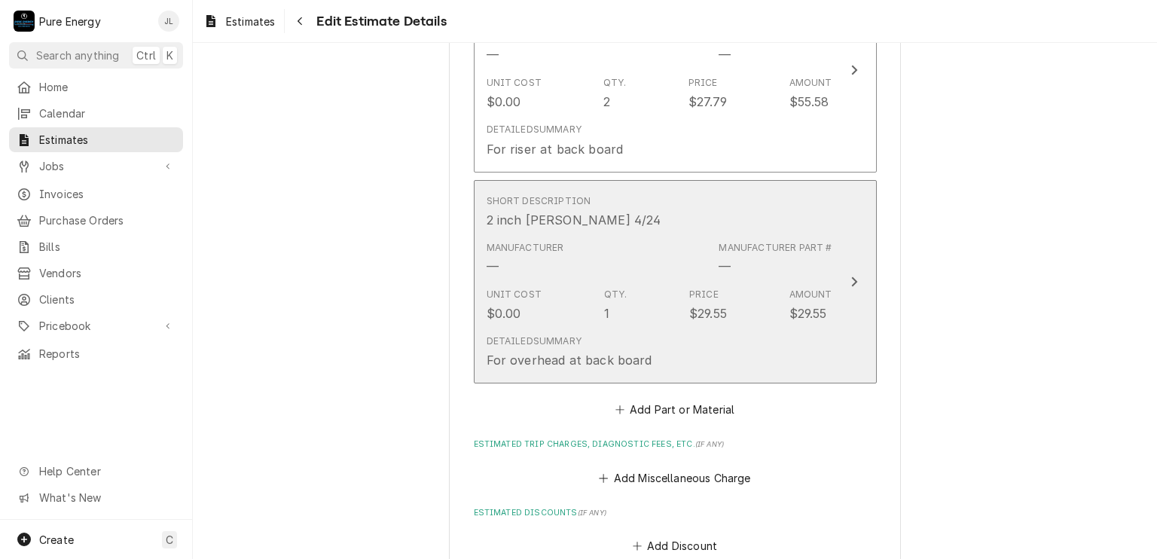
scroll to position [4445, 0]
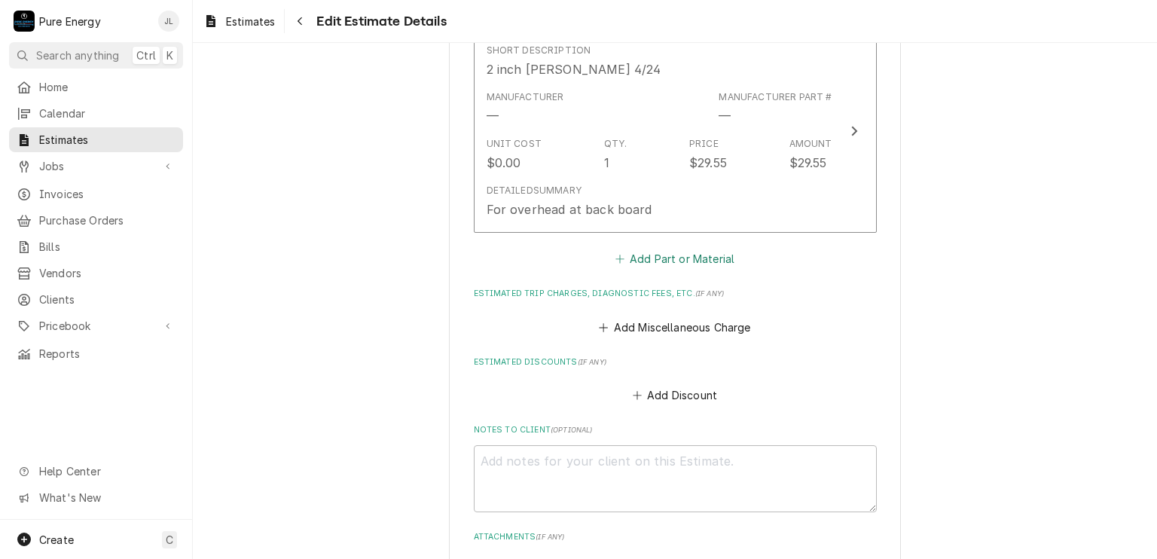
click at [675, 254] on button "Add Part or Material" at bounding box center [675, 259] width 124 height 21
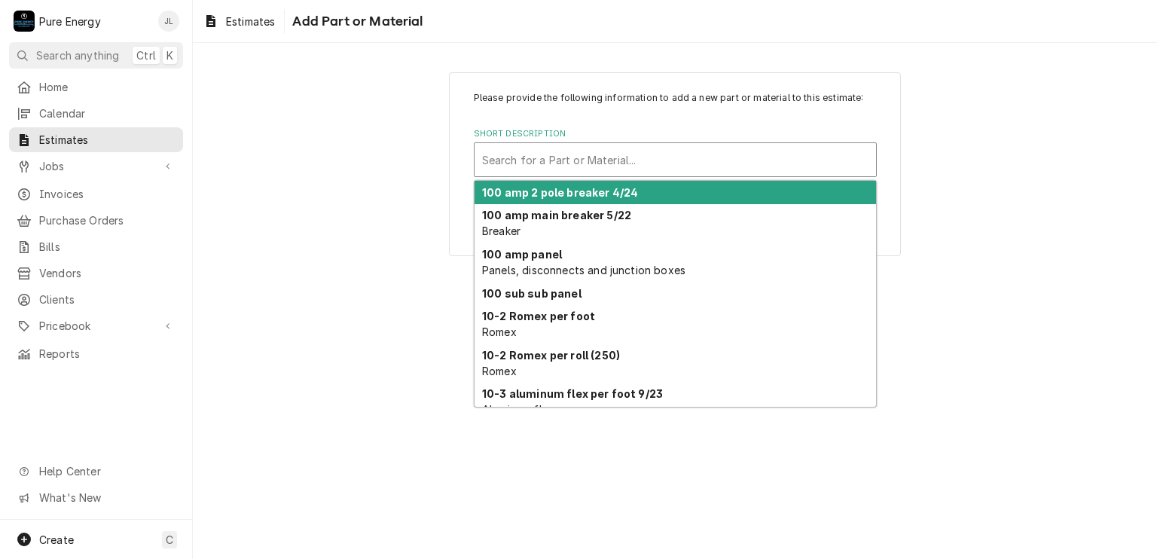
click at [576, 164] on div "Short Description" at bounding box center [675, 159] width 387 height 27
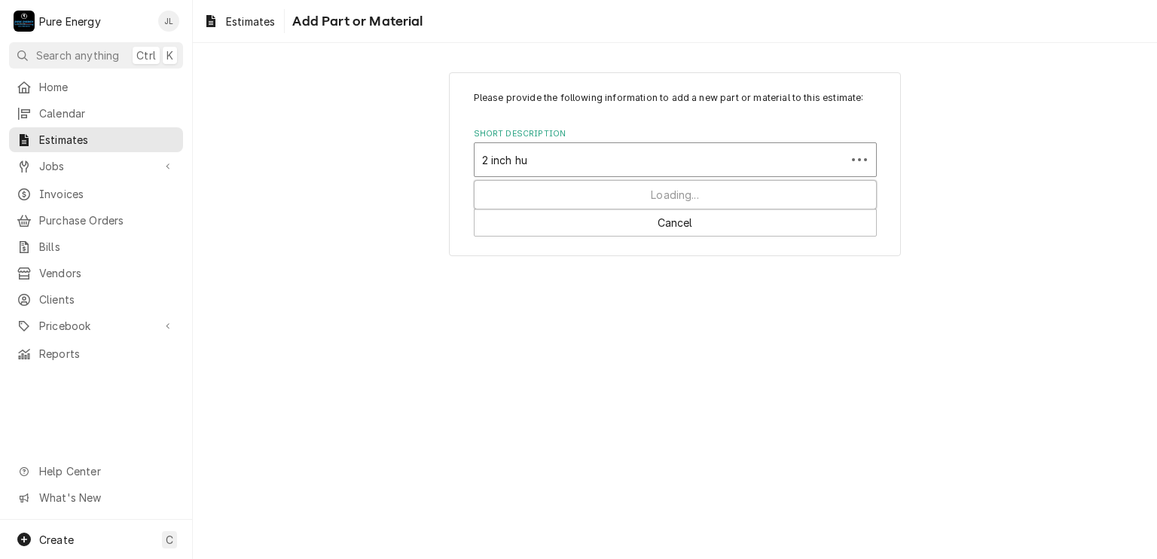
type input "2 inch hub"
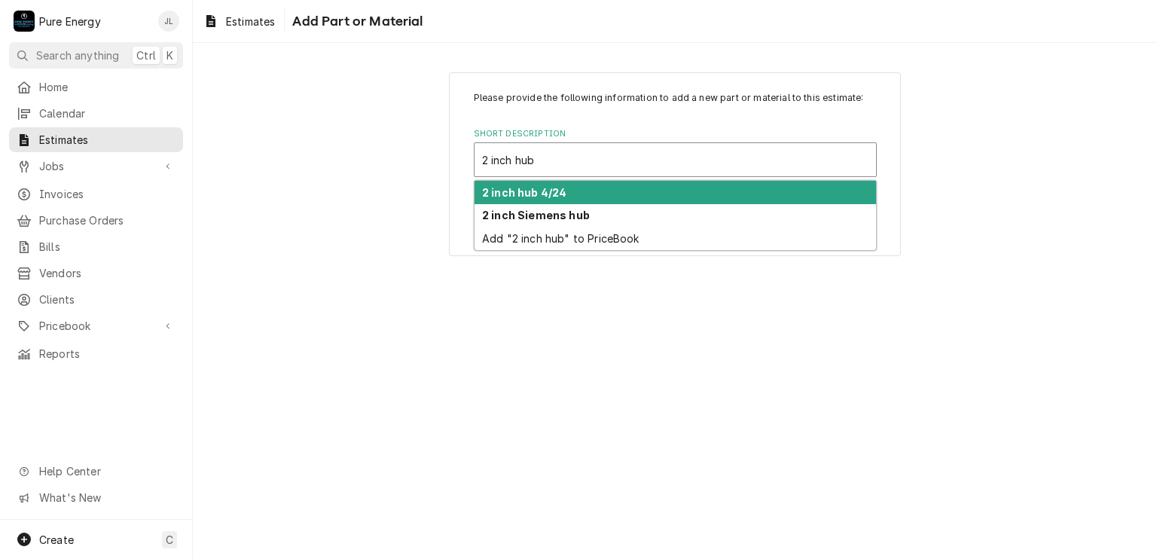
click at [558, 194] on strong "2 inch hub 4/24" at bounding box center [524, 192] width 84 height 13
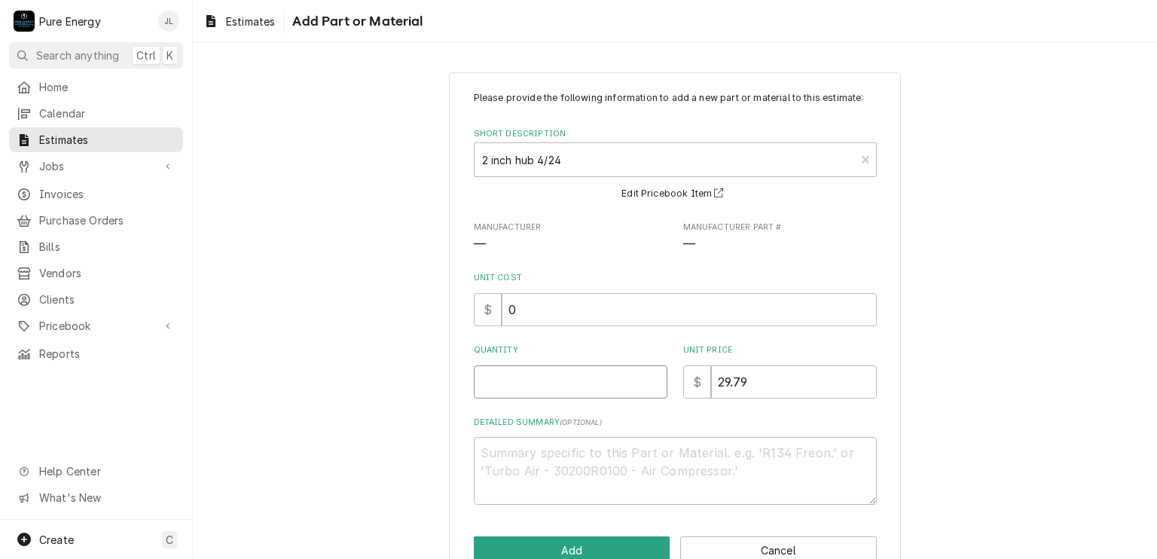
click at [539, 386] on input "Quantity" at bounding box center [571, 381] width 194 height 33
type textarea "x"
type input "1"
type textarea "x"
type input "1"
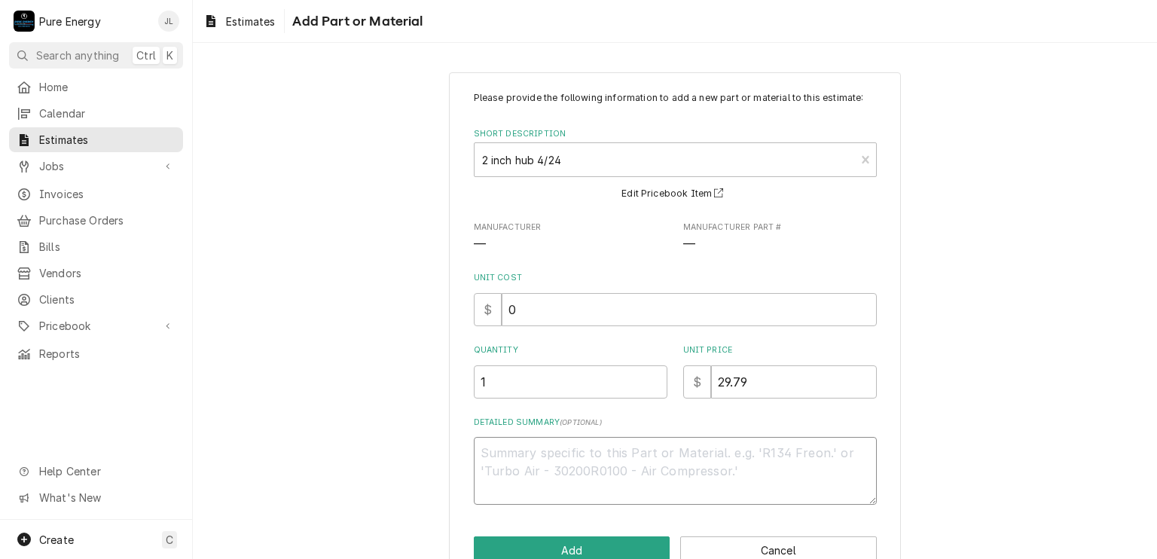
click at [536, 491] on textarea "Detailed Summary ( optional )" at bounding box center [675, 471] width 403 height 68
type textarea "x"
type textarea "F"
type textarea "x"
type textarea "Fo"
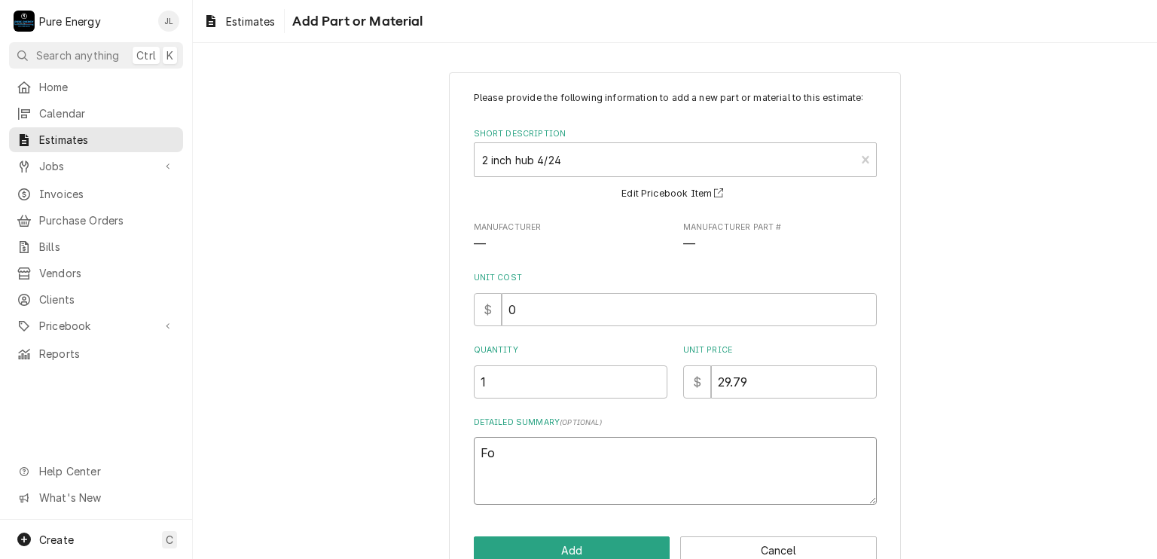
type textarea "x"
type textarea "For"
type textarea "x"
type textarea "For"
type textarea "x"
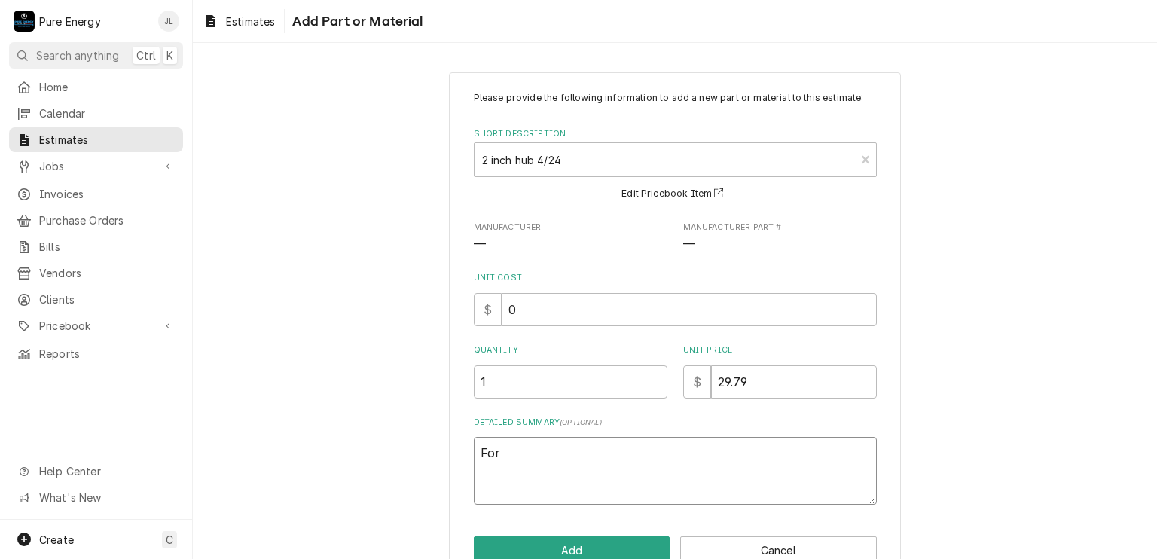
type textarea "For o"
type textarea "x"
type textarea "For ov"
type textarea "x"
type textarea "For ove"
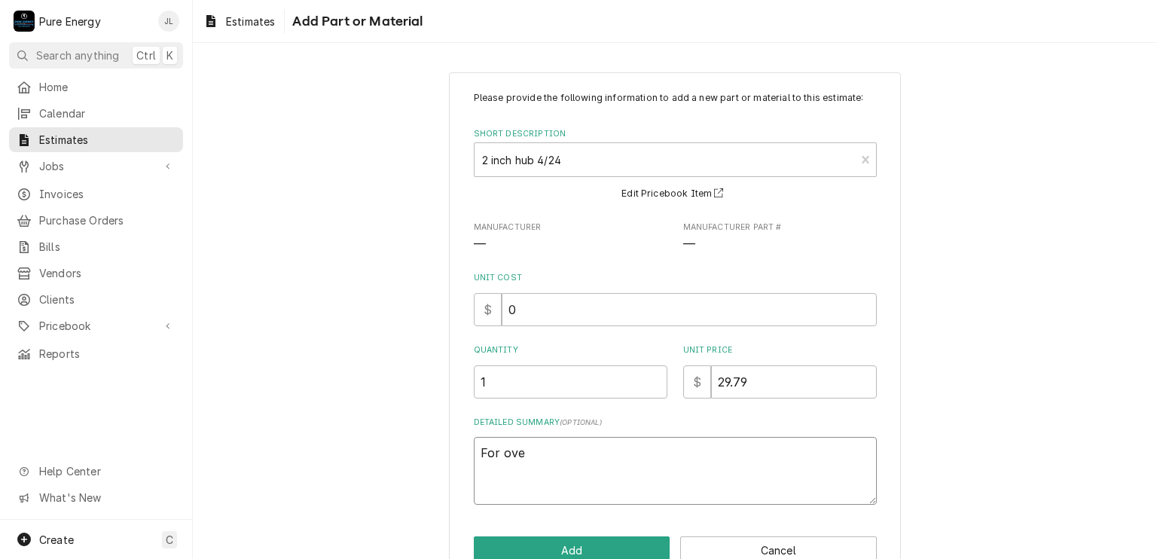
type textarea "x"
type textarea "For over"
type textarea "x"
type textarea "For overh"
type textarea "x"
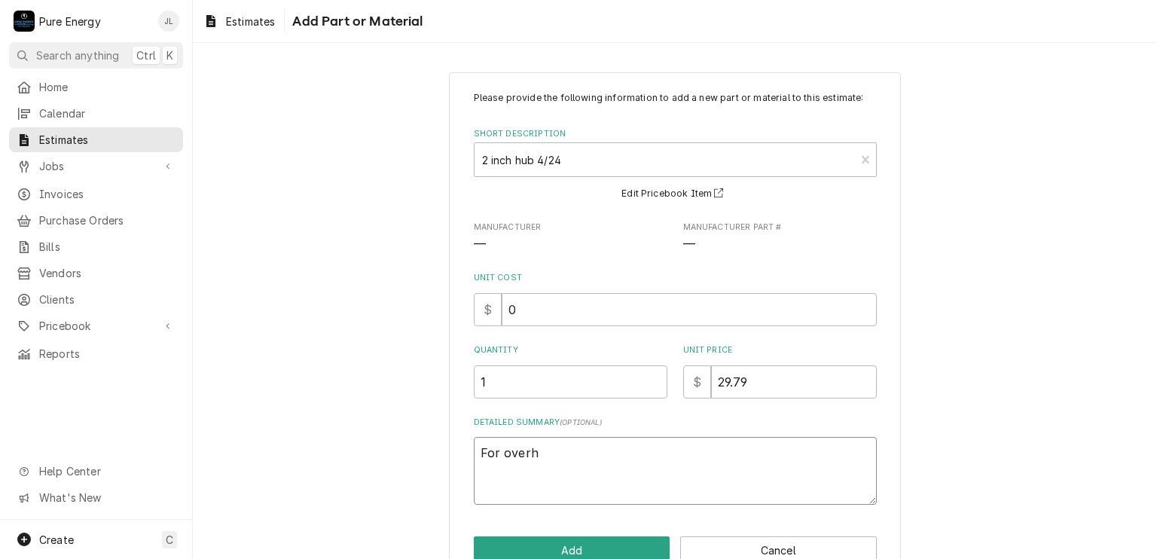
type textarea "For overhe"
type textarea "x"
type textarea "For overhea"
type textarea "x"
type textarea "For overhead"
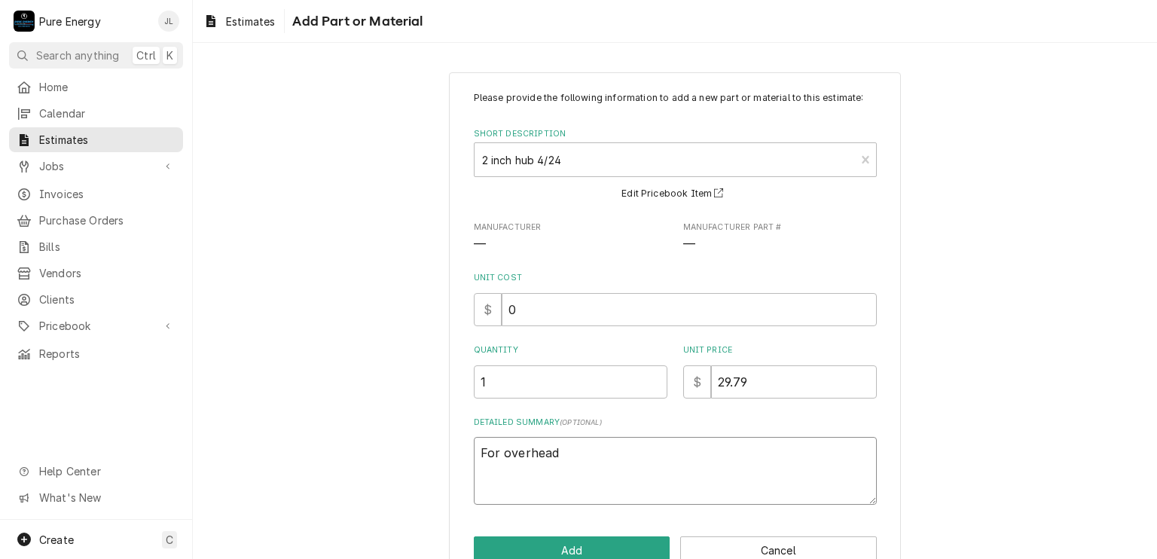
type textarea "x"
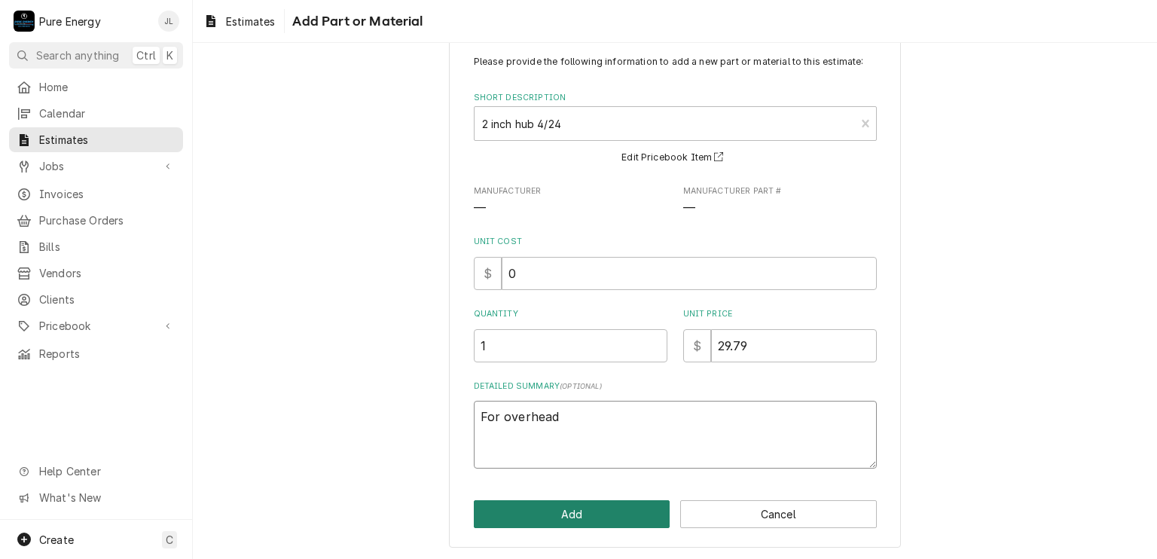
type textarea "For overhead"
click at [616, 515] on button "Add" at bounding box center [572, 514] width 197 height 28
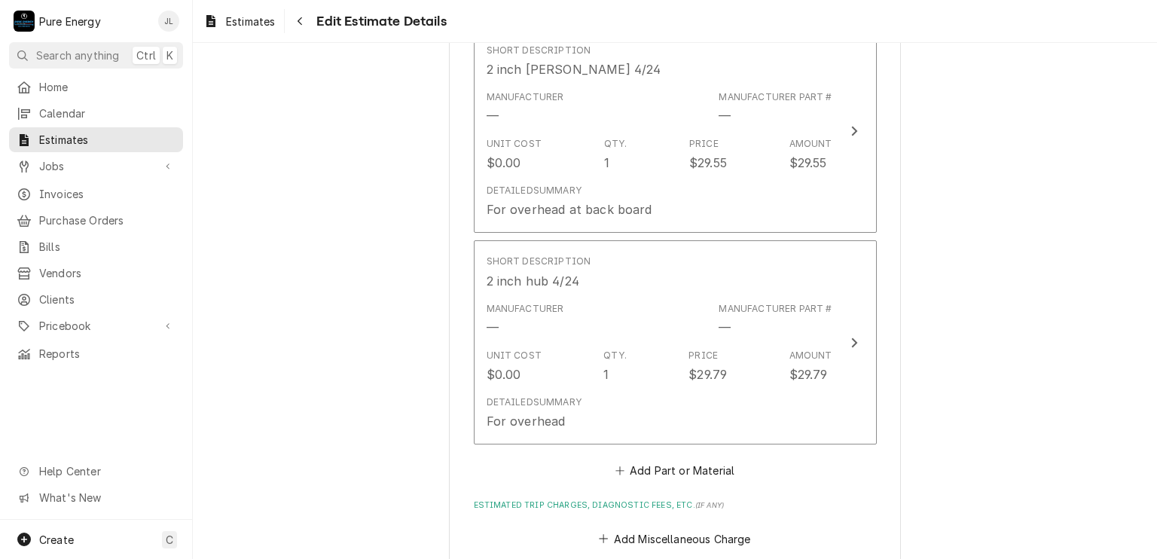
type textarea "x"
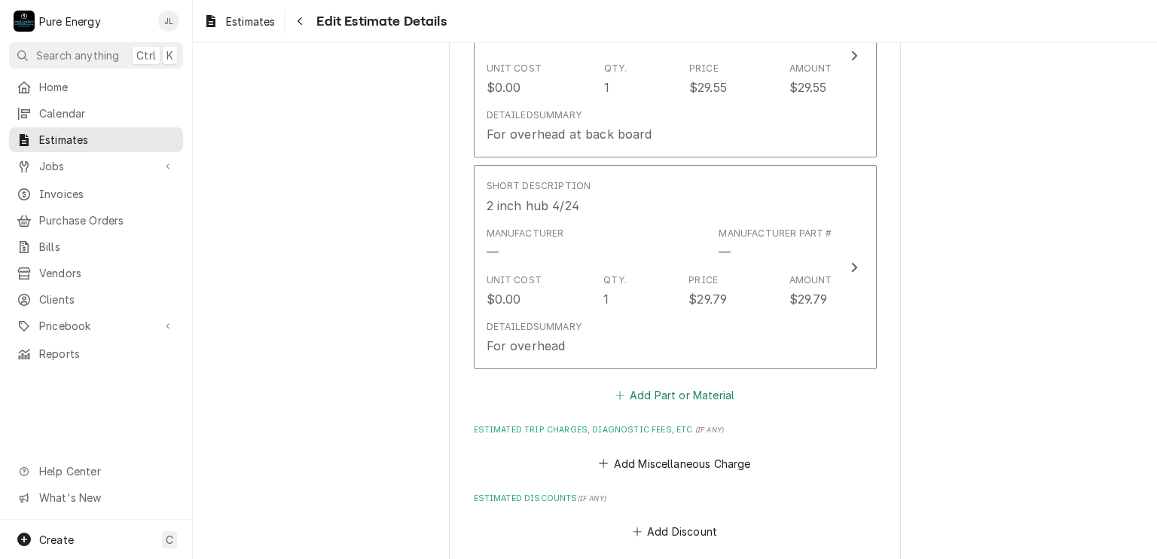
click at [660, 392] on button "Add Part or Material" at bounding box center [675, 395] width 124 height 21
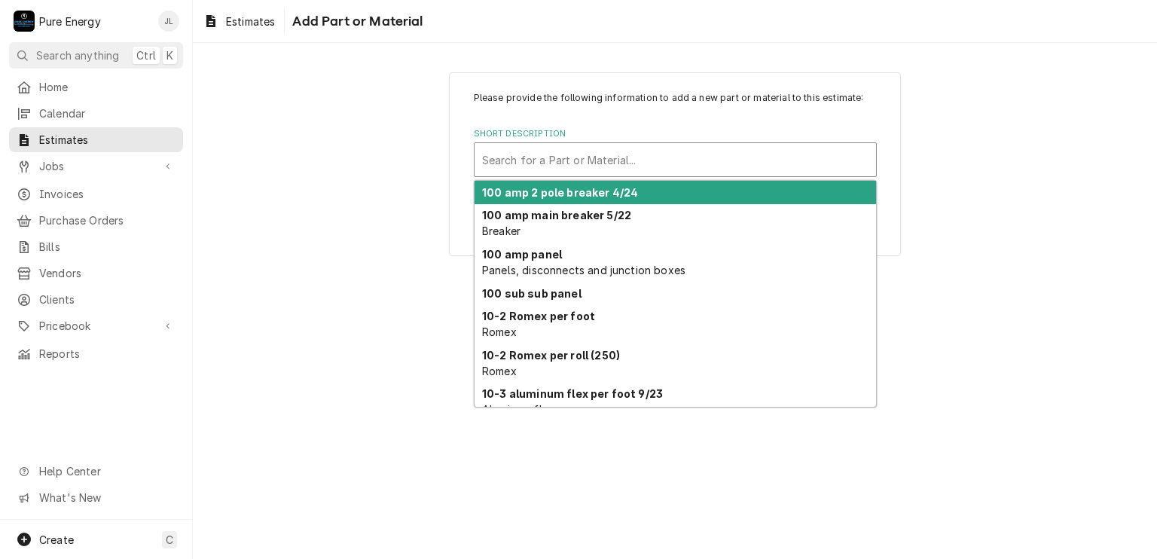
click at [600, 156] on div "Short Description" at bounding box center [675, 159] width 387 height 27
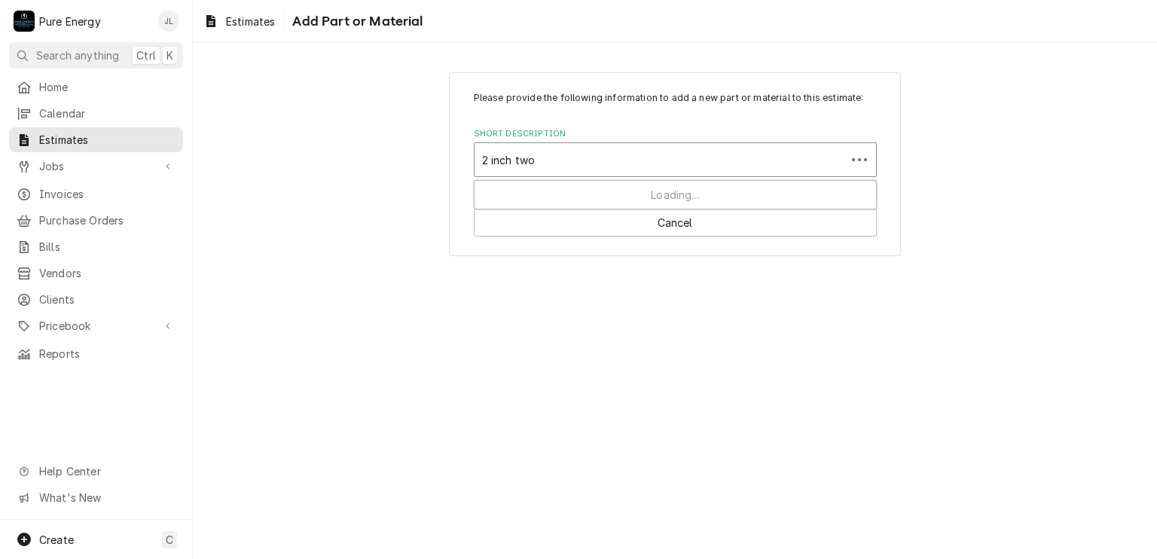
type input "2 inch two"
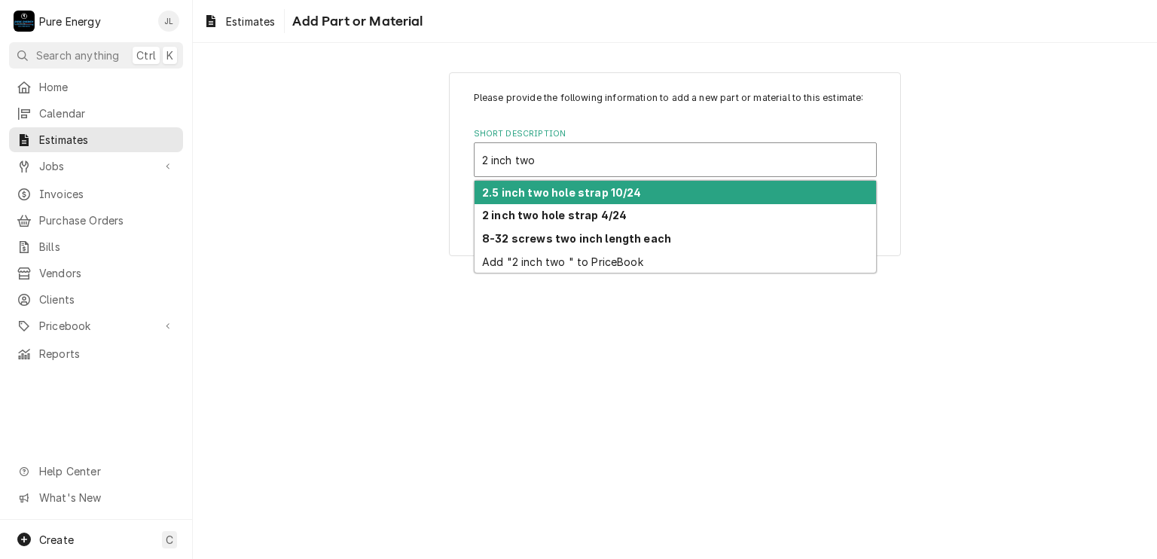
click at [569, 196] on strong "2.5 inch two hole strap 10/24" at bounding box center [562, 192] width 160 height 13
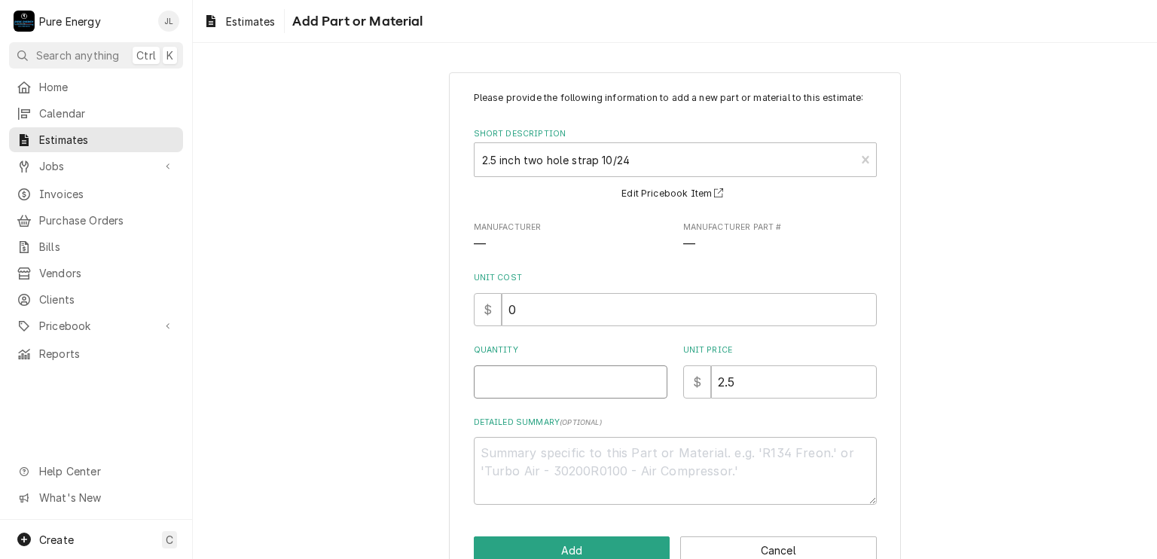
click at [533, 393] on input "Quantity" at bounding box center [571, 381] width 194 height 33
type textarea "x"
type input "5"
type textarea "x"
type input "5"
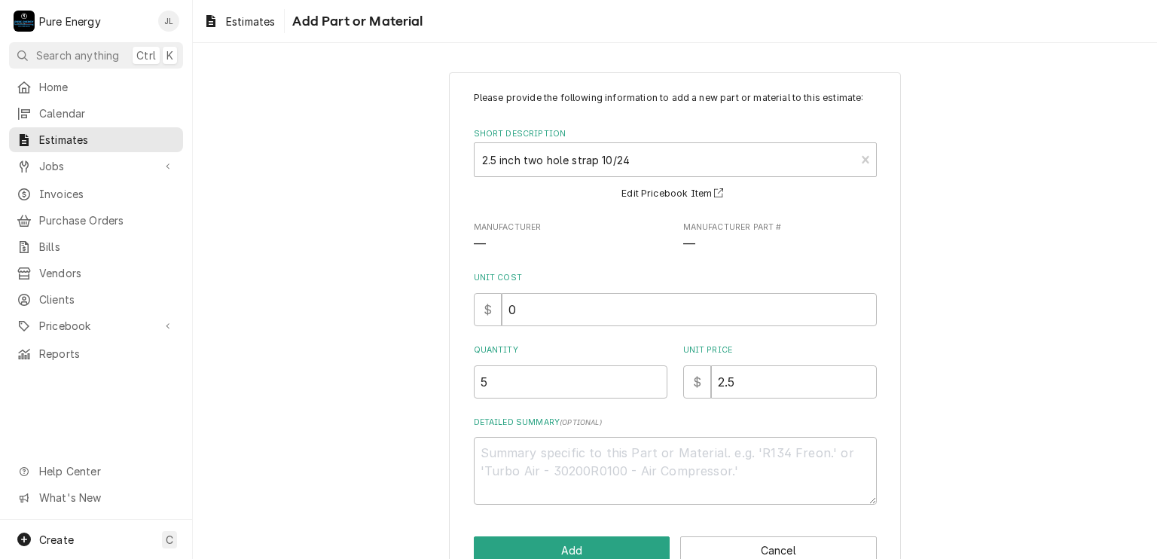
scroll to position [36, 0]
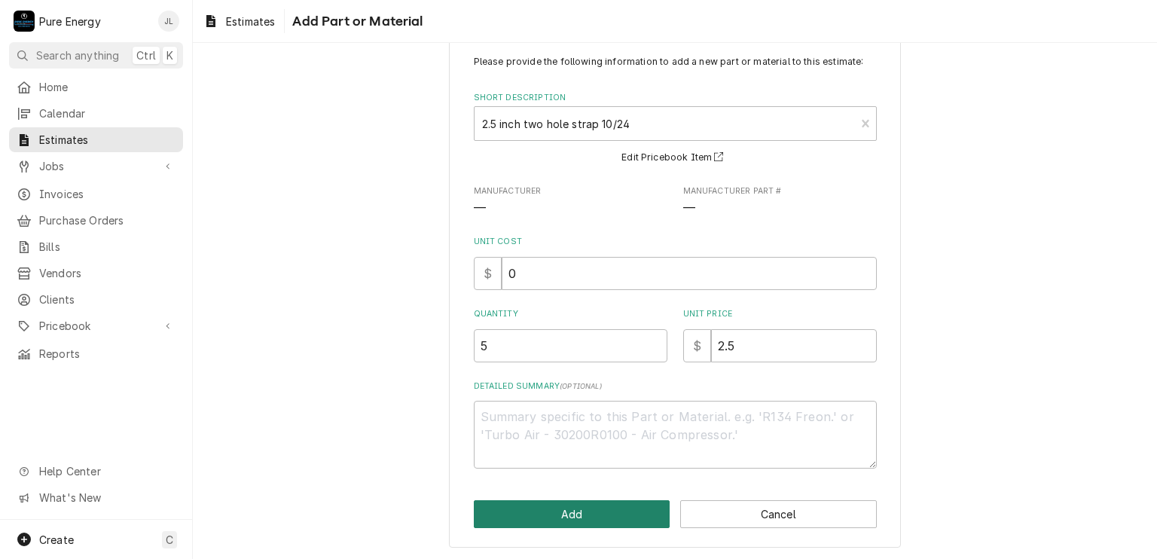
click at [549, 520] on button "Add" at bounding box center [572, 514] width 197 height 28
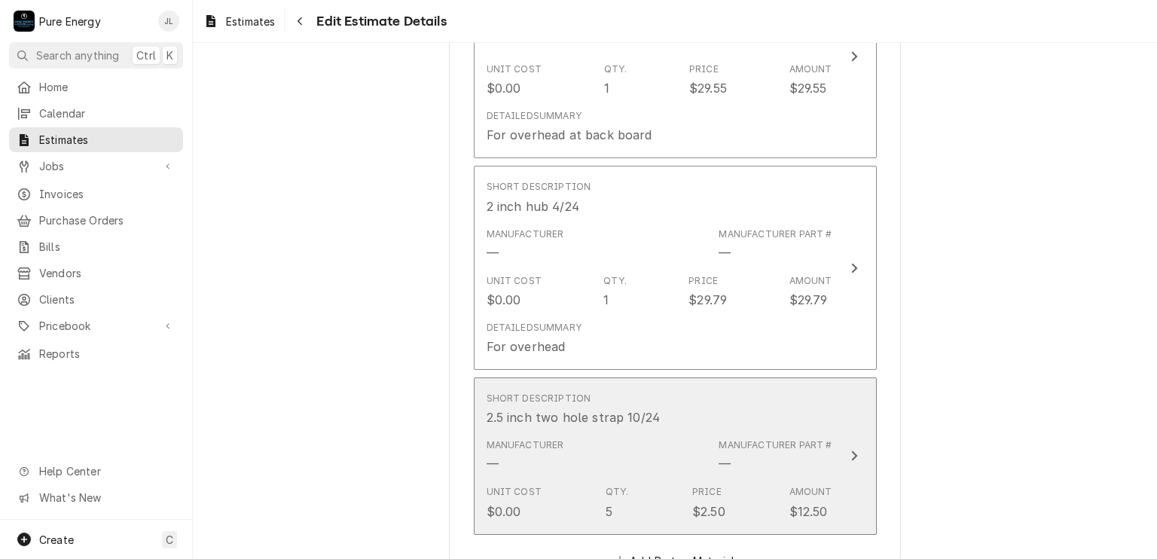
type textarea "x"
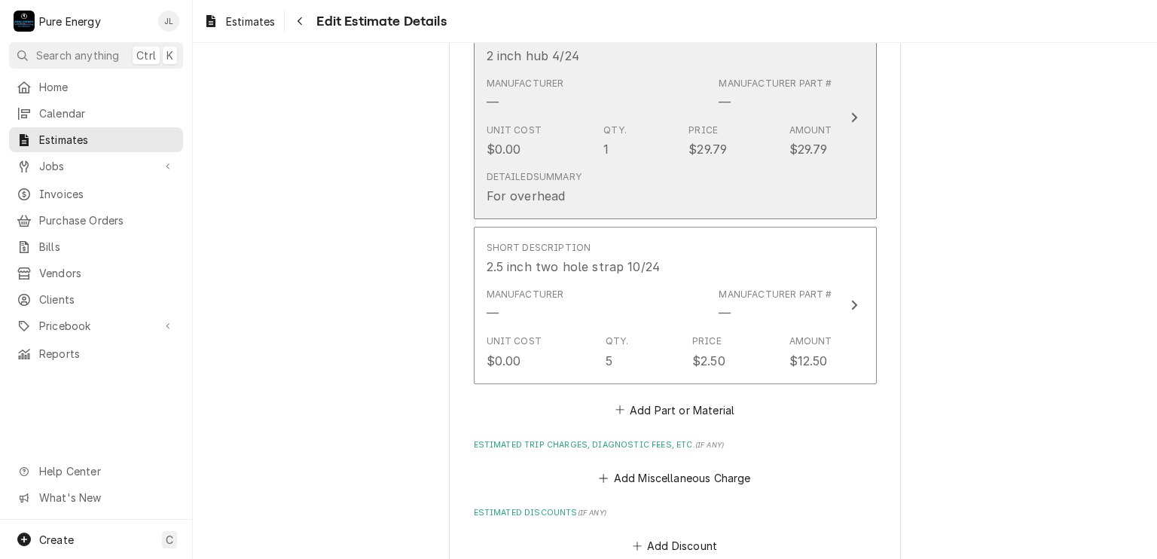
scroll to position [4745, 0]
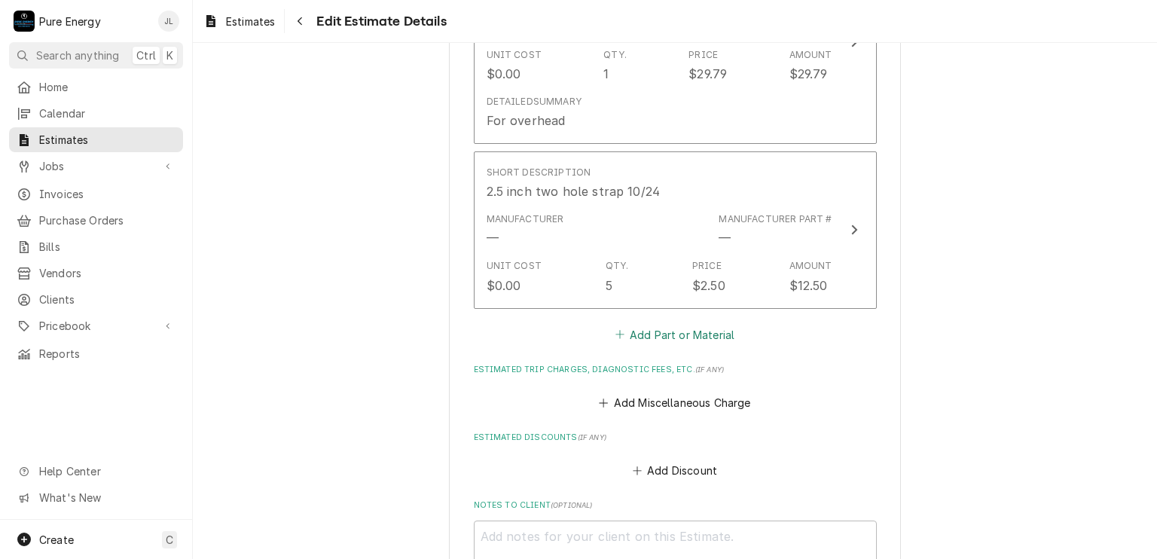
click at [663, 324] on button "Add Part or Material" at bounding box center [675, 334] width 124 height 21
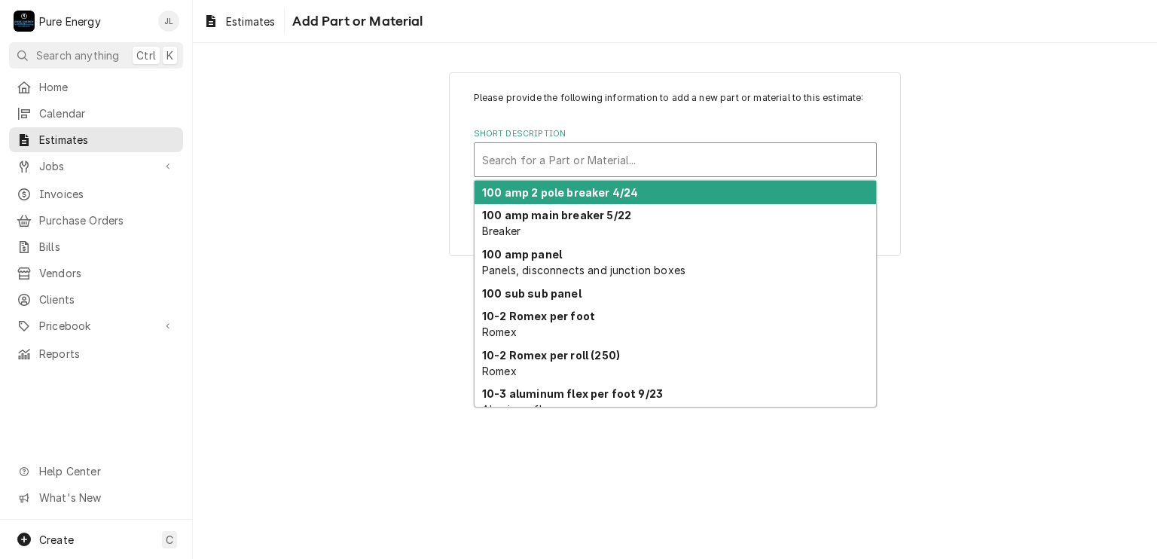
click at [598, 150] on div "Short Description" at bounding box center [675, 159] width 387 height 27
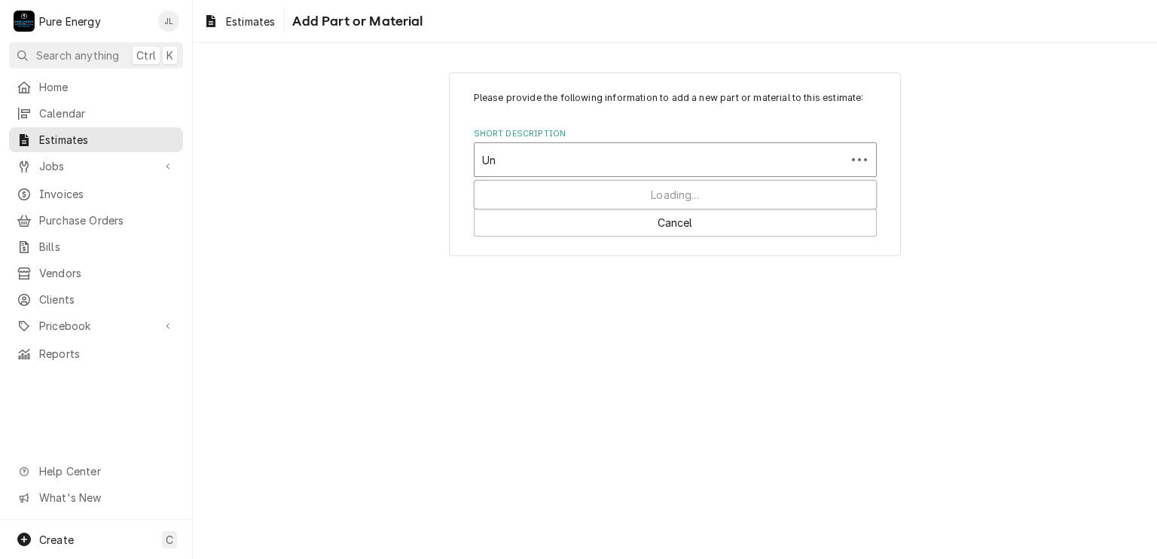
type input "Uni"
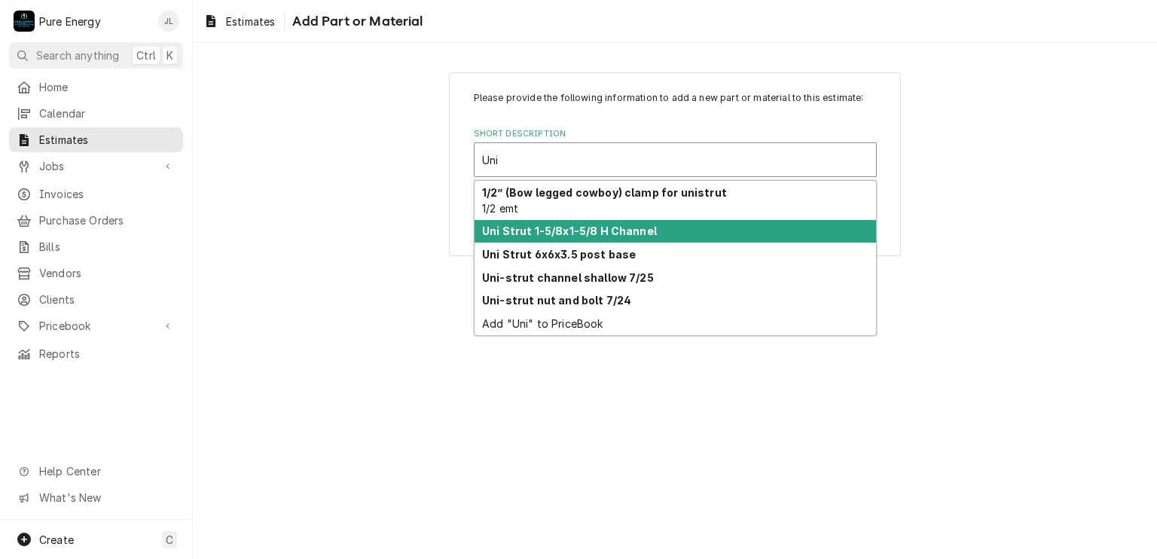
click at [591, 227] on strong "Uni Strut 1-5/8x1-5/8 H Channel" at bounding box center [569, 231] width 175 height 13
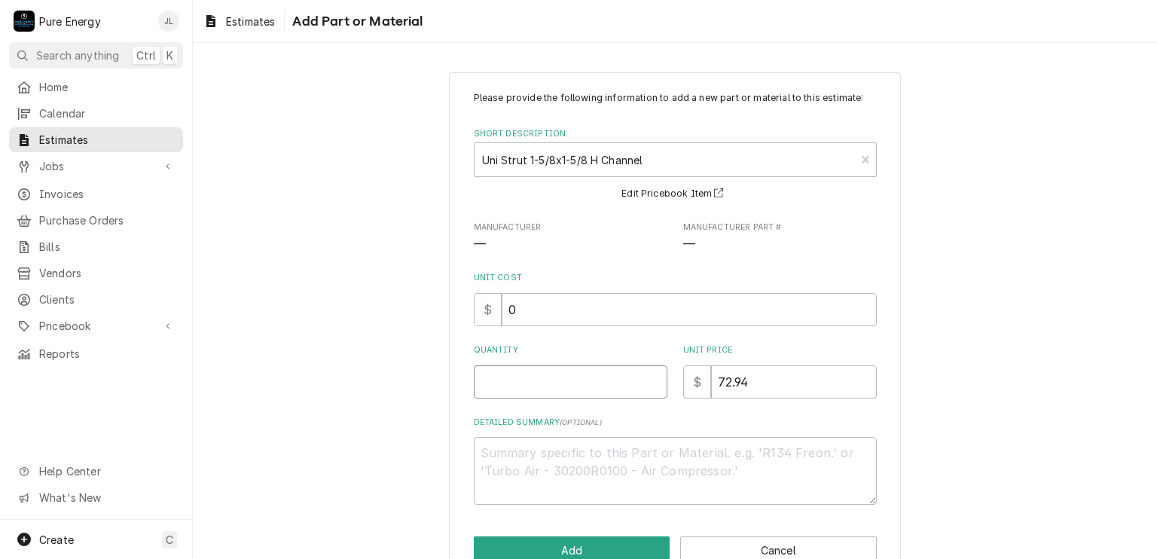
click at [491, 381] on input "Quantity" at bounding box center [571, 381] width 194 height 33
type textarea "x"
type input "1"
type textarea "x"
type input "1"
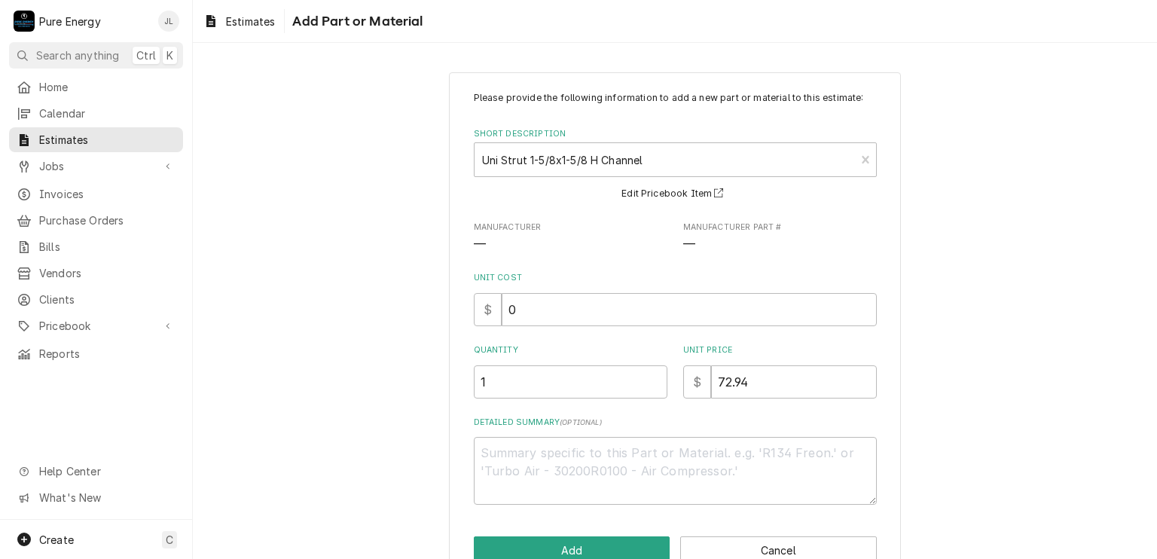
scroll to position [36, 0]
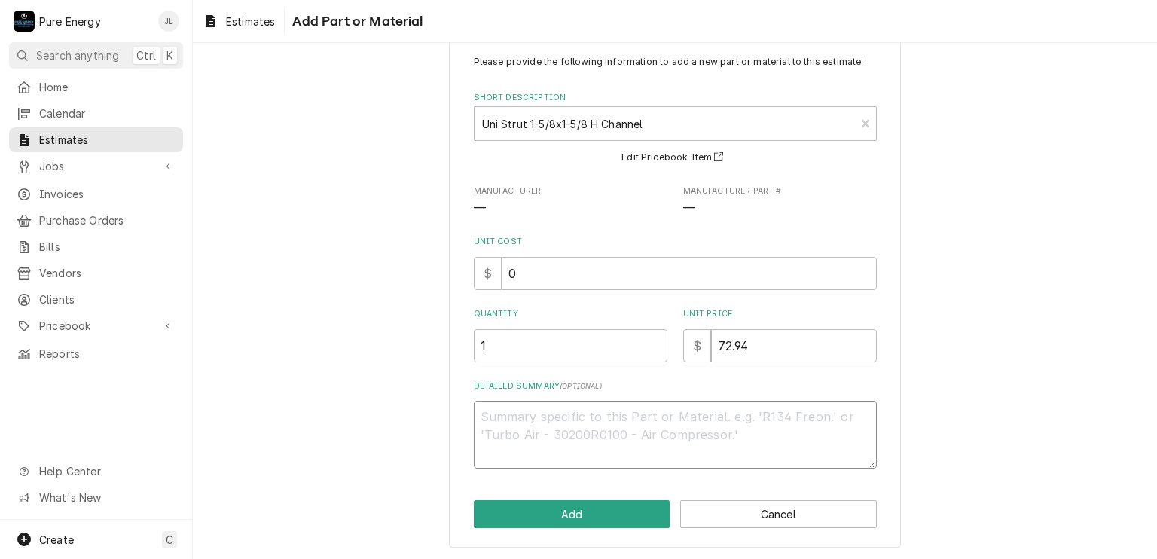
click at [574, 427] on textarea "Detailed Summary ( optional )" at bounding box center [675, 435] width 403 height 68
type textarea "x"
type textarea "F"
type textarea "x"
type textarea "Fo"
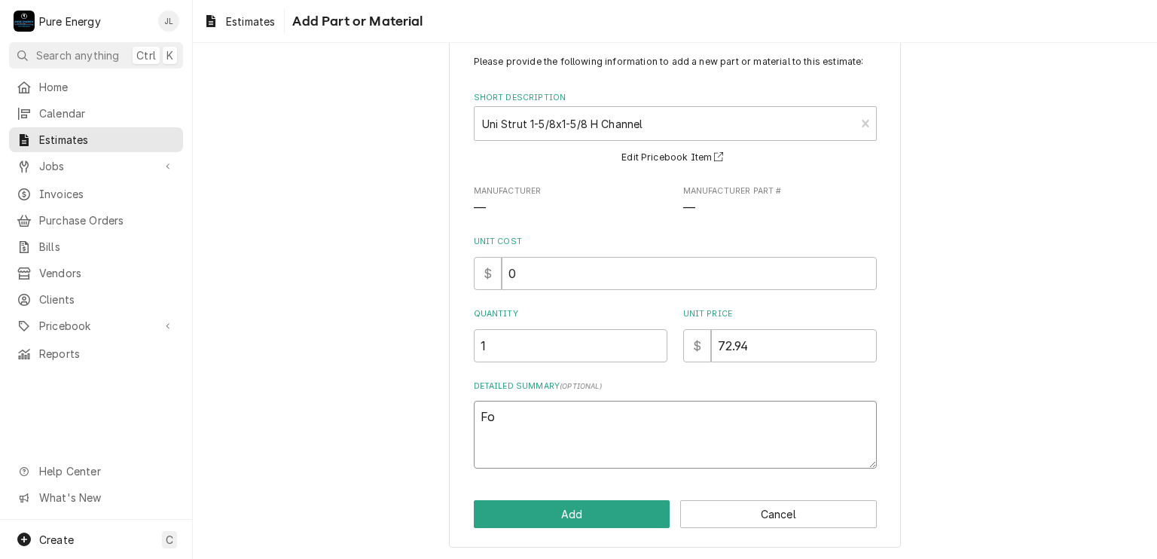
type textarea "x"
type textarea "For"
type textarea "x"
type textarea "For"
type textarea "x"
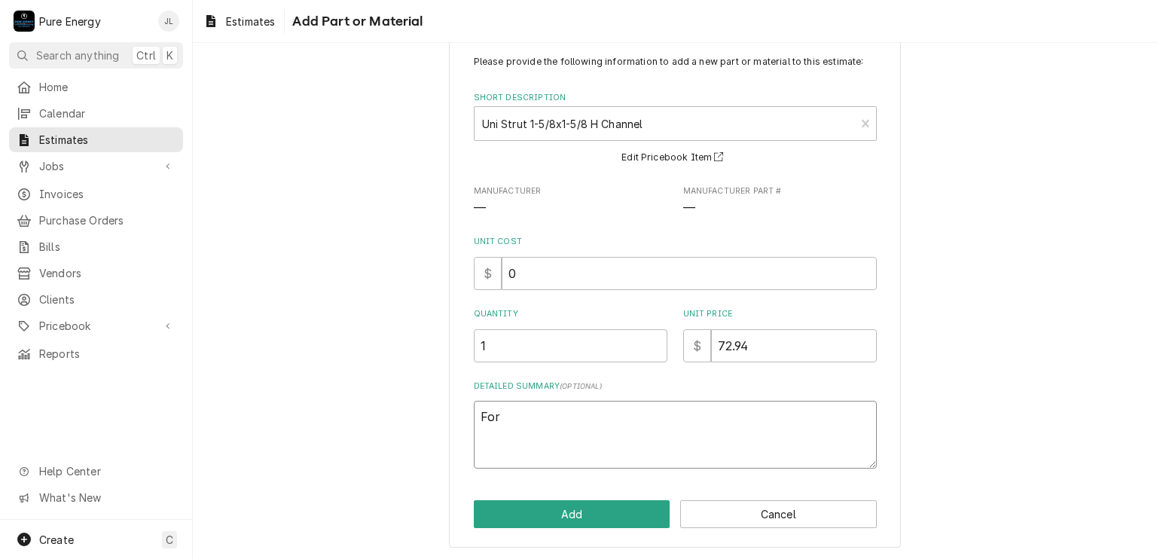
type textarea "For b"
type textarea "x"
type textarea "For be"
type textarea "x"
type textarea "For bel"
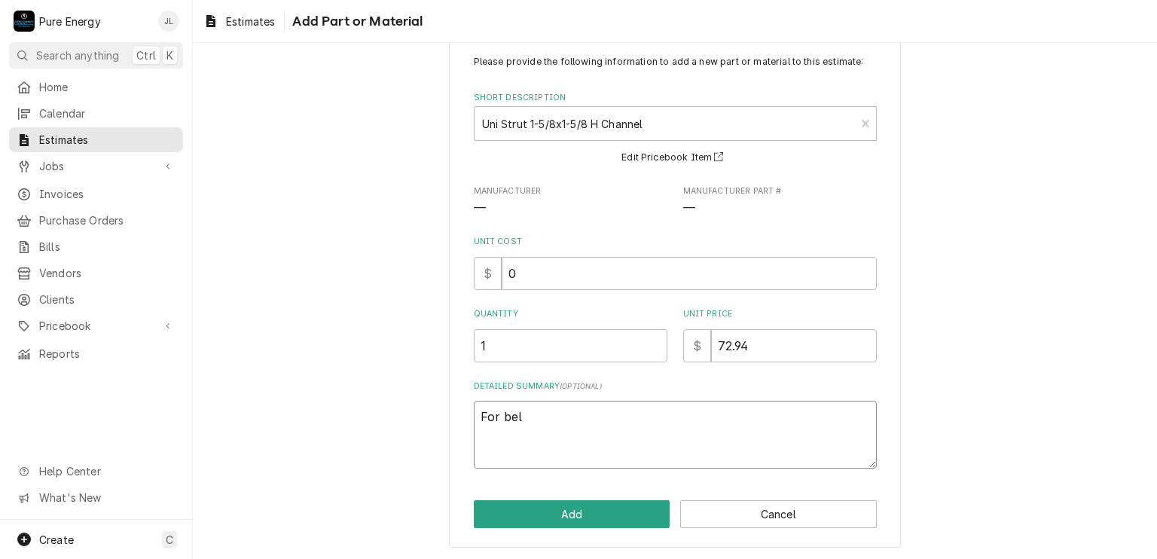
type textarea "x"
type textarea "For belo"
type textarea "x"
type textarea "For below"
type textarea "x"
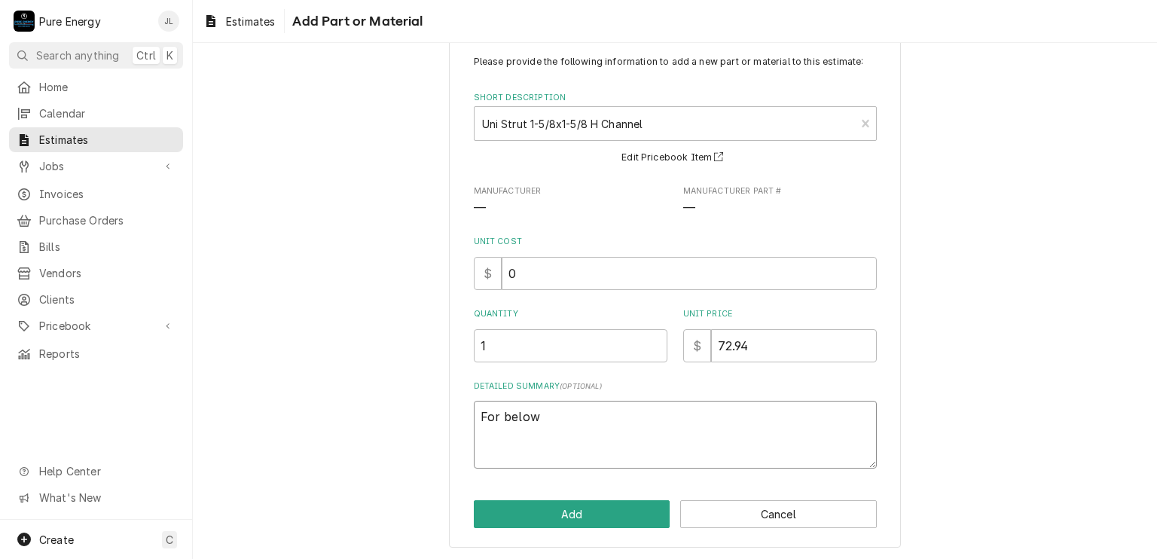
type textarea "For below"
type textarea "x"
type textarea "For below b"
type textarea "x"
type textarea "For below ba"
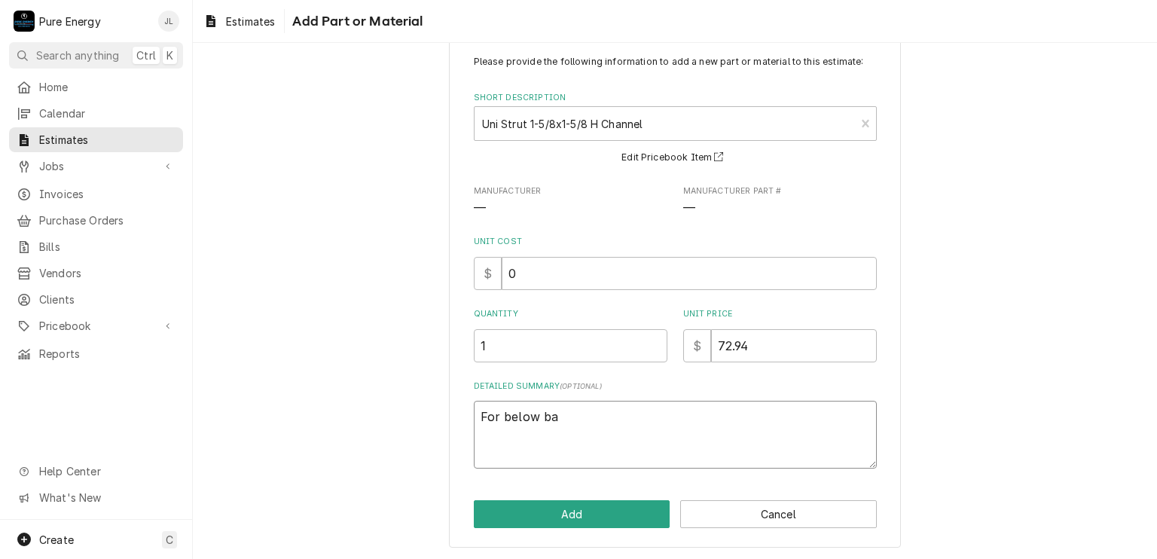
type textarea "x"
type textarea "For below bac"
type textarea "x"
type textarea "For below back"
type textarea "x"
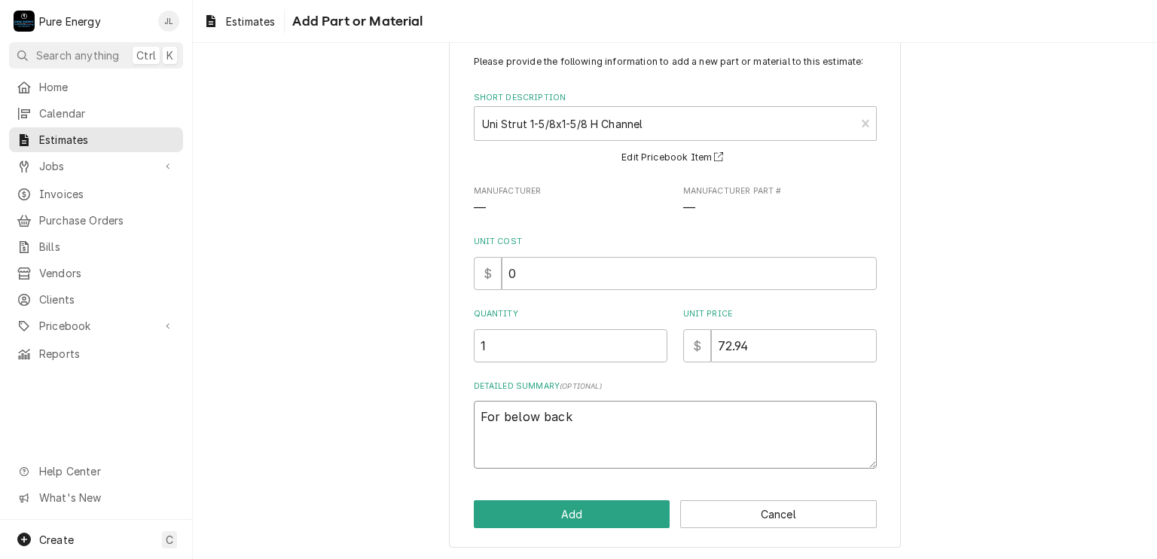
type textarea "For below back"
type textarea "x"
type textarea "For below back b"
type textarea "x"
type textarea "For below back bo"
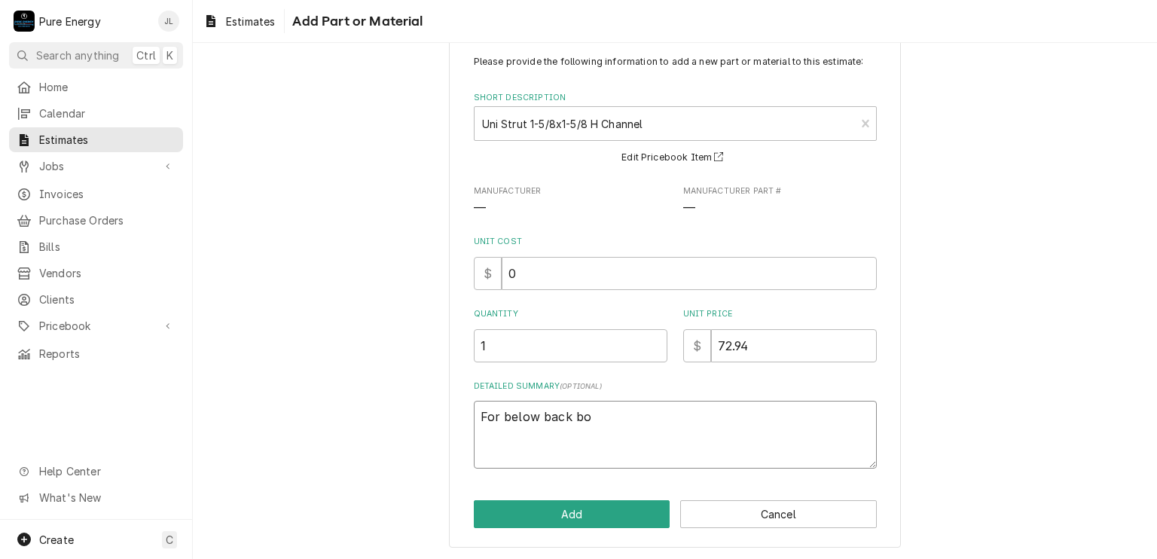
type textarea "x"
type textarea "For below back boa"
type textarea "x"
type textarea "For below back boar"
type textarea "x"
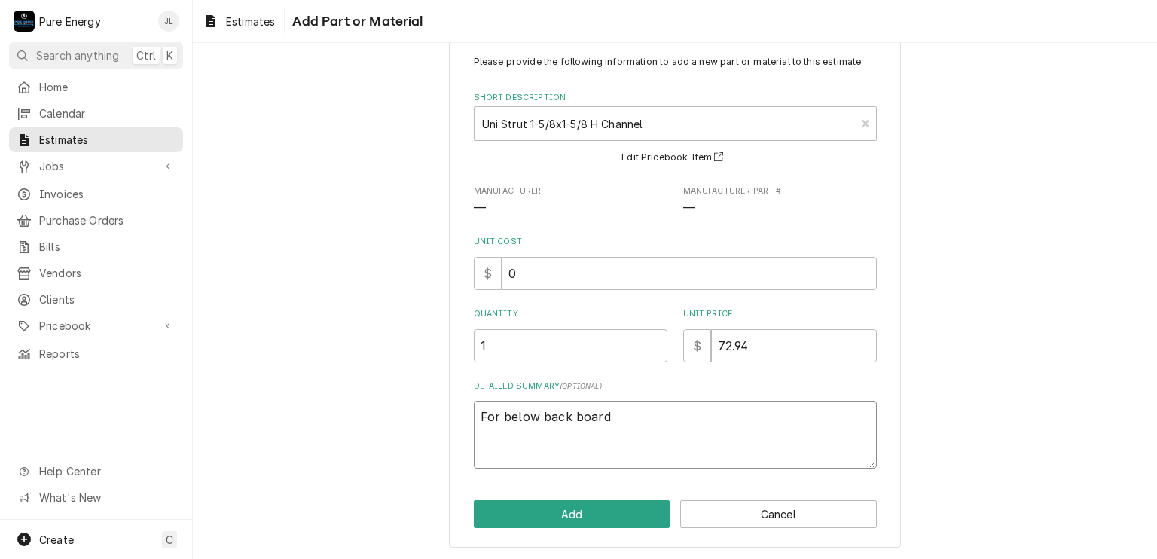
type textarea "For below back board"
type textarea "x"
type textarea "For below back board to"
type textarea "x"
type textarea "For below back board to"
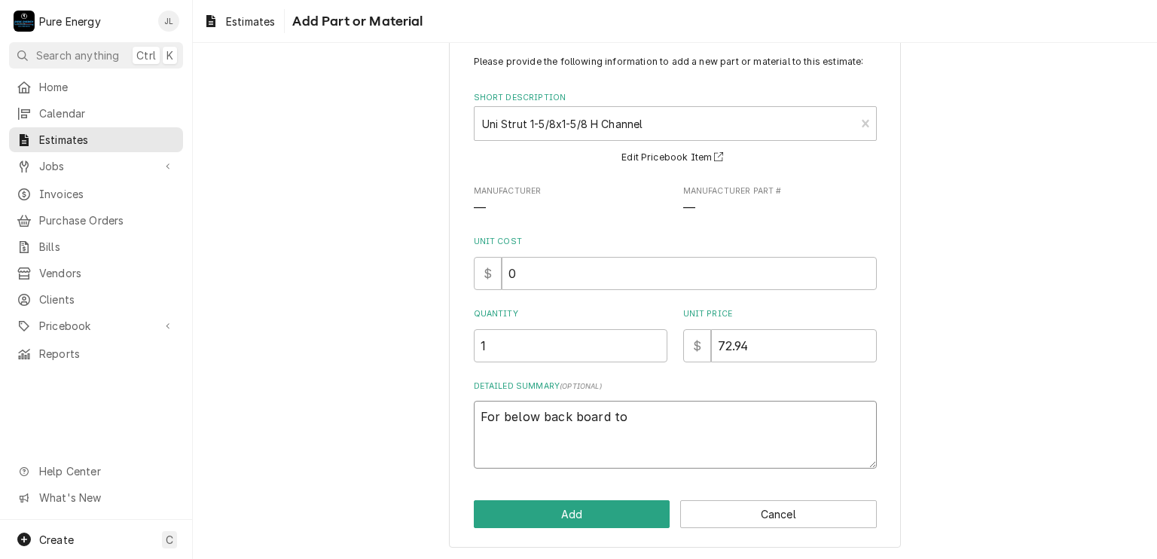
type textarea "x"
type textarea "For below back board to s"
type textarea "x"
type textarea "For below back board to se"
type textarea "x"
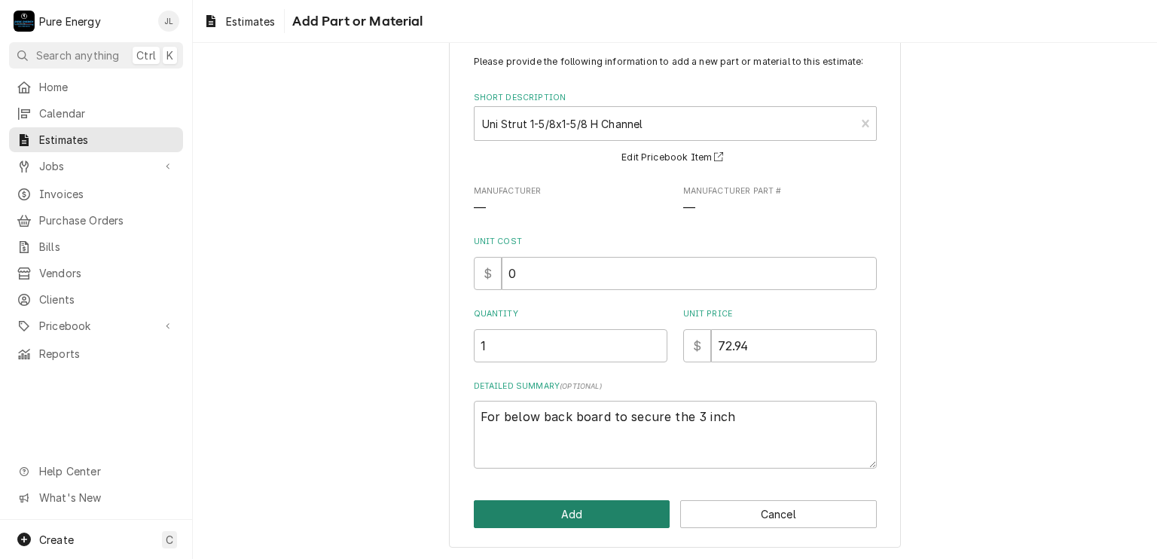
click at [597, 512] on button "Add" at bounding box center [572, 514] width 197 height 28
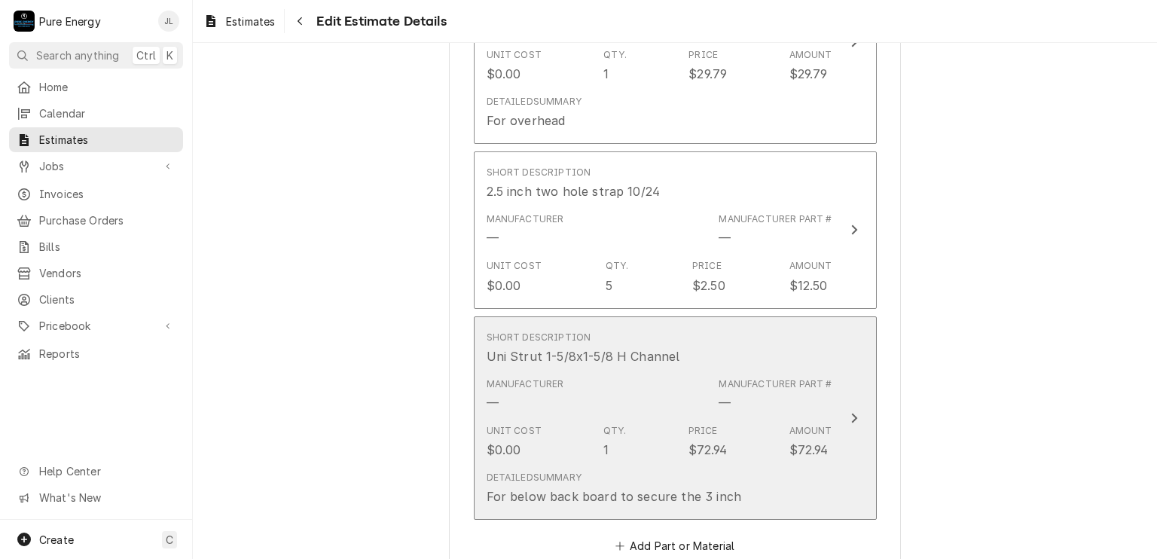
scroll to position [4896, 0]
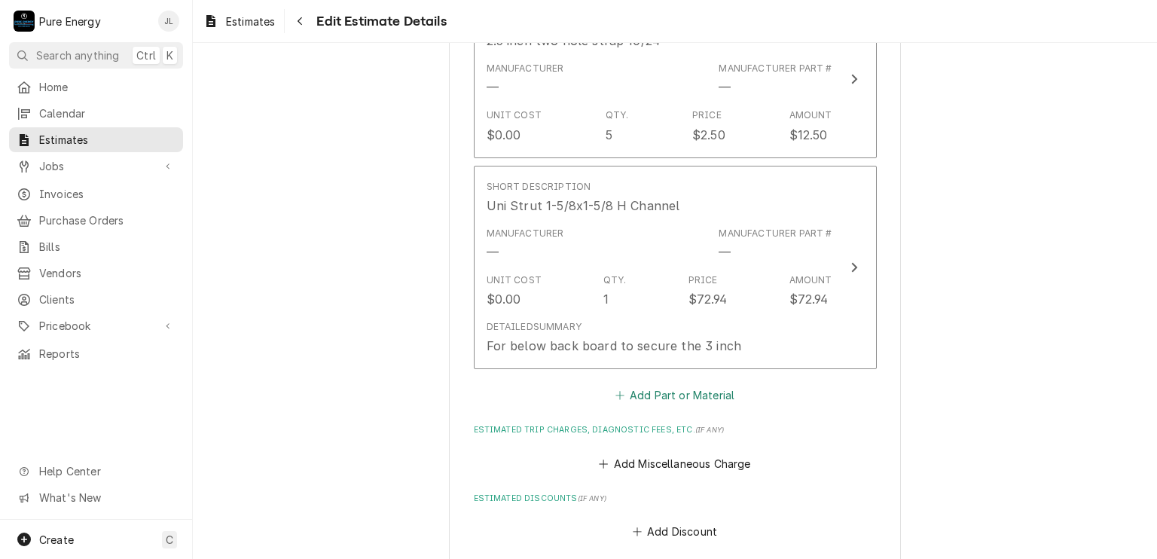
click at [653, 387] on button "Add Part or Material" at bounding box center [675, 395] width 124 height 21
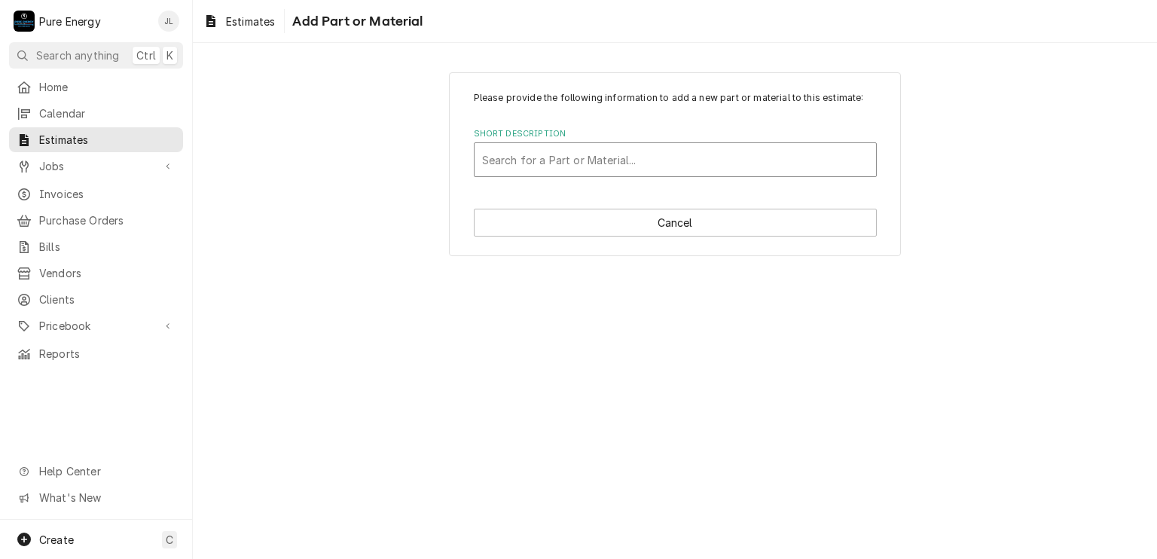
click at [588, 157] on div "Short Description" at bounding box center [675, 159] width 387 height 27
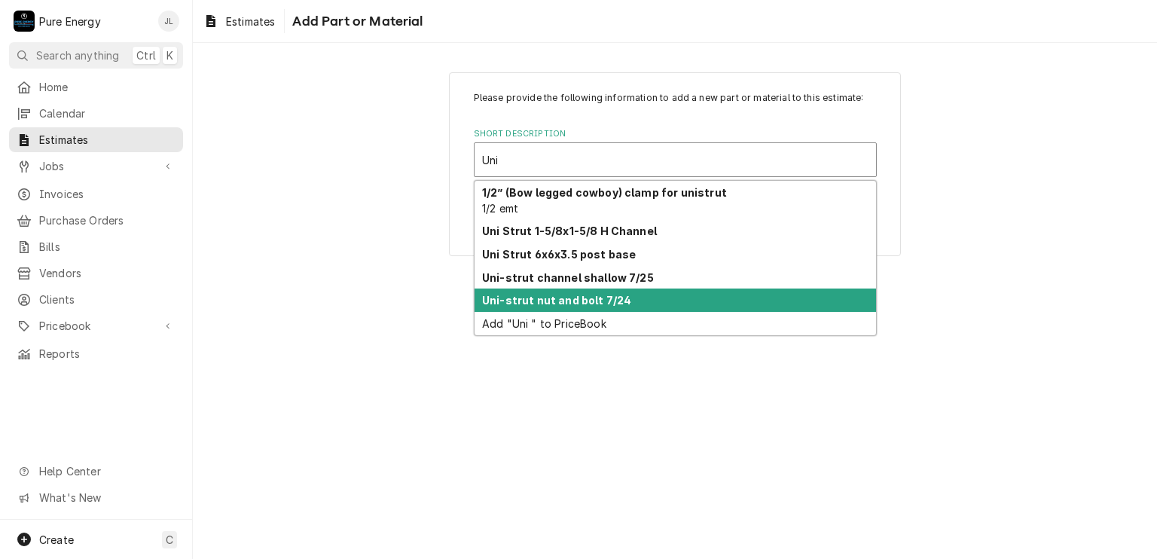
click at [549, 299] on strong "Uni-strut nut and bolt 7/24" at bounding box center [556, 300] width 149 height 13
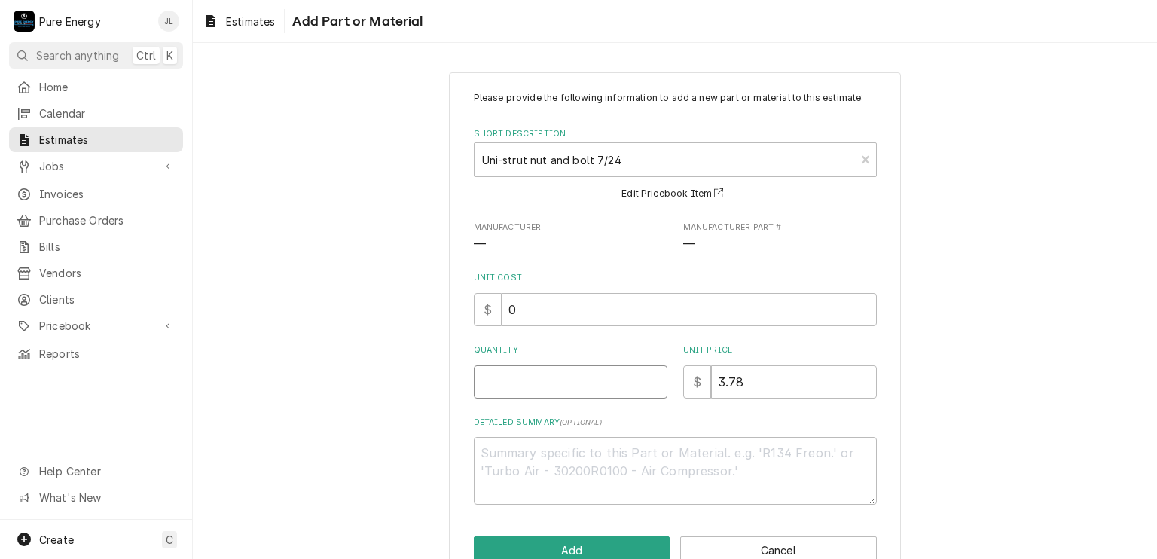
click at [536, 384] on input "Quantity" at bounding box center [571, 381] width 194 height 33
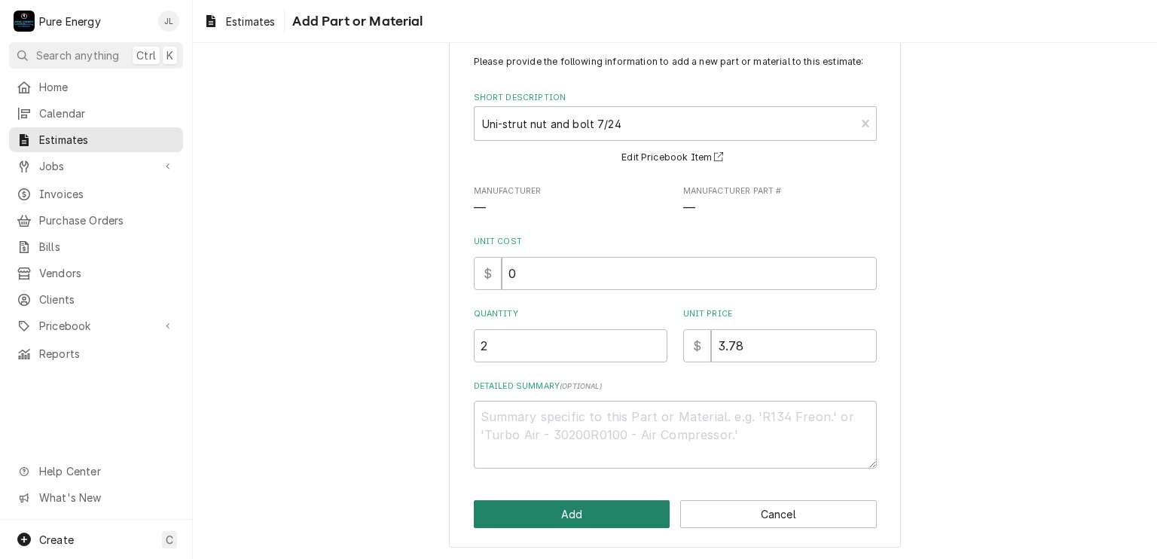
click at [536, 518] on button "Add" at bounding box center [572, 514] width 197 height 28
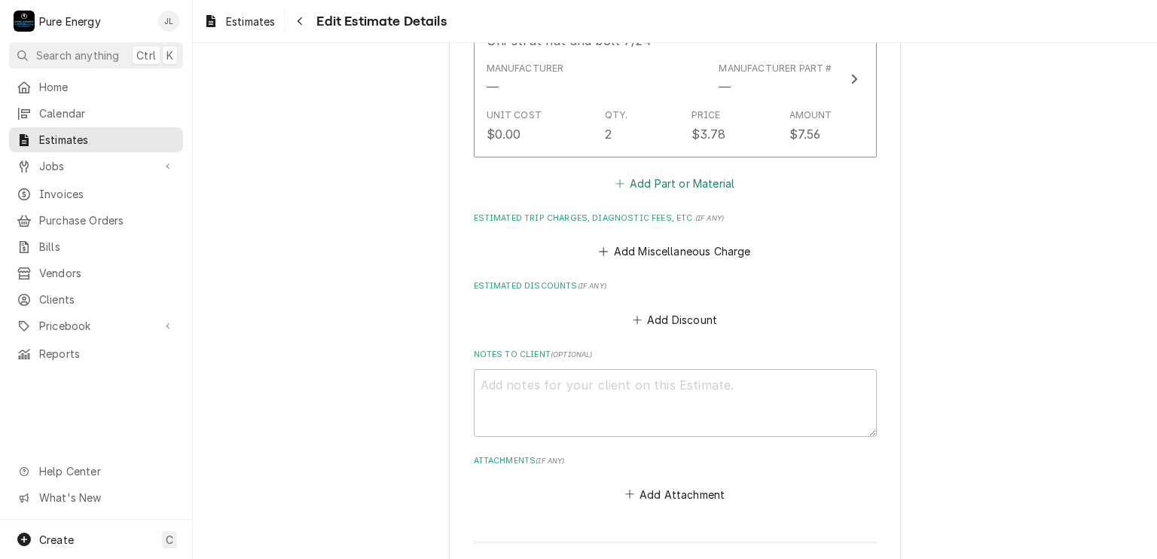
scroll to position [5198, 0]
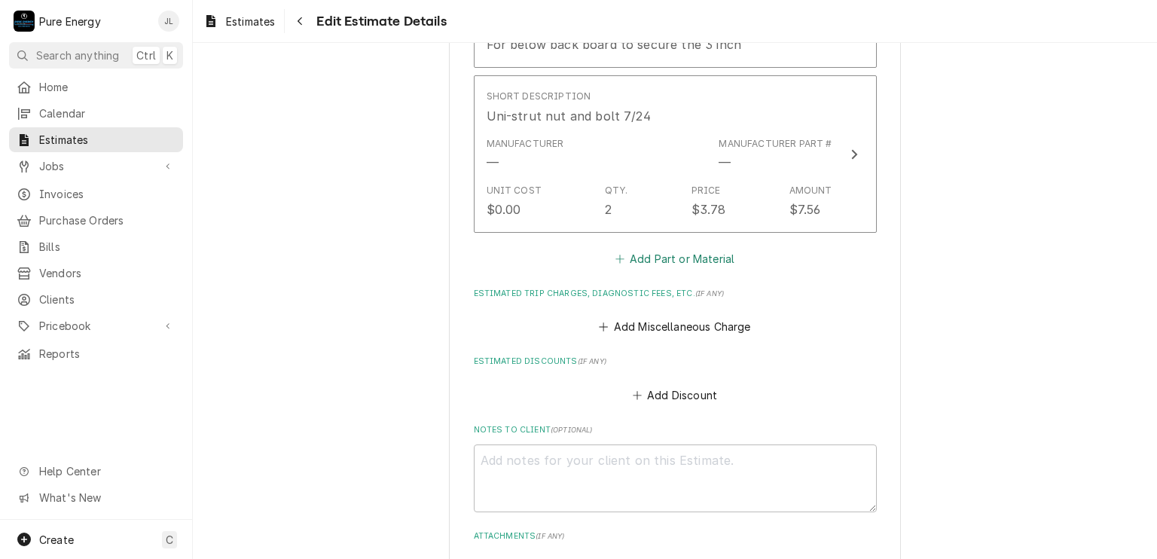
click at [666, 252] on button "Add Part or Material" at bounding box center [675, 258] width 124 height 21
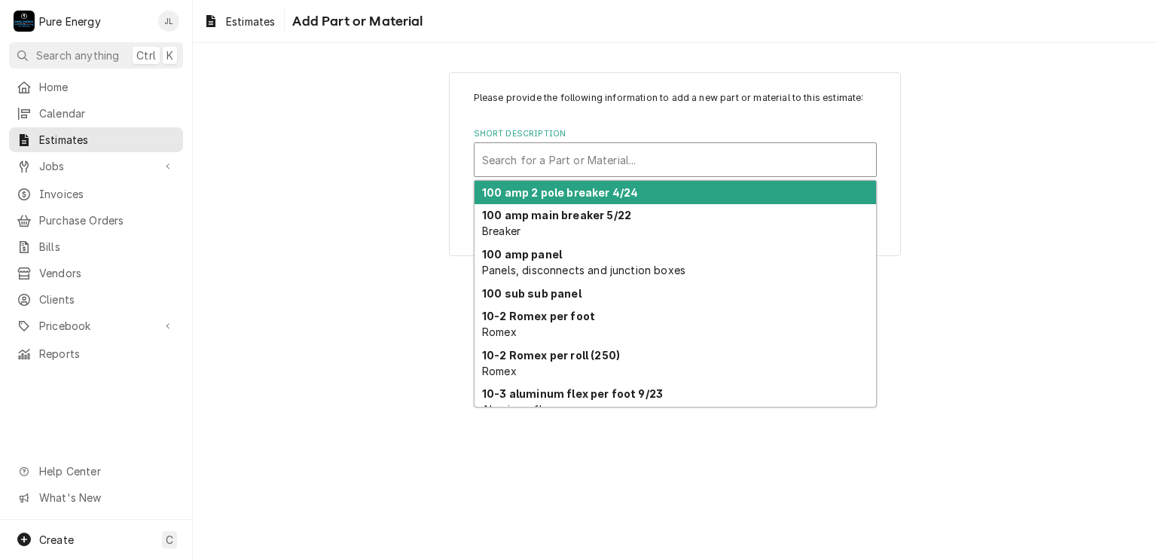
click at [532, 150] on div "Short Description" at bounding box center [675, 159] width 387 height 27
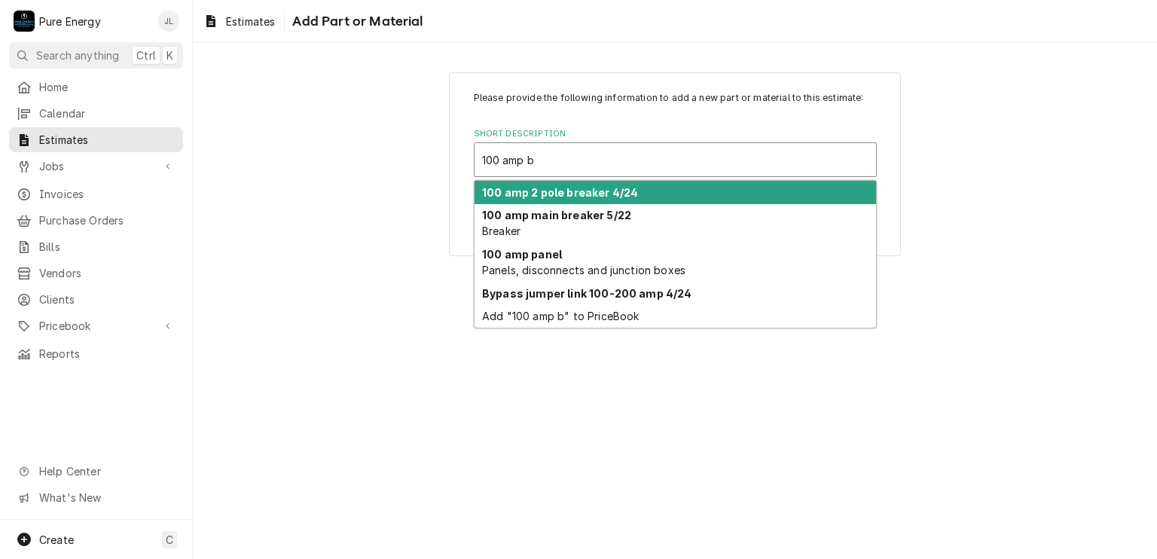
click at [565, 194] on strong "100 amp 2 pole breaker 4/24" at bounding box center [560, 192] width 156 height 13
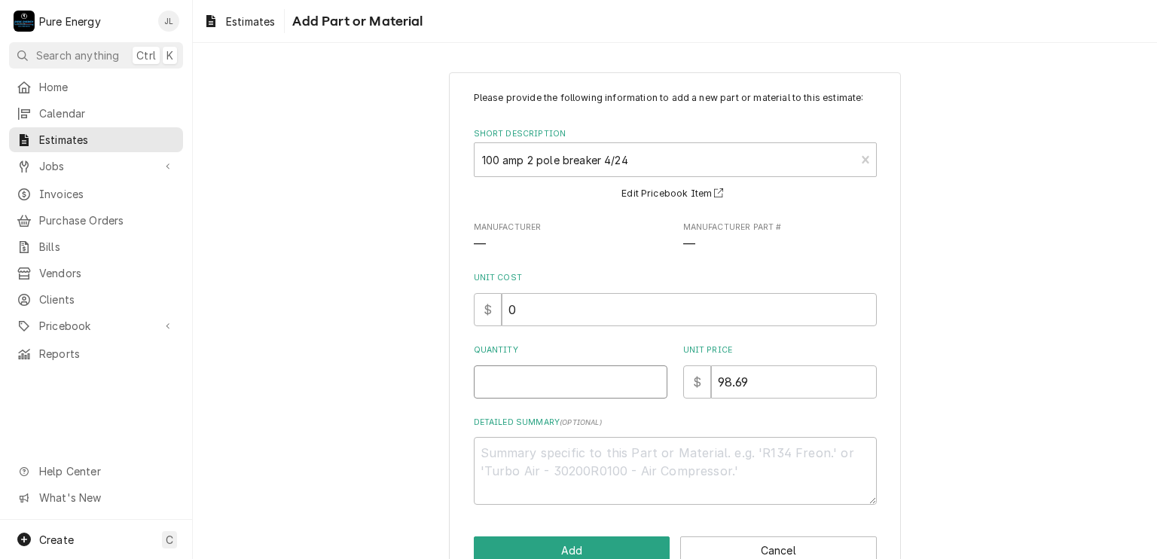
click at [514, 387] on input "Quantity" at bounding box center [571, 381] width 194 height 33
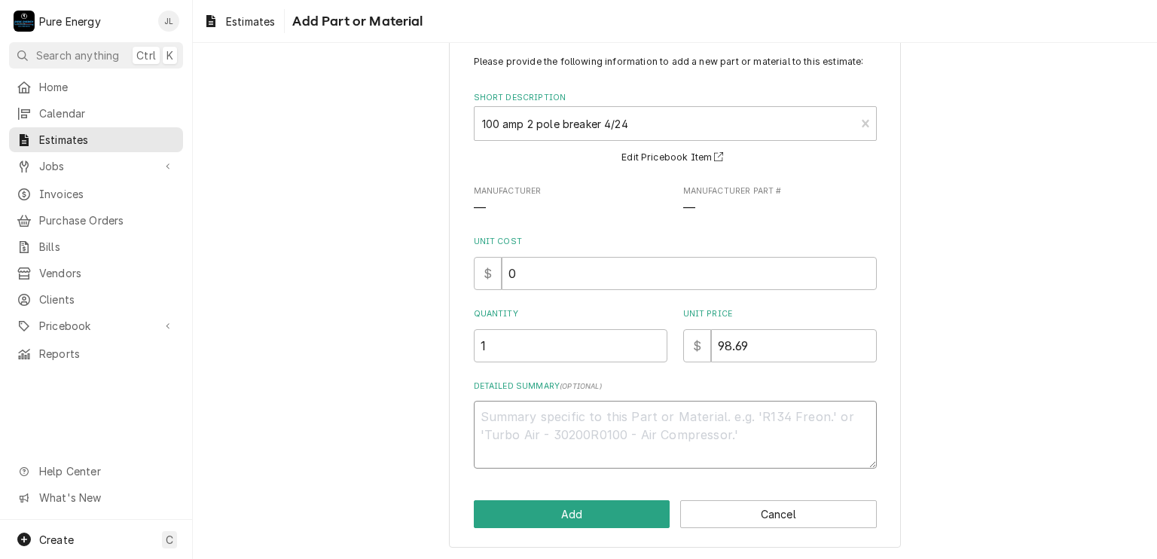
click at [538, 432] on textarea "Detailed Summary ( optional )" at bounding box center [675, 435] width 403 height 68
click at [558, 415] on textarea "This is for the panel at the house to feed the su" at bounding box center [675, 435] width 403 height 68
click at [783, 418] on textarea "This is for the new panel at the house to feed the su" at bounding box center [675, 435] width 403 height 68
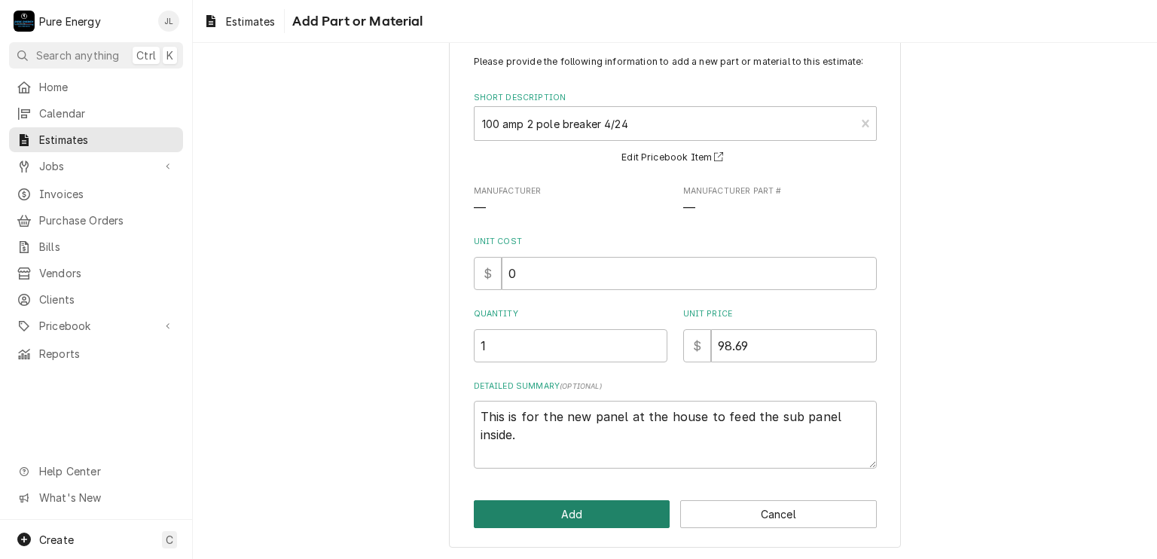
click at [585, 512] on button "Add" at bounding box center [572, 514] width 197 height 28
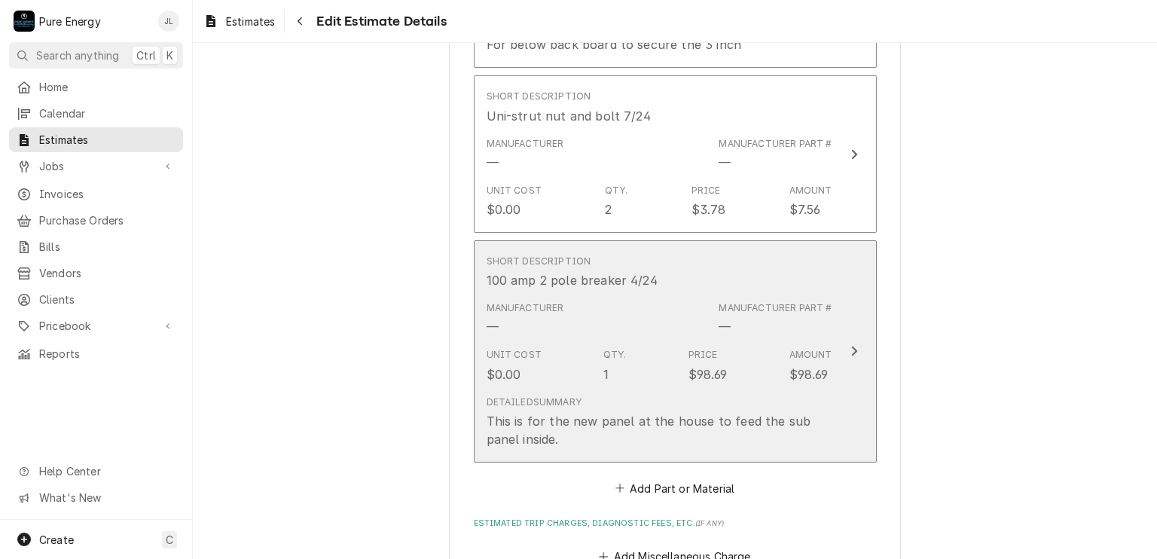
scroll to position [5499, 0]
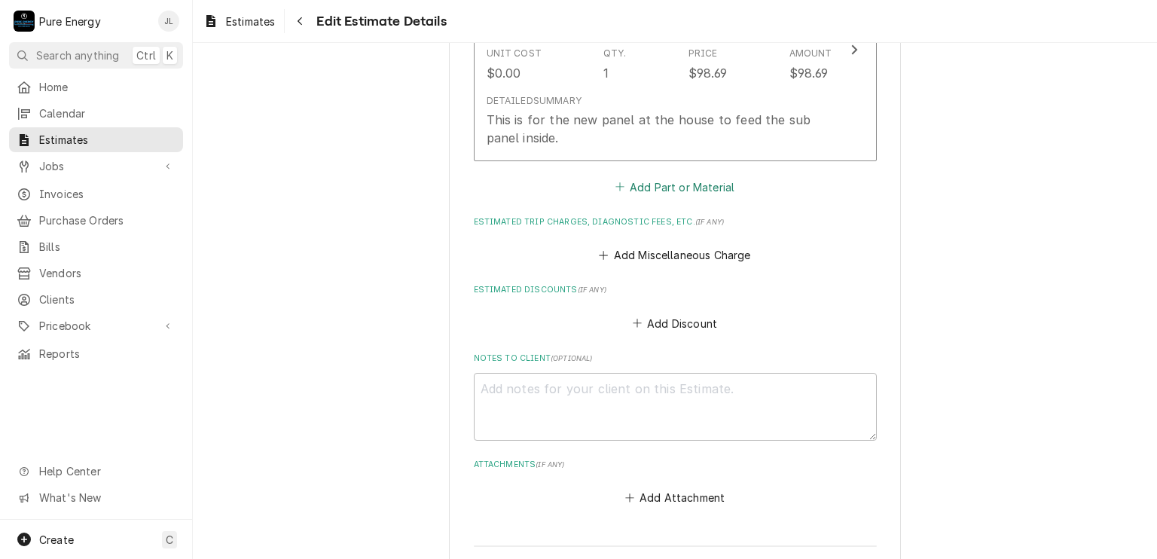
click at [711, 176] on button "Add Part or Material" at bounding box center [675, 186] width 124 height 21
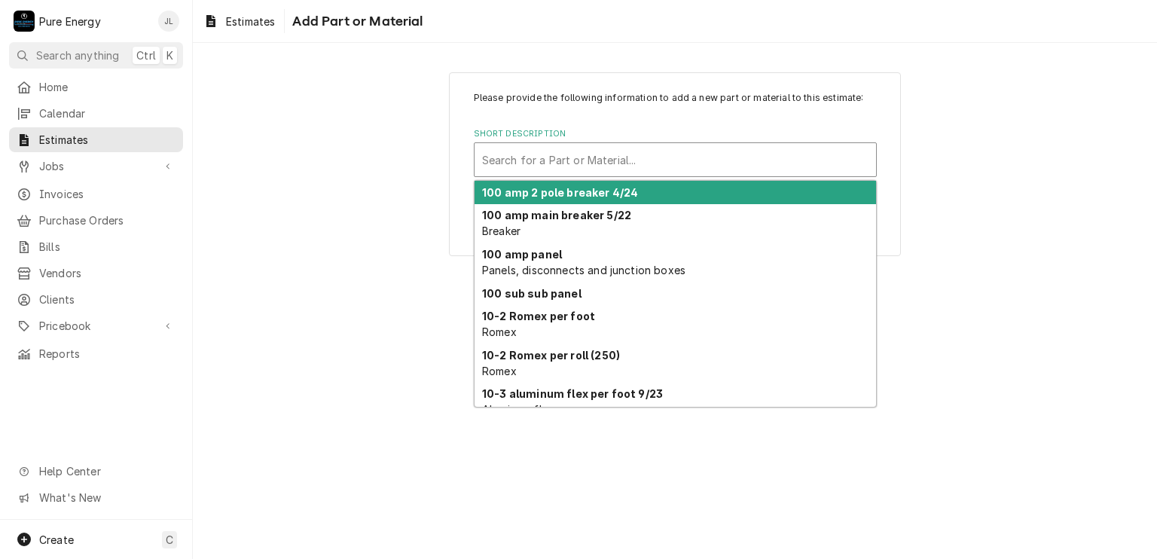
click at [600, 165] on div "Short Description" at bounding box center [675, 159] width 387 height 27
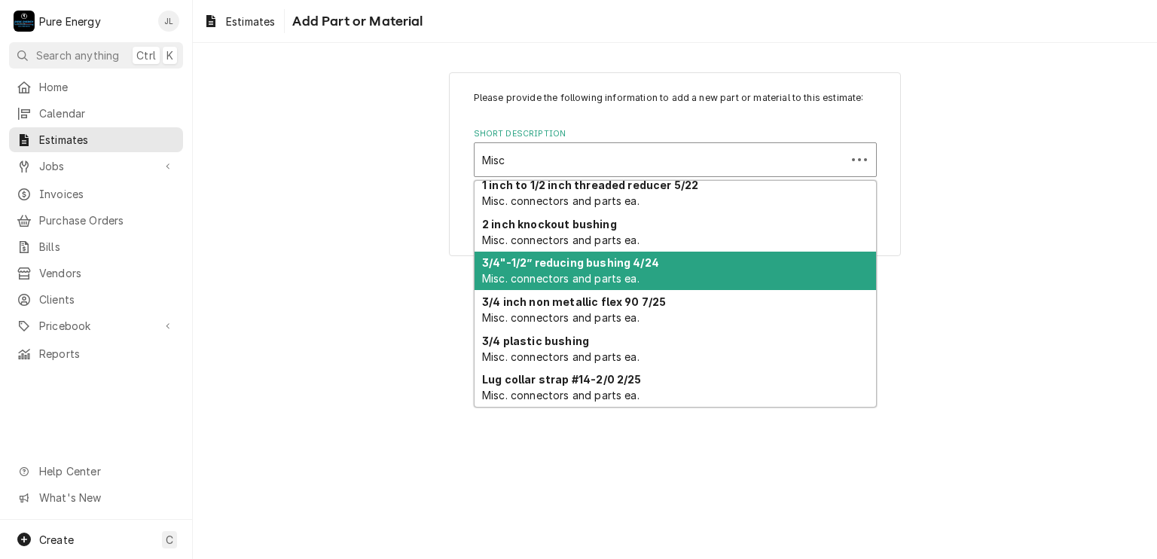
scroll to position [261, 0]
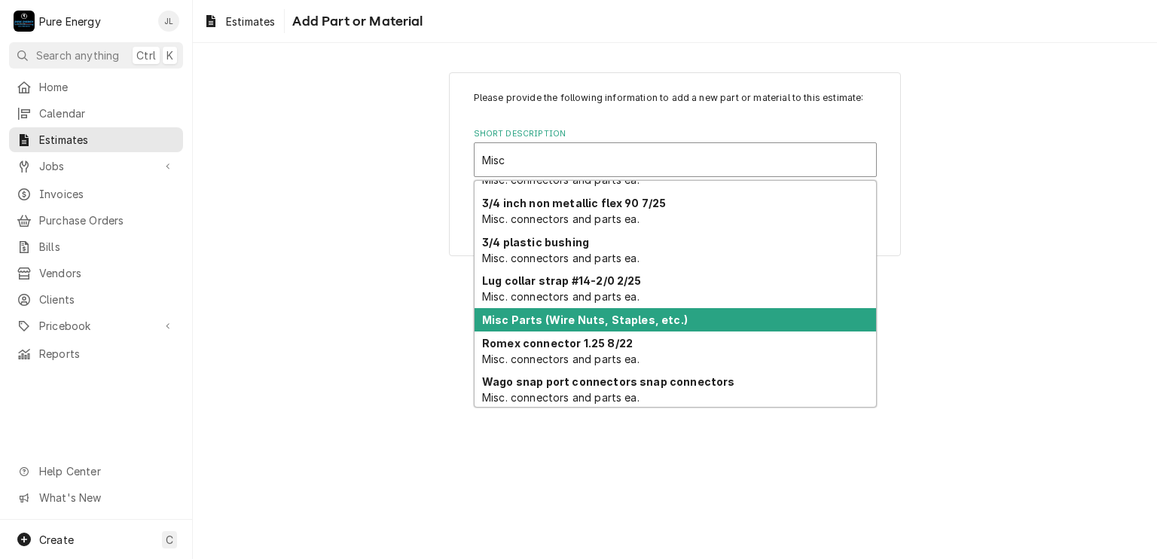
click at [558, 314] on strong "Misc Parts (Wire Nuts, Staples, etc.)" at bounding box center [585, 319] width 206 height 13
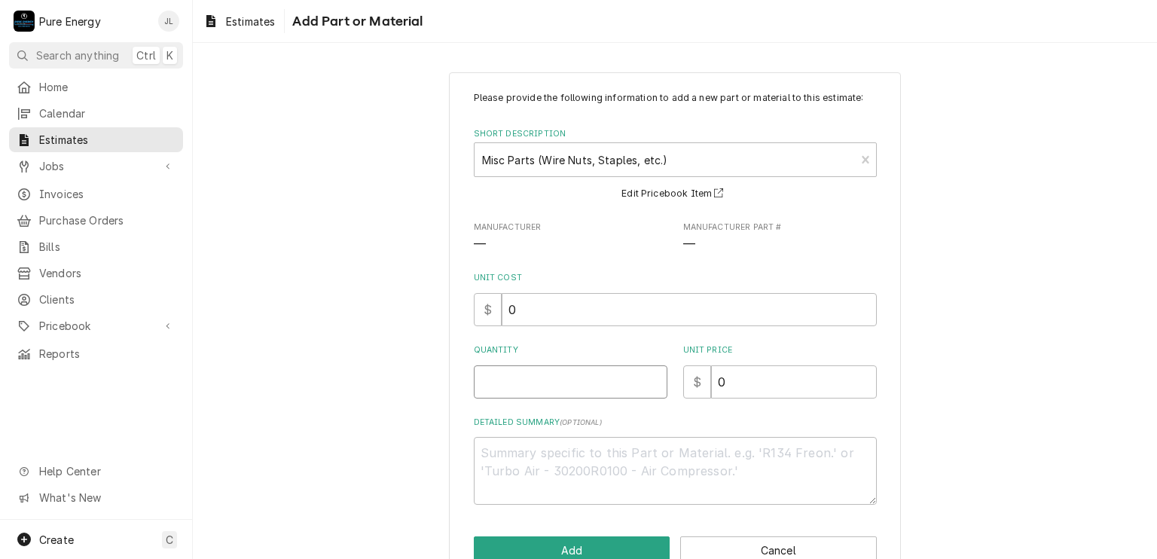
click at [509, 386] on input "Quantity" at bounding box center [571, 381] width 194 height 33
click at [730, 381] on input "0" at bounding box center [794, 381] width 166 height 33
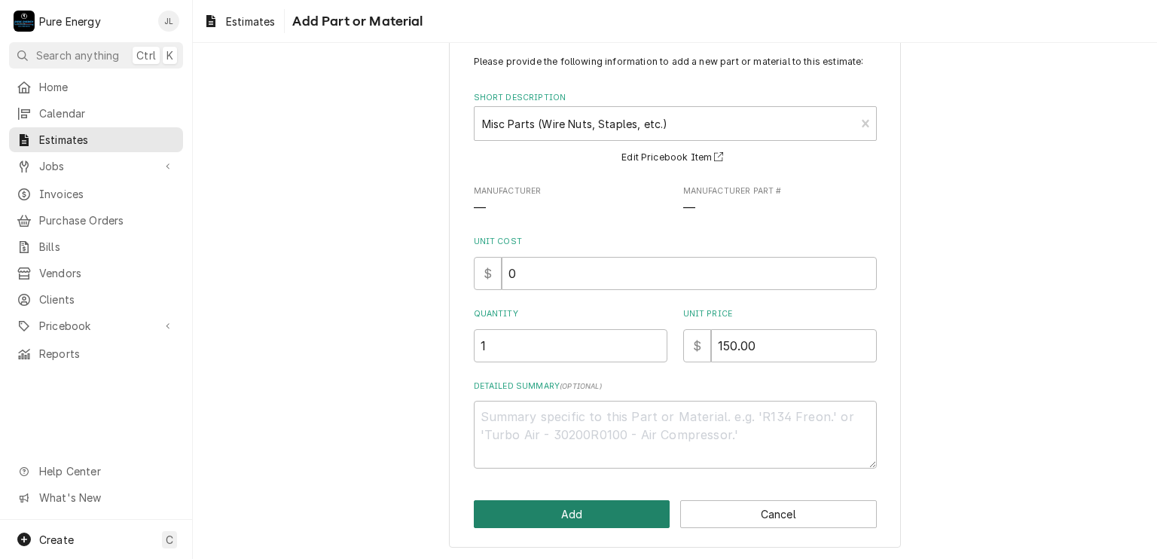
click at [606, 518] on button "Add" at bounding box center [572, 514] width 197 height 28
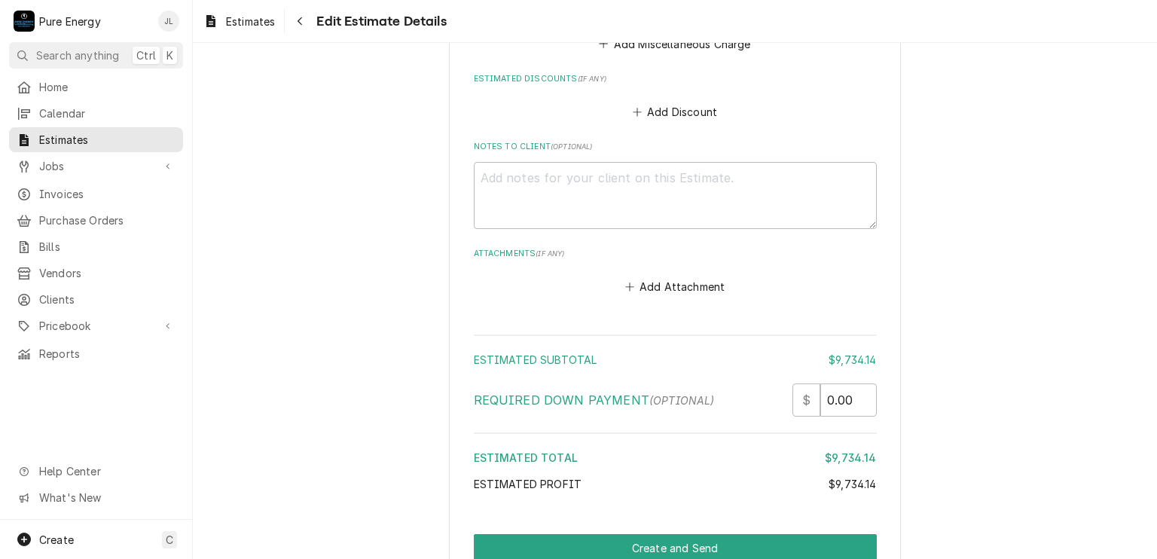
scroll to position [6026, 0]
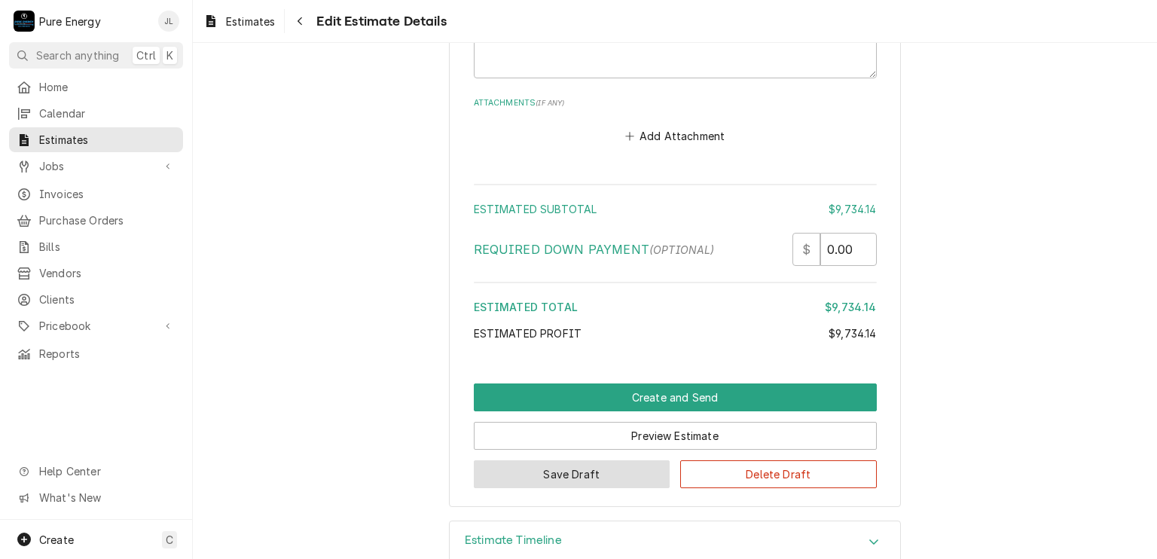
click at [600, 466] on button "Save Draft" at bounding box center [572, 474] width 197 height 28
